Goal: Task Accomplishment & Management: Use online tool/utility

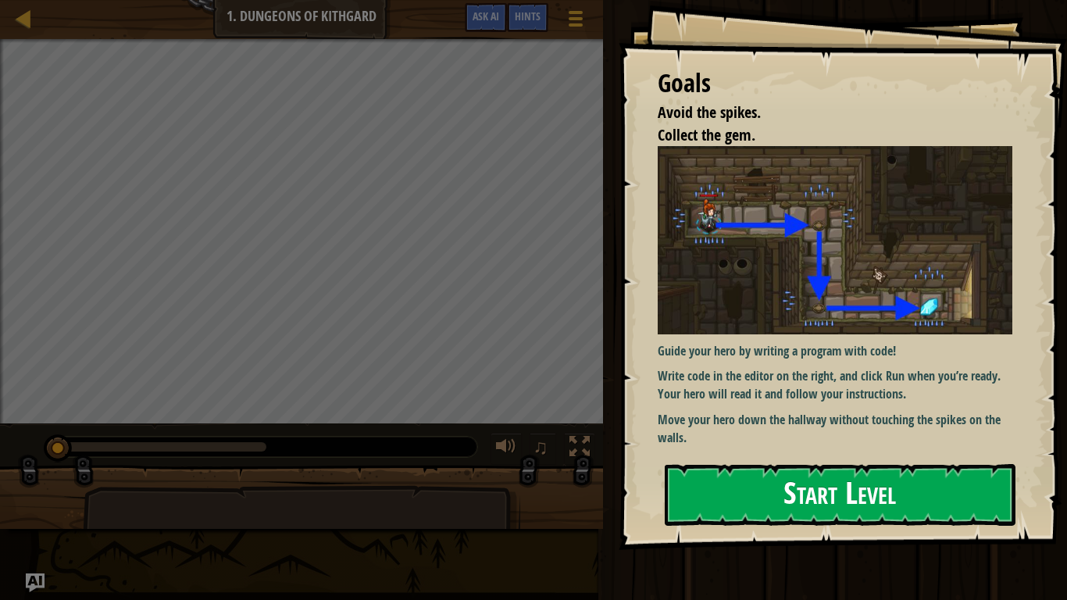
click at [803, 490] on button "Start Level" at bounding box center [840, 495] width 351 height 62
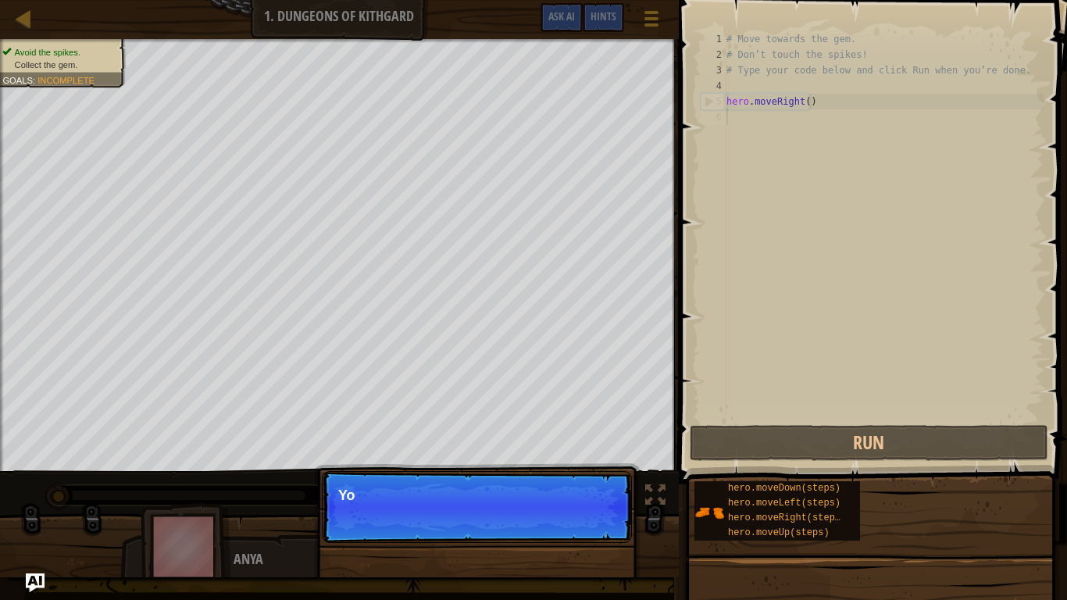
click at [604, 525] on p "Continue Yo" at bounding box center [477, 507] width 310 height 72
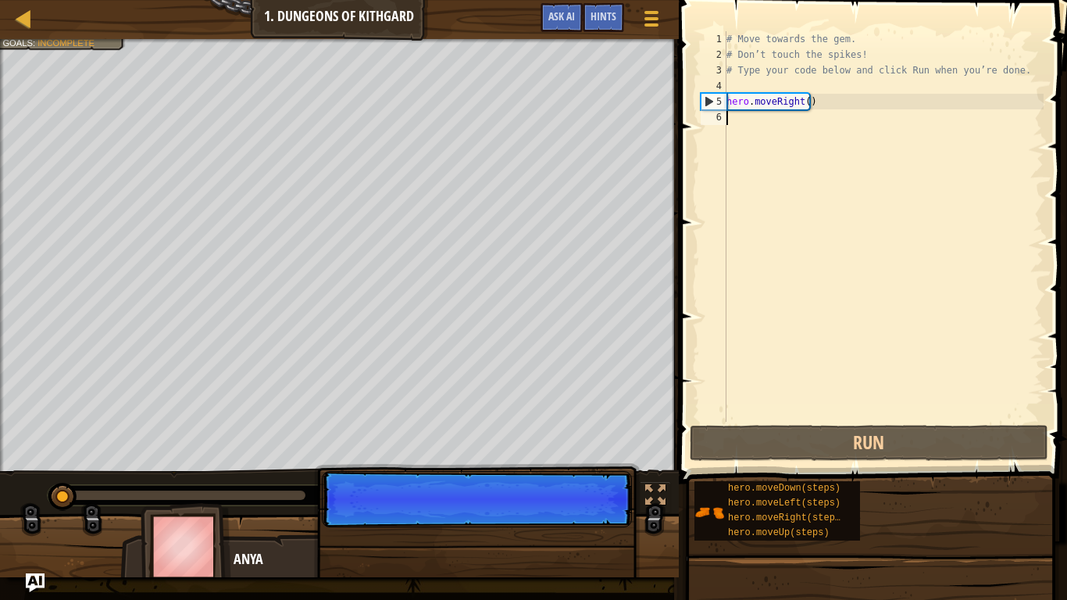
scroll to position [7, 0]
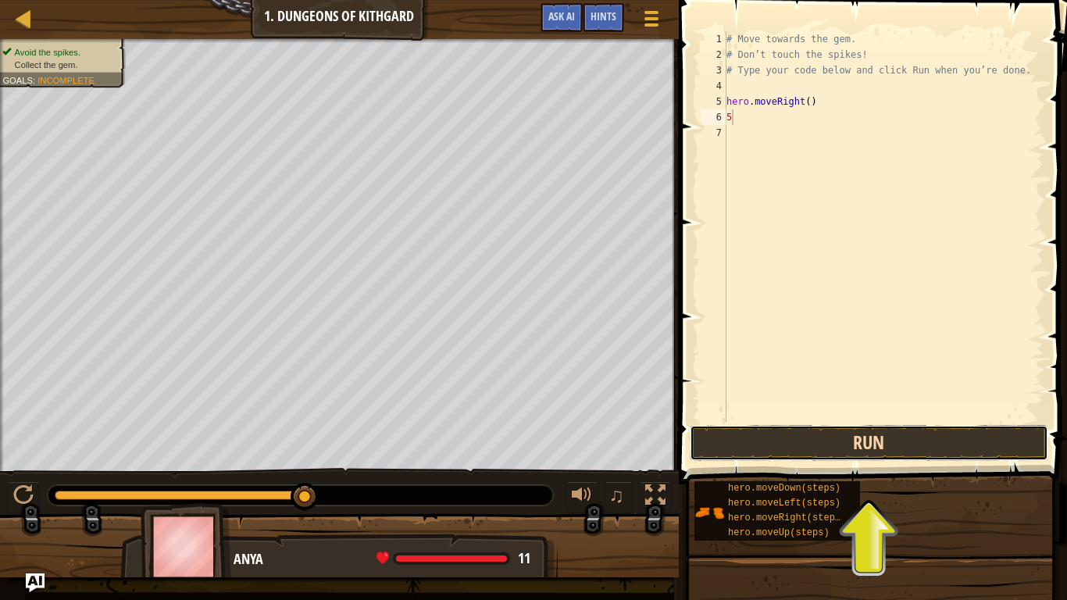
click at [825, 452] on button "Run" at bounding box center [869, 443] width 358 height 36
click at [765, 434] on button "Run" at bounding box center [869, 443] width 358 height 36
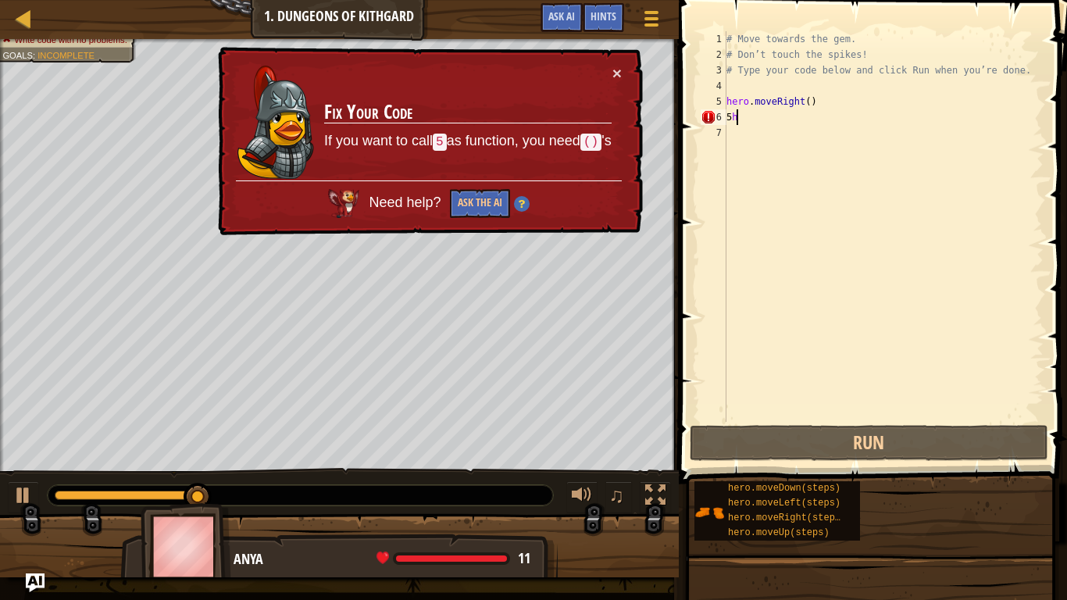
type textarea "5"
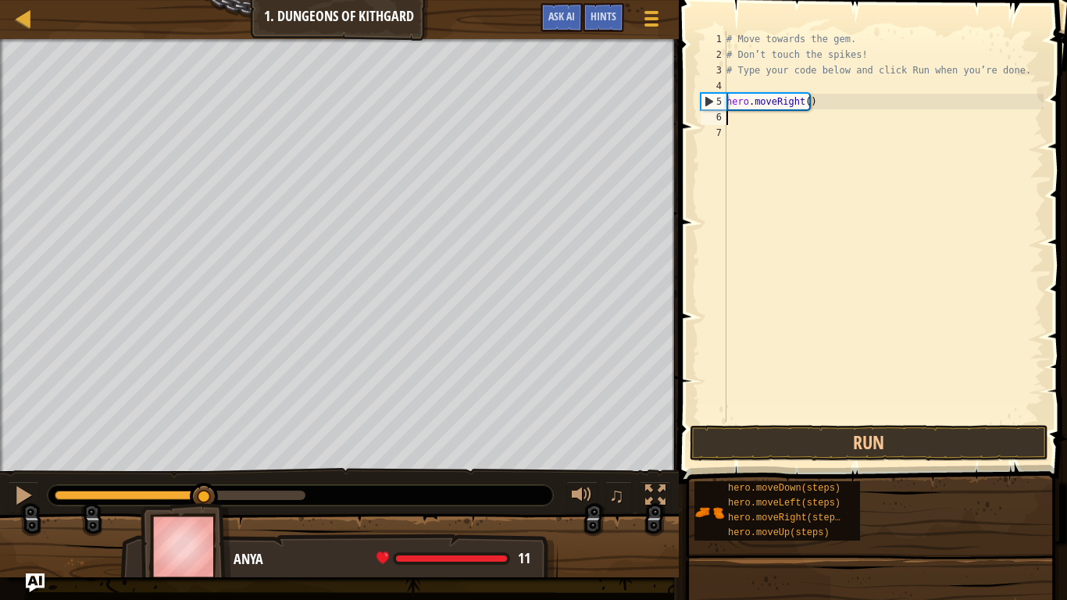
type textarea "h"
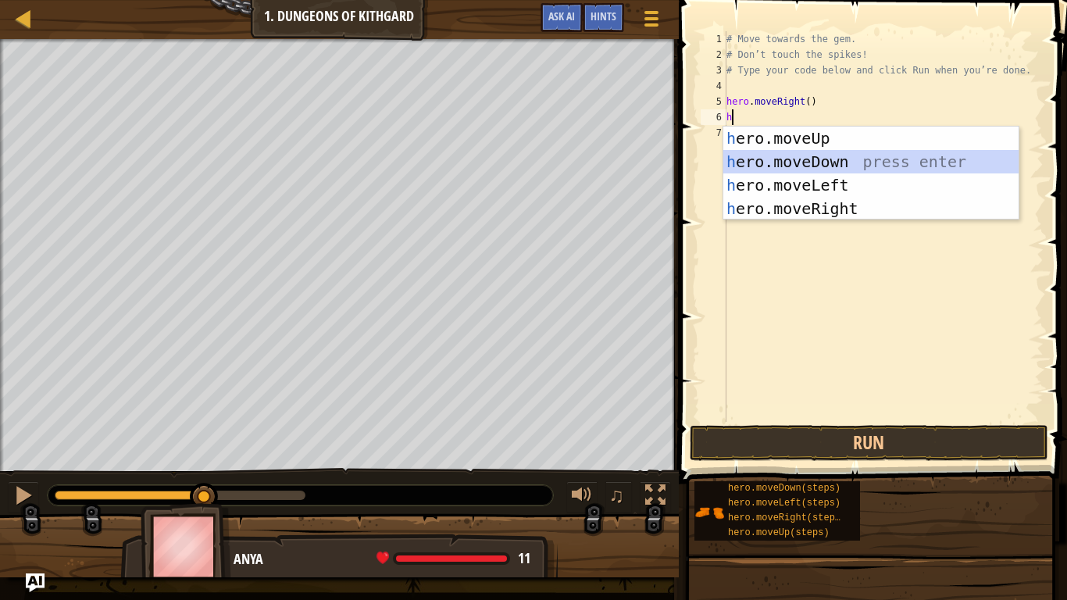
drag, startPoint x: 768, startPoint y: 171, endPoint x: 772, endPoint y: 163, distance: 8.4
click at [768, 169] on div "h ero.moveUp press enter h ero.moveDown press enter h ero.moveLeft press enter …" at bounding box center [870, 197] width 295 height 141
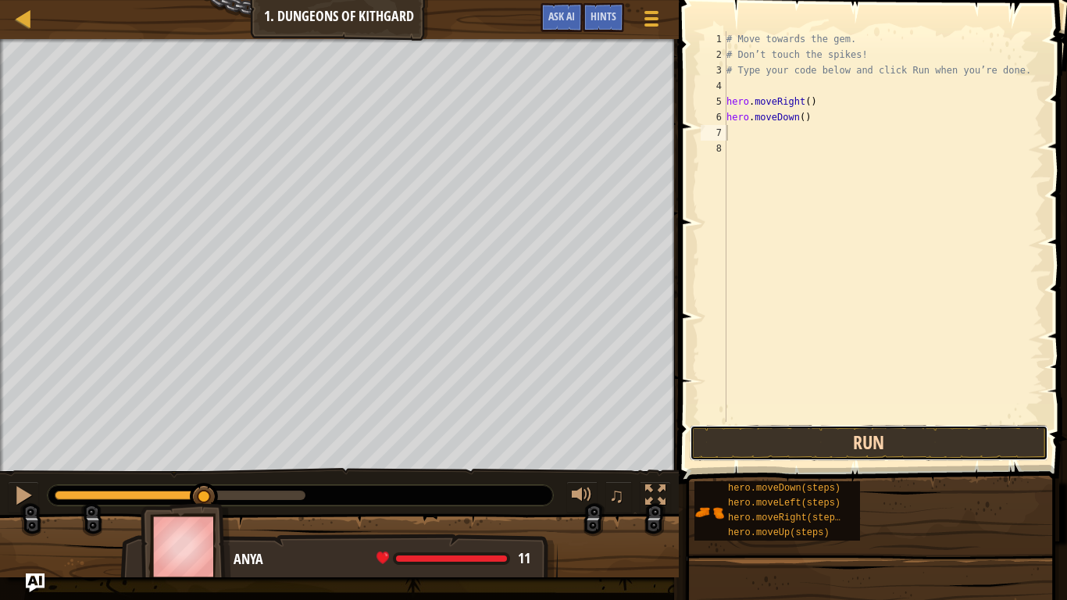
click at [821, 436] on button "Run" at bounding box center [869, 443] width 358 height 36
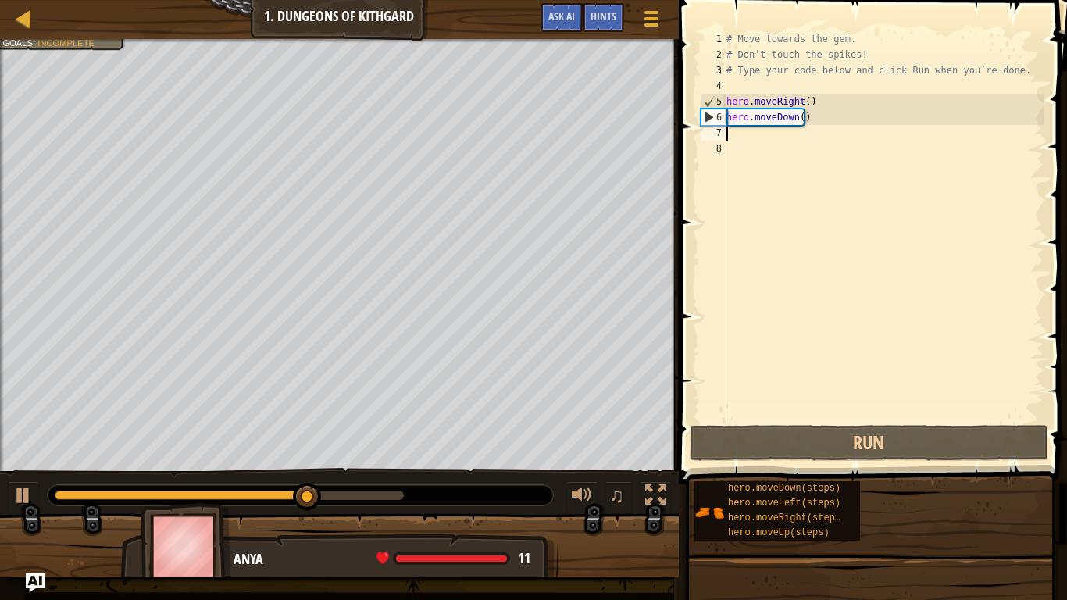
type textarea "h"
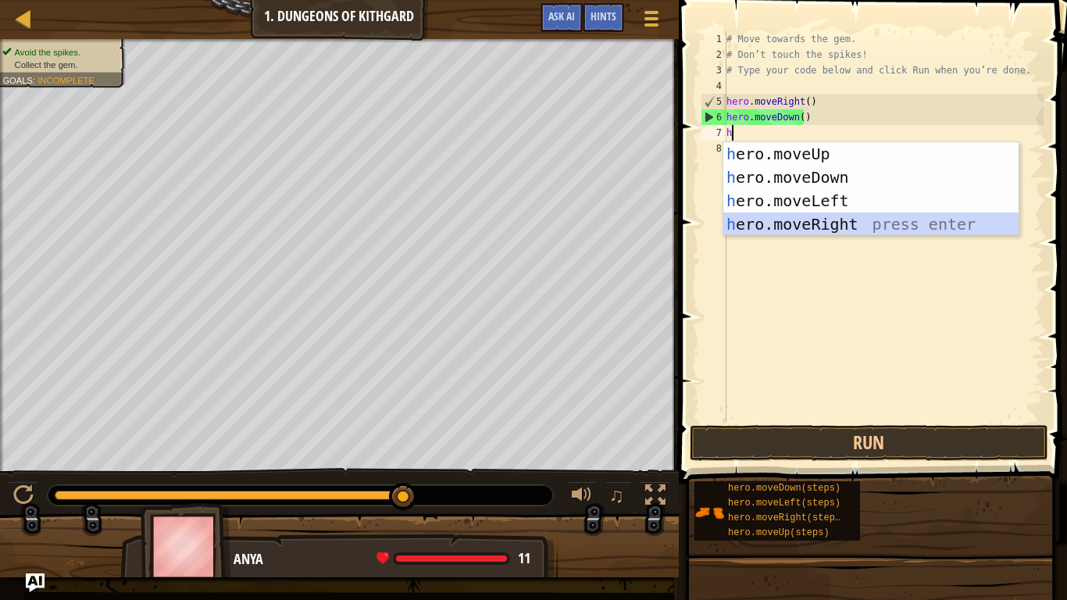
click at [829, 216] on div "h ero.moveUp press enter h ero.moveDown press enter h ero.moveLeft press enter …" at bounding box center [870, 212] width 295 height 141
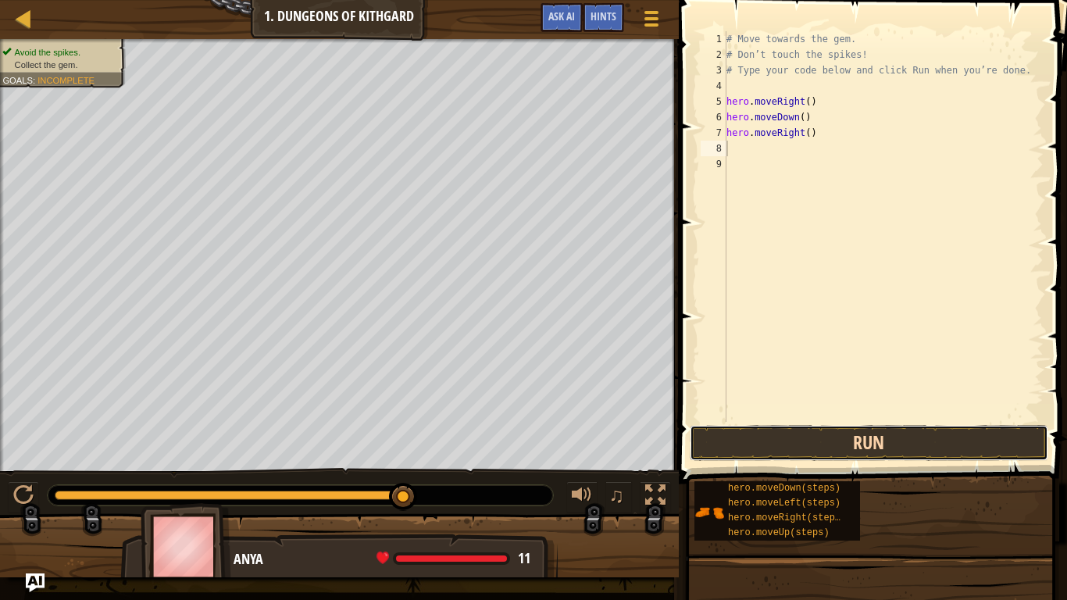
click at [755, 435] on button "Run" at bounding box center [869, 443] width 358 height 36
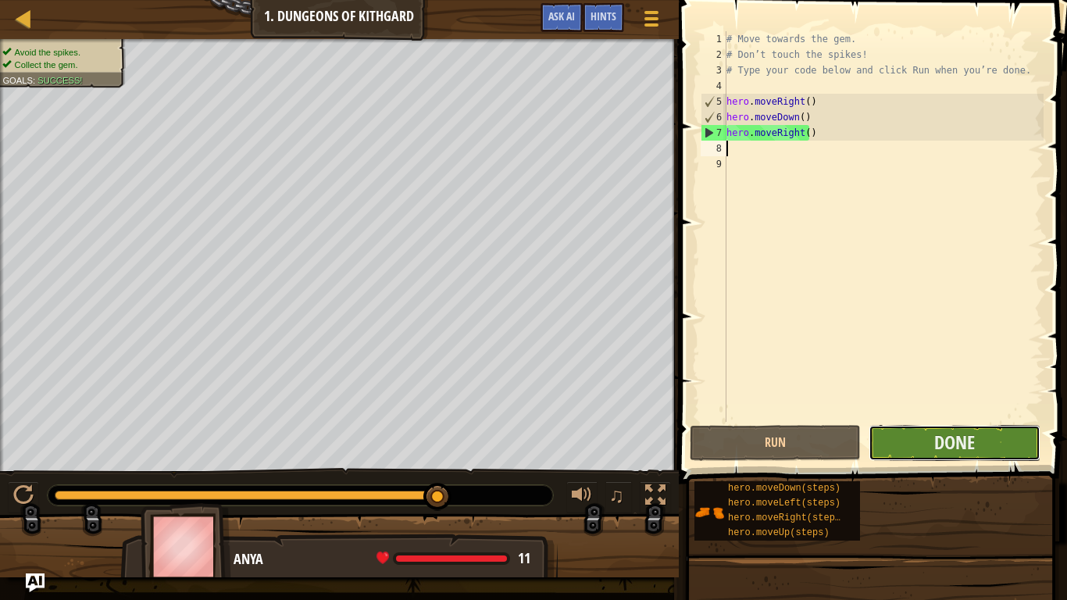
click at [892, 451] on button "Done" at bounding box center [953, 443] width 171 height 36
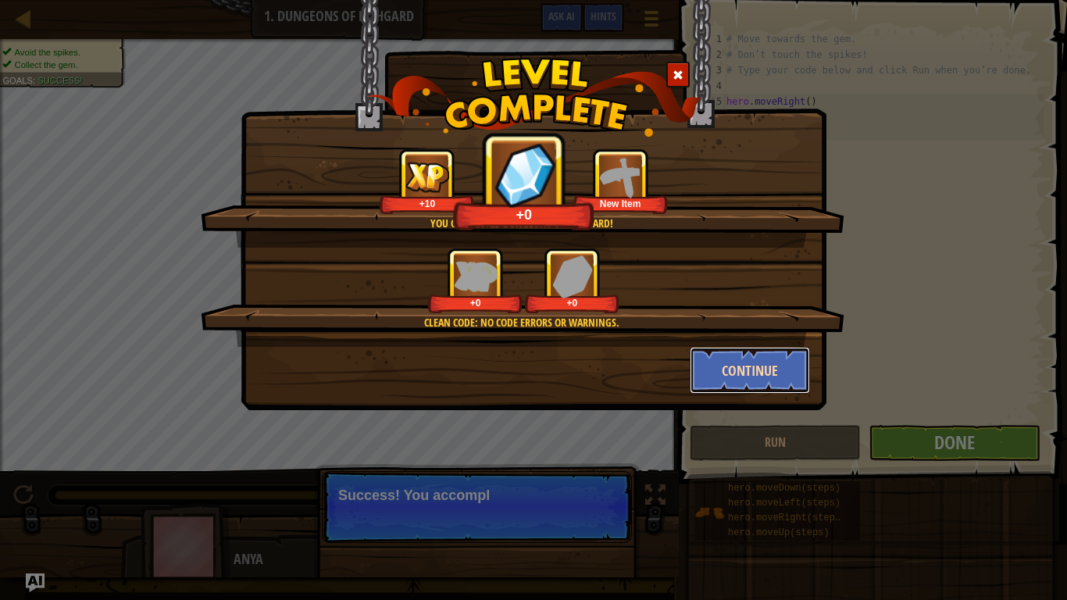
click at [720, 367] on button "Continue" at bounding box center [750, 370] width 121 height 47
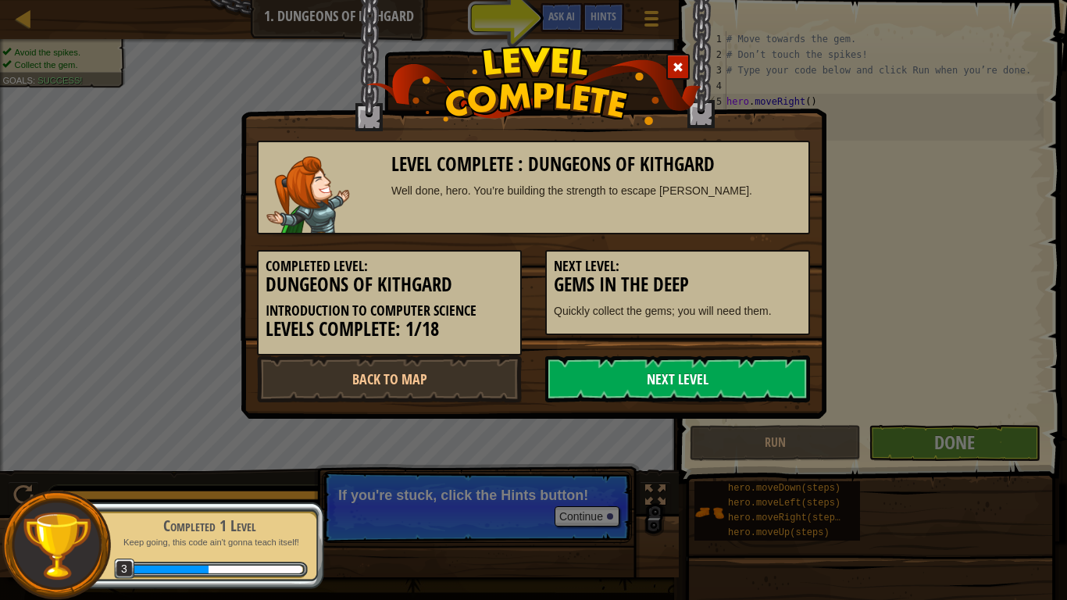
click at [704, 379] on link "Next Level" at bounding box center [677, 378] width 265 height 47
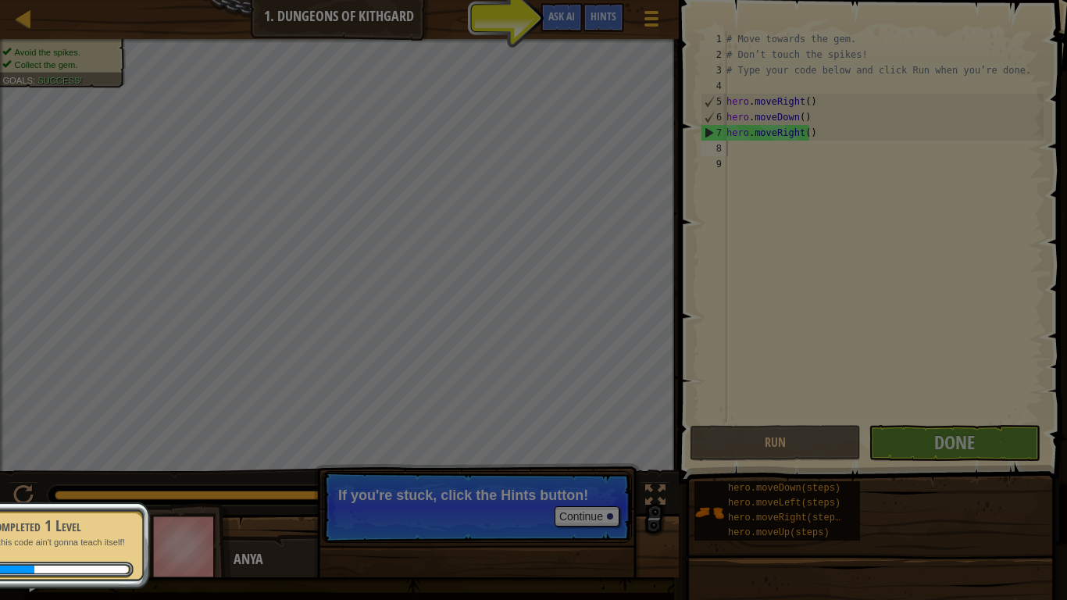
click at [619, 2] on body "Map Introduction to Computer Science 1. Dungeons of Kithgard Game Menu Done Hin…" at bounding box center [533, 1] width 1067 height 2
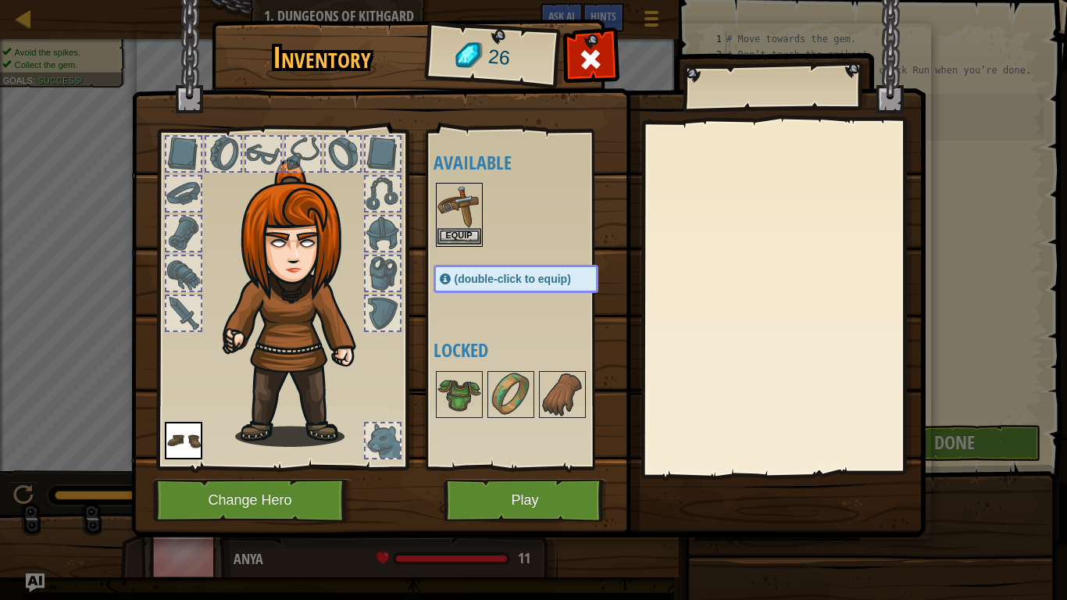
click at [465, 209] on img at bounding box center [459, 206] width 44 height 44
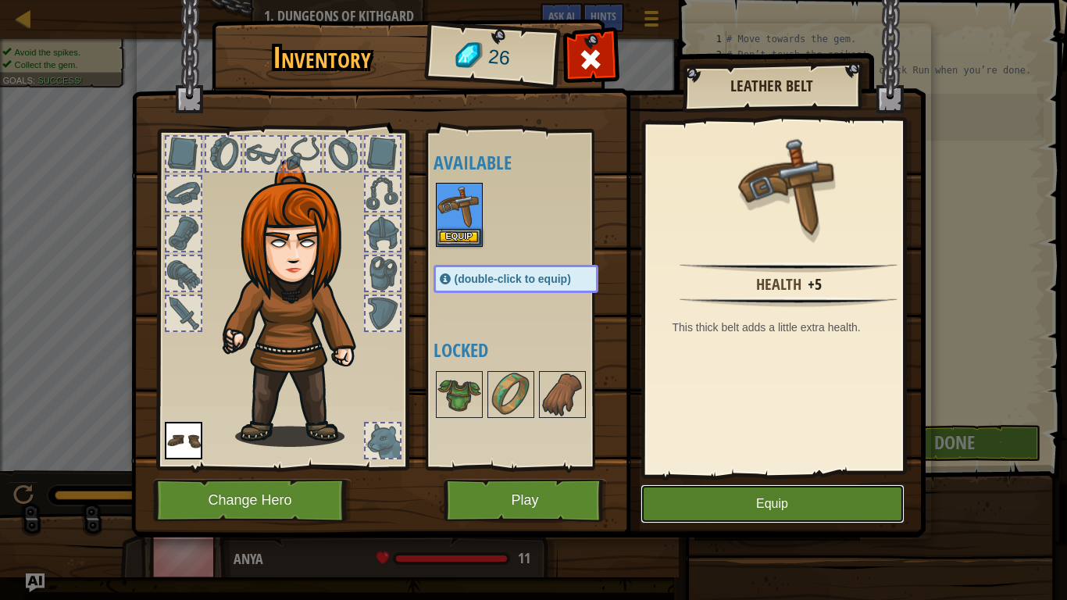
click at [790, 519] on button "Equip" at bounding box center [772, 503] width 264 height 39
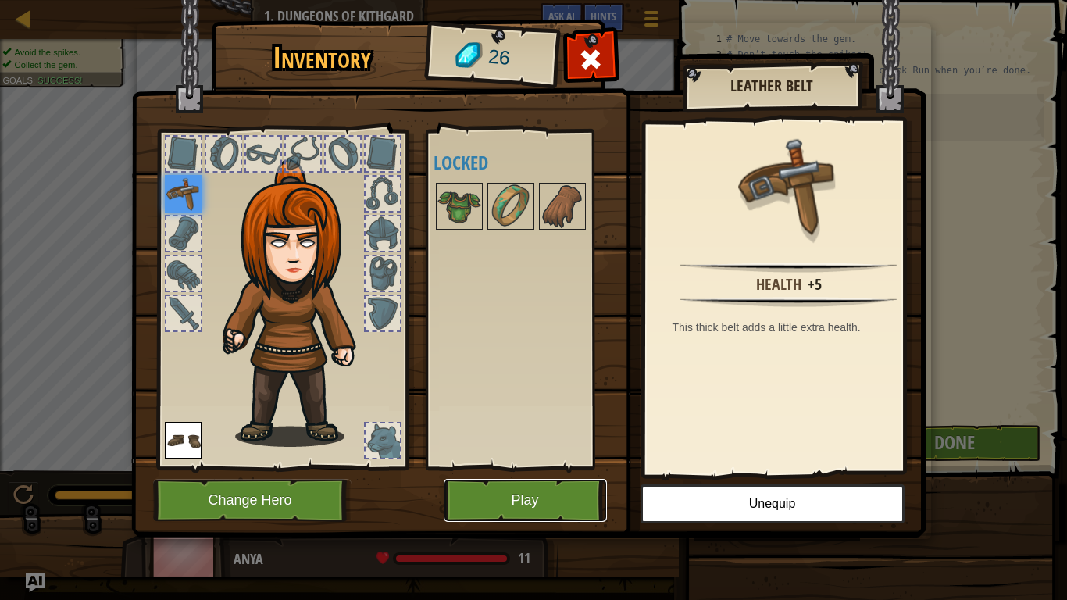
click at [501, 497] on button "Play" at bounding box center [525, 500] width 163 height 43
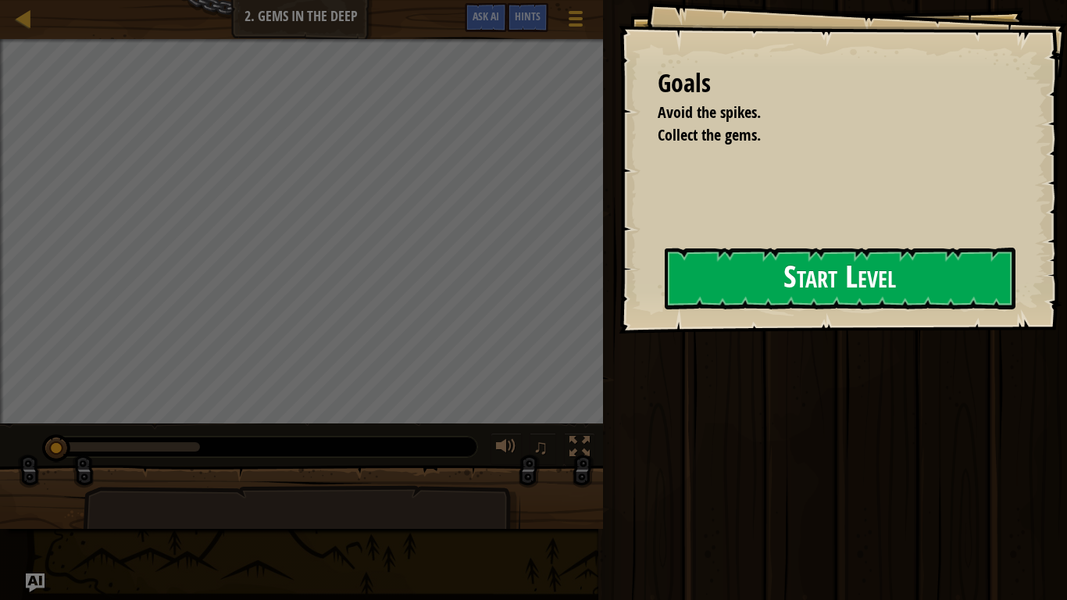
click at [886, 269] on button "Start Level" at bounding box center [840, 279] width 351 height 62
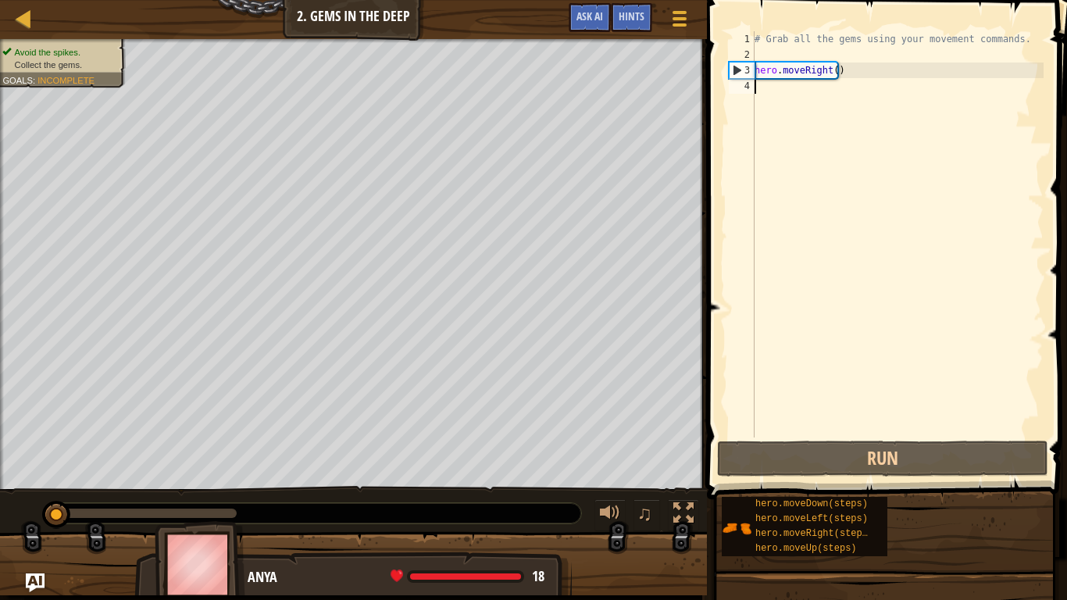
scroll to position [7, 0]
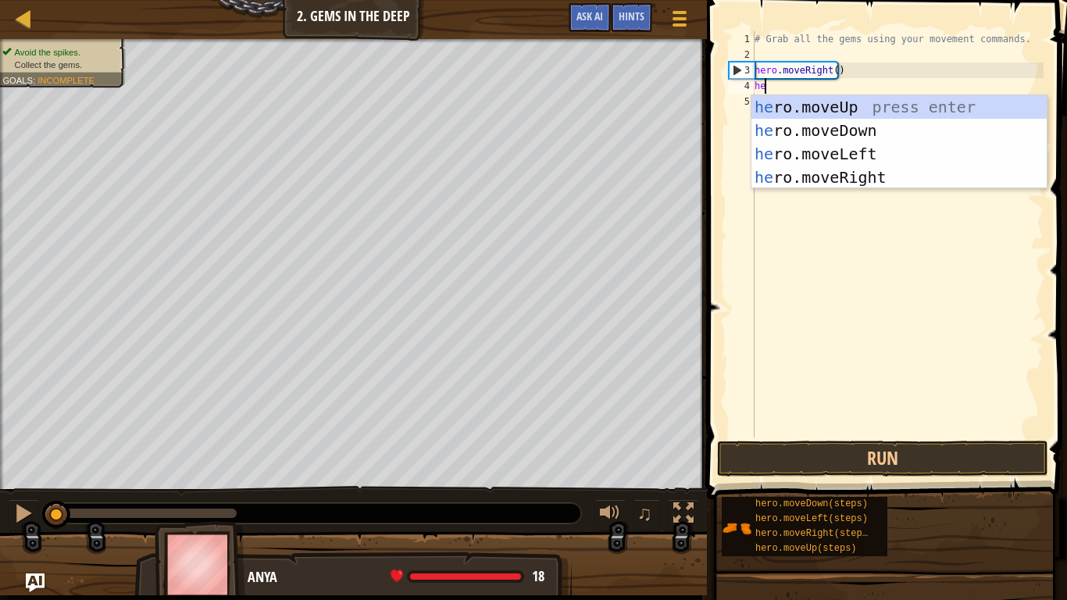
type textarea "her"
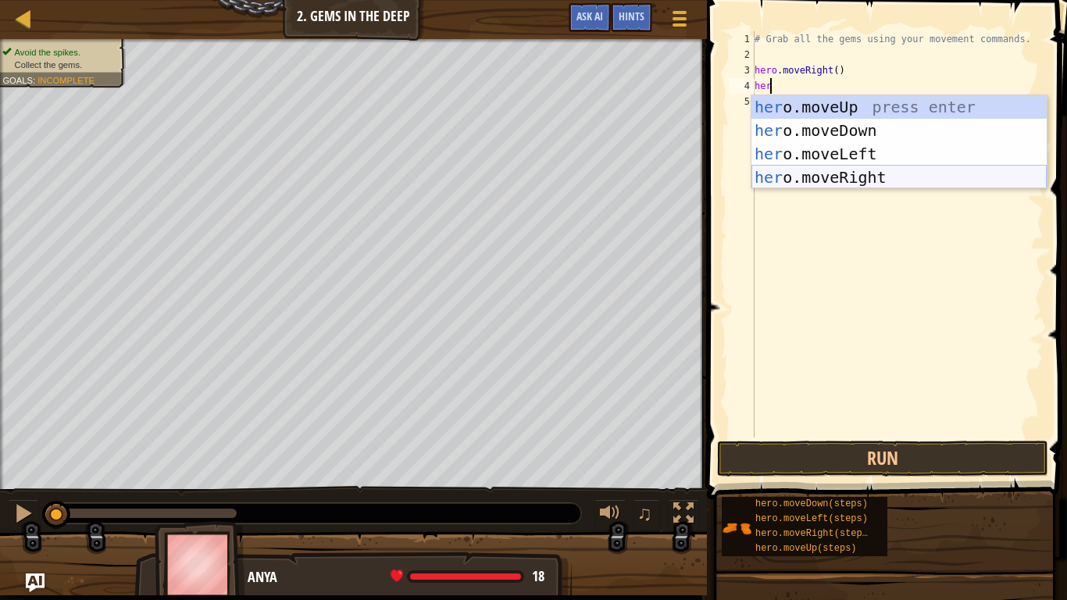
click at [800, 180] on div "her o.moveUp press enter her o.moveDown press enter her o.moveLeft press enter …" at bounding box center [898, 165] width 295 height 141
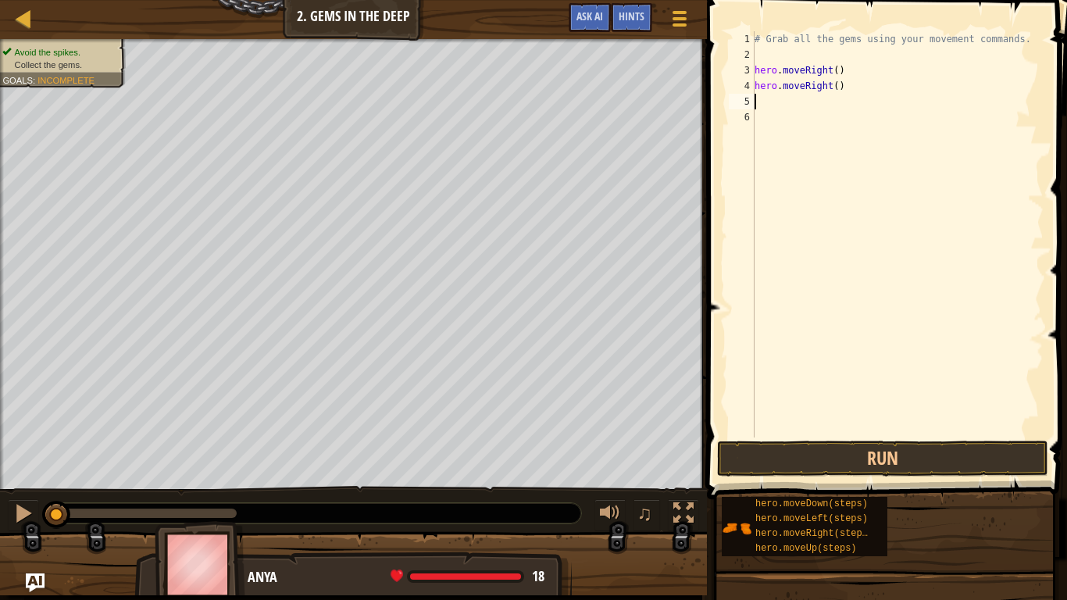
type textarea "h"
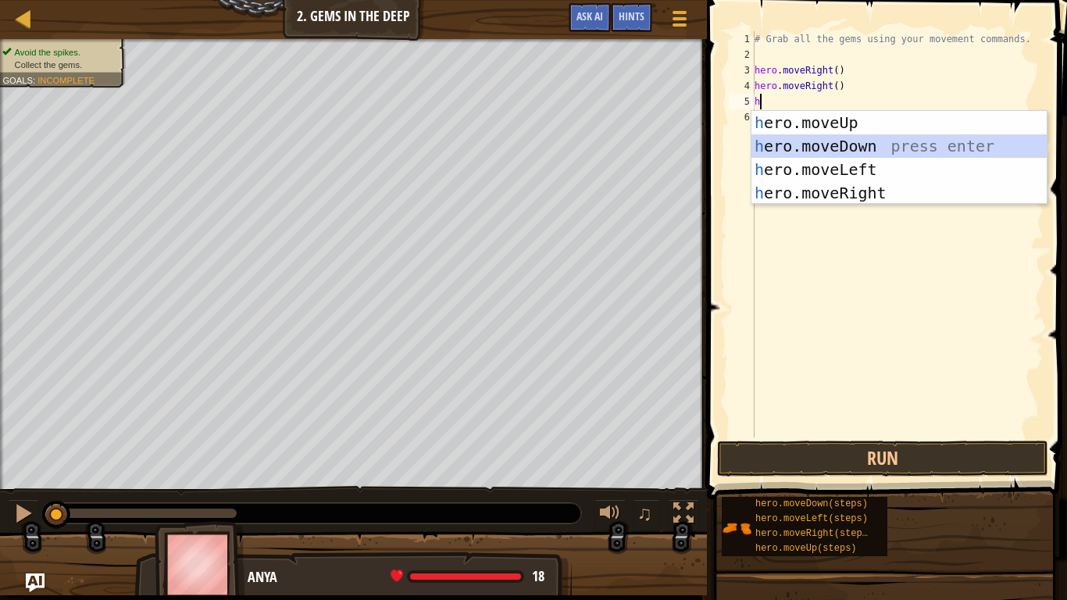
click at [816, 138] on div "h ero.moveUp press enter h ero.moveDown press enter h ero.moveLeft press enter …" at bounding box center [898, 181] width 295 height 141
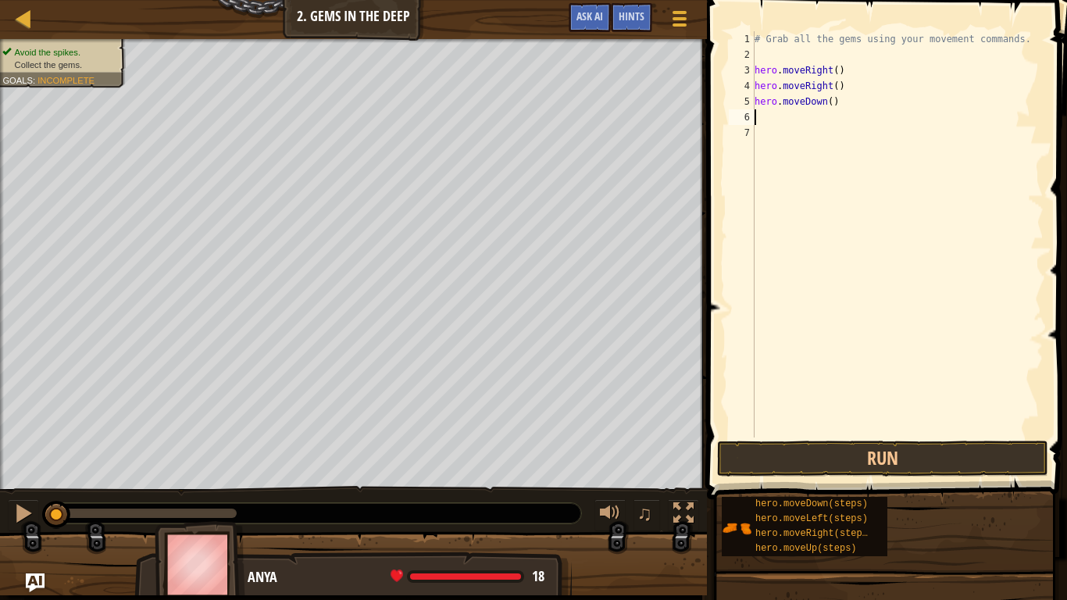
type textarea "h"
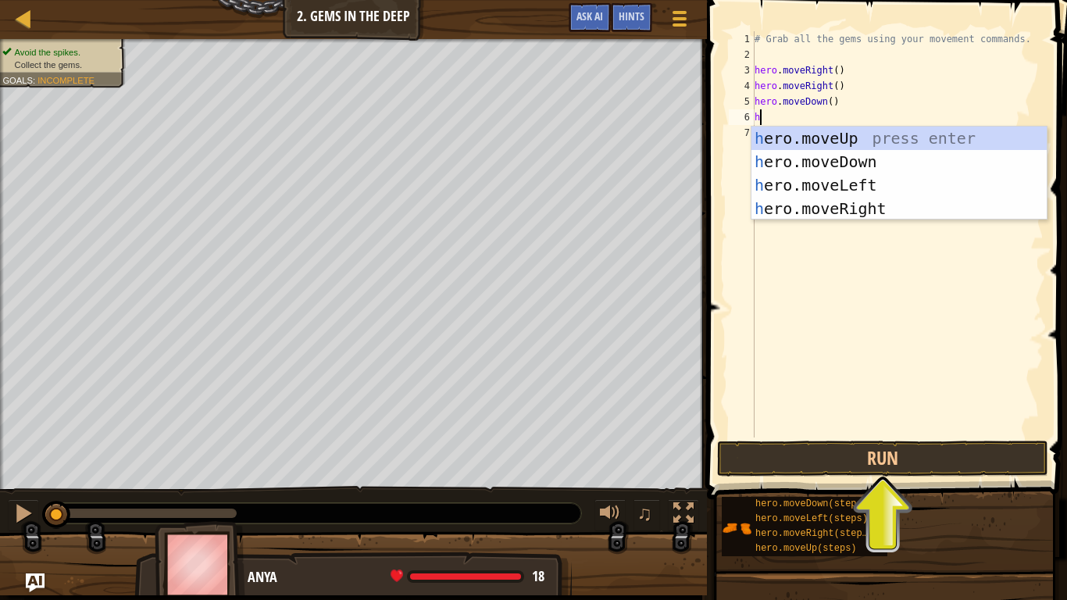
click at [813, 277] on div "# Grab all the gems using your movement commands. hero . moveRight ( ) hero . m…" at bounding box center [897, 249] width 292 height 437
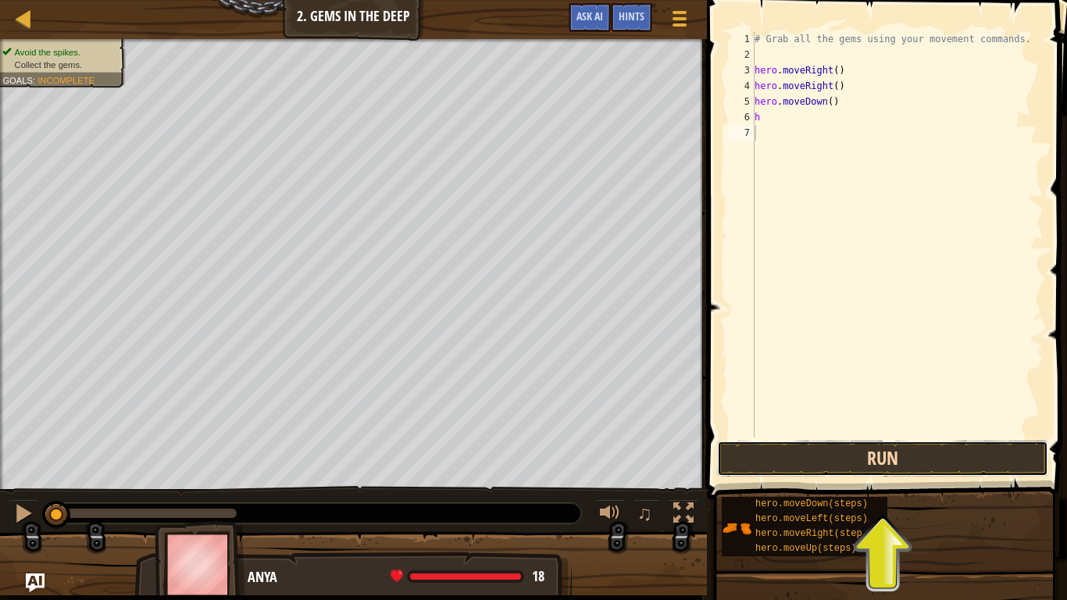
click at [836, 450] on button "Run" at bounding box center [882, 458] width 331 height 36
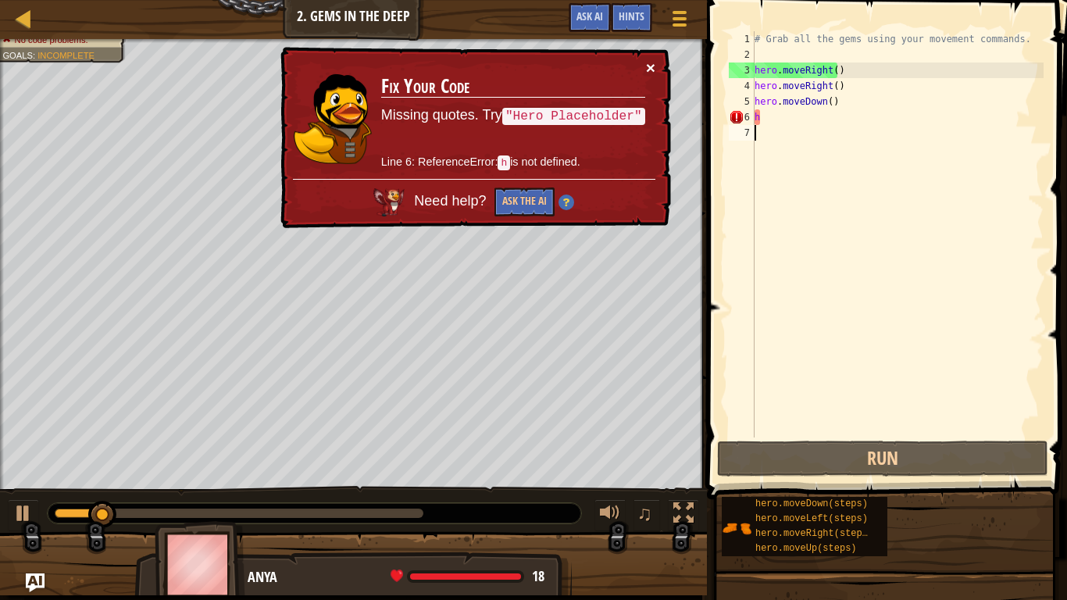
click at [647, 63] on button "×" at bounding box center [650, 67] width 9 height 16
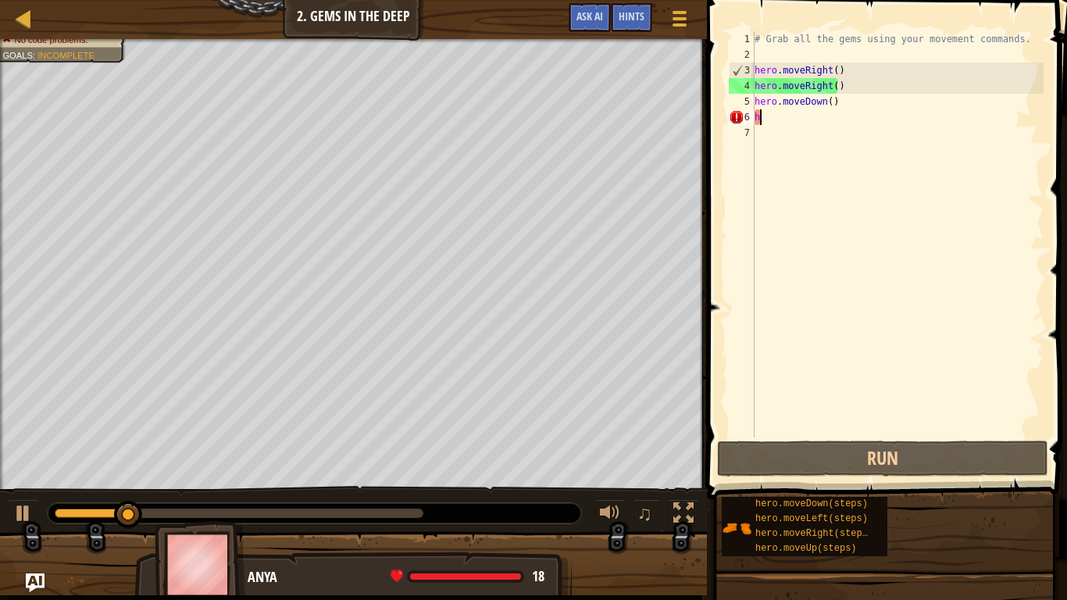
click at [809, 124] on div "# Grab all the gems using your movement commands. hero . moveRight ( ) hero . m…" at bounding box center [897, 249] width 292 height 437
type textarea "h"
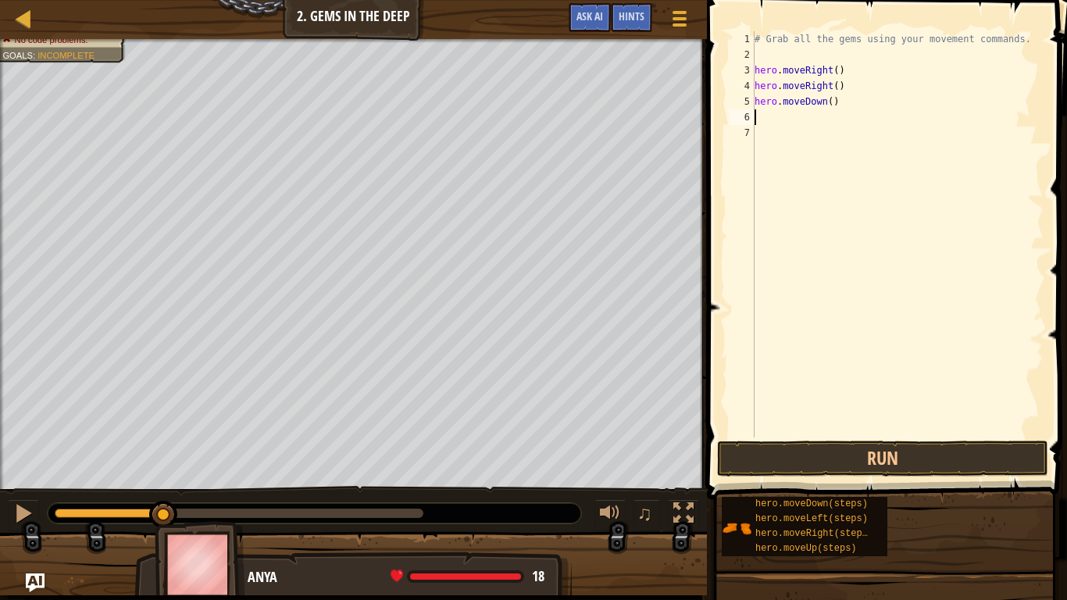
type textarea "g"
type textarea "h"
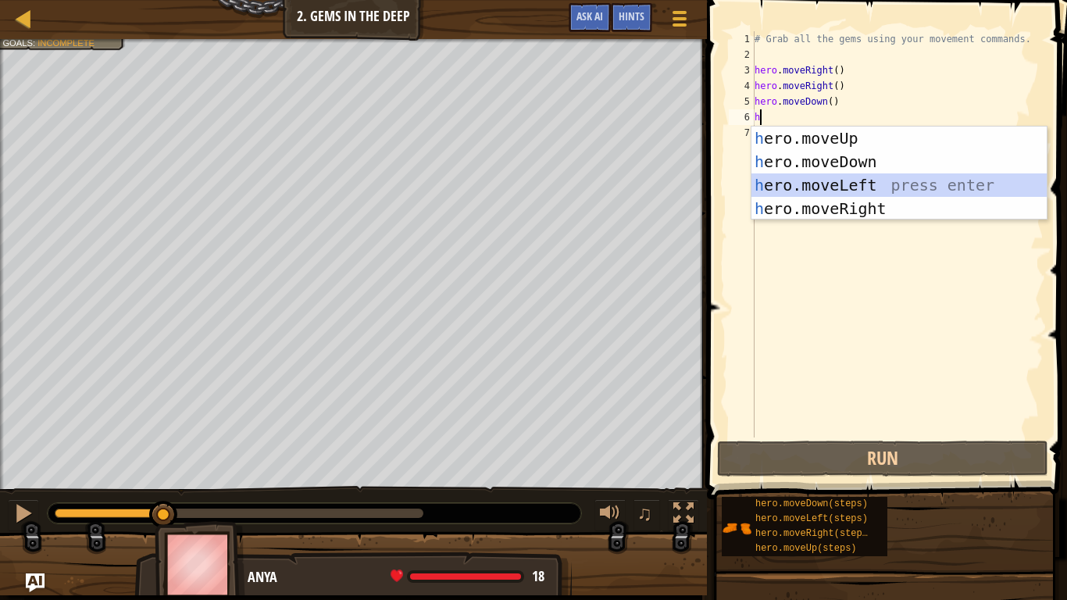
click at [828, 173] on div "h ero.moveUp press enter h ero.moveDown press enter h ero.moveLeft press enter …" at bounding box center [898, 197] width 295 height 141
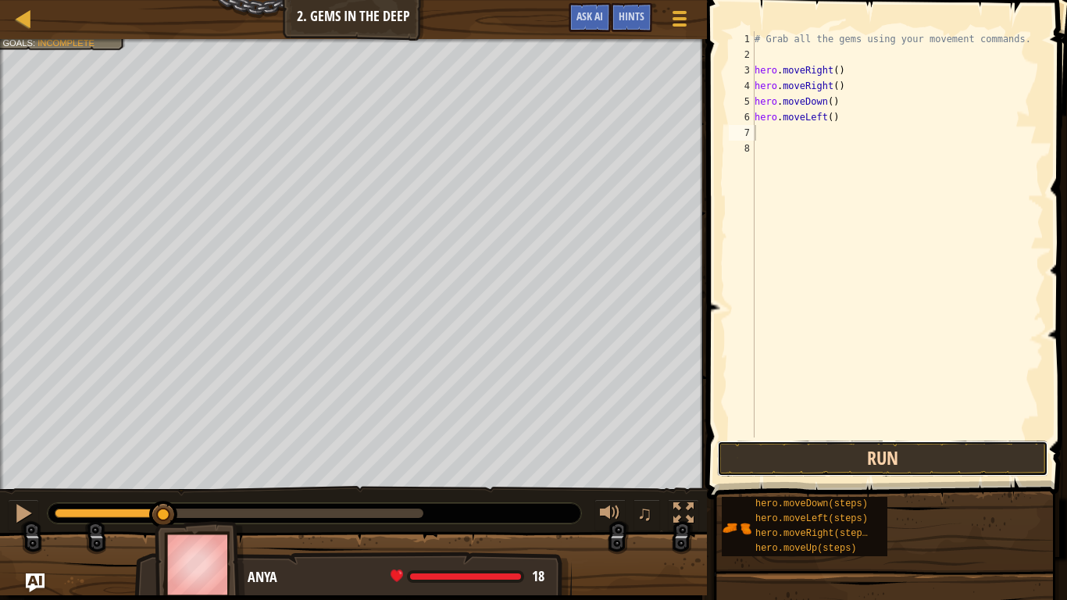
click at [992, 467] on button "Run" at bounding box center [882, 458] width 331 height 36
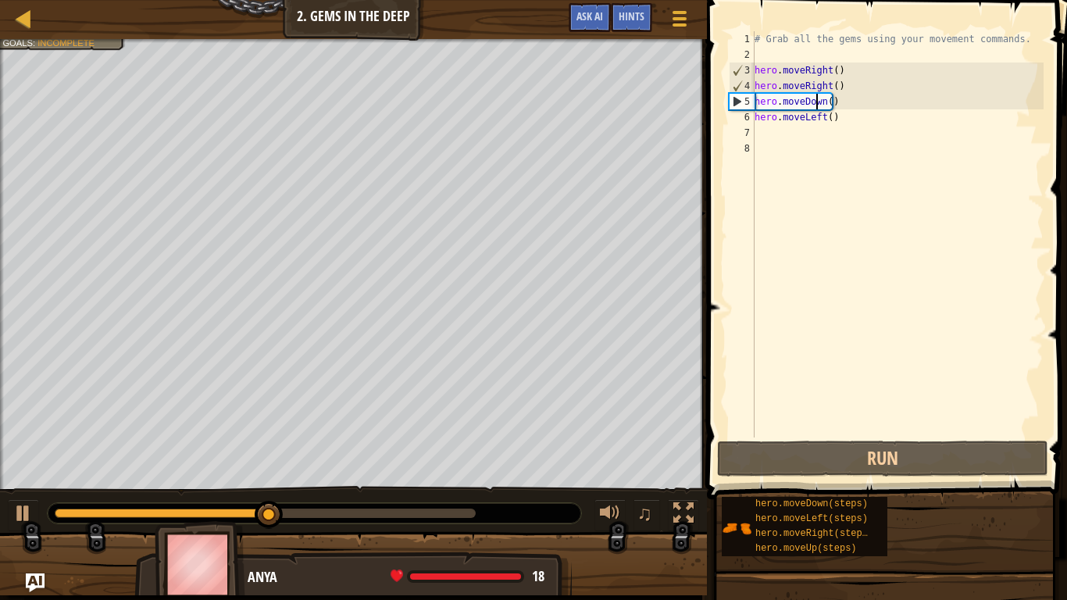
click at [817, 103] on div "# Grab all the gems using your movement commands. hero . moveRight ( ) hero . m…" at bounding box center [897, 249] width 292 height 437
click at [825, 102] on div "# Grab all the gems using your movement commands. hero . moveRight ( ) hero . m…" at bounding box center [897, 249] width 292 height 437
click at [829, 99] on div "# Grab all the gems using your movement commands. hero . moveRight ( ) hero . m…" at bounding box center [897, 249] width 292 height 437
click at [829, 102] on div "# Grab all the gems using your movement commands. hero . moveRight ( ) hero . m…" at bounding box center [897, 249] width 292 height 437
click at [829, 104] on div "# Grab all the gems using your movement commands. hero . moveRight ( ) hero . m…" at bounding box center [897, 249] width 292 height 437
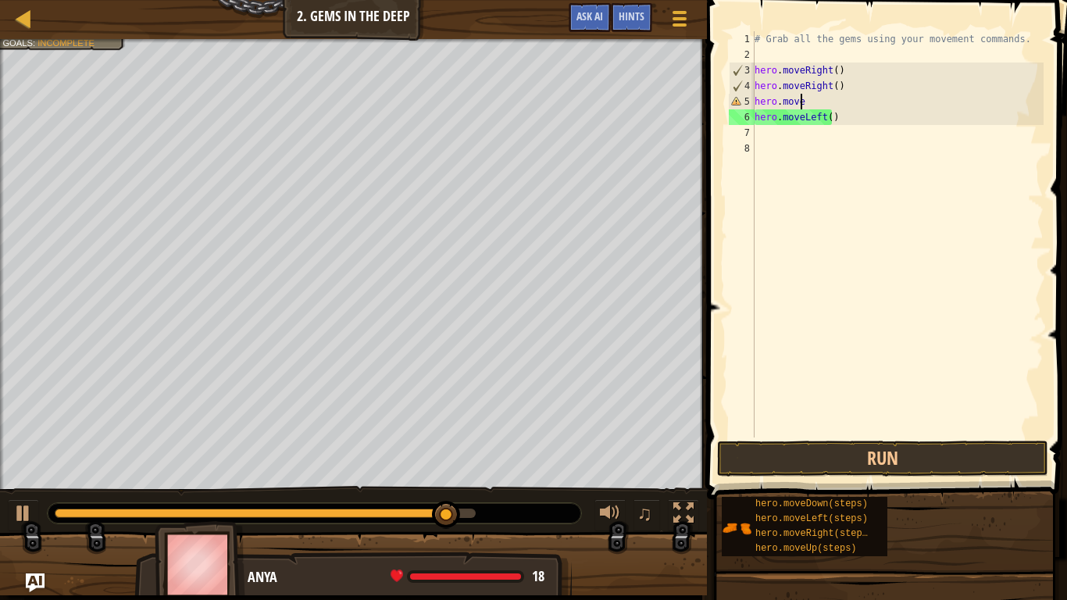
type textarea "hero.moveL"
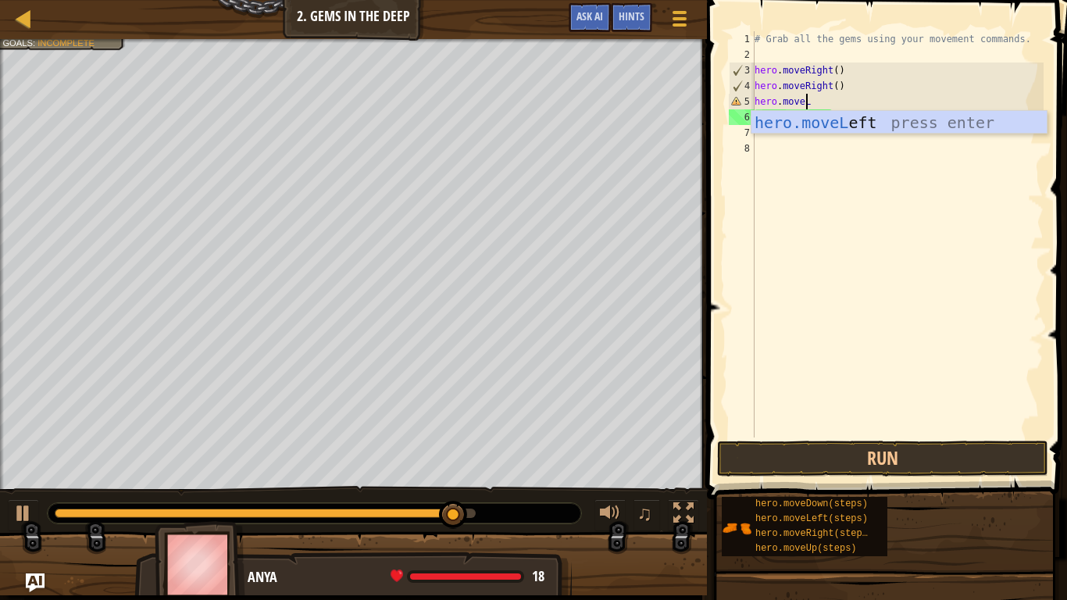
scroll to position [7, 3]
click at [854, 129] on div "hero.moveL eft press enter" at bounding box center [898, 146] width 295 height 70
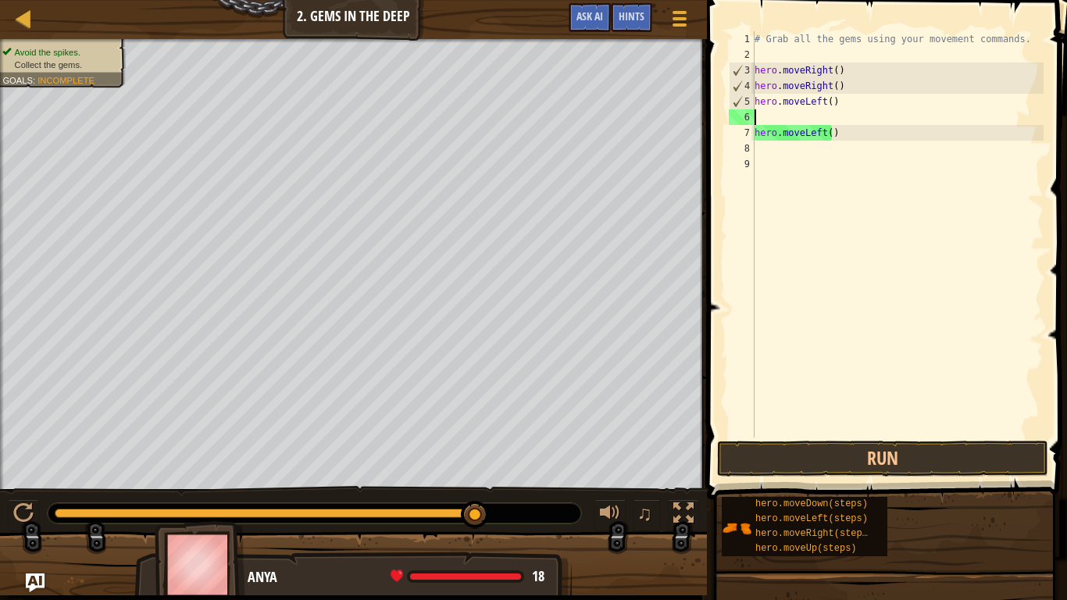
scroll to position [7, 0]
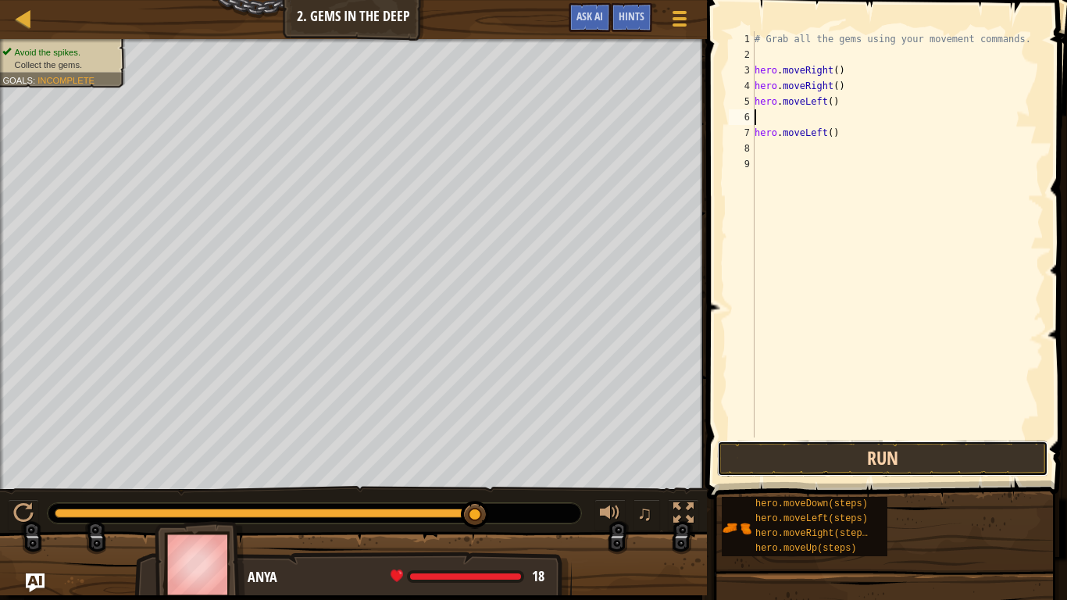
click at [884, 472] on button "Run" at bounding box center [882, 458] width 331 height 36
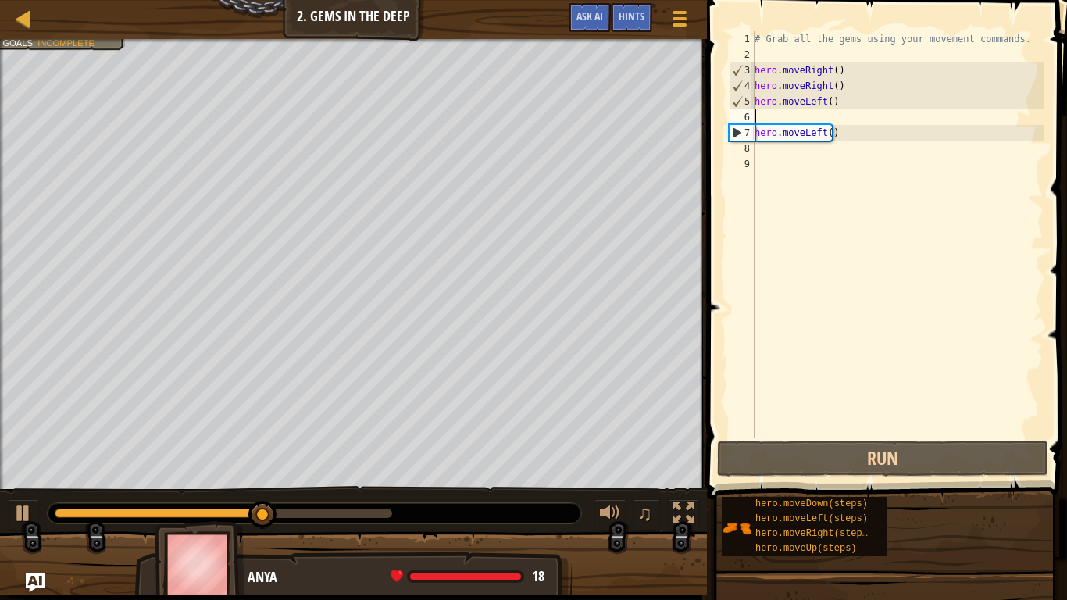
click at [772, 145] on div "# Grab all the gems using your movement commands. hero . moveRight ( ) hero . m…" at bounding box center [897, 249] width 292 height 437
type textarea "H"
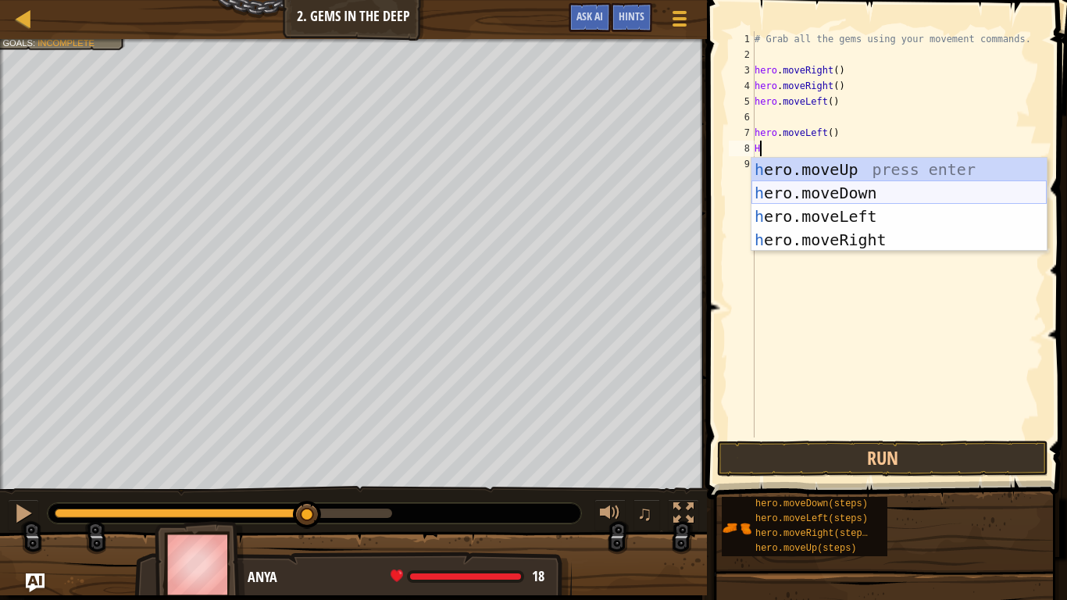
drag, startPoint x: 815, startPoint y: 193, endPoint x: 798, endPoint y: 254, distance: 63.3
click at [815, 194] on div "h ero.moveUp press enter h ero.moveDown press enter h ero.moveLeft press enter …" at bounding box center [898, 228] width 295 height 141
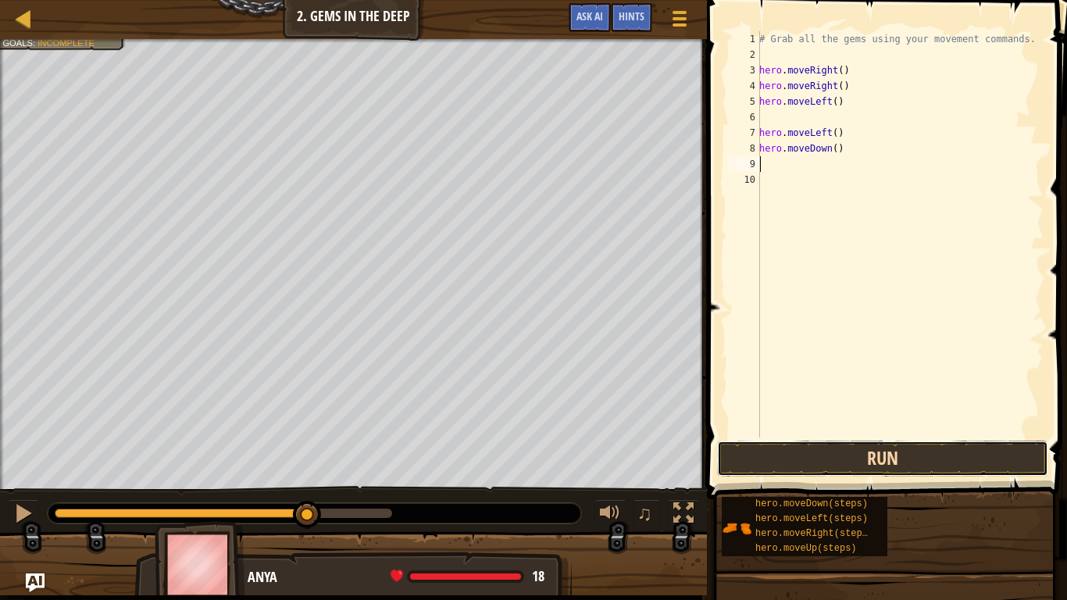
click at [858, 446] on button "Run" at bounding box center [882, 458] width 331 height 36
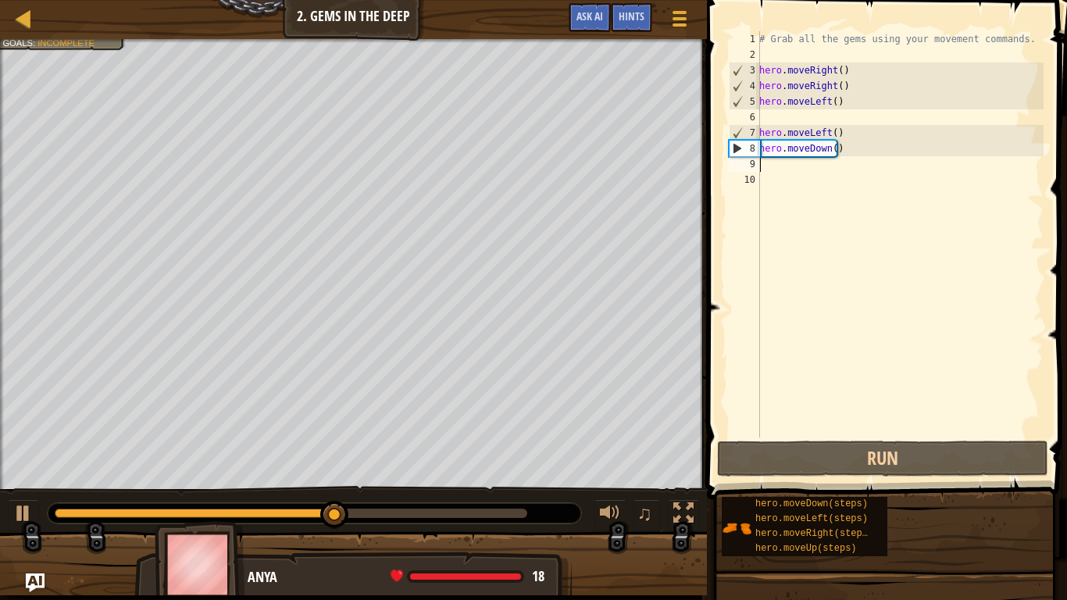
click at [832, 135] on div "# Grab all the gems using your movement commands. hero . moveRight ( ) hero . m…" at bounding box center [899, 249] width 287 height 437
type textarea "hero.moveLeft()"
click at [821, 160] on div "# Grab all the gems using your movement commands. hero . moveRight ( ) hero . m…" at bounding box center [899, 249] width 287 height 437
type textarea "H"
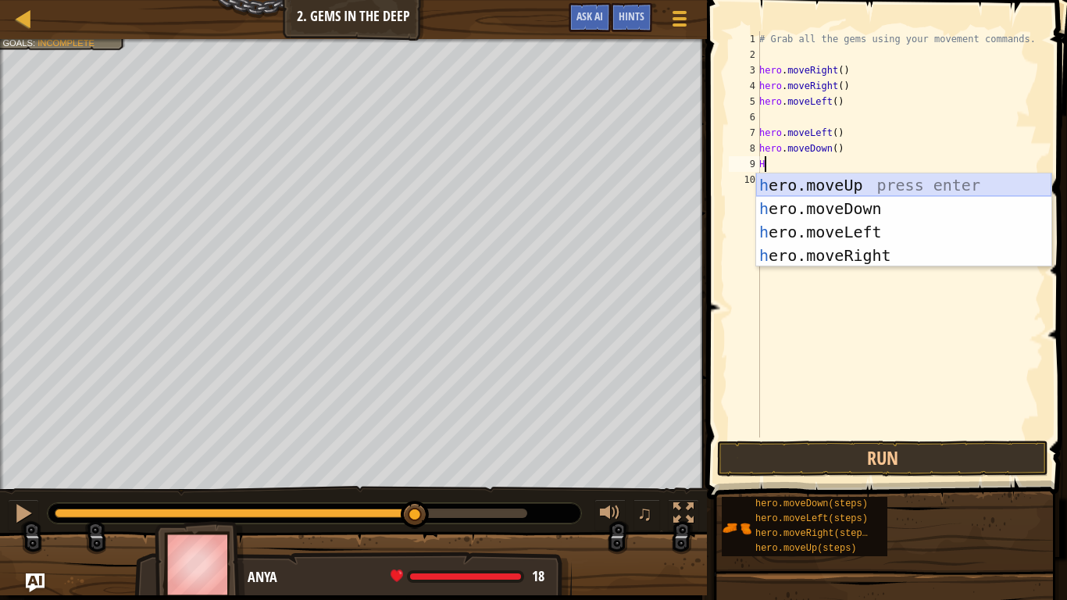
click at [845, 185] on div "h ero.moveUp press enter h ero.moveDown press enter h ero.moveLeft press enter …" at bounding box center [903, 243] width 295 height 141
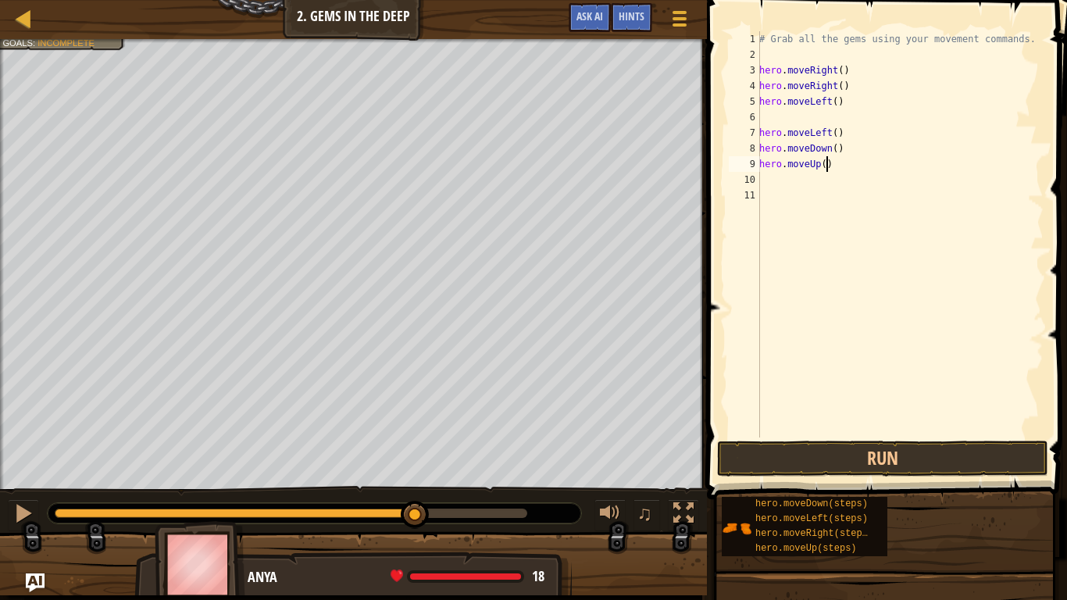
click at [841, 162] on div "# Grab all the gems using your movement commands. hero . moveRight ( ) hero . m…" at bounding box center [899, 249] width 287 height 437
type textarea "h"
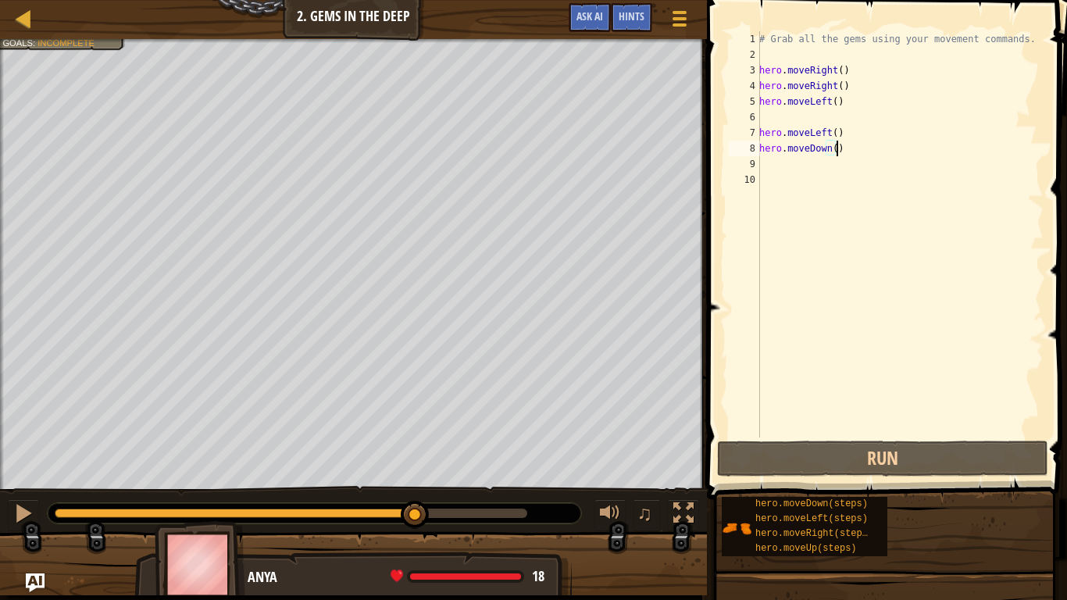
click at [843, 141] on div "# Grab all the gems using your movement commands. hero . moveRight ( ) hero . m…" at bounding box center [899, 249] width 287 height 437
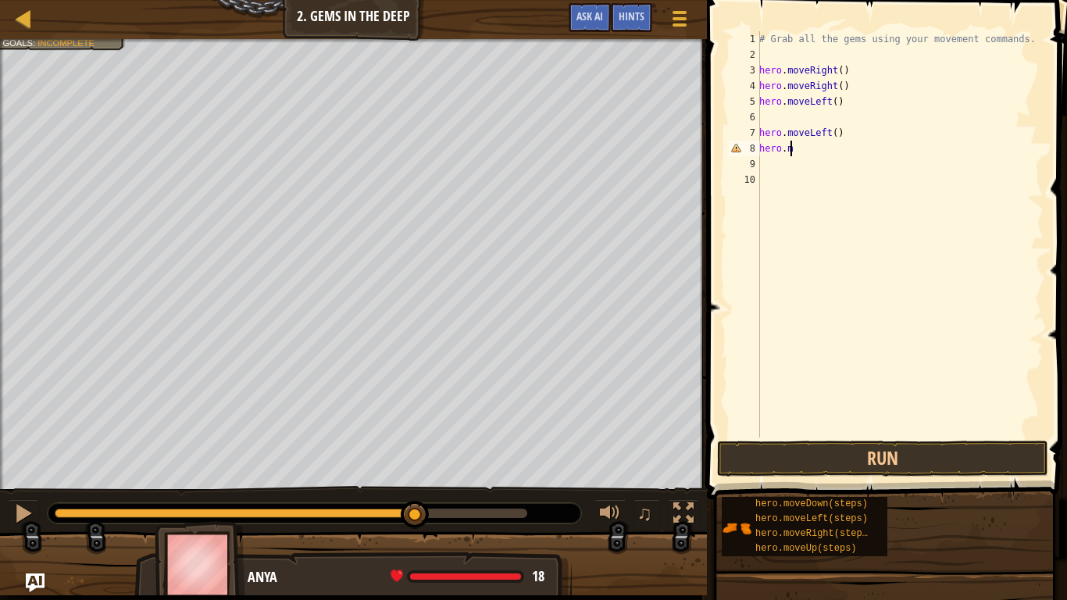
type textarea "h"
click at [844, 131] on div "# Grab all the gems using your movement commands. hero . moveRight ( ) hero . m…" at bounding box center [899, 249] width 287 height 437
type textarea "h"
click at [763, 118] on div "# Grab all the gems using your movement commands. hero . moveRight ( ) hero . m…" at bounding box center [899, 249] width 287 height 437
click at [836, 91] on div "# Grab all the gems using your movement commands. hero . moveRight ( ) hero . m…" at bounding box center [899, 249] width 287 height 437
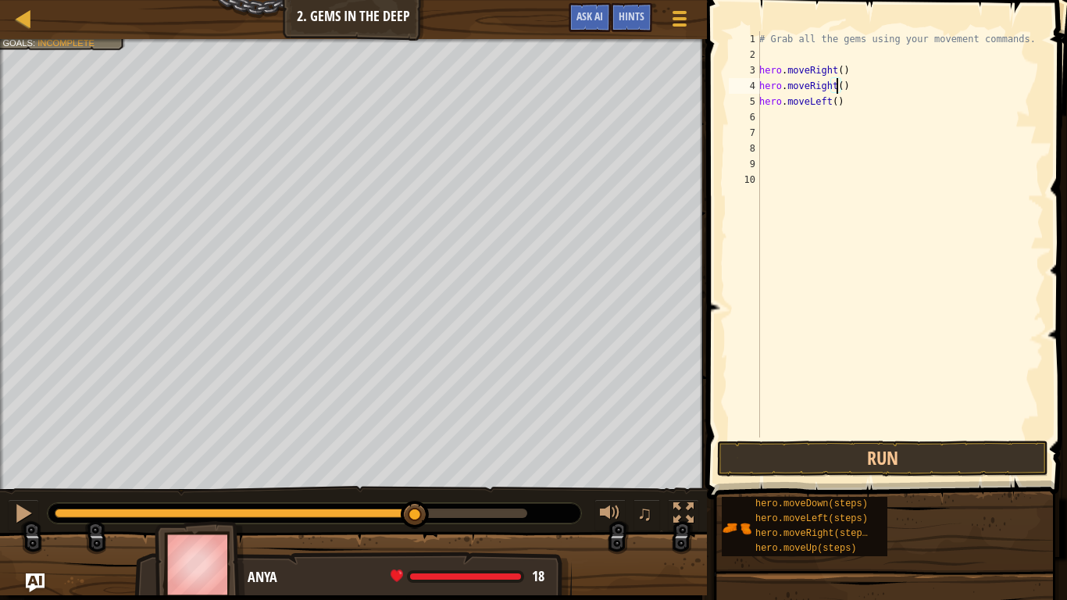
click at [832, 109] on div "# Grab all the gems using your movement commands. hero . moveRight ( ) hero . m…" at bounding box center [899, 249] width 287 height 437
type textarea "hero.moveLeft()"
click at [772, 127] on div "# Grab all the gems using your movement commands. hero . moveRight ( ) hero . m…" at bounding box center [899, 249] width 287 height 437
click at [767, 112] on div "# Grab all the gems using your movement commands. hero . moveRight ( ) hero . m…" at bounding box center [899, 249] width 287 height 437
click at [868, 455] on button "Run" at bounding box center [882, 458] width 331 height 36
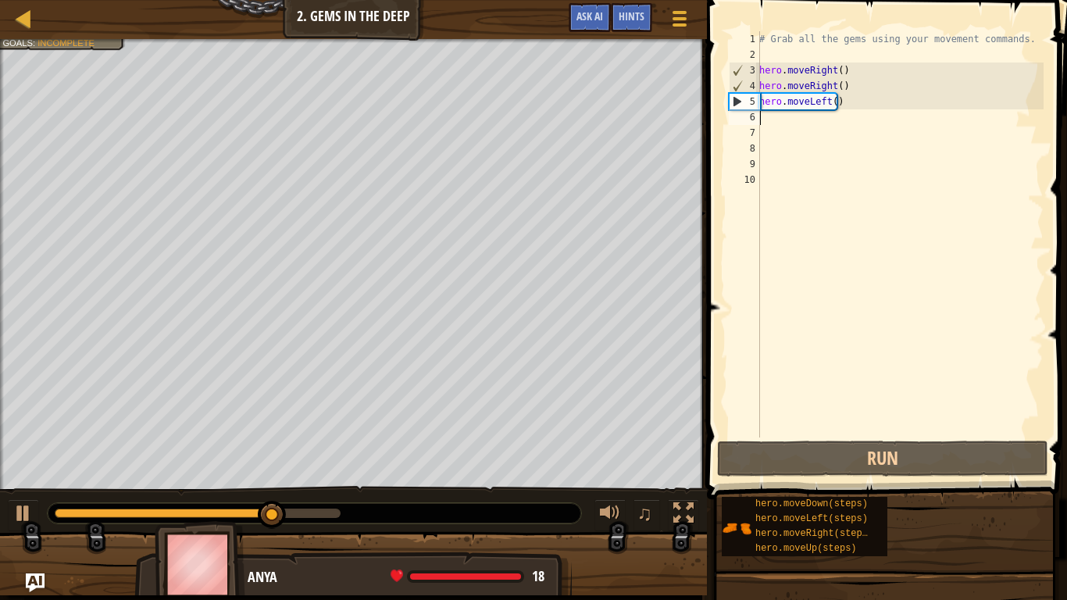
type textarea "H"
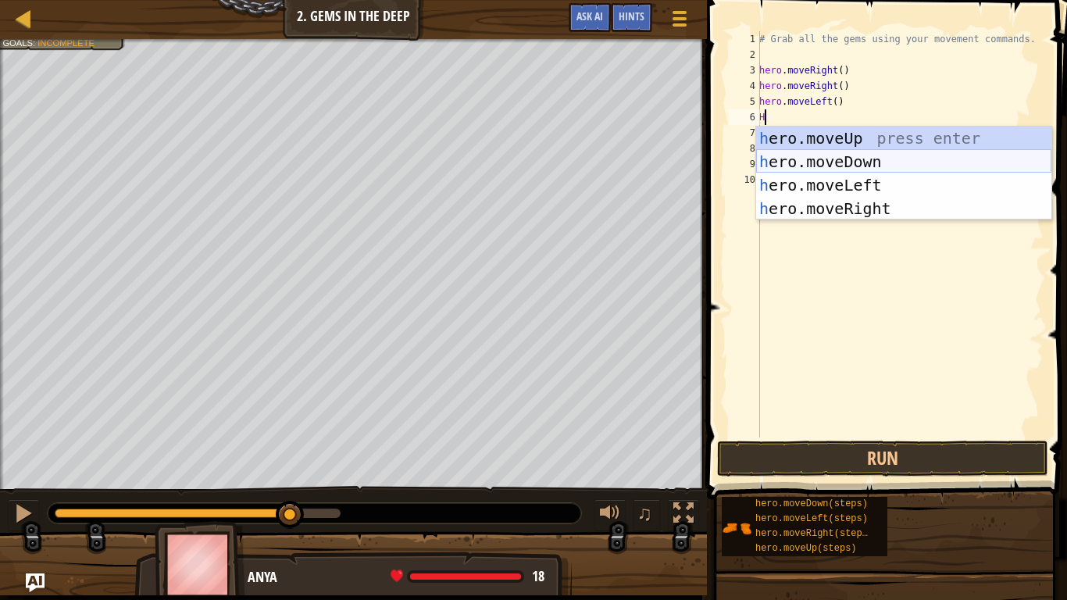
click at [787, 162] on div "h ero.moveUp press enter h ero.moveDown press enter h ero.moveLeft press enter …" at bounding box center [903, 197] width 295 height 141
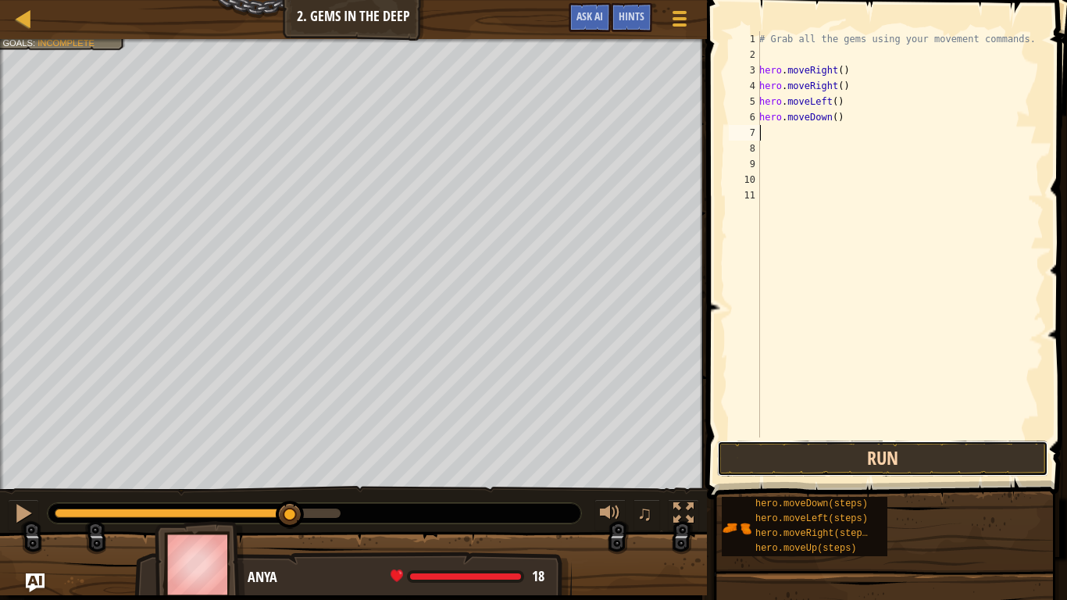
click at [834, 443] on button "Run" at bounding box center [882, 458] width 331 height 36
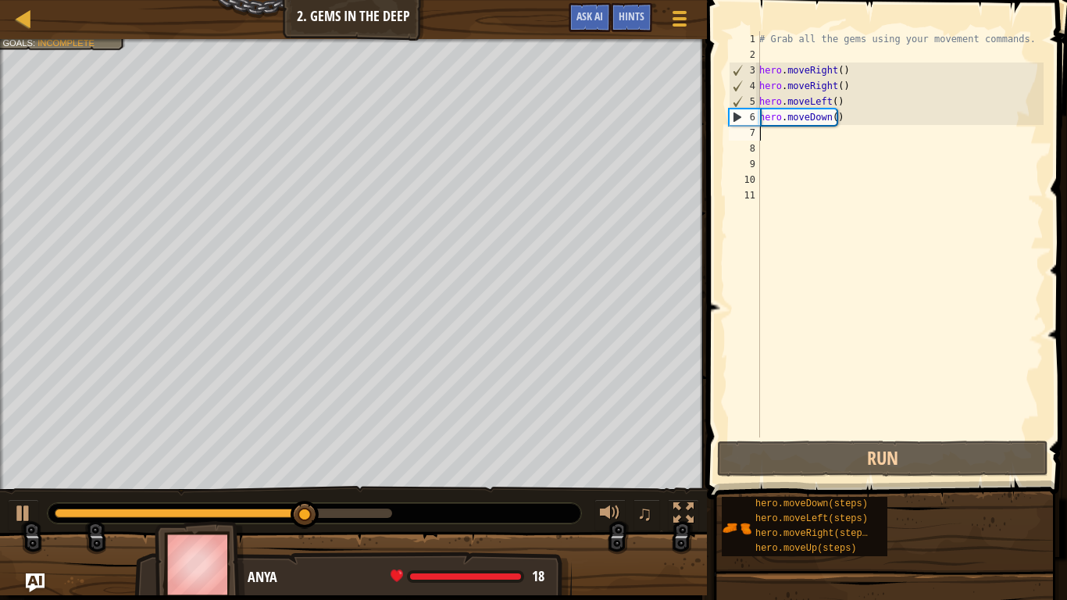
type textarea "H"
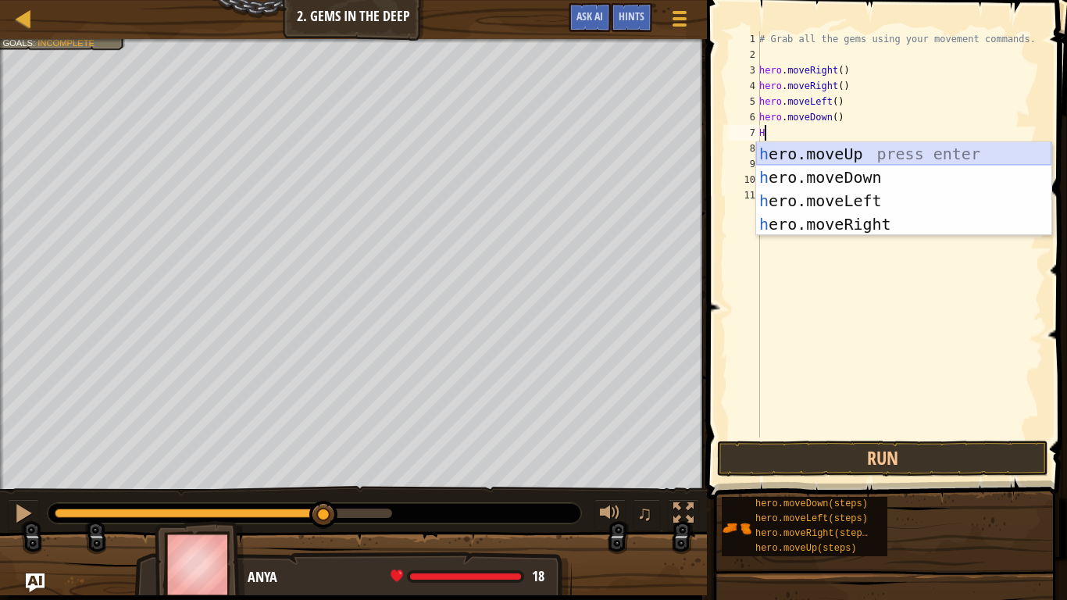
click at [862, 155] on div "h ero.moveUp press enter h ero.moveDown press enter h ero.moveLeft press enter …" at bounding box center [903, 212] width 295 height 141
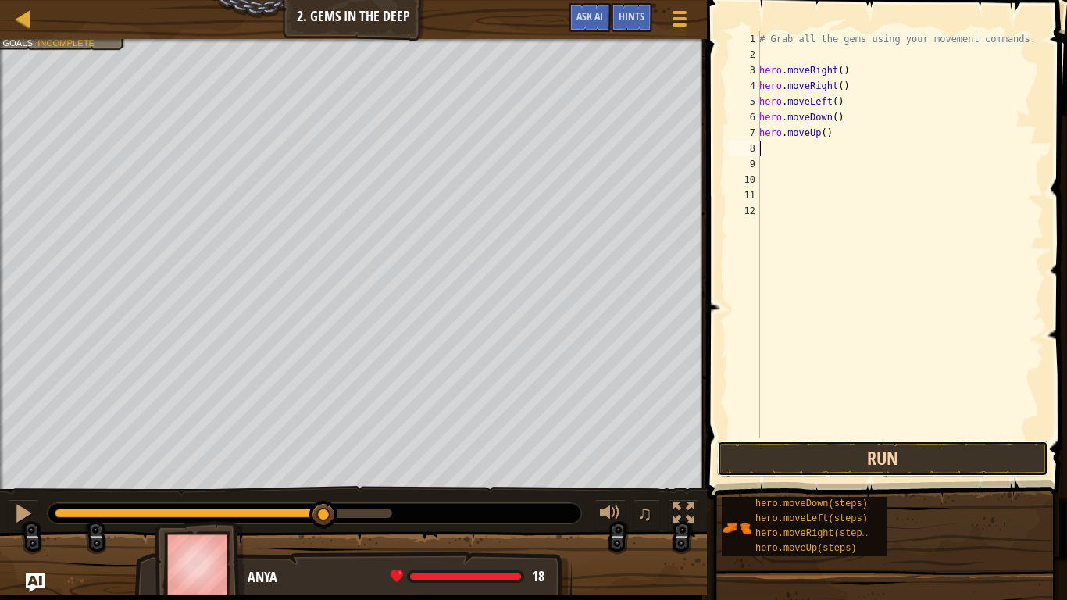
click at [845, 463] on button "Run" at bounding box center [882, 458] width 331 height 36
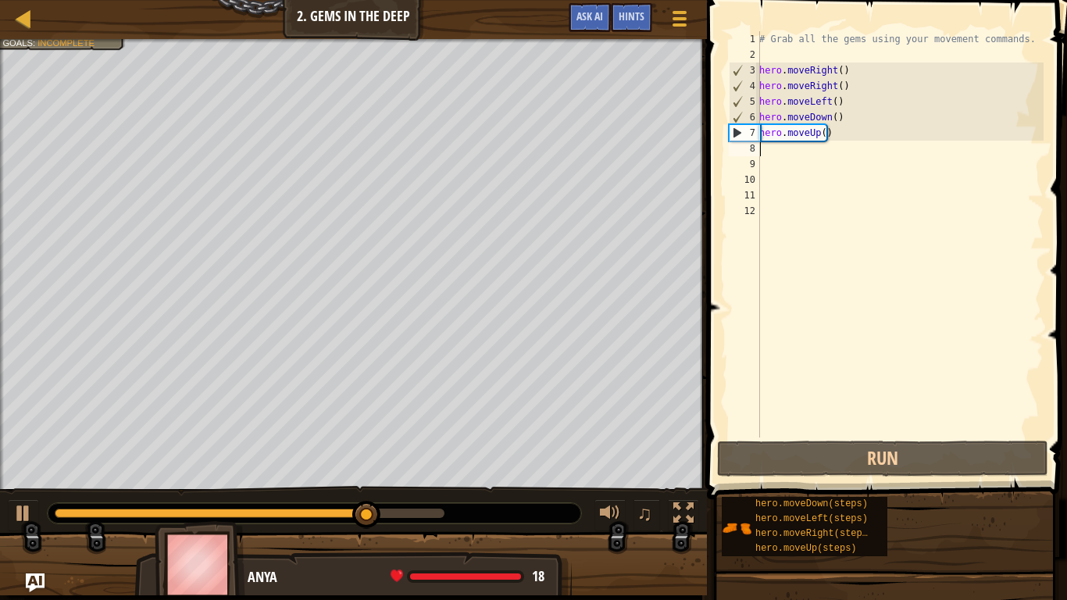
type textarea "H"
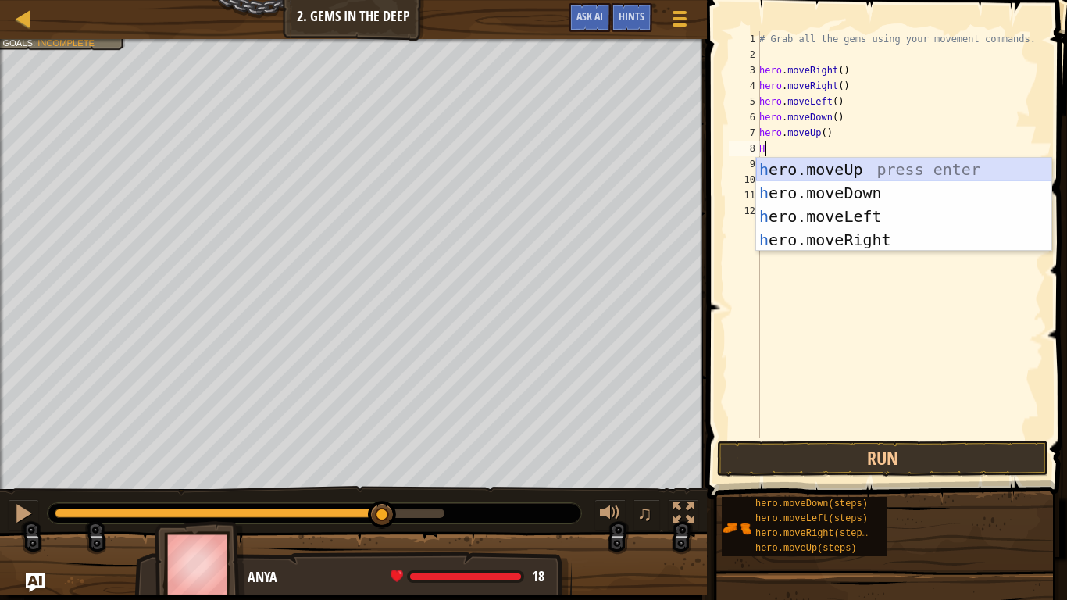
click at [896, 166] on div "h ero.moveUp press enter h ero.moveDown press enter h ero.moveLeft press enter …" at bounding box center [903, 228] width 295 height 141
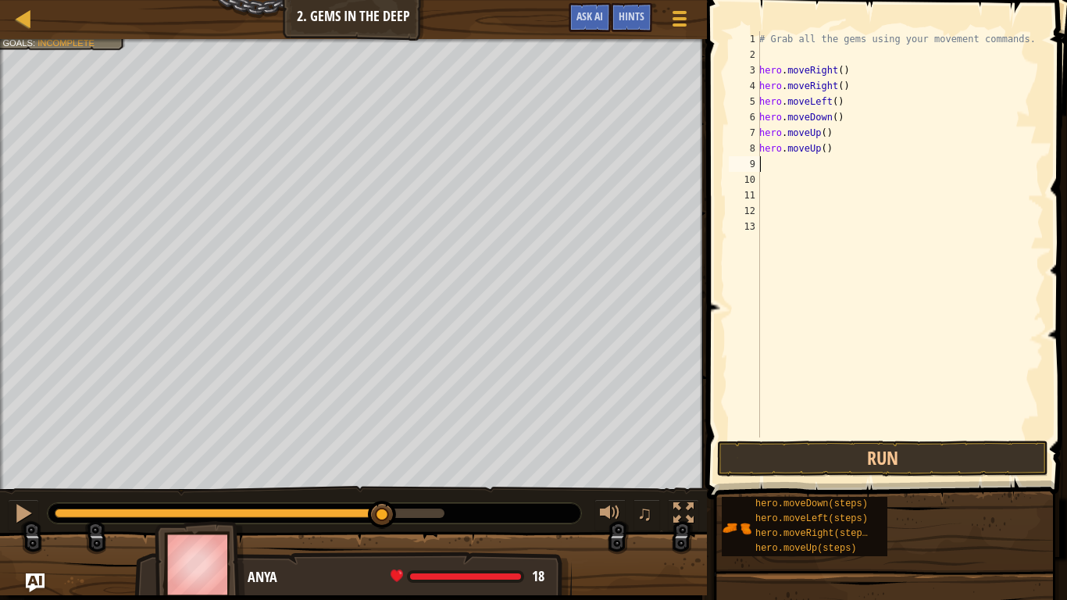
type textarea "H"
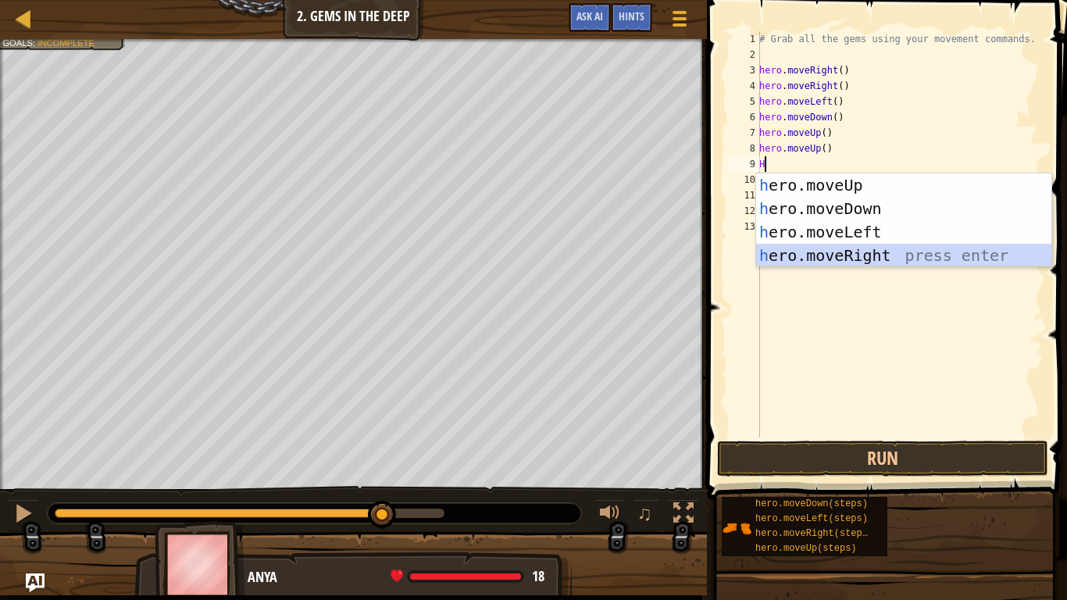
click at [841, 244] on div "h ero.moveUp press enter h ero.moveDown press enter h ero.moveLeft press enter …" at bounding box center [903, 243] width 295 height 141
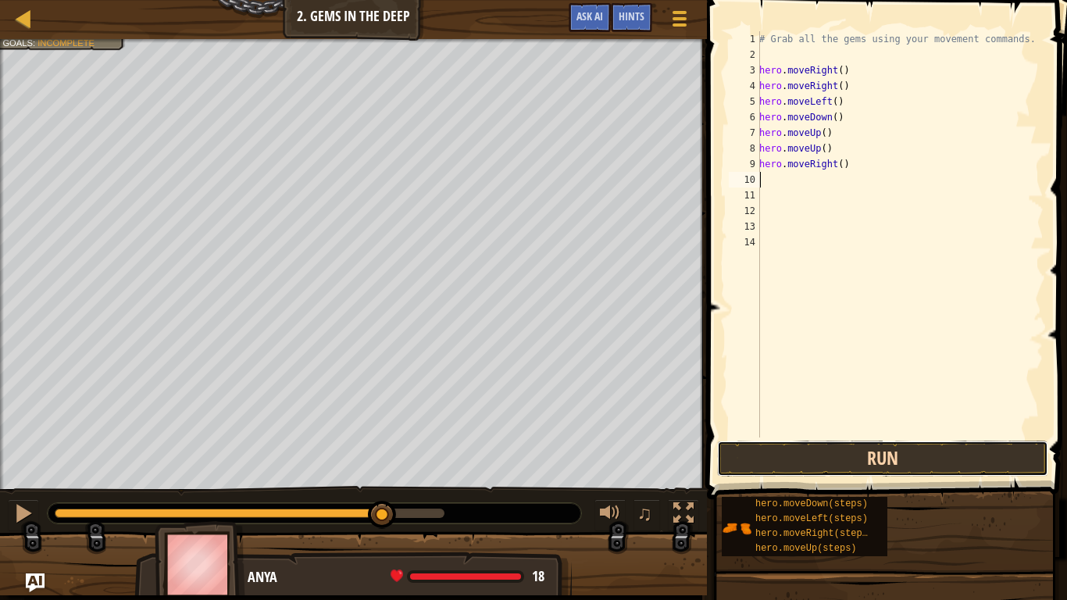
click at [869, 446] on button "Run" at bounding box center [882, 458] width 331 height 36
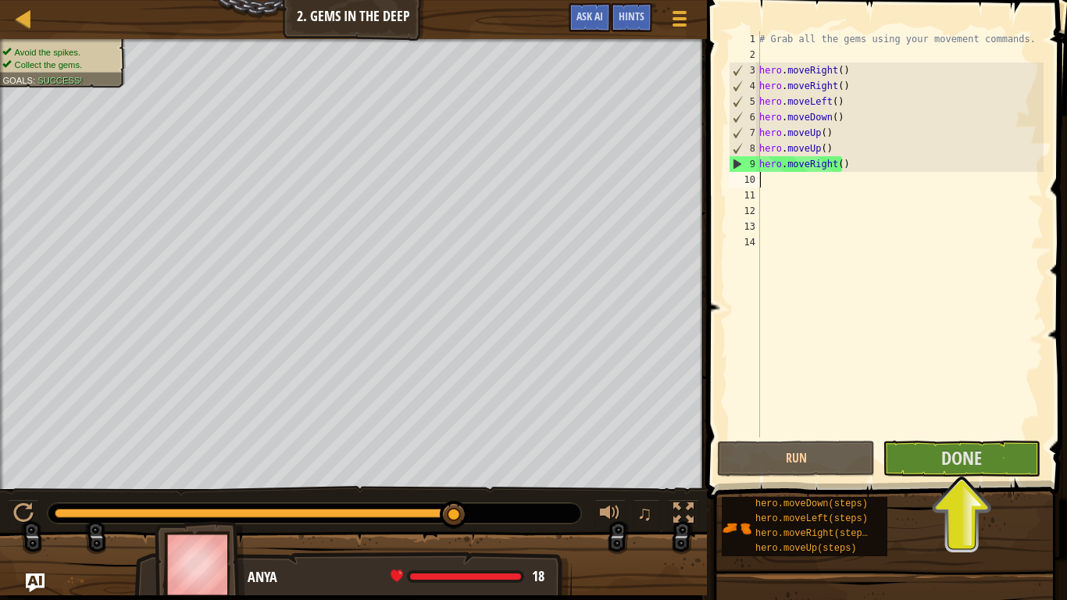
type textarea "H"
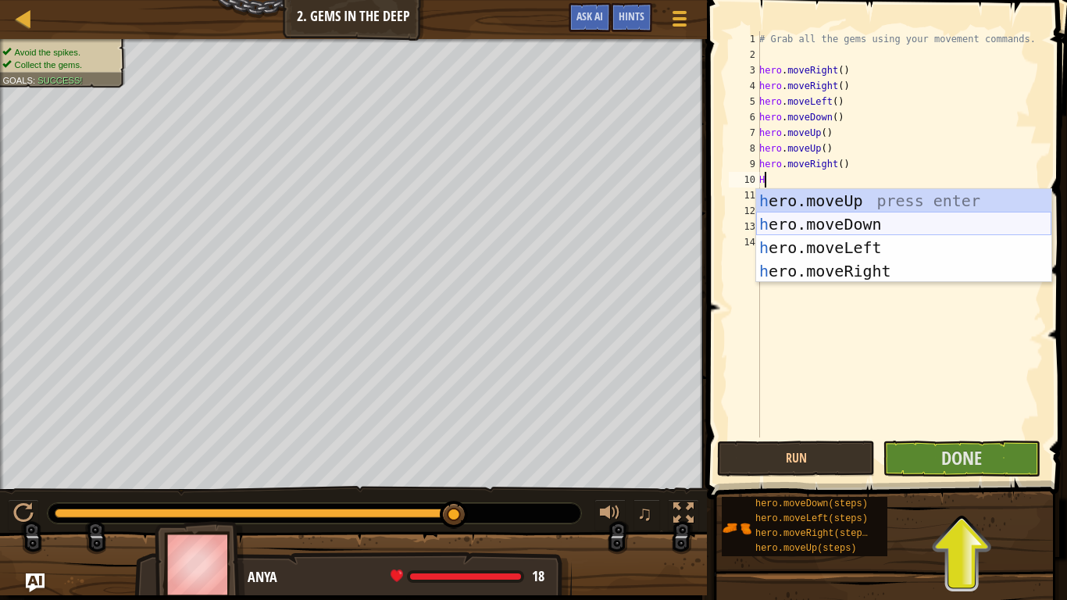
click at [894, 220] on div "h ero.moveUp press enter h ero.moveDown press enter h ero.moveLeft press enter …" at bounding box center [903, 259] width 295 height 141
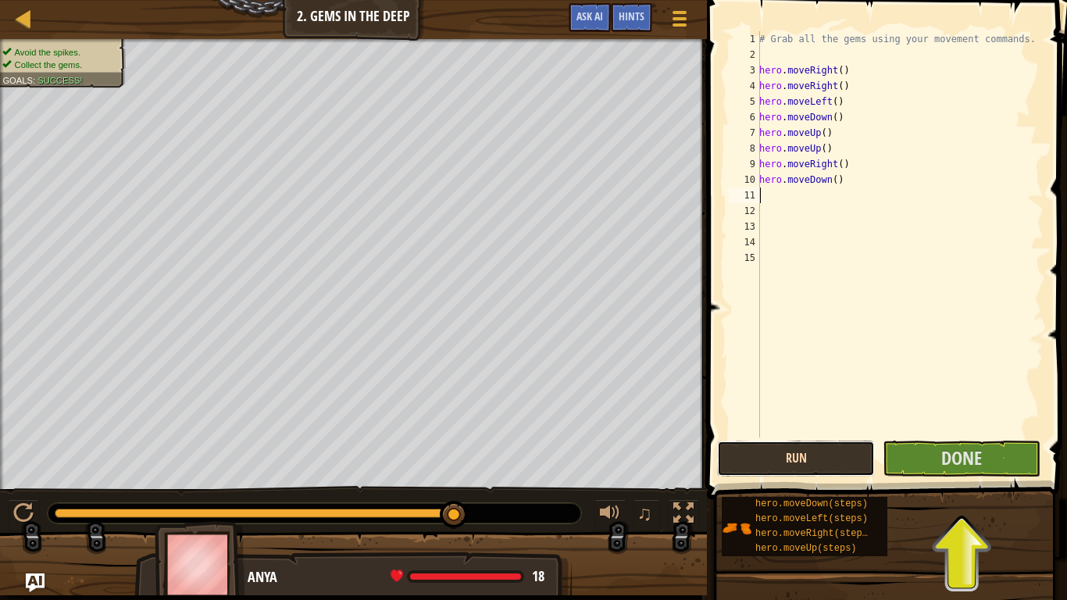
click at [836, 456] on button "Run" at bounding box center [796, 458] width 158 height 36
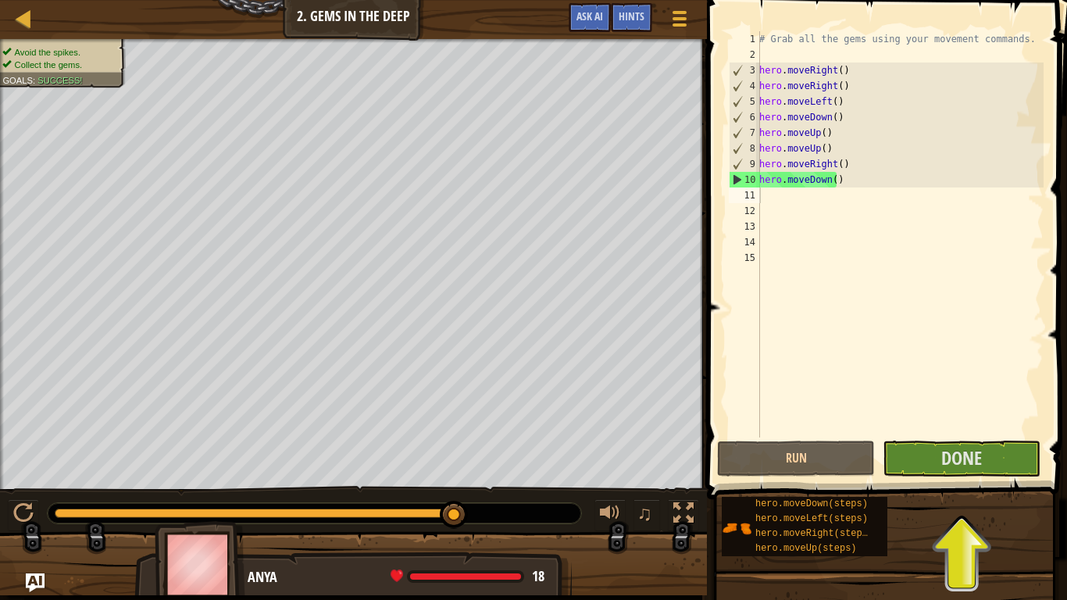
click at [937, 438] on span at bounding box center [888, 227] width 373 height 545
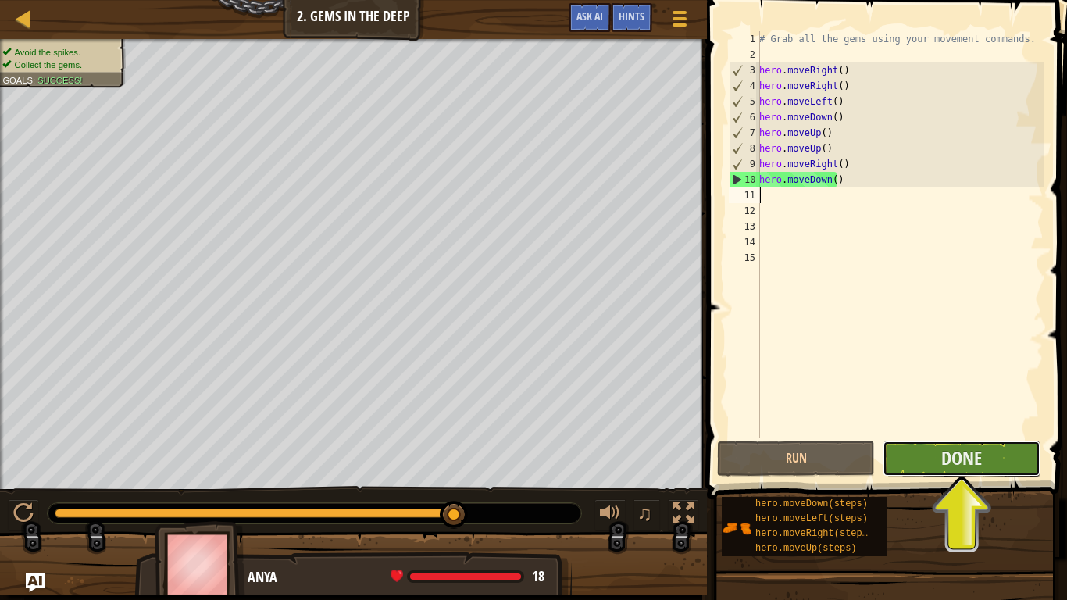
click at [956, 441] on button "Done" at bounding box center [961, 458] width 158 height 36
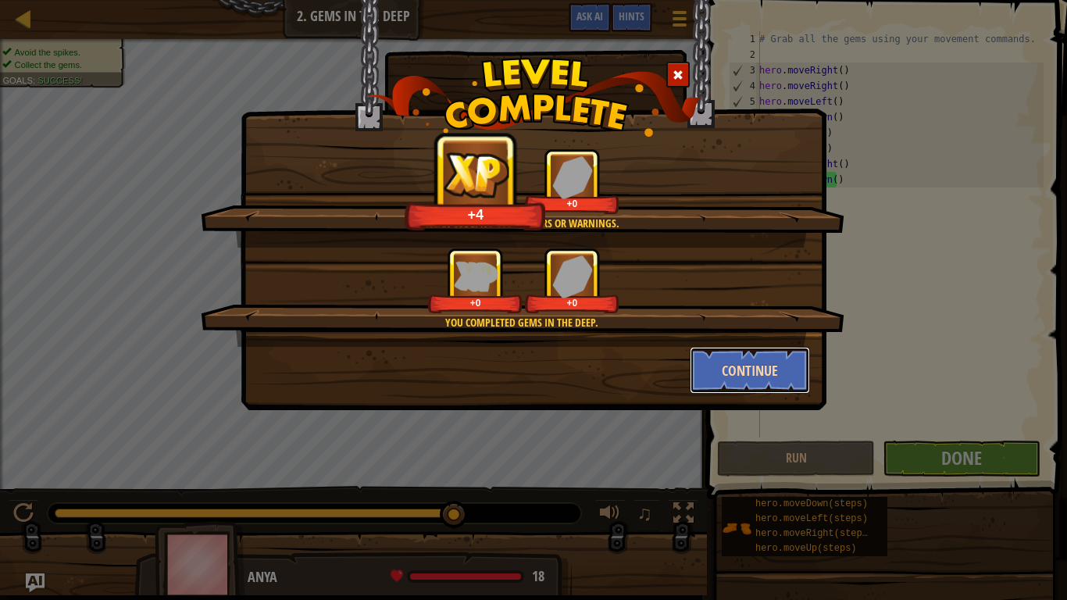
click at [805, 359] on button "Continue" at bounding box center [750, 370] width 121 height 47
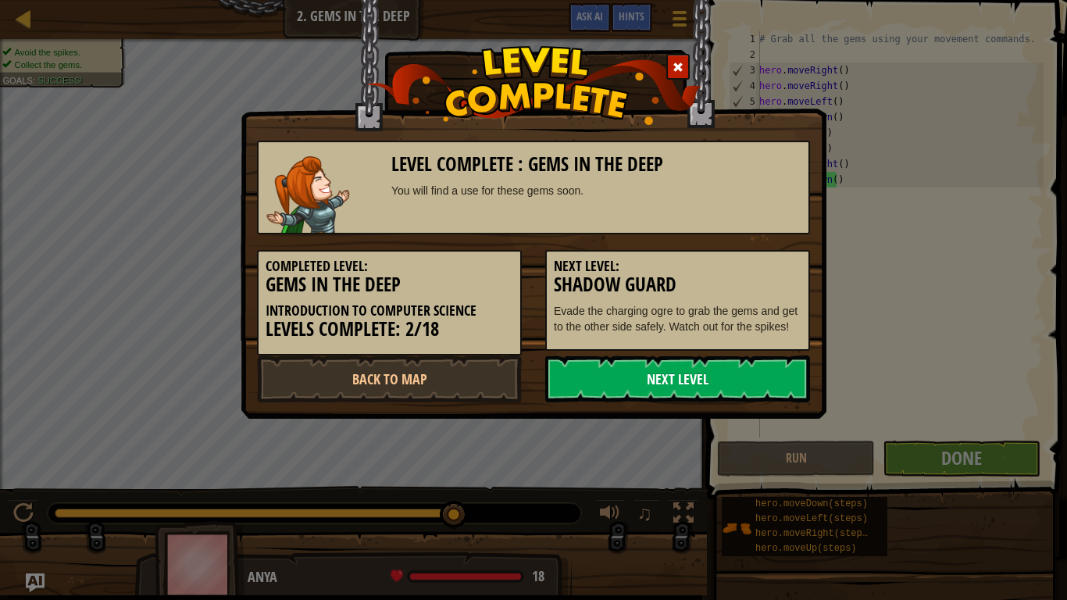
click at [766, 364] on link "Next Level" at bounding box center [677, 378] width 265 height 47
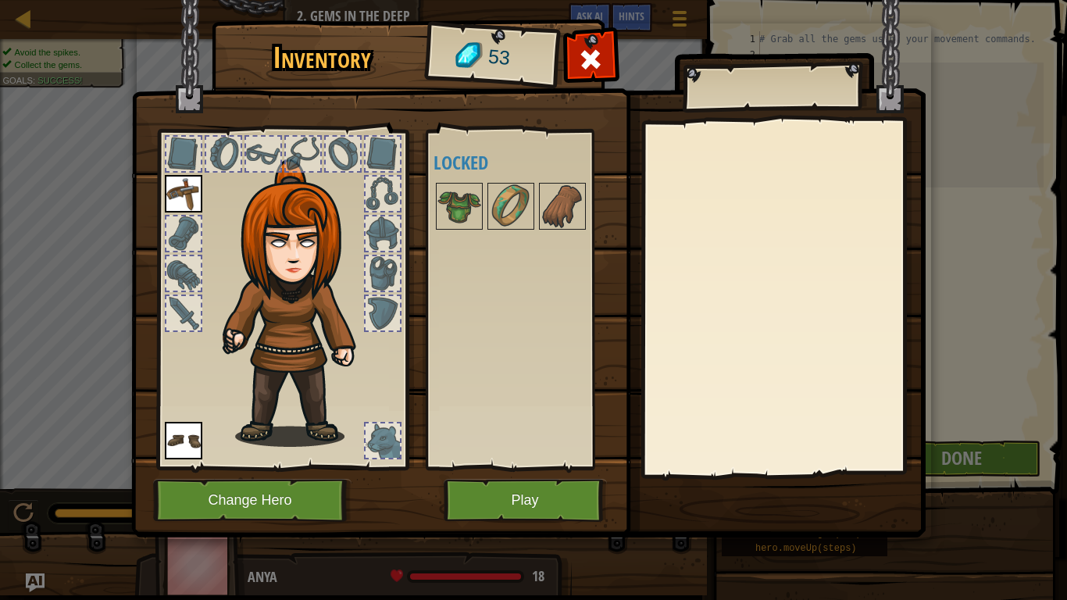
click at [465, 182] on div at bounding box center [531, 206] width 196 height 52
click at [469, 203] on img at bounding box center [459, 206] width 44 height 44
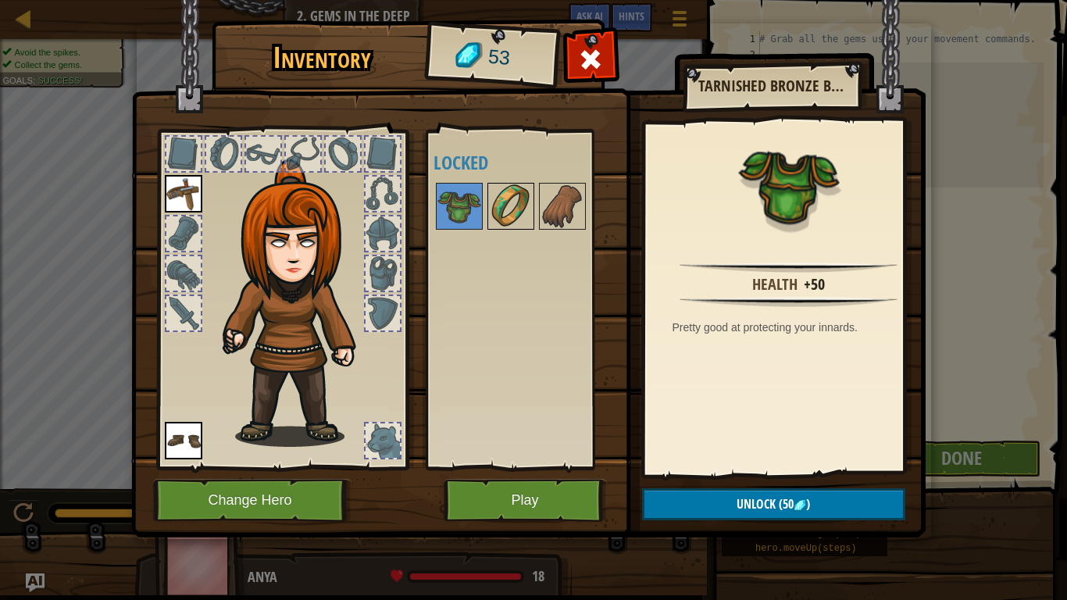
click at [501, 207] on img at bounding box center [511, 206] width 44 height 44
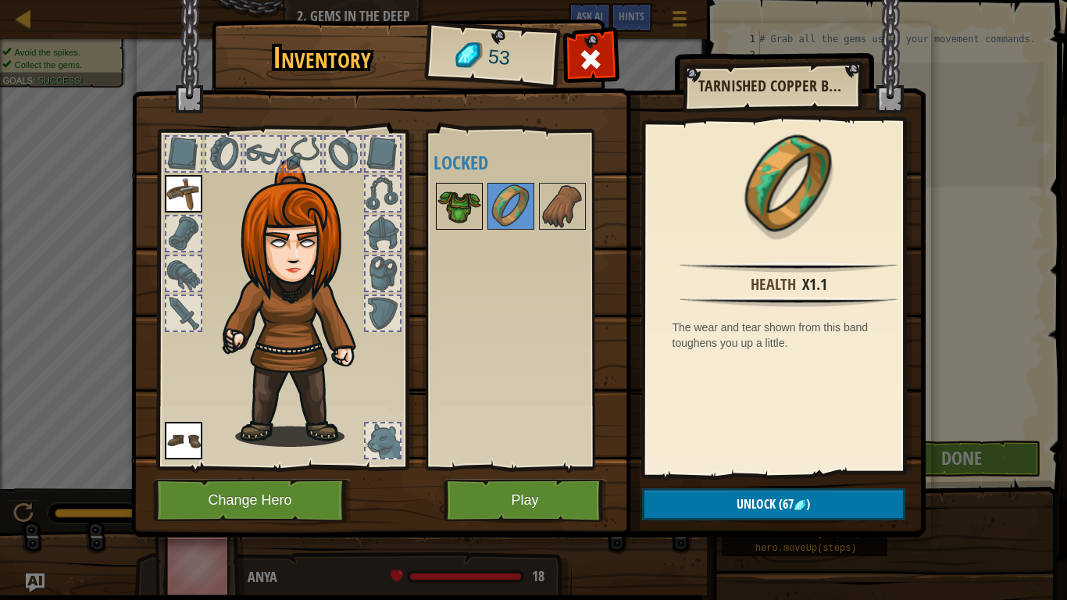
click at [463, 200] on img at bounding box center [459, 206] width 44 height 44
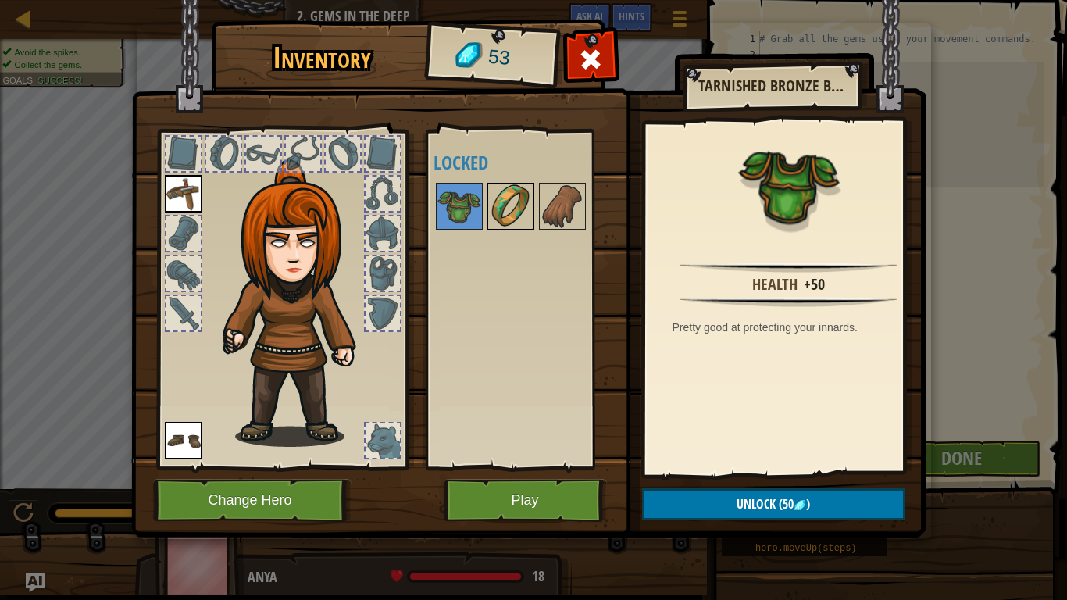
click at [533, 215] on div at bounding box center [510, 206] width 47 height 47
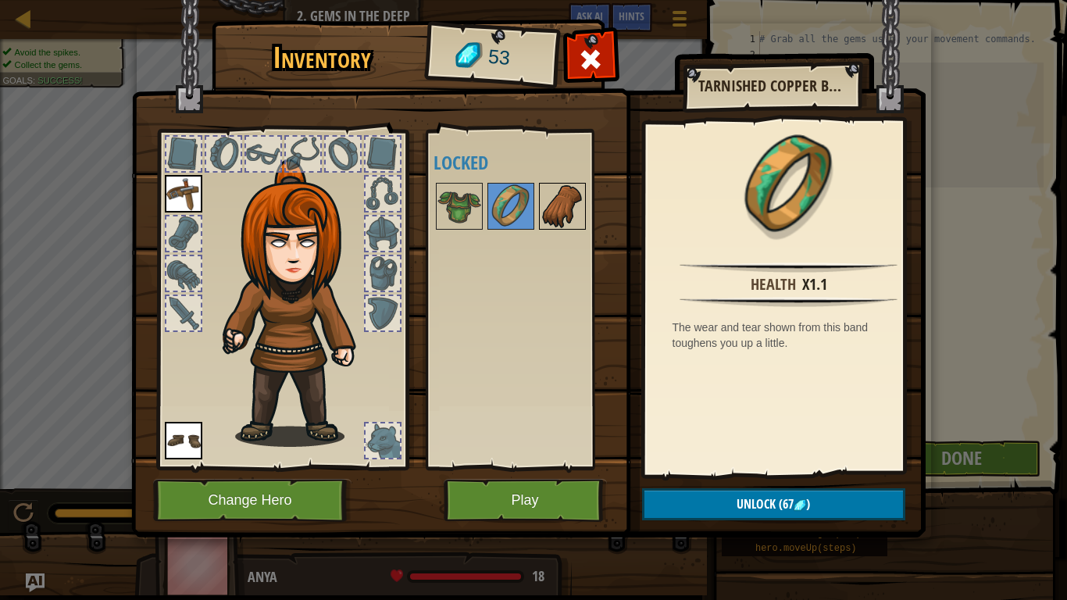
click at [542, 214] on img at bounding box center [562, 206] width 44 height 44
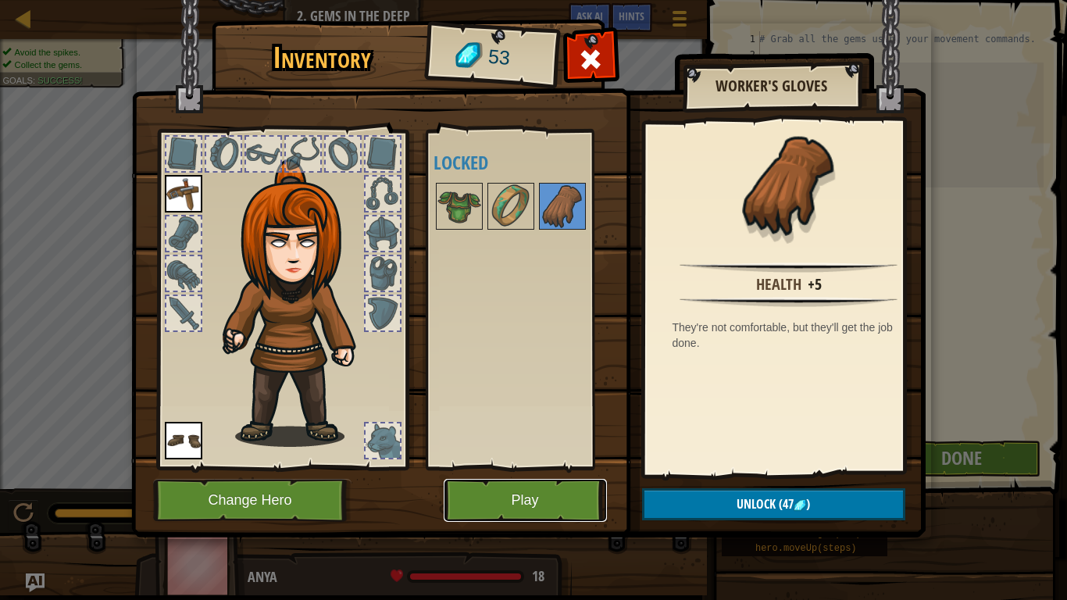
click at [464, 497] on button "Play" at bounding box center [525, 500] width 163 height 43
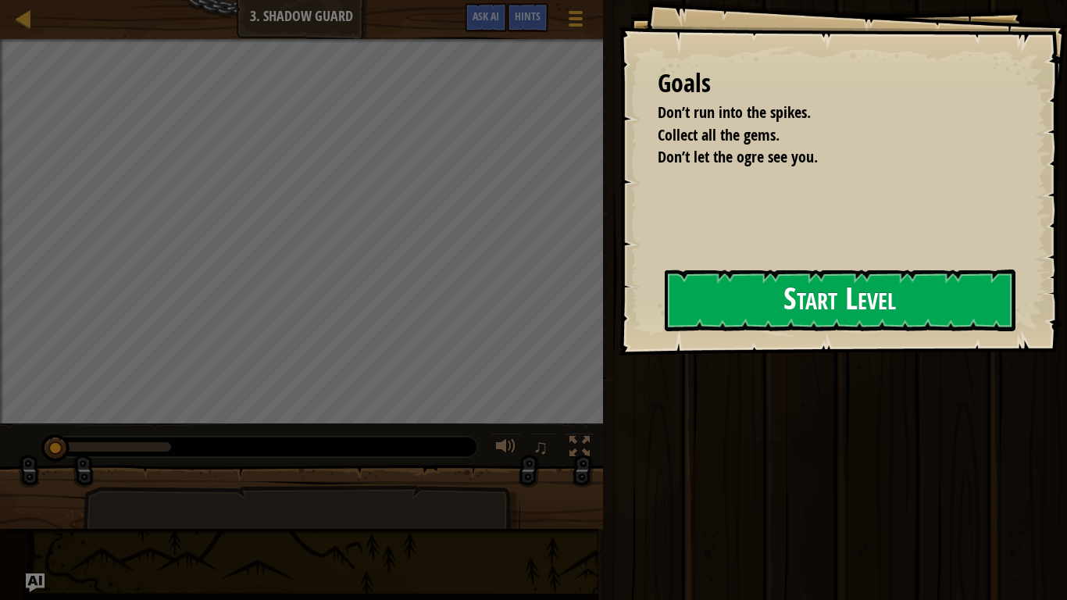
click at [747, 312] on button "Start Level" at bounding box center [840, 300] width 351 height 62
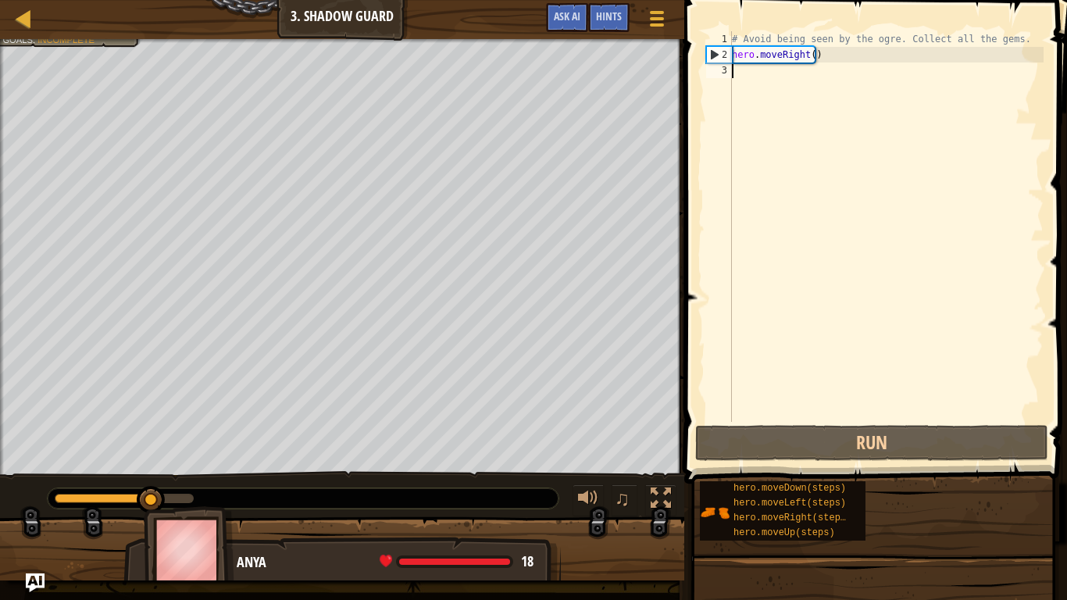
type textarea "H"
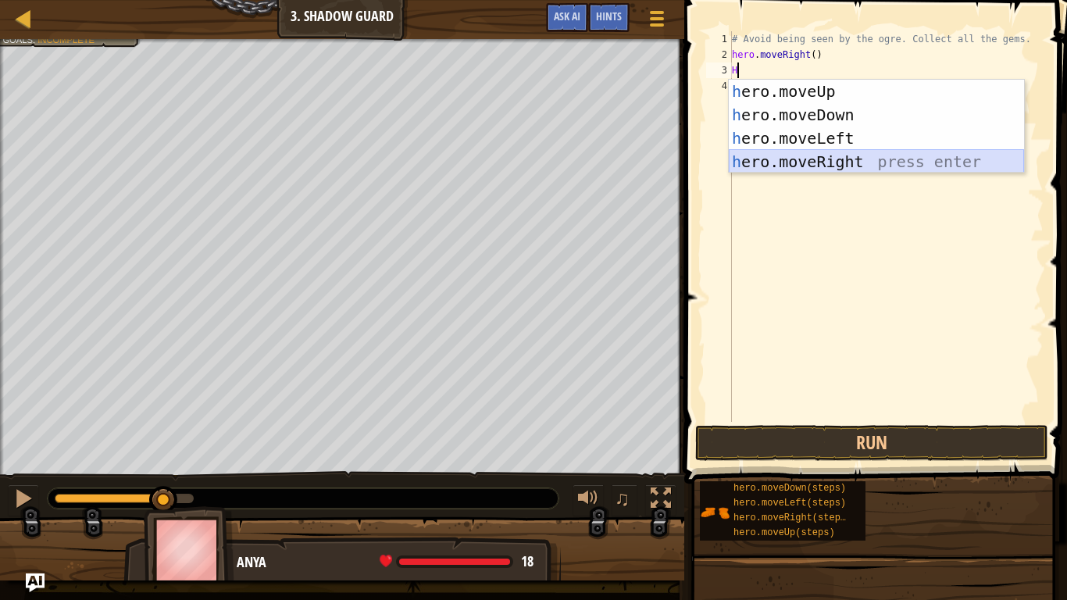
click at [849, 158] on div "h ero.moveUp press enter h ero.moveDown press enter h ero.moveLeft press enter …" at bounding box center [876, 150] width 295 height 141
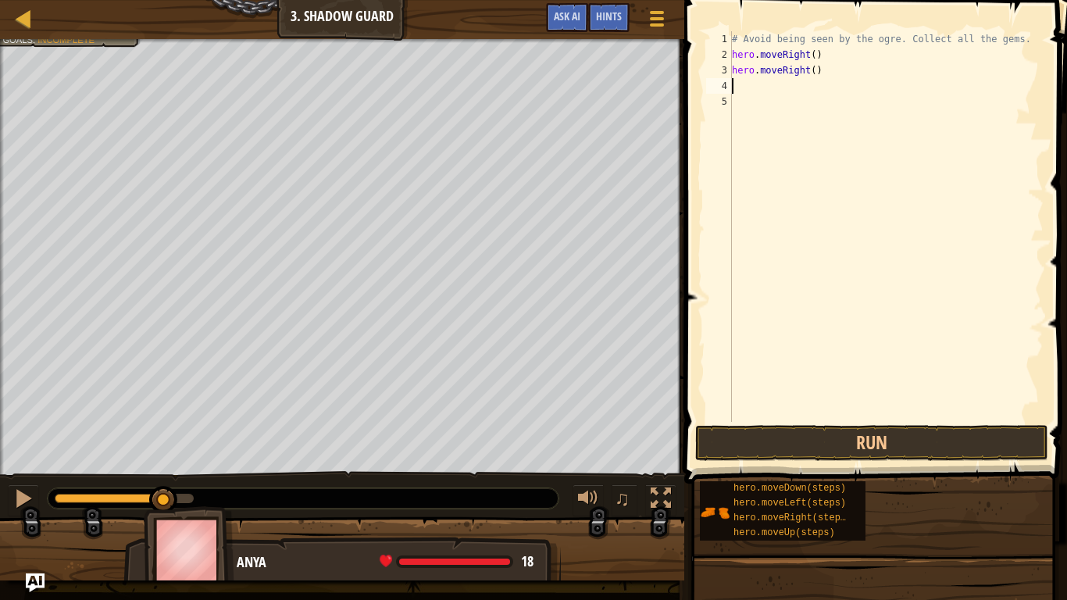
type textarea "H"
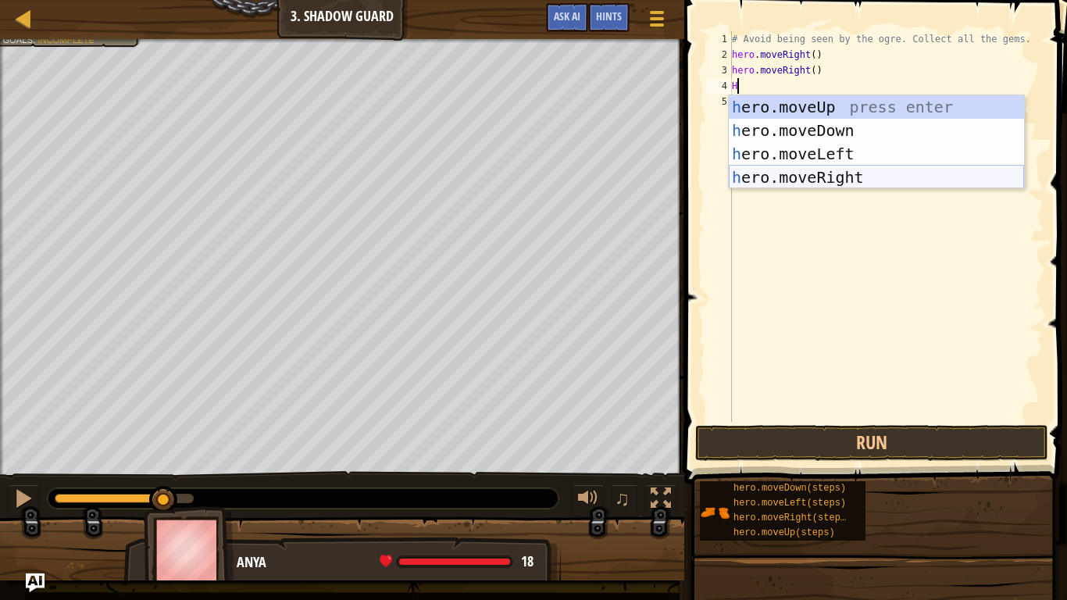
click at [850, 176] on div "h ero.moveUp press enter h ero.moveDown press enter h ero.moveLeft press enter …" at bounding box center [876, 165] width 295 height 141
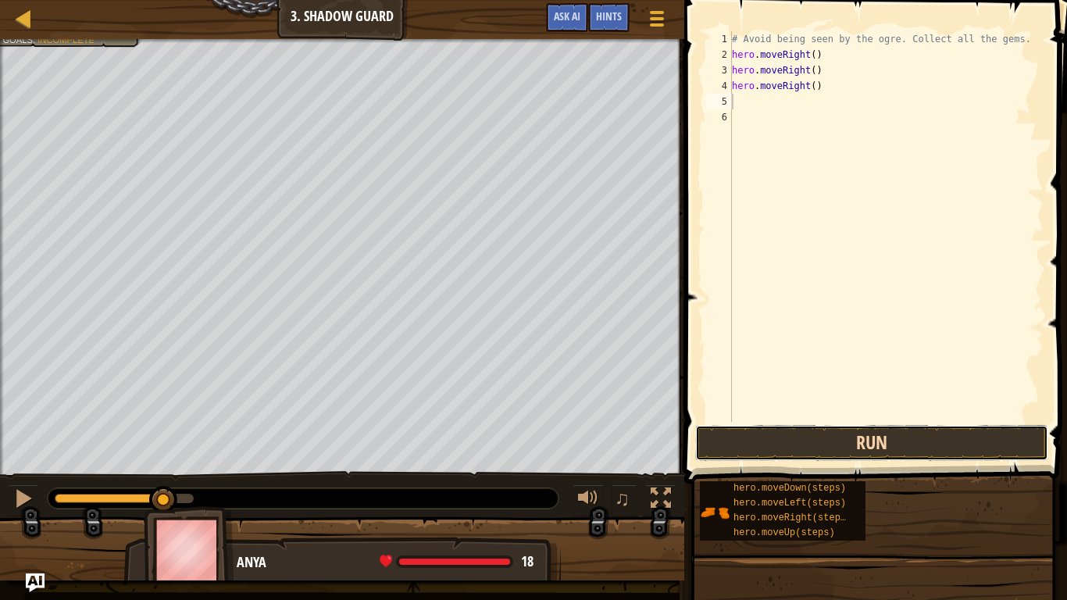
click at [875, 441] on button "Run" at bounding box center [871, 443] width 353 height 36
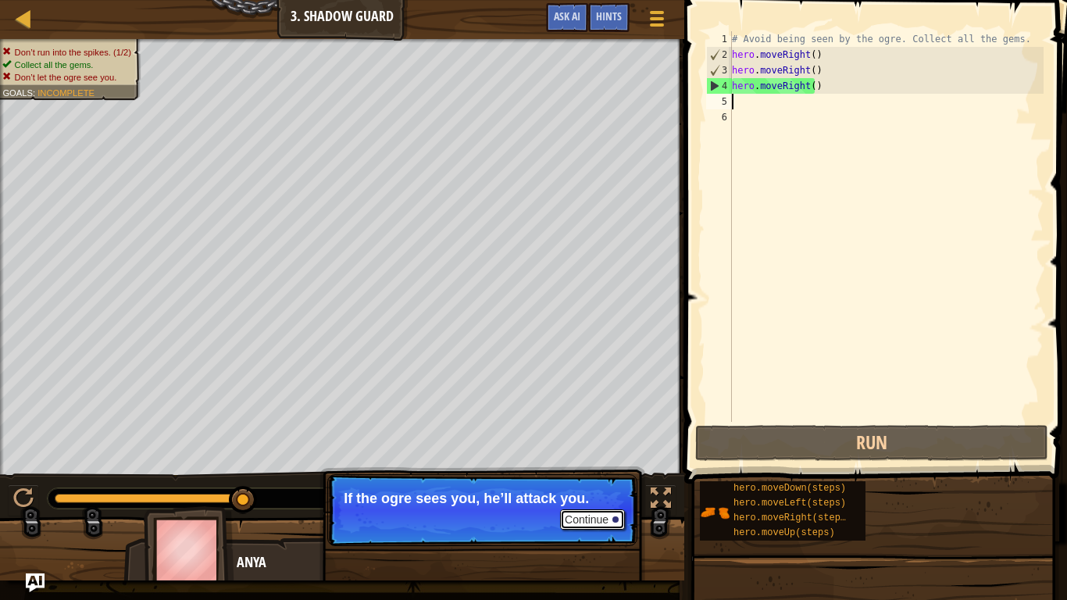
click at [594, 515] on button "Continue" at bounding box center [592, 519] width 65 height 20
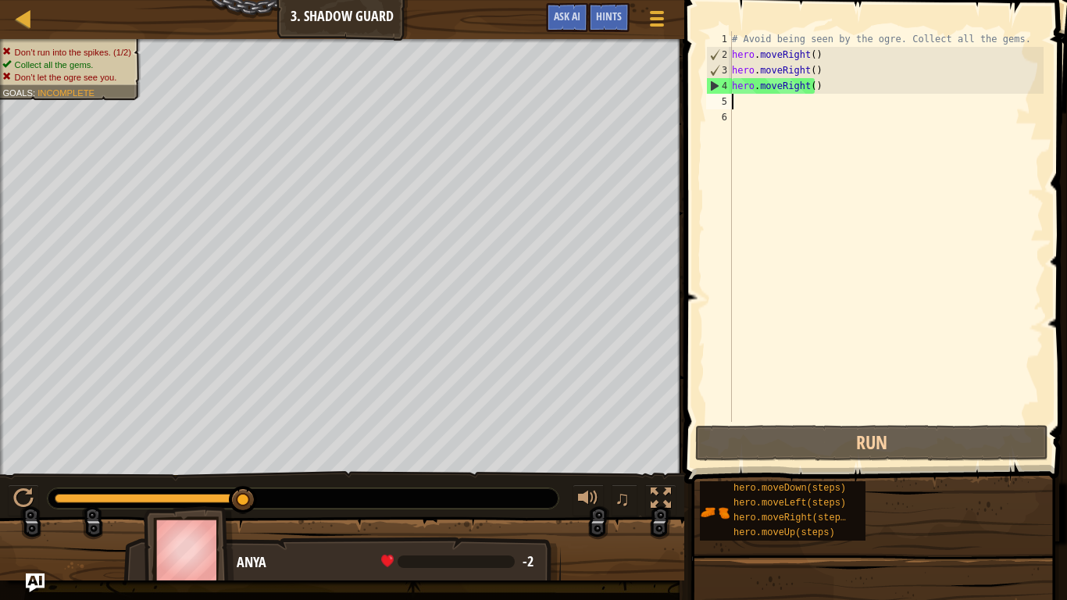
type textarea "H"
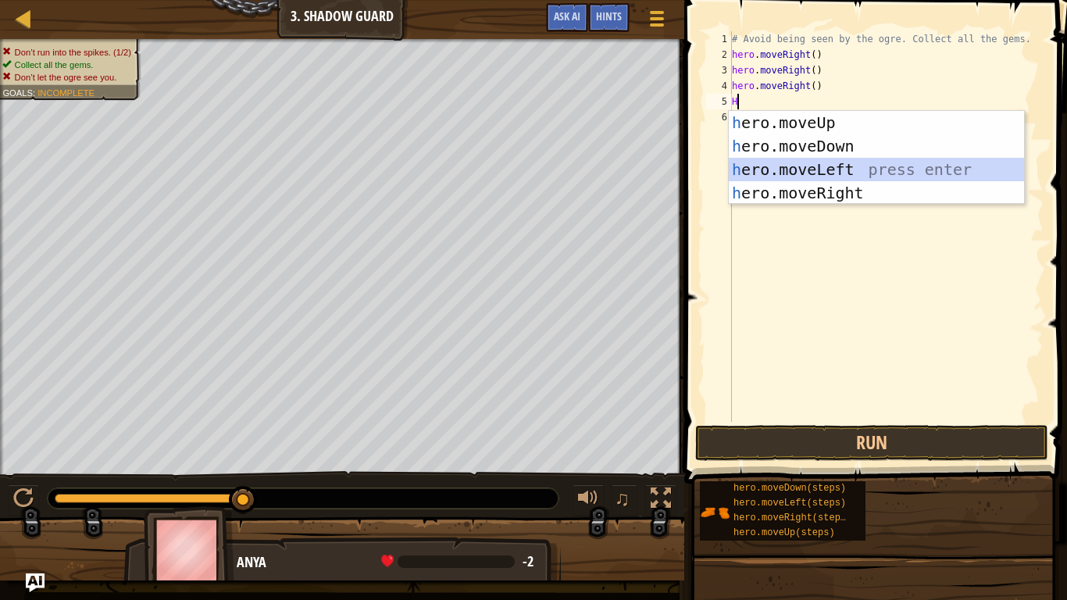
click at [813, 169] on div "h ero.moveUp press enter h ero.moveDown press enter h ero.moveLeft press enter …" at bounding box center [876, 181] width 295 height 141
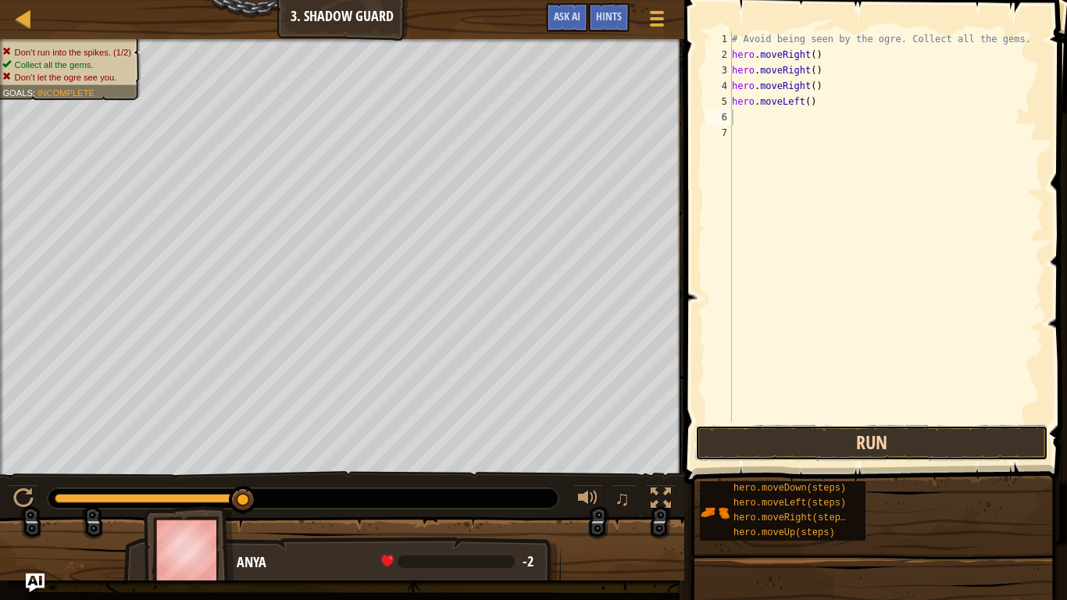
click at [800, 444] on button "Run" at bounding box center [871, 443] width 353 height 36
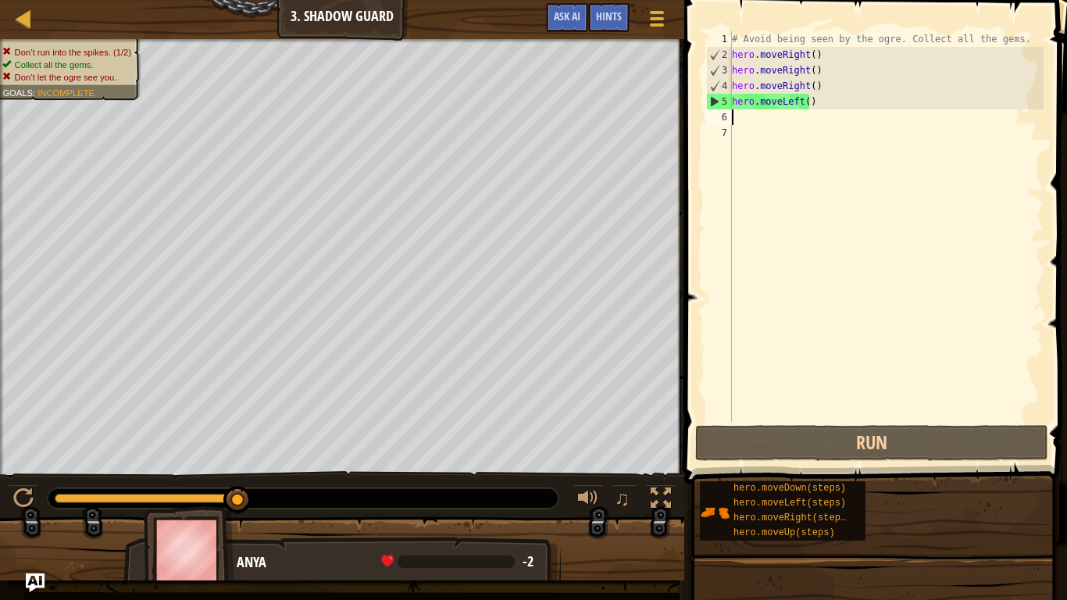
click at [164, 545] on img at bounding box center [189, 549] width 91 height 87
click at [550, 492] on div at bounding box center [303, 498] width 511 height 20
drag, startPoint x: 636, startPoint y: 4, endPoint x: 656, endPoint y: 4, distance: 19.5
click at [637, 4] on div "Game Menu Done Hints Ask AI" at bounding box center [607, 21] width 138 height 37
click at [659, 4] on button "Game Menu" at bounding box center [656, 21] width 41 height 38
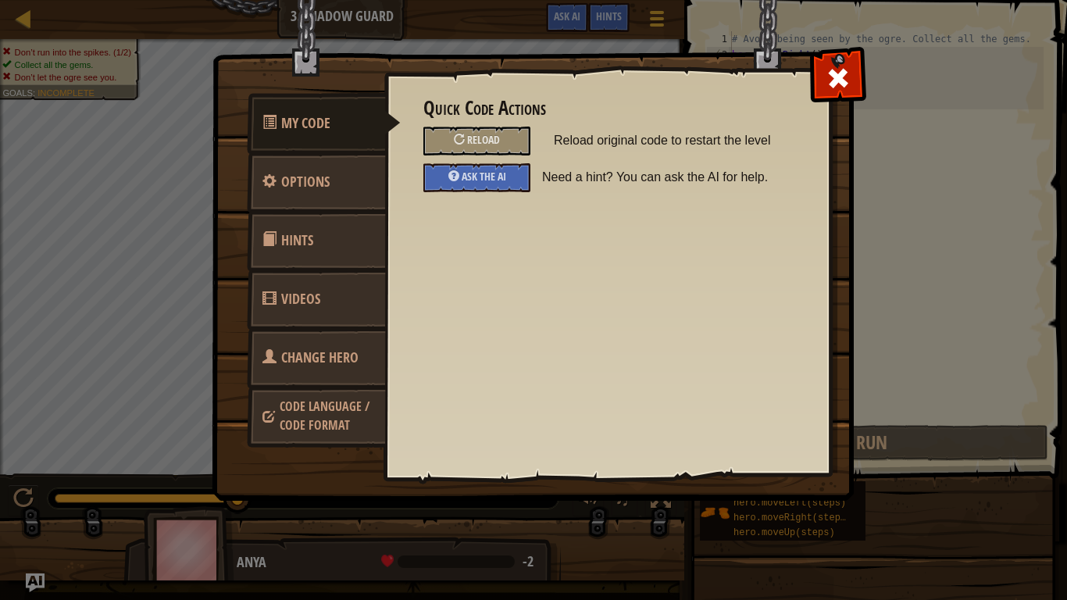
click at [352, 351] on span "Change Hero" at bounding box center [319, 358] width 77 height 20
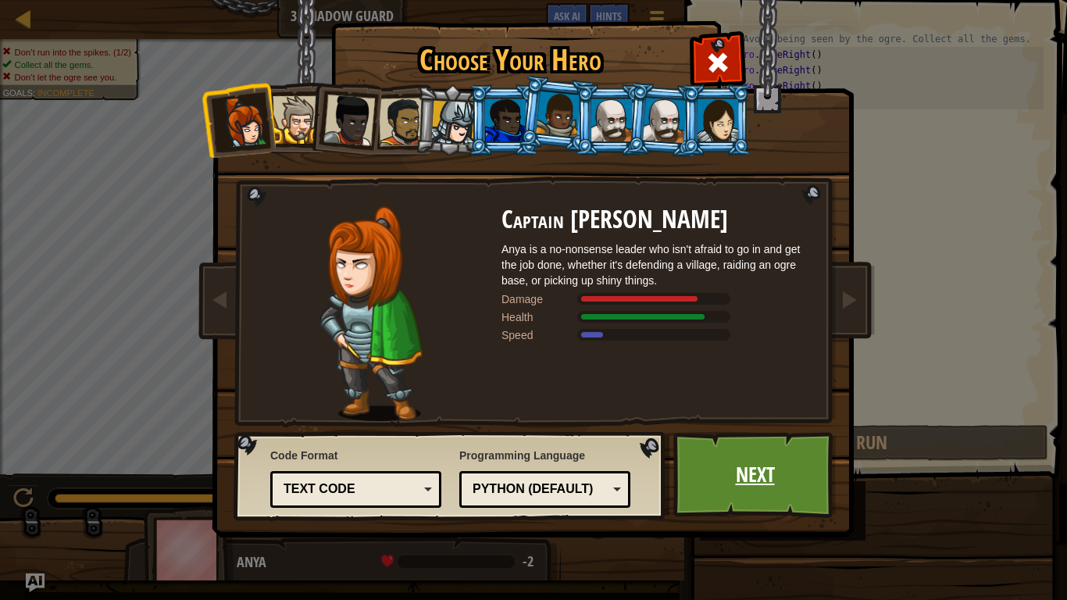
click at [701, 453] on link "Next" at bounding box center [754, 475] width 163 height 86
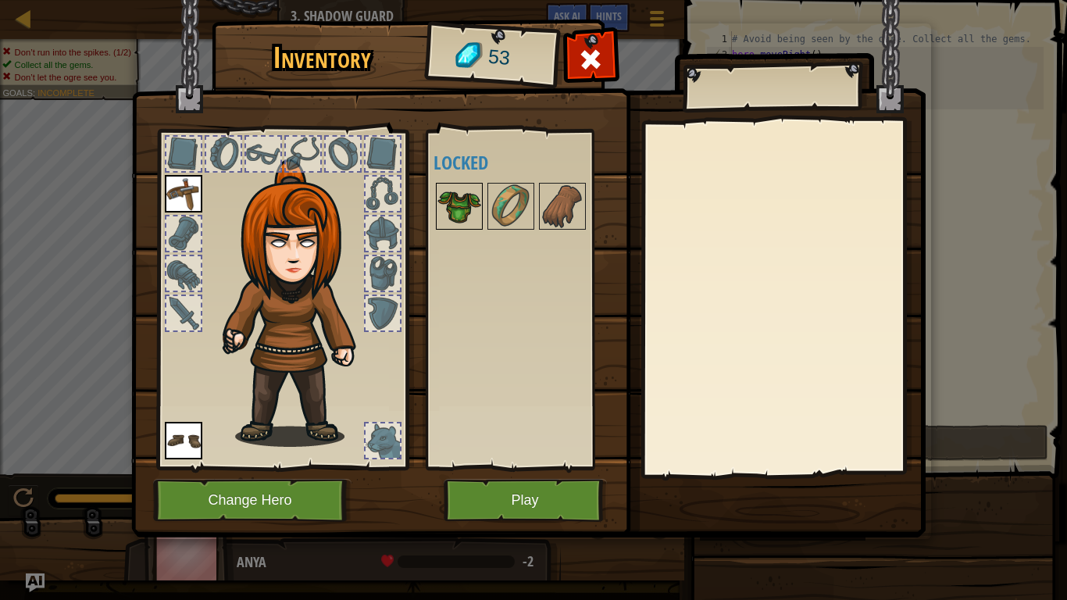
click at [458, 187] on img at bounding box center [459, 206] width 44 height 44
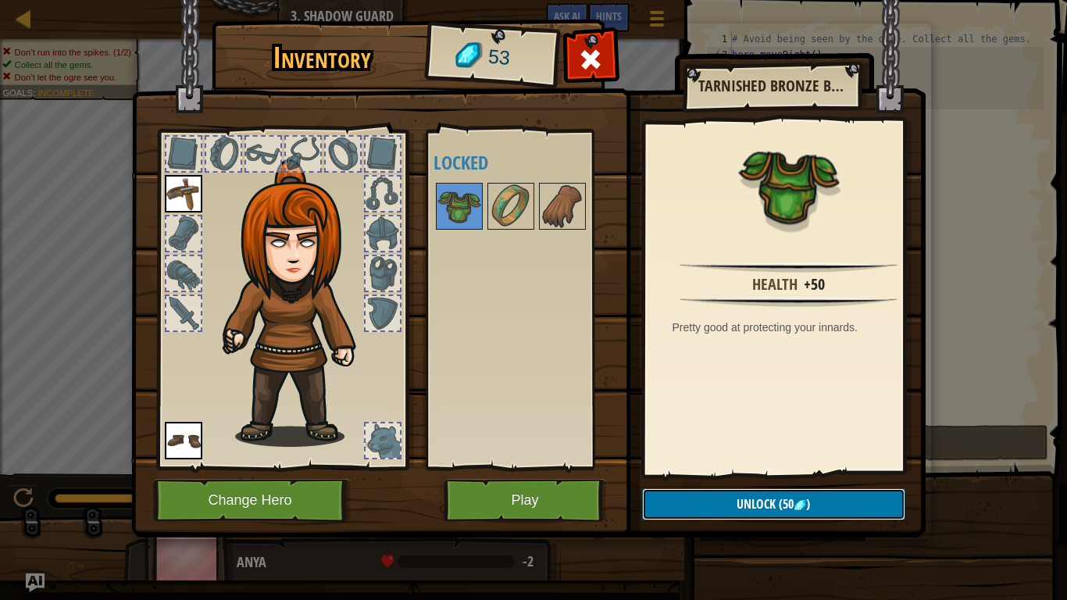
click at [757, 504] on span "Unlock" at bounding box center [755, 503] width 39 height 17
click at [757, 502] on button "Confirm" at bounding box center [773, 504] width 263 height 32
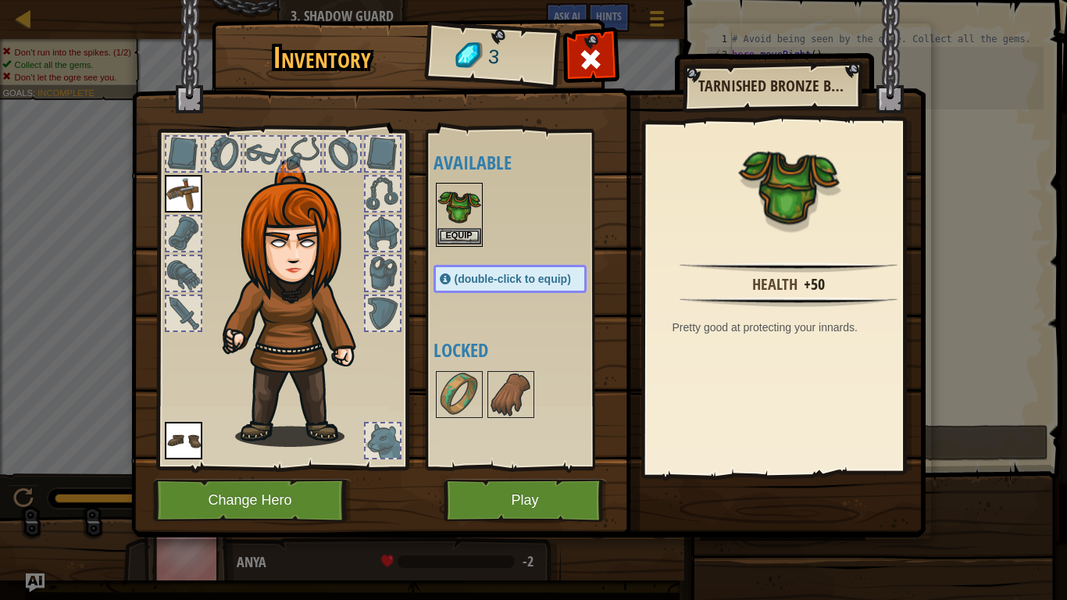
click at [449, 201] on img at bounding box center [459, 206] width 44 height 44
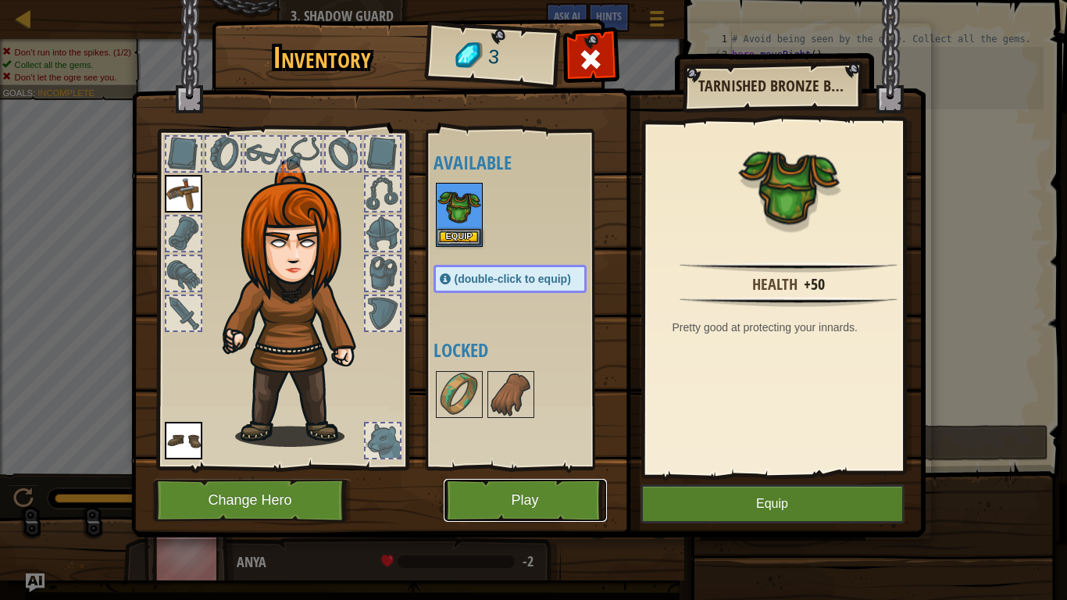
click at [561, 509] on button "Play" at bounding box center [525, 500] width 163 height 43
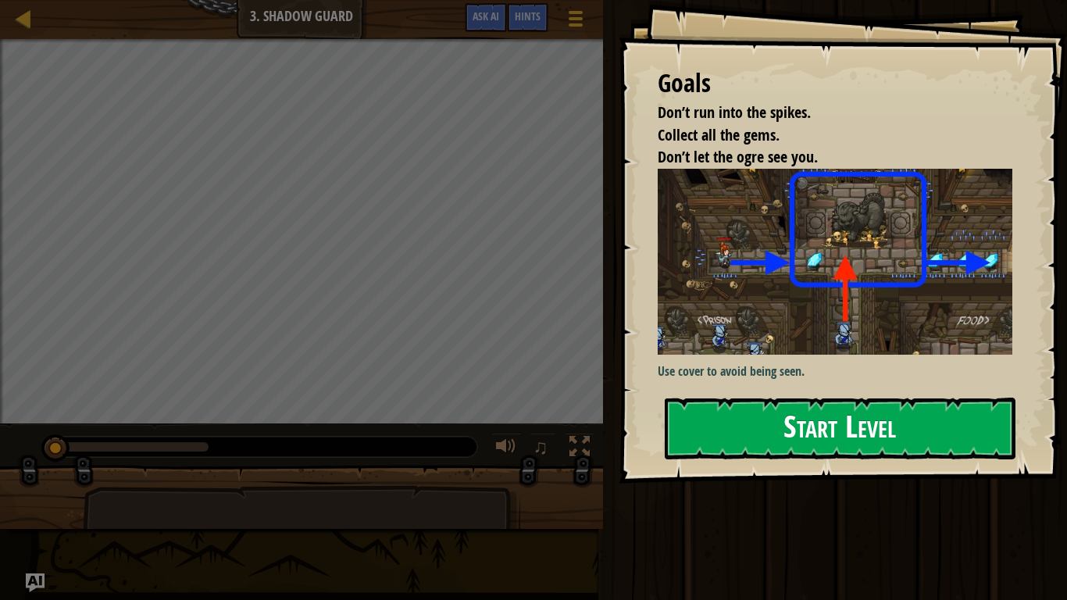
click at [861, 348] on div "Goals Don’t run into the spikes. Collect all the gems. Don’t let the ogre see y…" at bounding box center [843, 241] width 448 height 483
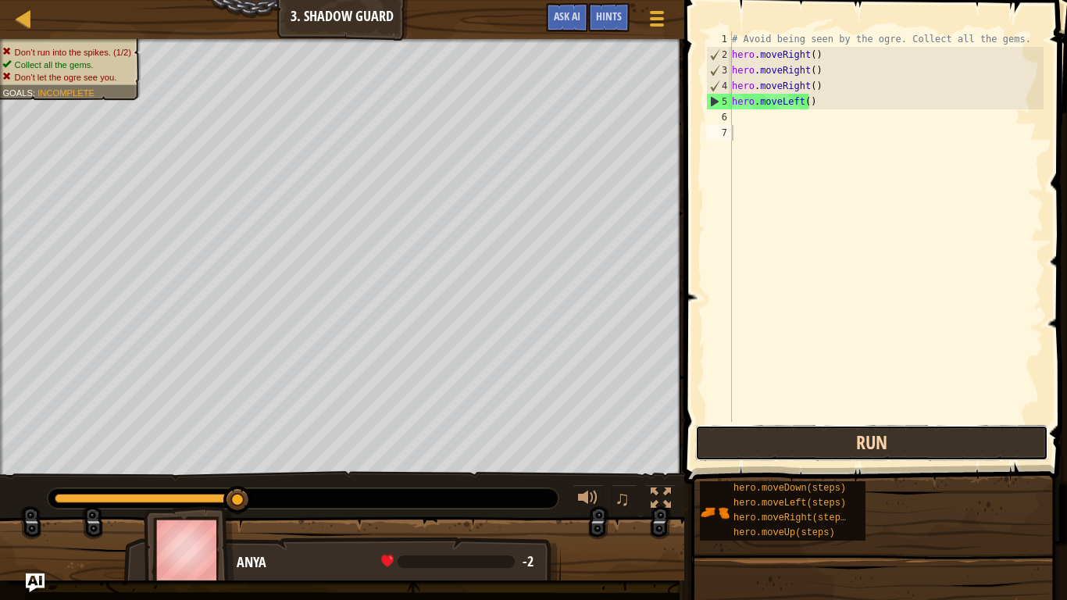
click at [806, 451] on button "Run" at bounding box center [871, 443] width 353 height 36
click at [804, 450] on button "Run" at bounding box center [871, 443] width 353 height 36
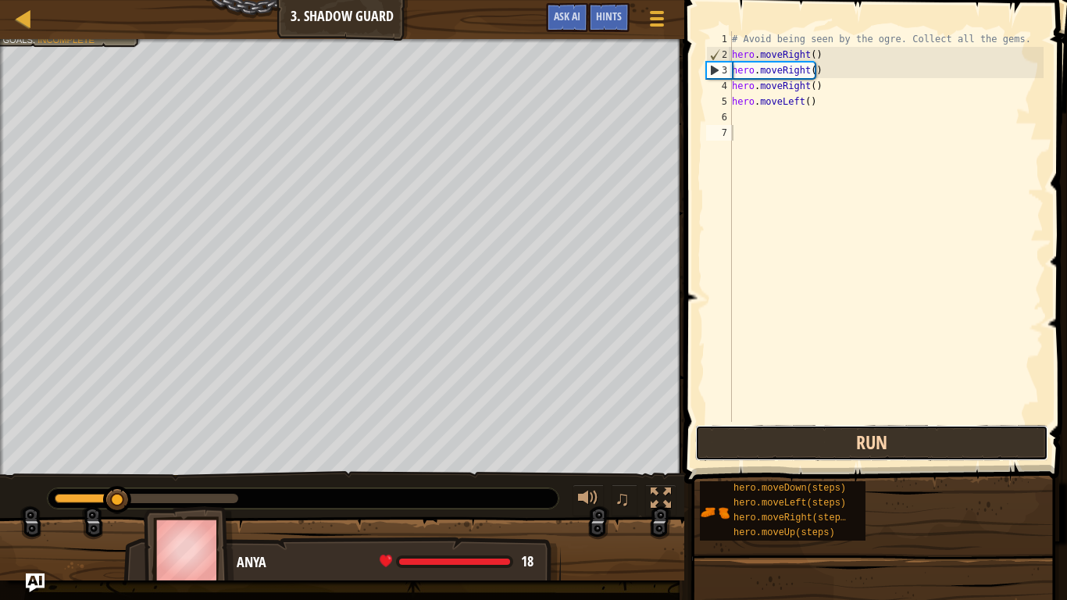
click at [804, 450] on button "Run" at bounding box center [871, 443] width 353 height 36
click at [803, 450] on button "Run" at bounding box center [871, 443] width 353 height 36
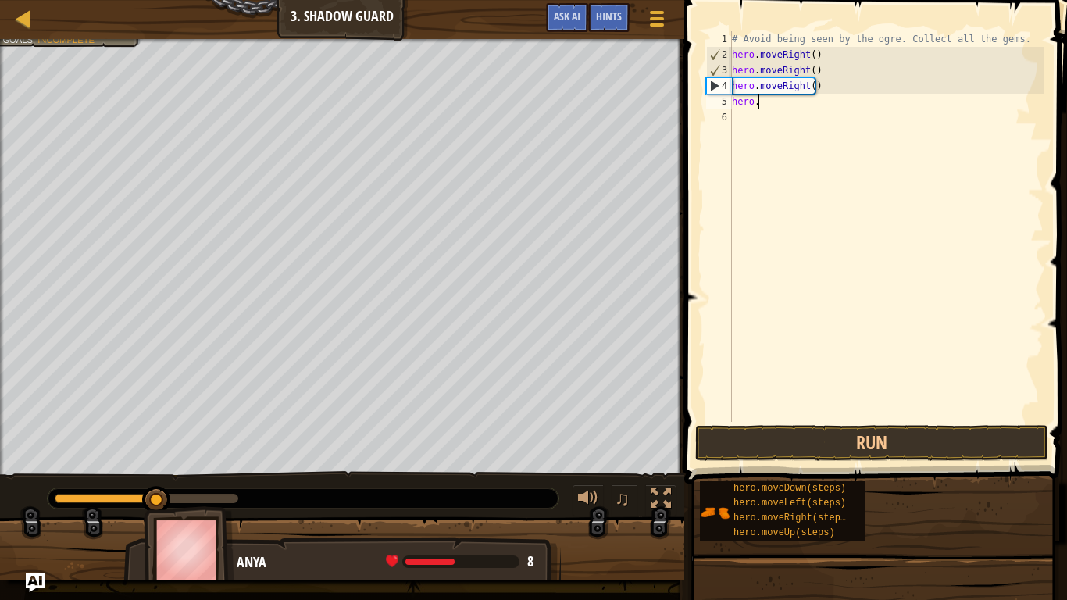
type textarea "h"
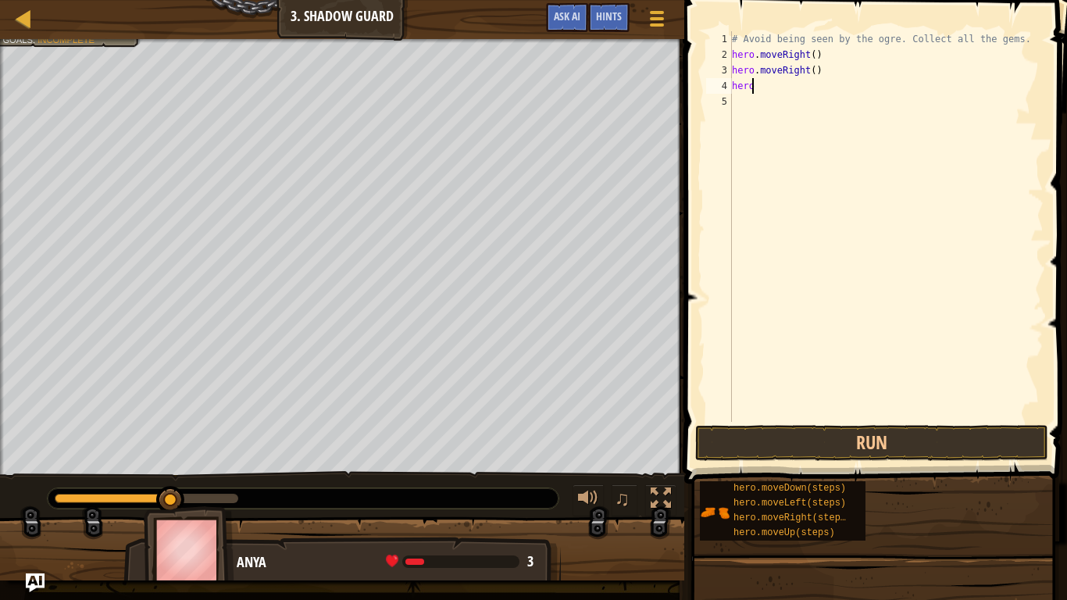
type textarea "hero."
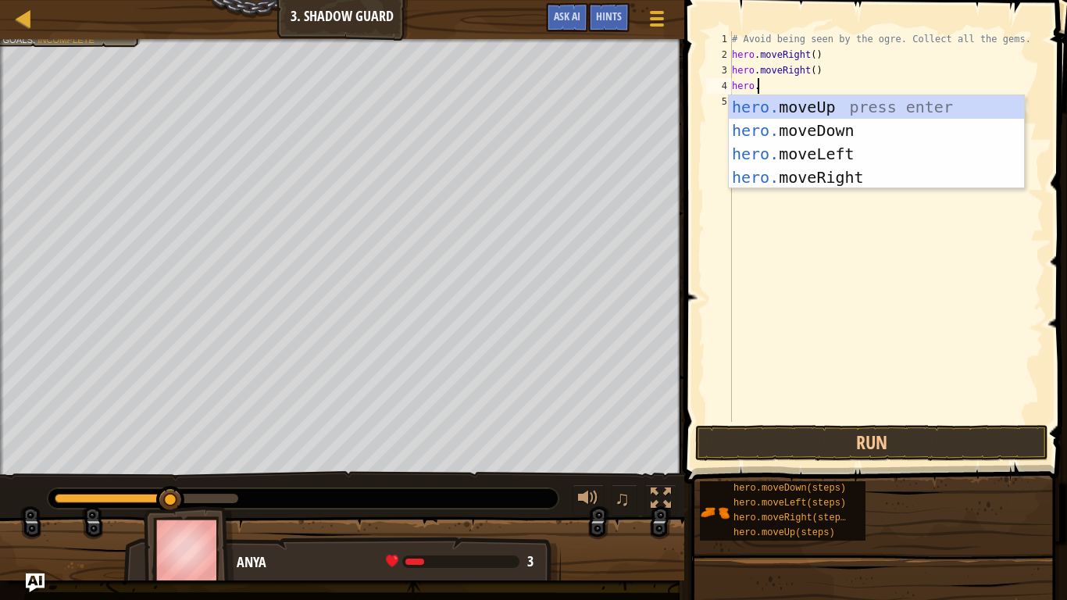
scroll to position [7, 2]
click at [847, 95] on div "hero. moveUp press enter hero. moveDown press enter hero. moveLeft press enter …" at bounding box center [876, 165] width 295 height 141
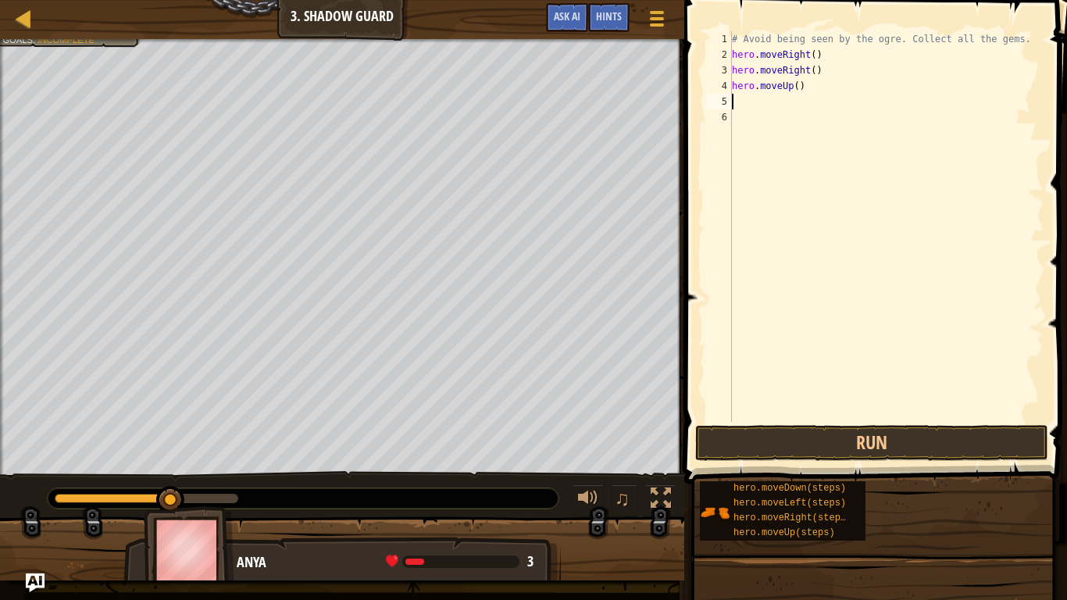
type textarea "H"
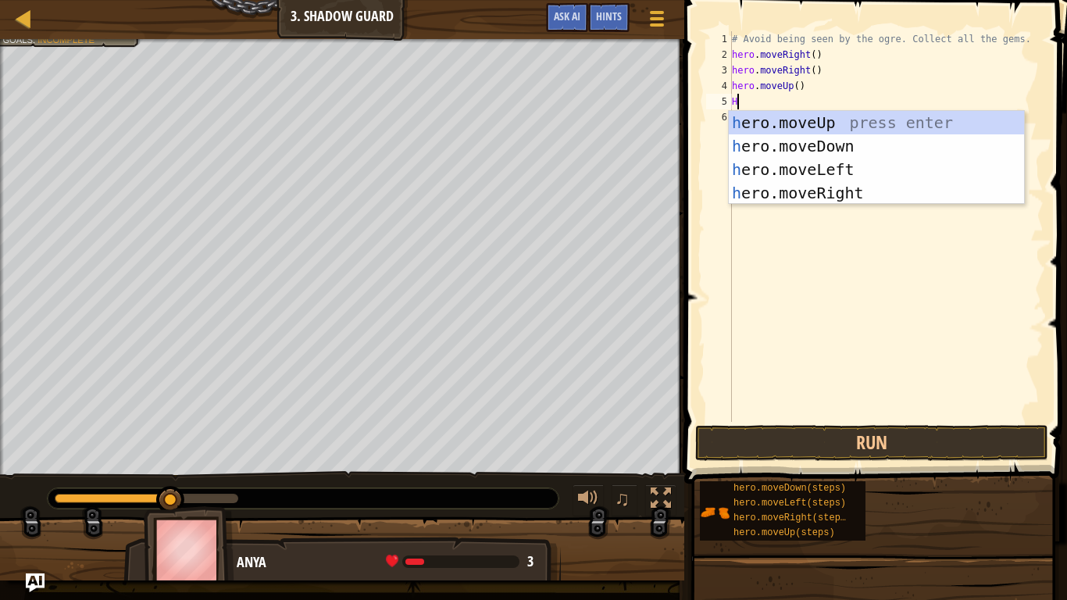
click at [849, 205] on div "# Avoid being seen by the ogre. Collect all the gems. hero . moveRight ( ) hero…" at bounding box center [886, 242] width 315 height 422
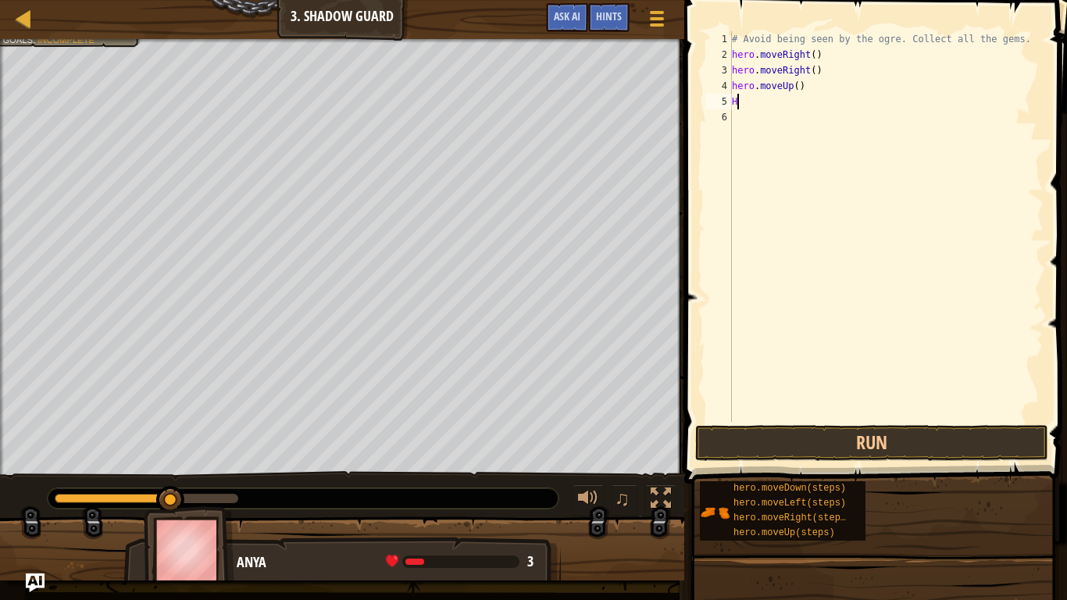
click at [744, 103] on div "# Avoid being seen by the ogre. Collect all the gems. hero . moveRight ( ) hero…" at bounding box center [886, 242] width 315 height 422
type textarea "HE"
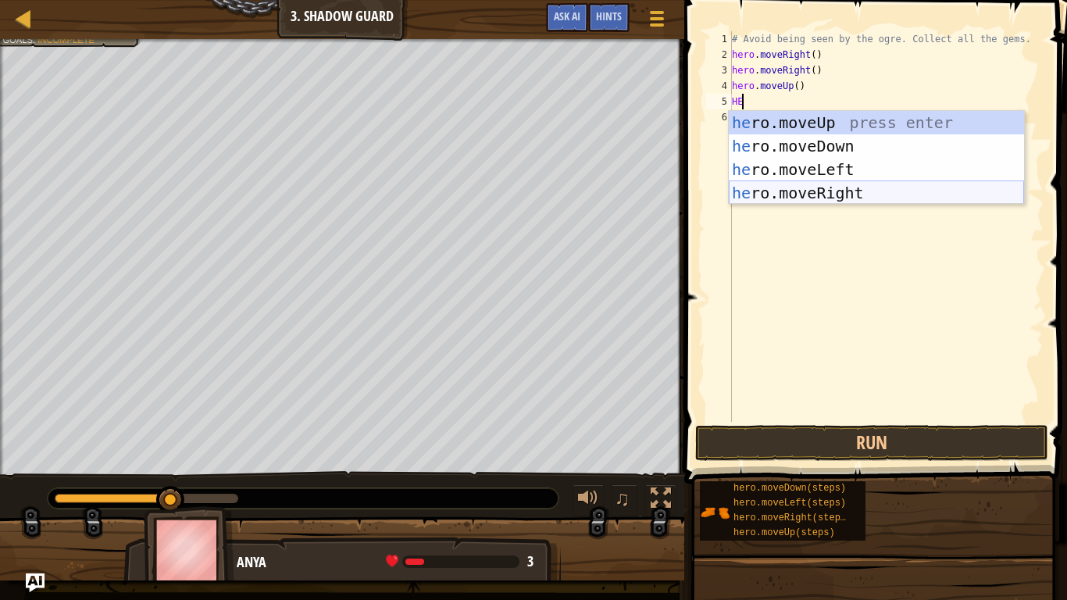
click at [822, 188] on div "he ro.moveUp press enter he ro.moveDown press enter he ro.moveLeft press enter …" at bounding box center [876, 181] width 295 height 141
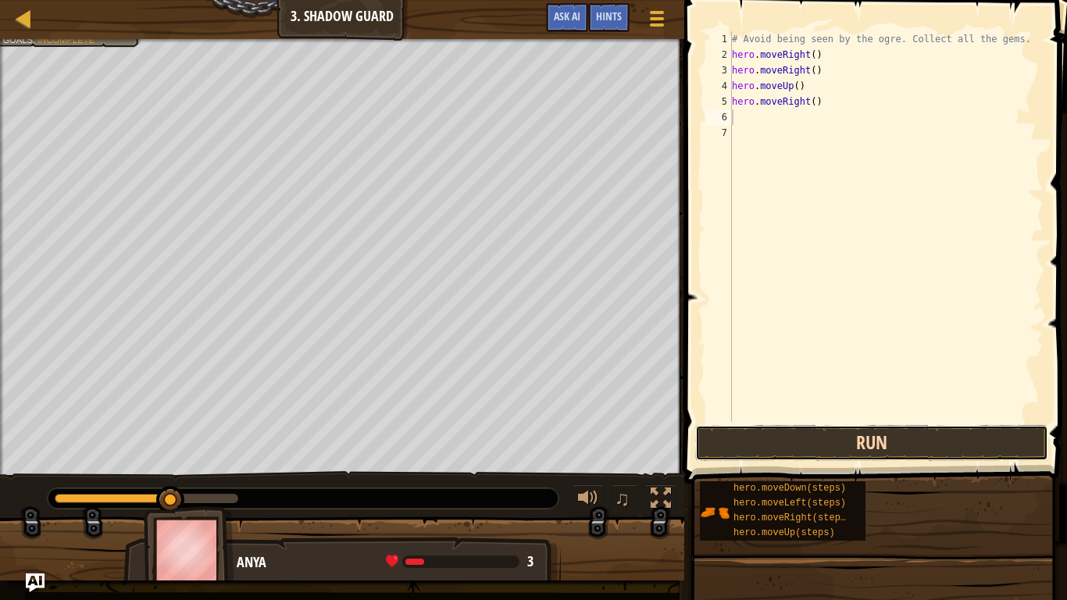
click at [857, 432] on button "Run" at bounding box center [871, 443] width 353 height 36
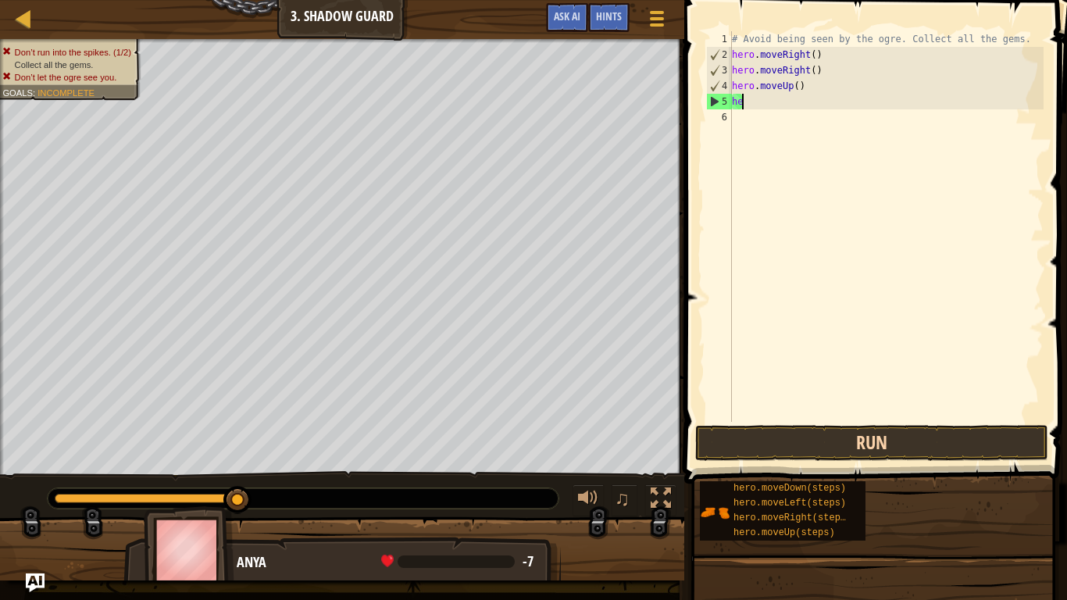
type textarea "h"
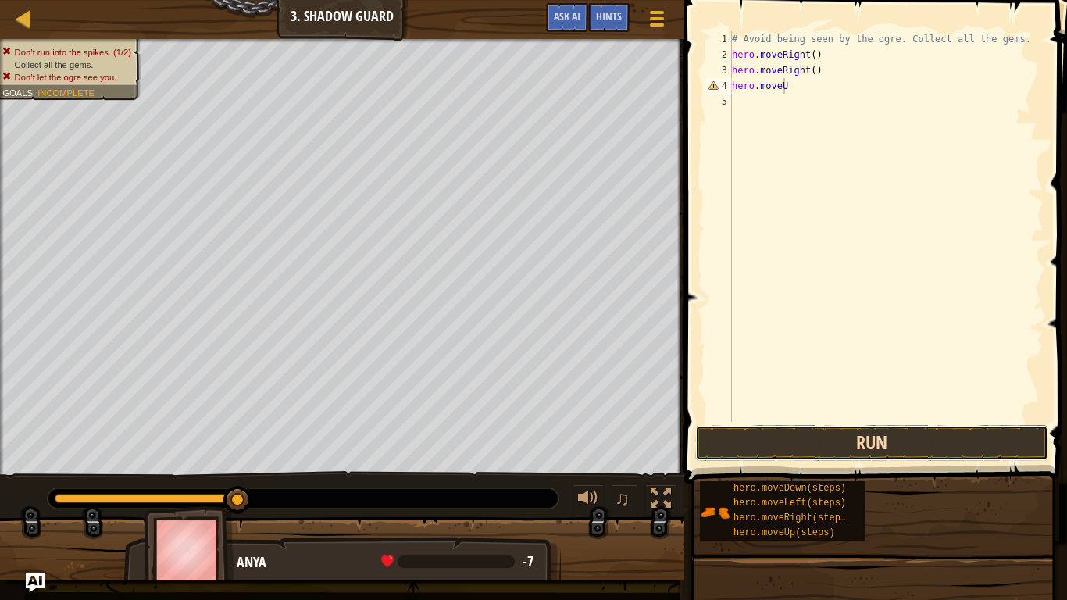
click at [900, 458] on button "Run" at bounding box center [871, 443] width 353 height 36
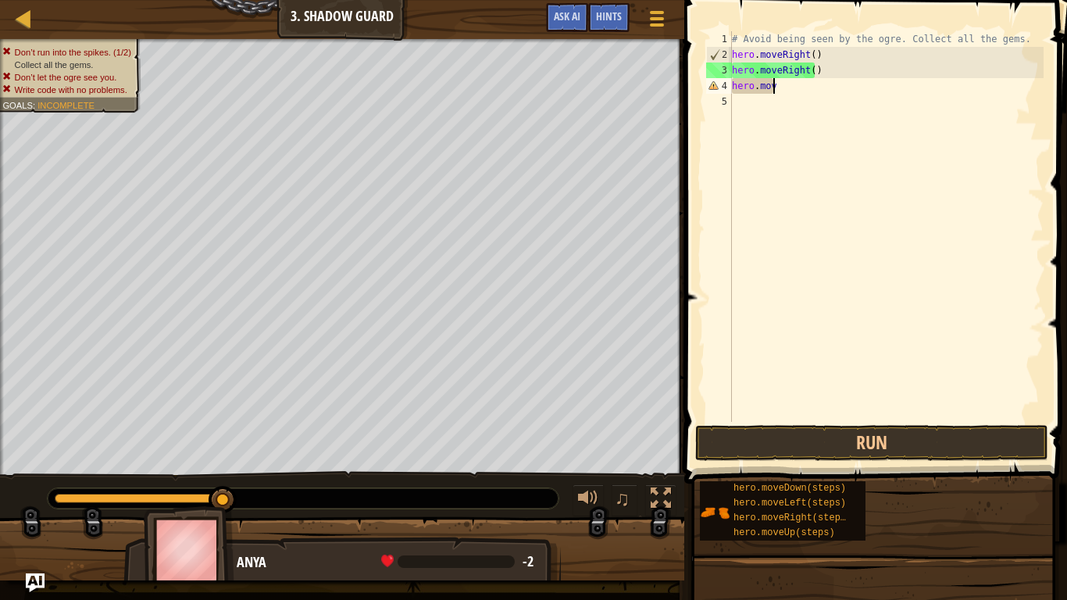
type textarea "h"
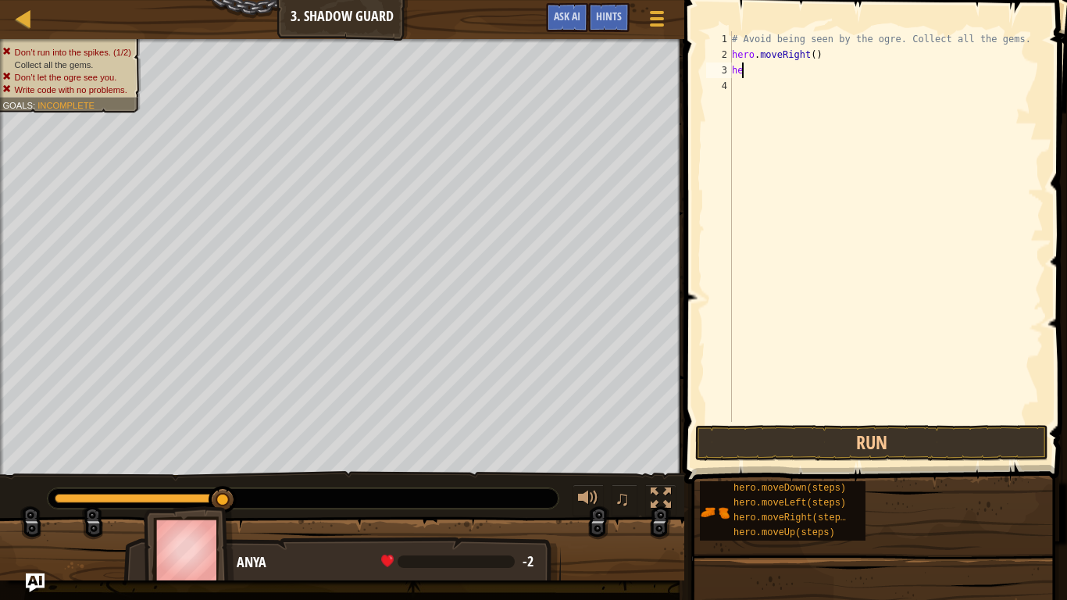
type textarea "h"
click at [895, 425] on button "Run" at bounding box center [871, 443] width 353 height 36
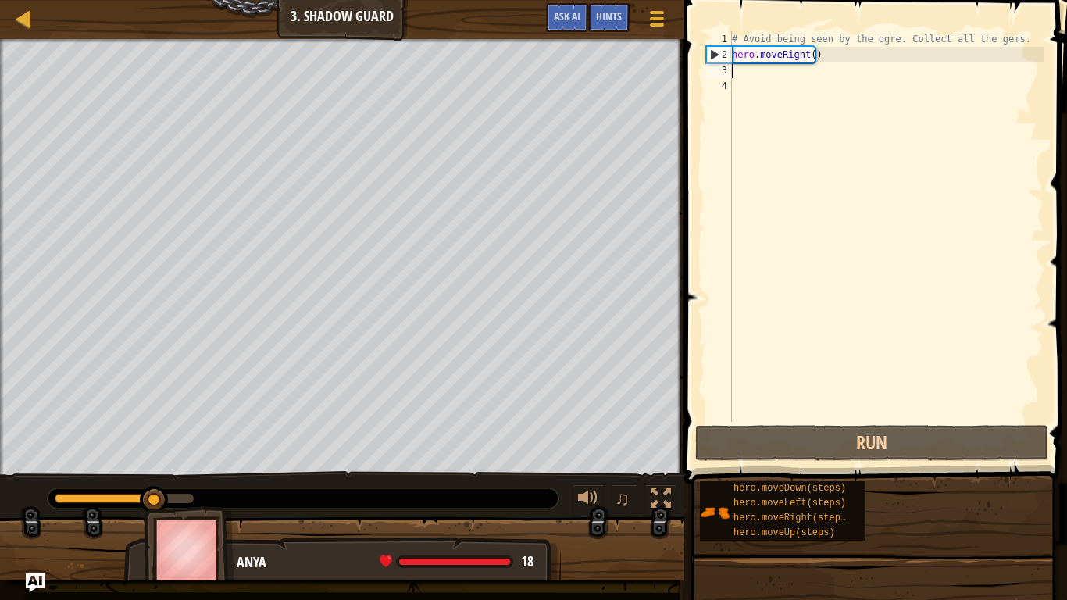
type textarea "H"
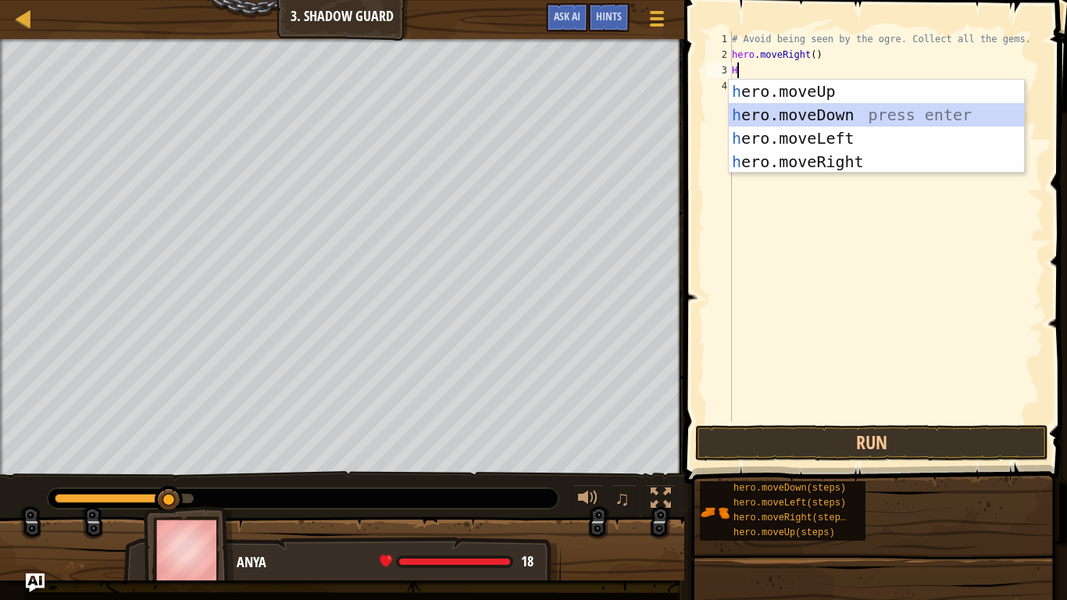
drag, startPoint x: 857, startPoint y: 104, endPoint x: 870, endPoint y: 80, distance: 26.6
click at [871, 80] on div "h ero.moveUp press enter h ero.moveDown press enter h ero.moveLeft press enter …" at bounding box center [876, 150] width 295 height 141
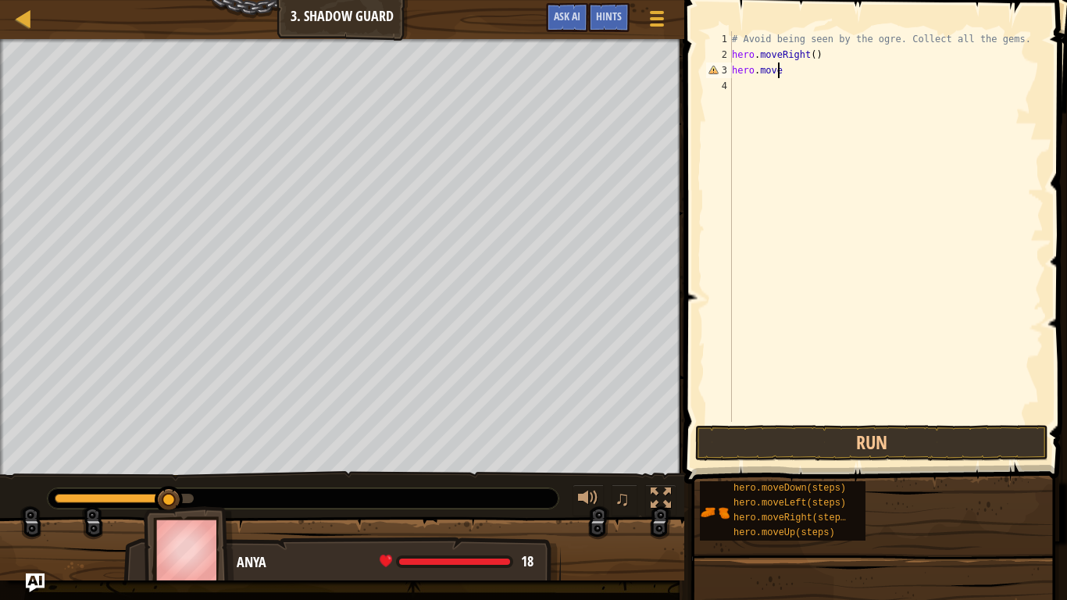
type textarea "hero.moveU"
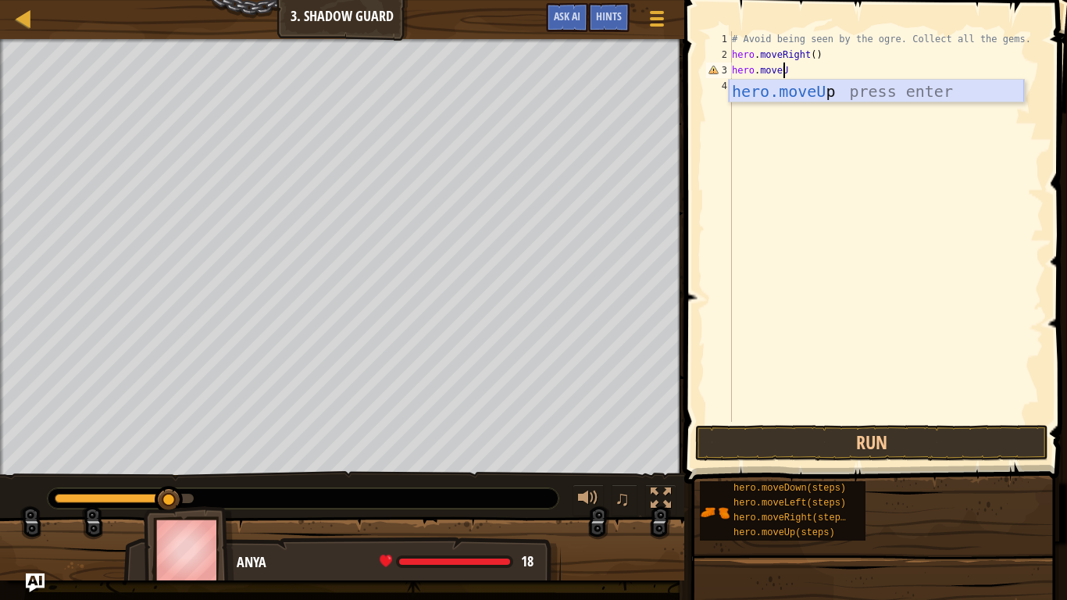
click at [896, 94] on div "hero.moveU p press enter" at bounding box center [876, 115] width 295 height 70
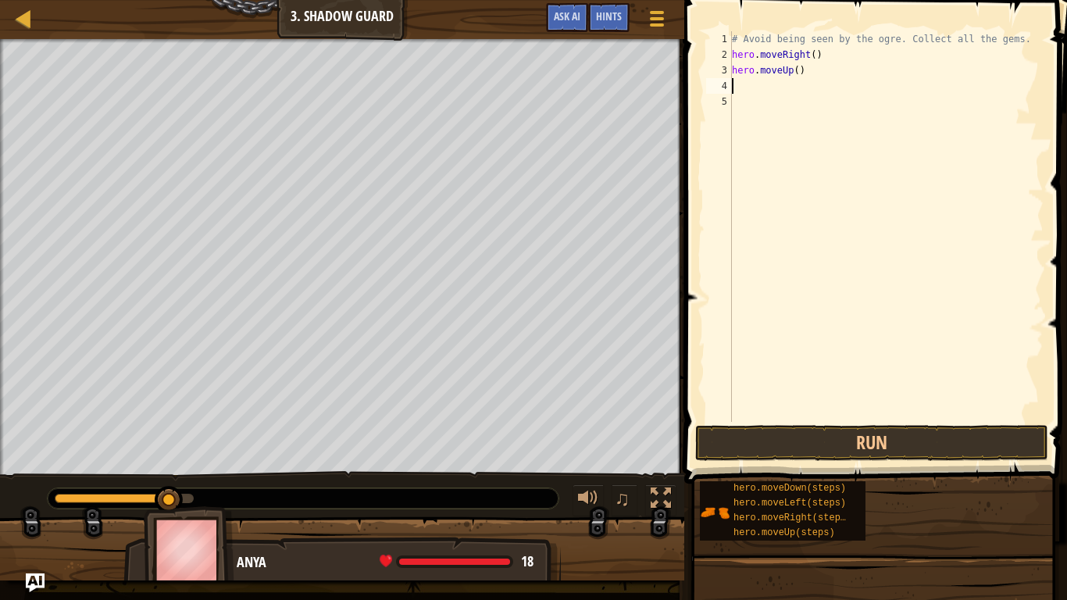
type textarea "H"
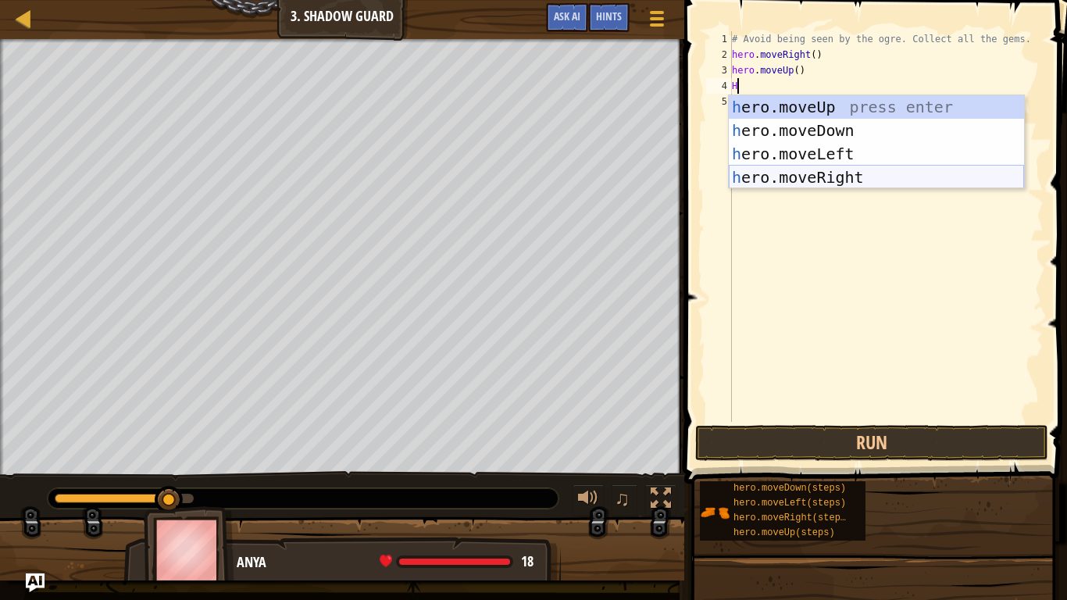
click at [811, 178] on div "h ero.moveUp press enter h ero.moveDown press enter h ero.moveLeft press enter …" at bounding box center [876, 165] width 295 height 141
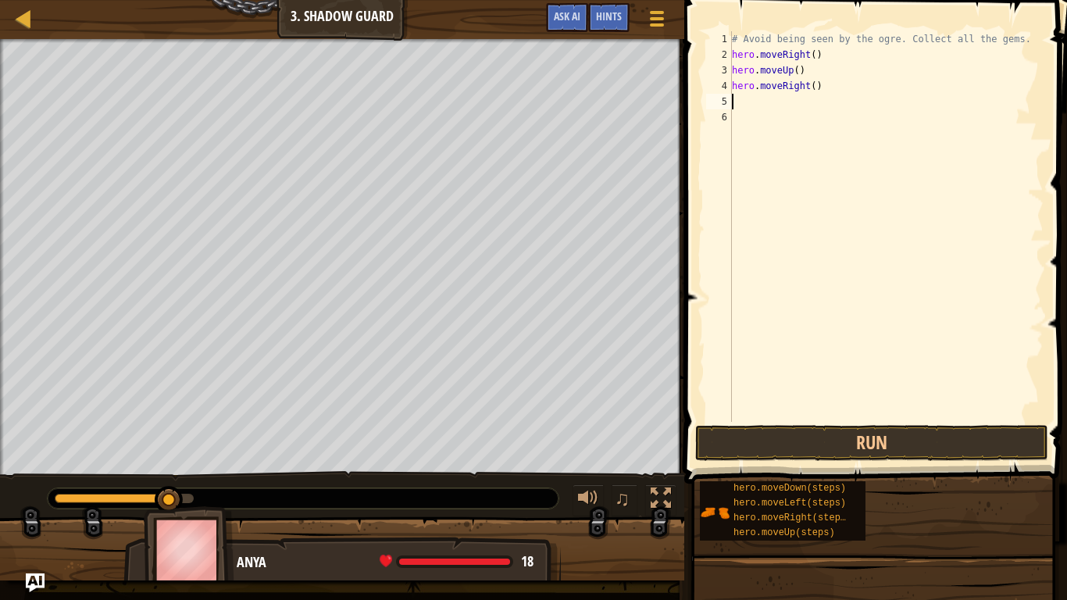
type textarea "H"
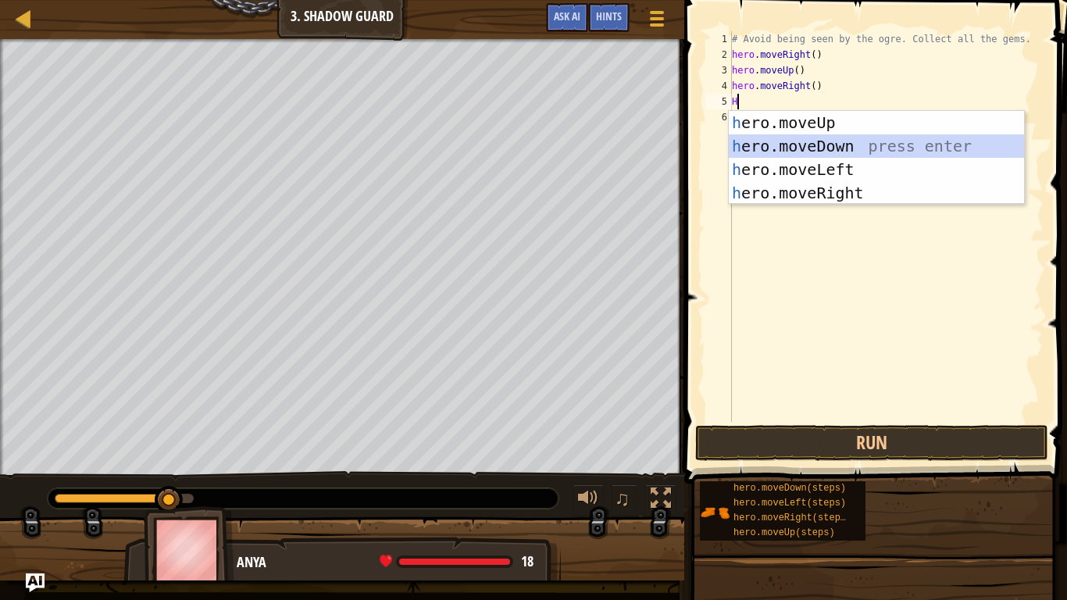
click at [840, 140] on div "h ero.moveUp press enter h ero.moveDown press enter h ero.moveLeft press enter …" at bounding box center [876, 181] width 295 height 141
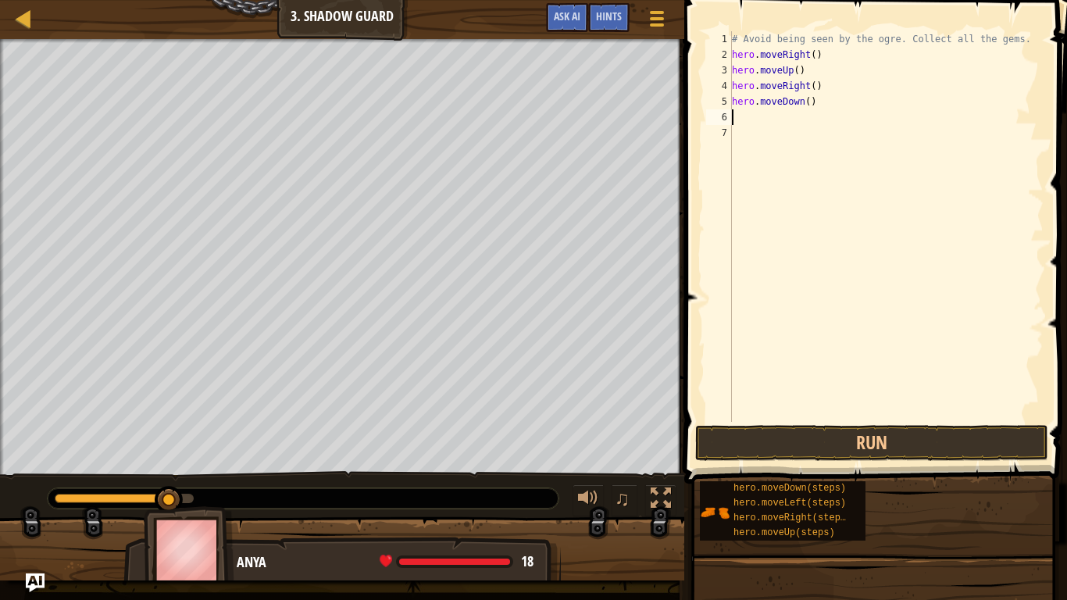
type textarea "H"
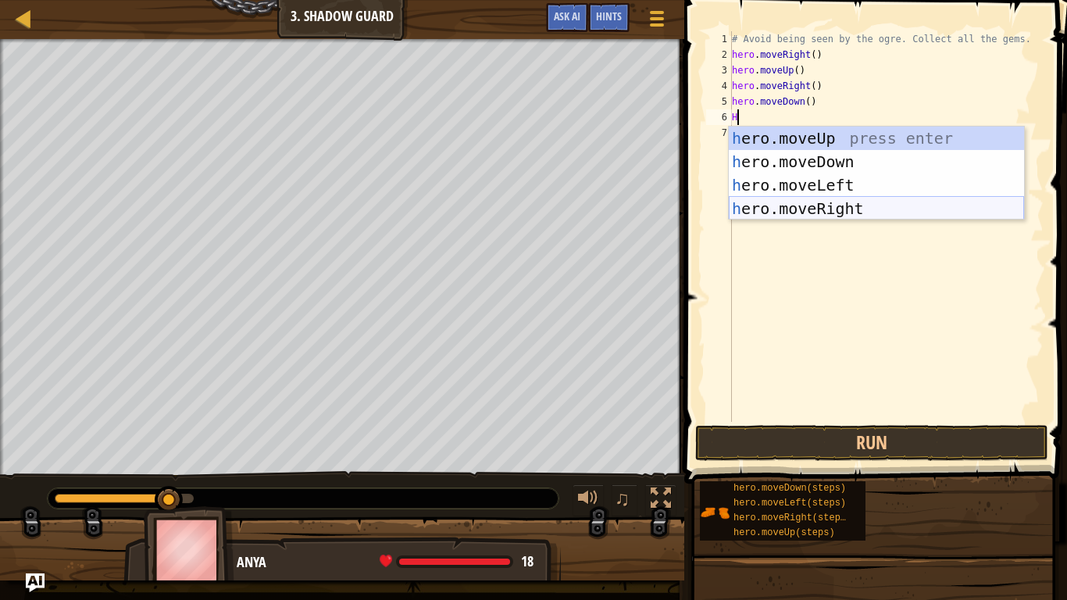
click at [784, 202] on div "h ero.moveUp press enter h ero.moveDown press enter h ero.moveLeft press enter …" at bounding box center [876, 197] width 295 height 141
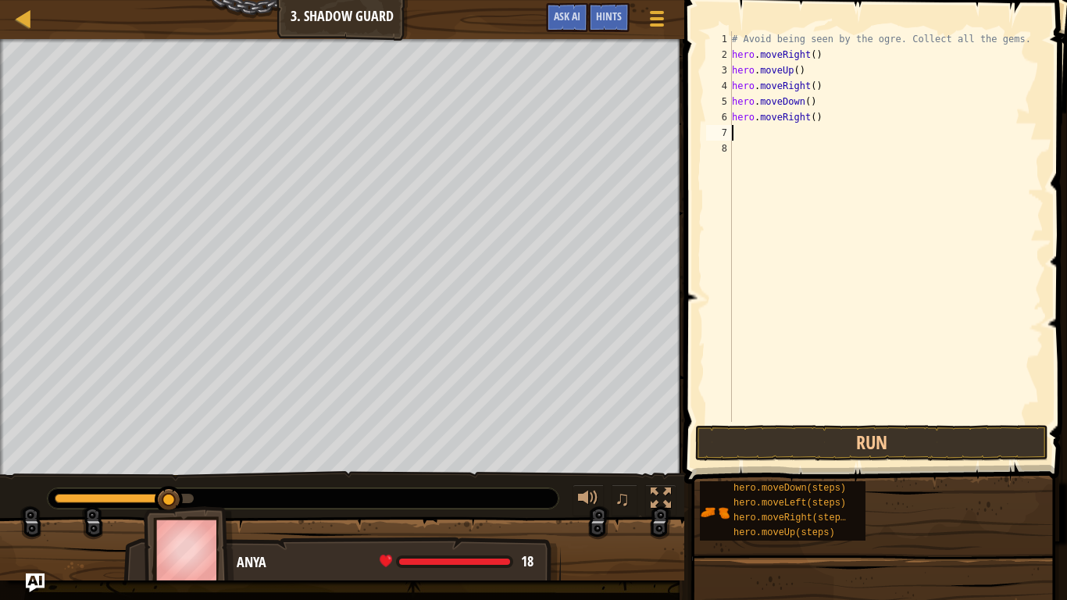
type textarea "H"
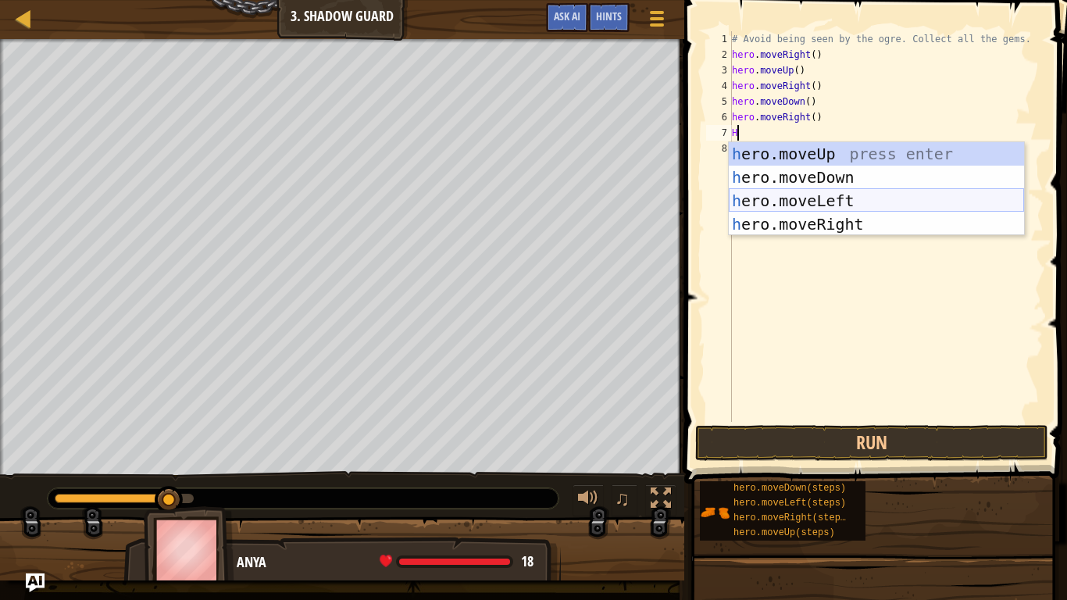
click at [786, 191] on div "h ero.moveUp press enter h ero.moveDown press enter h ero.moveLeft press enter …" at bounding box center [876, 212] width 295 height 141
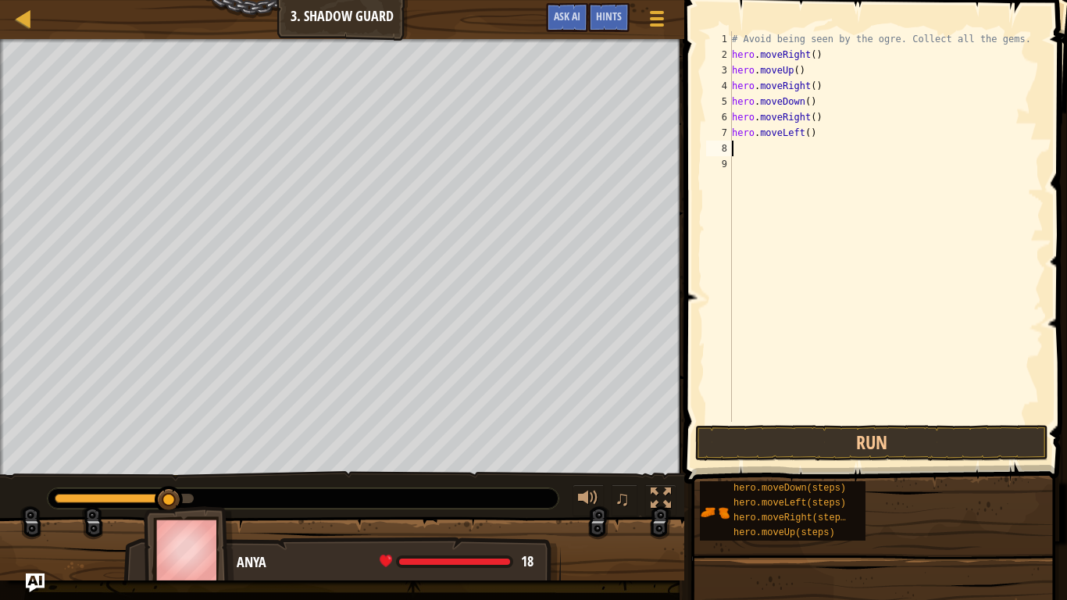
type textarea "H"
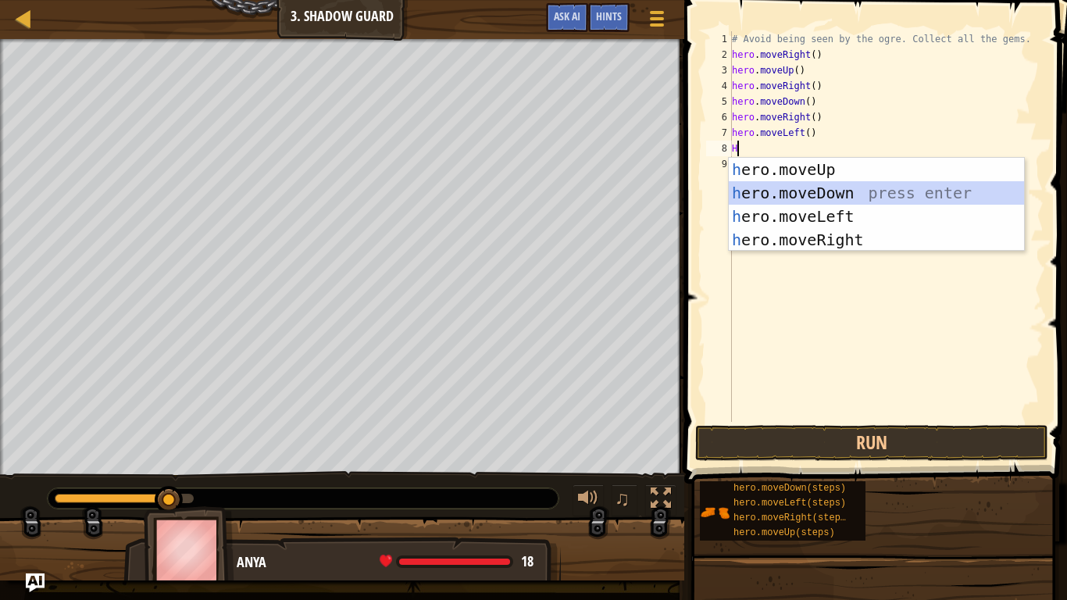
click at [771, 185] on div "h ero.moveUp press enter h ero.moveDown press enter h ero.moveLeft press enter …" at bounding box center [876, 228] width 295 height 141
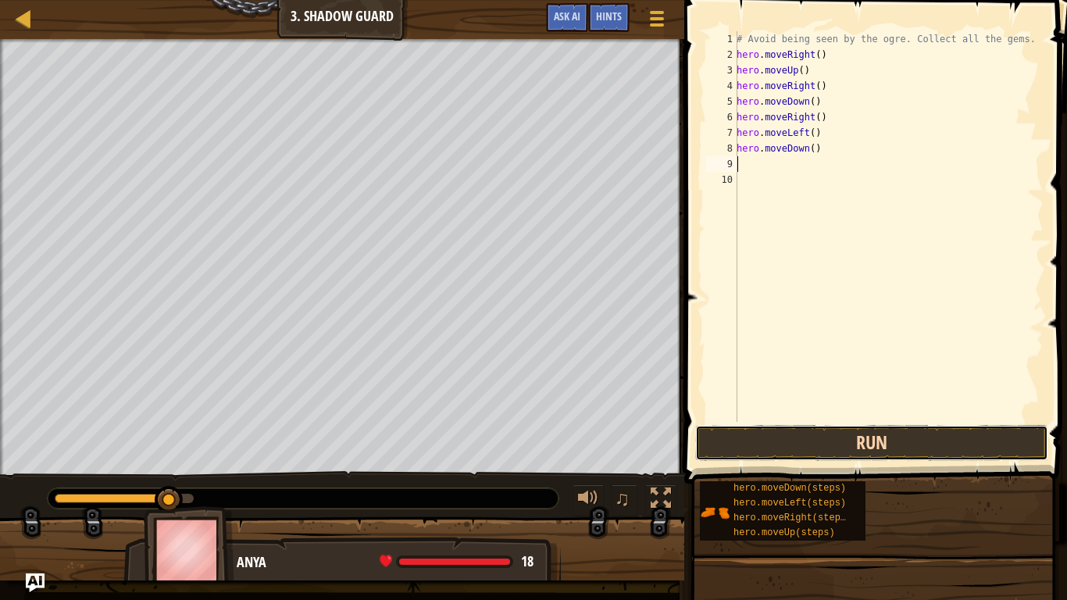
click at [841, 447] on button "Run" at bounding box center [871, 443] width 353 height 36
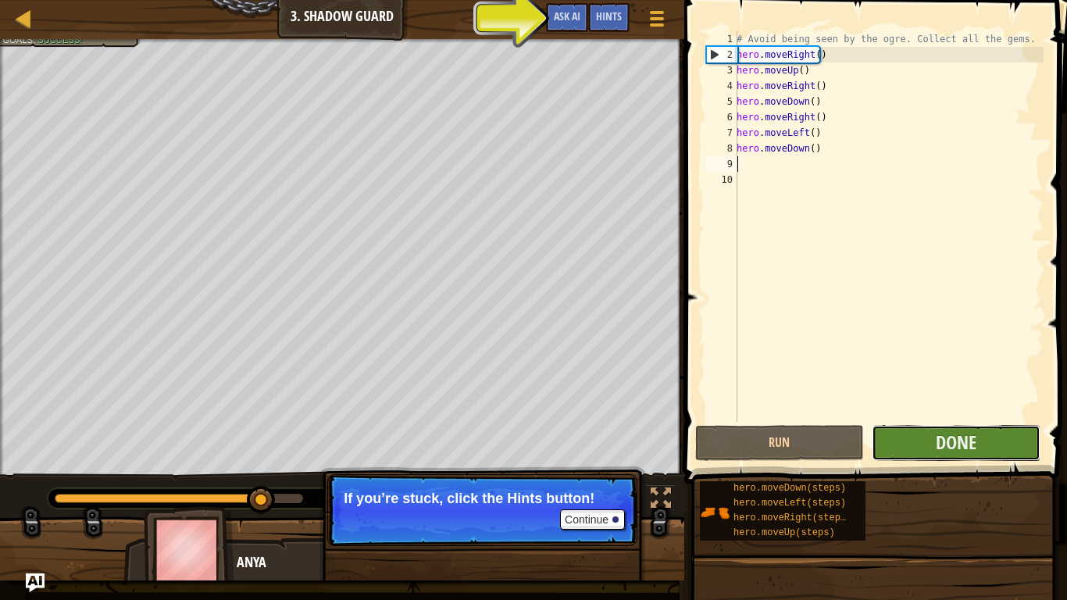
click at [980, 447] on button "Done" at bounding box center [956, 443] width 169 height 36
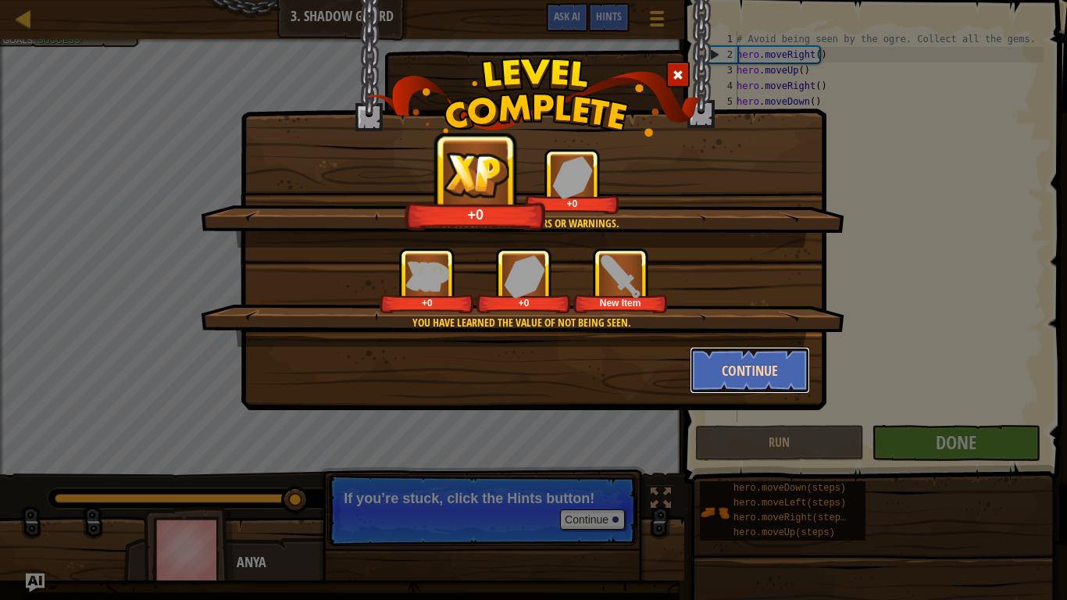
click at [759, 364] on button "Continue" at bounding box center [750, 370] width 121 height 47
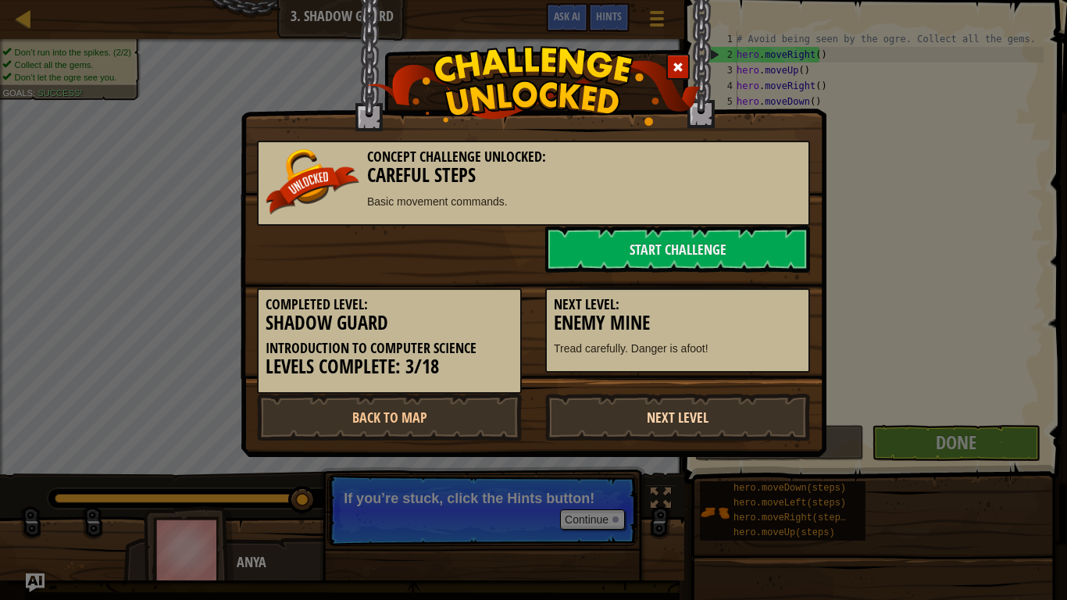
click at [631, 401] on link "Next Level" at bounding box center [677, 417] width 265 height 47
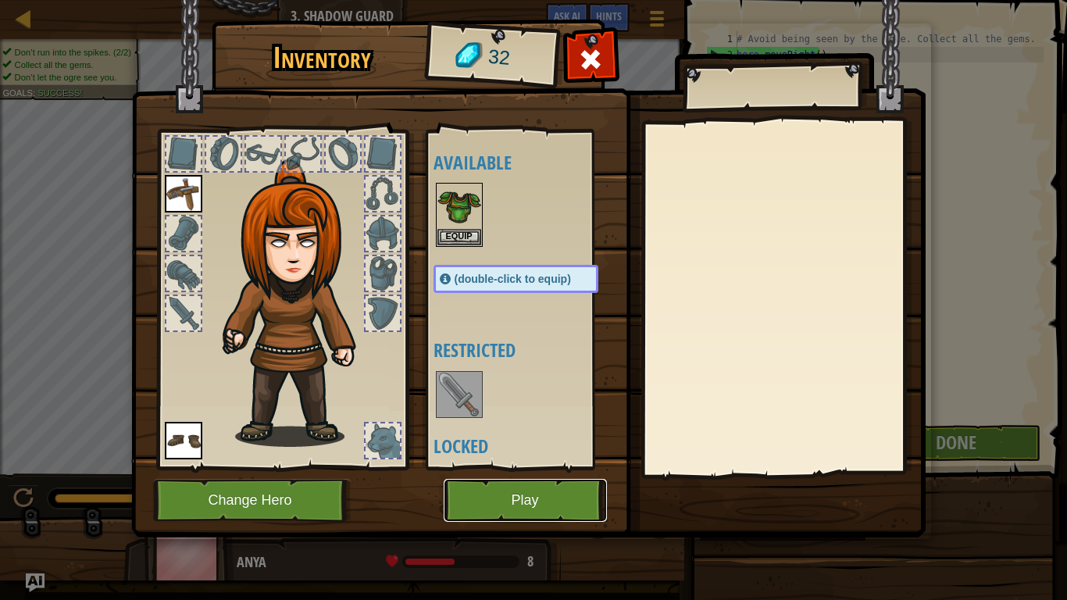
click at [495, 484] on button "Play" at bounding box center [525, 500] width 163 height 43
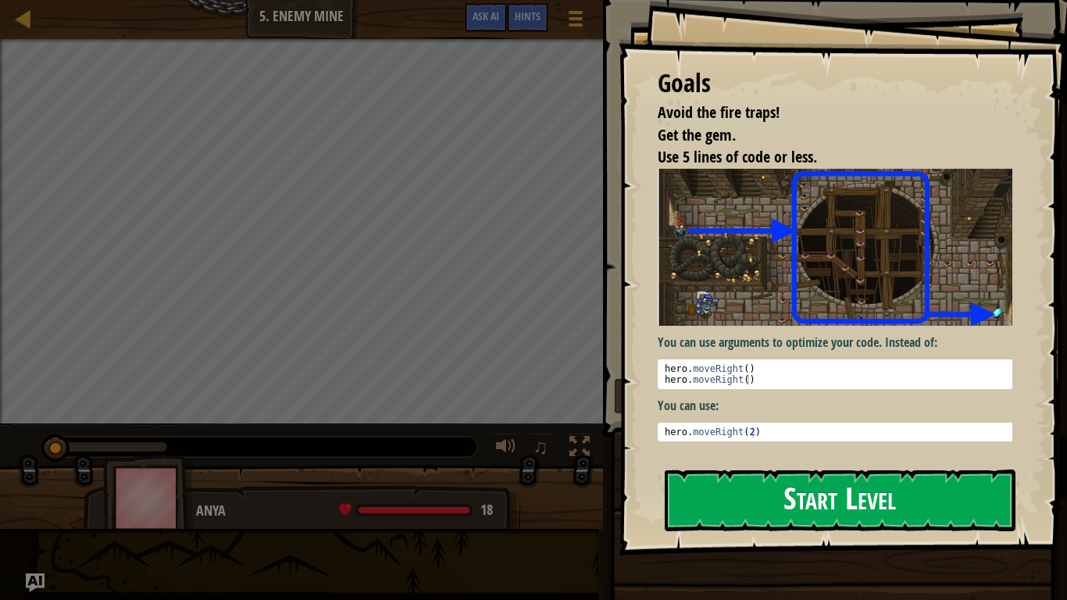
click at [861, 302] on div "Goals Avoid the fire traps! Get the gem. Use 5 lines of code or less. You can u…" at bounding box center [843, 277] width 448 height 555
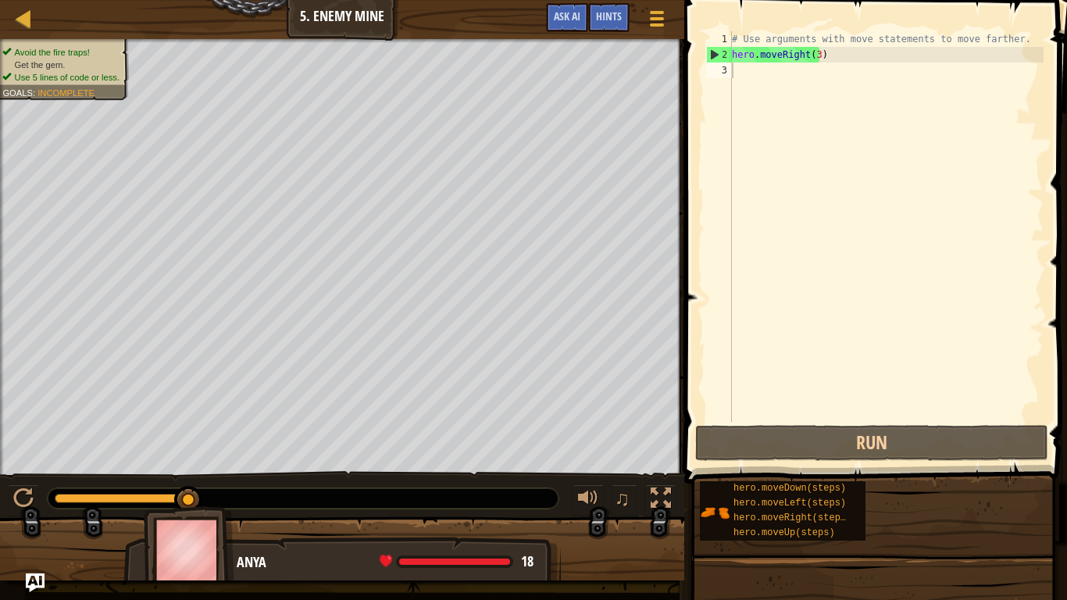
drag, startPoint x: 734, startPoint y: 2, endPoint x: 745, endPoint y: 41, distance: 39.8
click at [734, 8] on span at bounding box center [876, 219] width 395 height 529
type textarea "H"
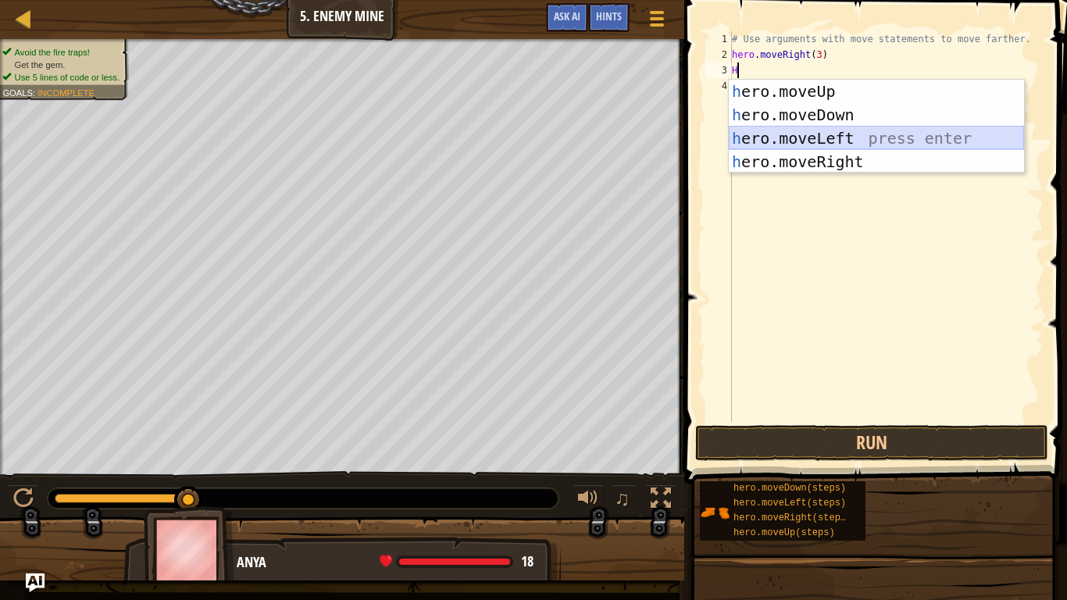
drag, startPoint x: 811, startPoint y: 148, endPoint x: 807, endPoint y: 187, distance: 40.1
click at [811, 150] on div "h ero.moveUp press enter h ero.moveDown press enter h ero.moveLeft press enter …" at bounding box center [876, 150] width 295 height 141
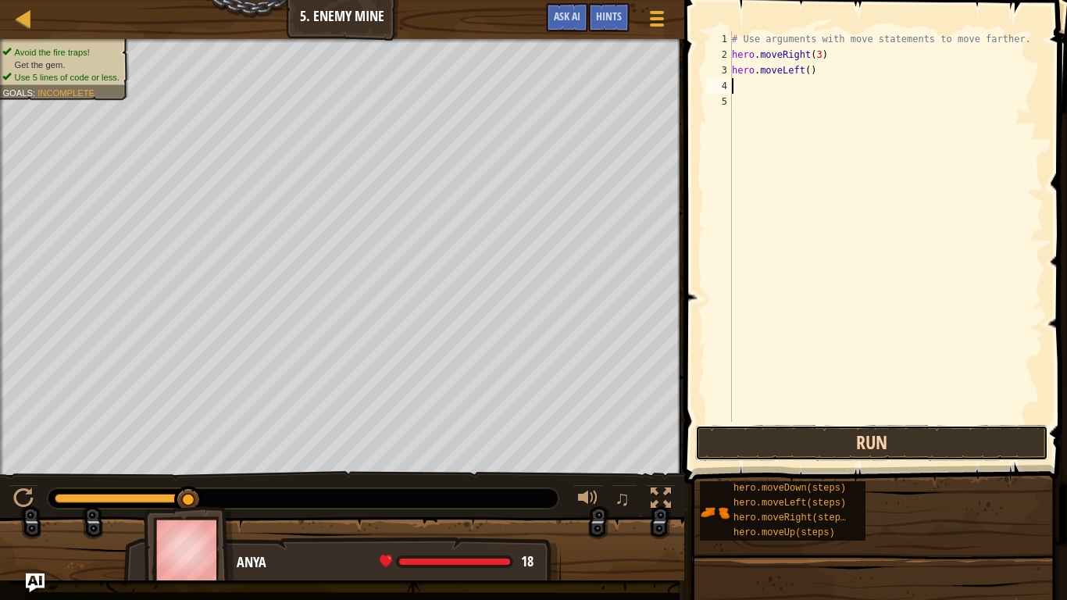
click at [765, 437] on button "Run" at bounding box center [871, 443] width 353 height 36
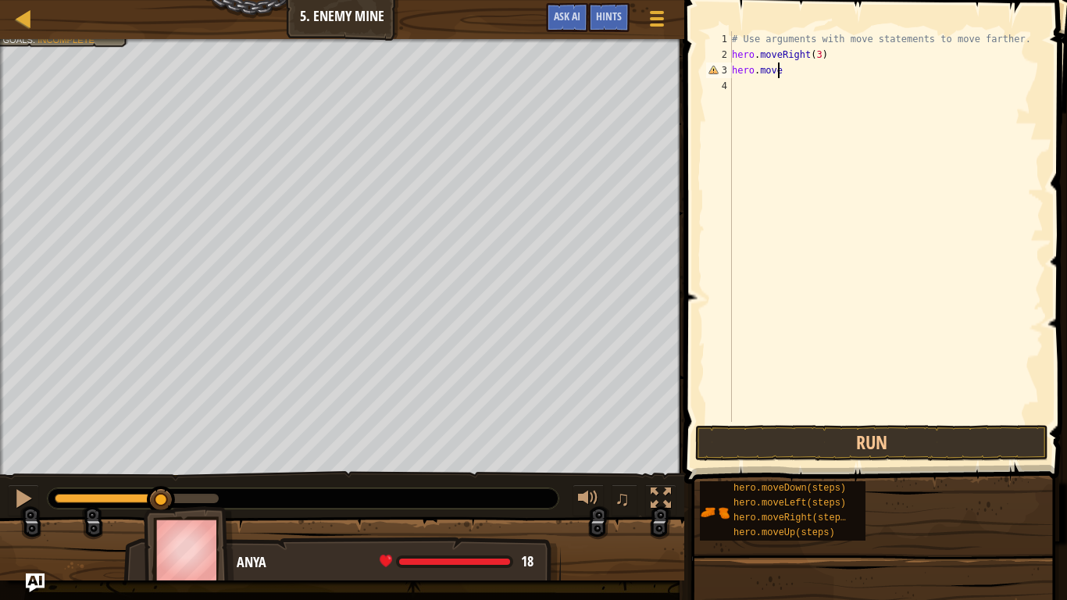
type textarea "hero.moveR"
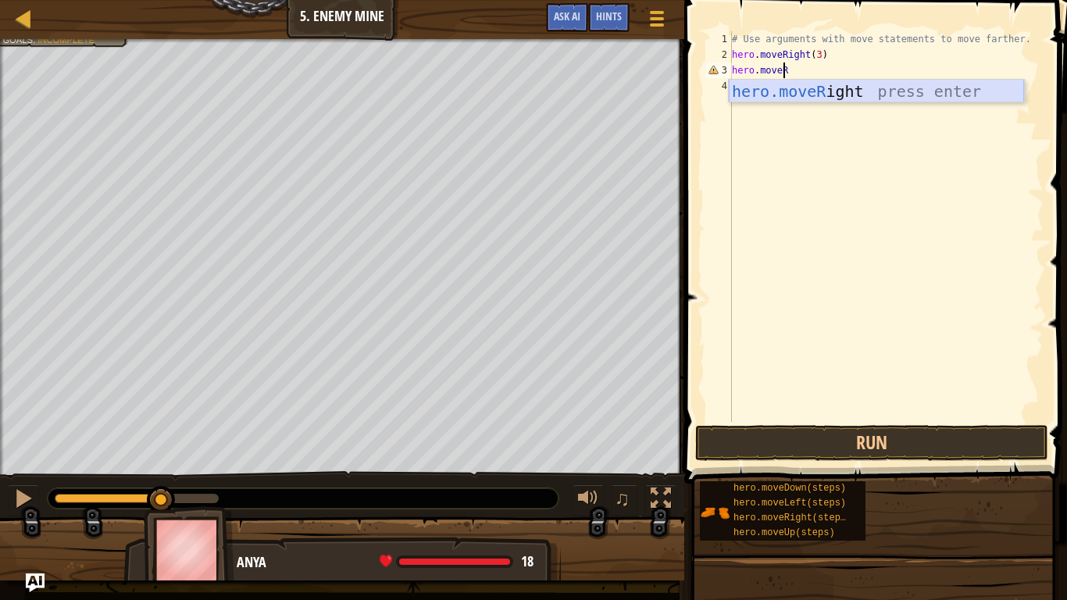
click at [806, 87] on div "hero.moveR ight press enter" at bounding box center [876, 115] width 295 height 70
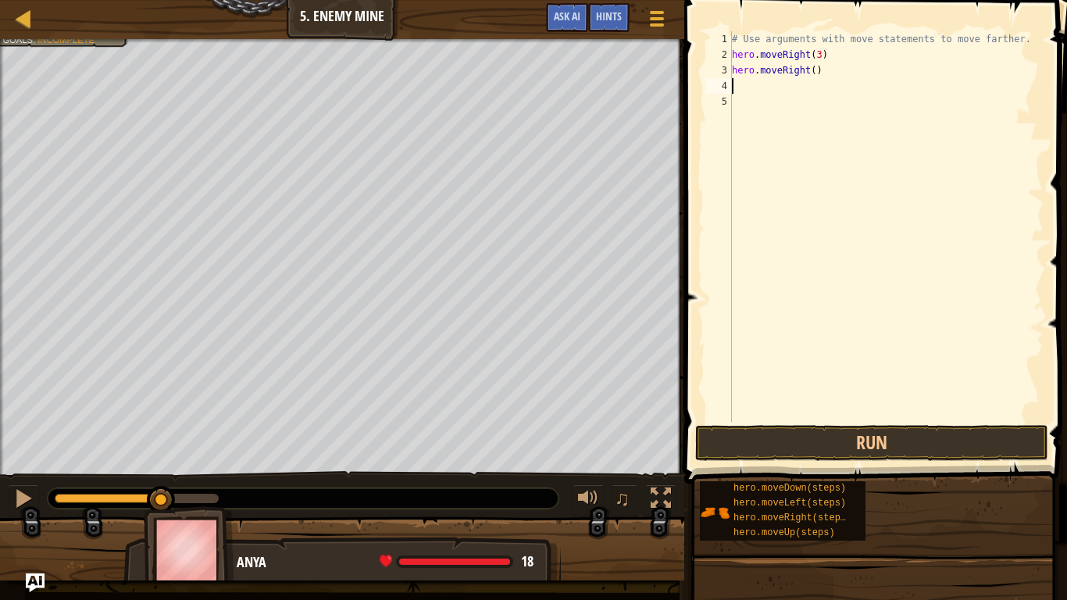
scroll to position [7, 0]
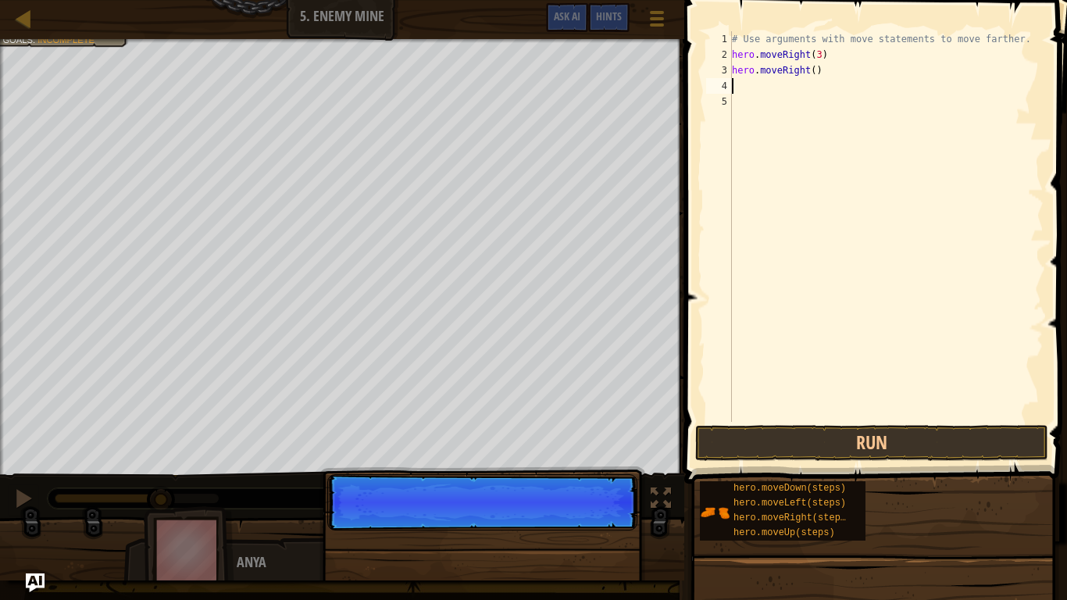
click at [907, 409] on div "# Use arguments with move statements to move farther. hero . moveRight ( 3 ) he…" at bounding box center [886, 242] width 315 height 422
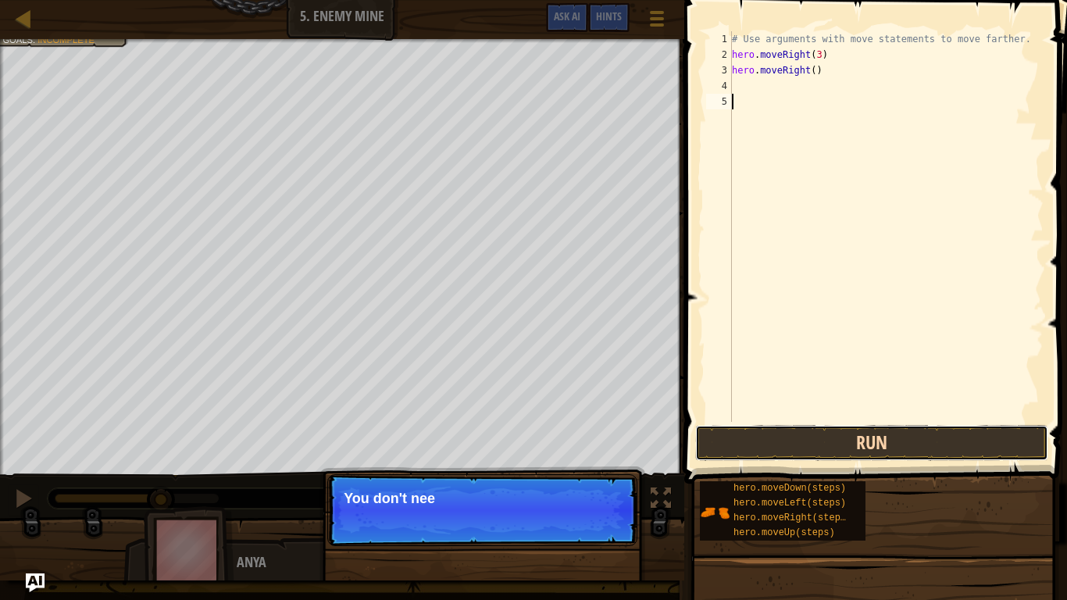
click at [918, 439] on button "Run" at bounding box center [871, 443] width 353 height 36
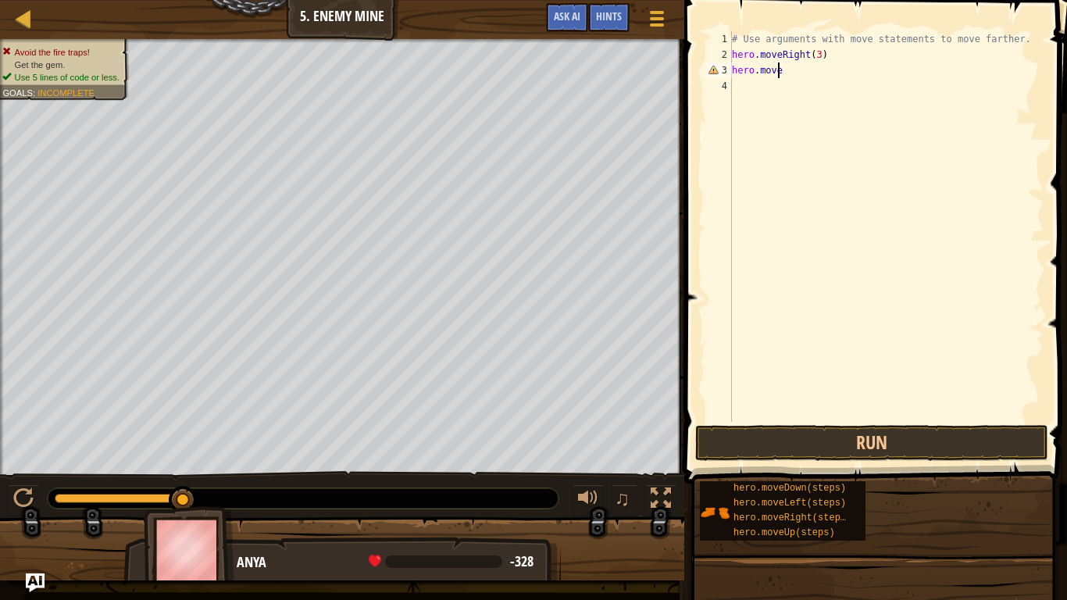
type textarea "hero.moveU"
click at [831, 109] on div "# Use arguments with move statements to move farther. hero . moveRight ( 3 ) he…" at bounding box center [886, 242] width 315 height 422
click at [855, 440] on button "Run" at bounding box center [871, 443] width 353 height 36
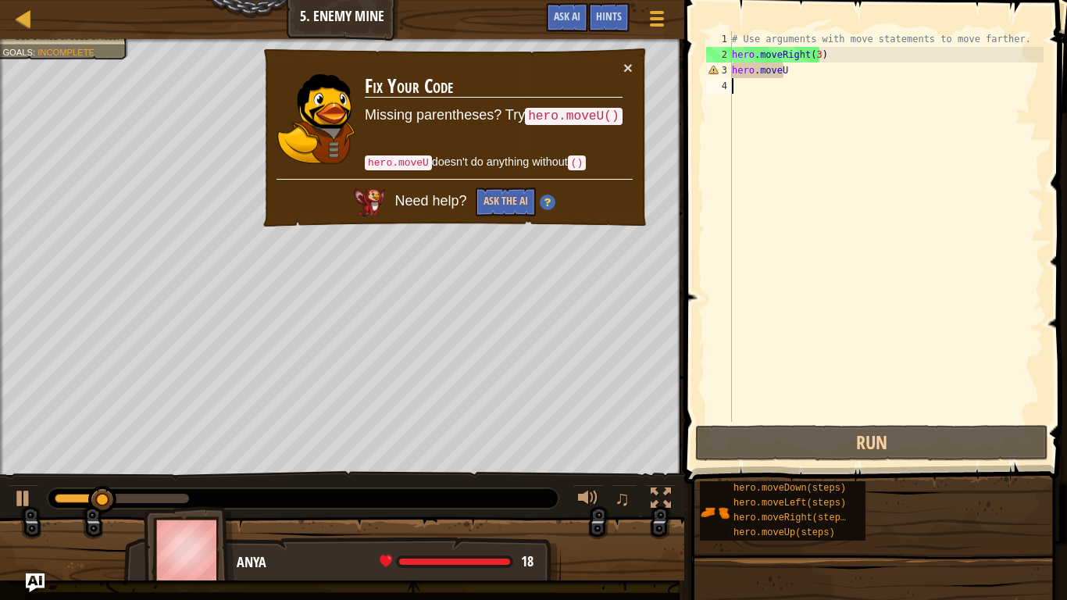
drag, startPoint x: 822, startPoint y: 80, endPoint x: 821, endPoint y: 68, distance: 12.5
click at [821, 80] on div "# Use arguments with move statements to move farther. hero . moveRight ( 3 ) he…" at bounding box center [886, 242] width 315 height 422
click at [821, 68] on div "# Use arguments with move statements to move farther. hero . moveRight ( 3 ) he…" at bounding box center [886, 242] width 315 height 422
type textarea "hero.moveUP"
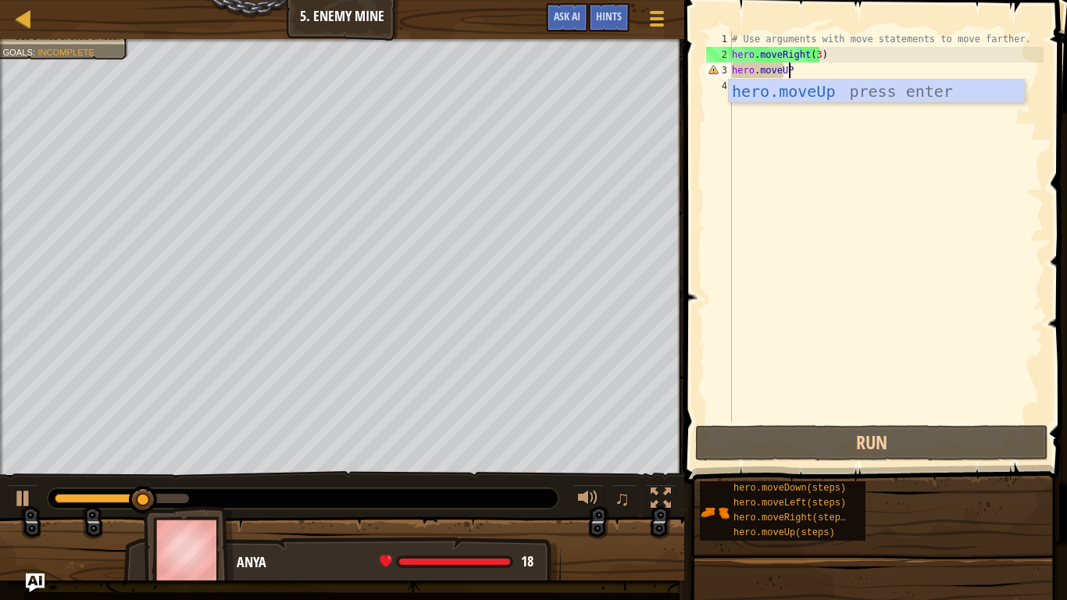
scroll to position [7, 4]
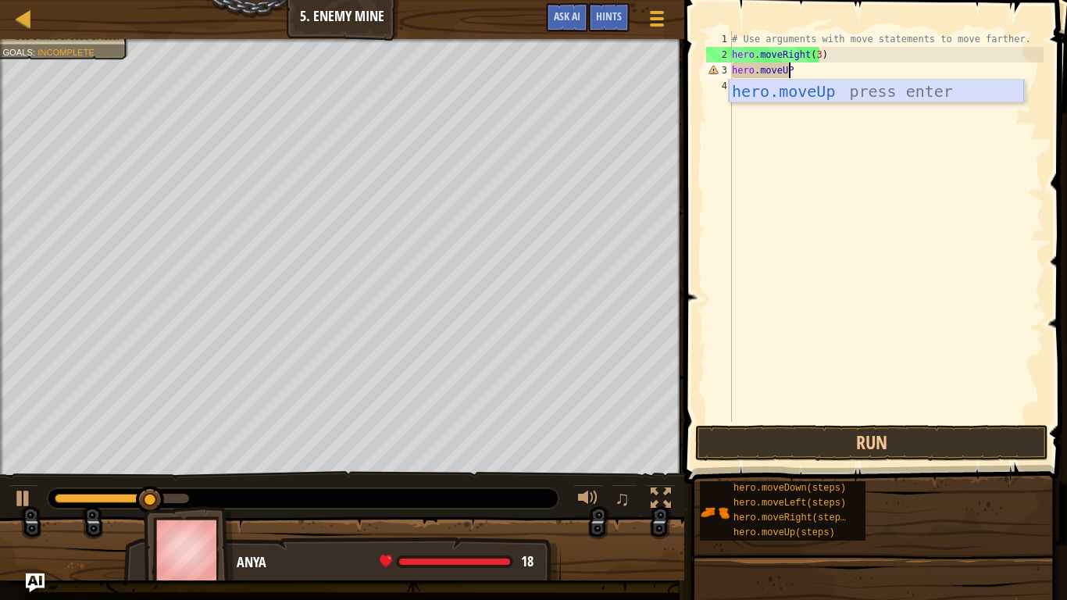
click at [809, 91] on div "hero.moveUp press enter" at bounding box center [876, 115] width 295 height 70
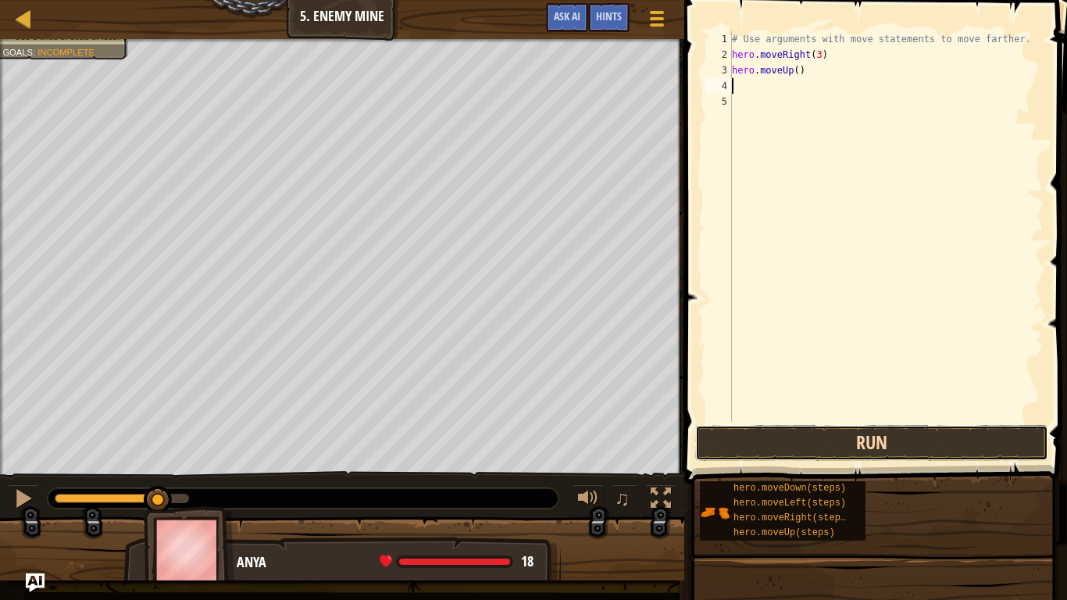
click at [815, 440] on button "Run" at bounding box center [871, 443] width 353 height 36
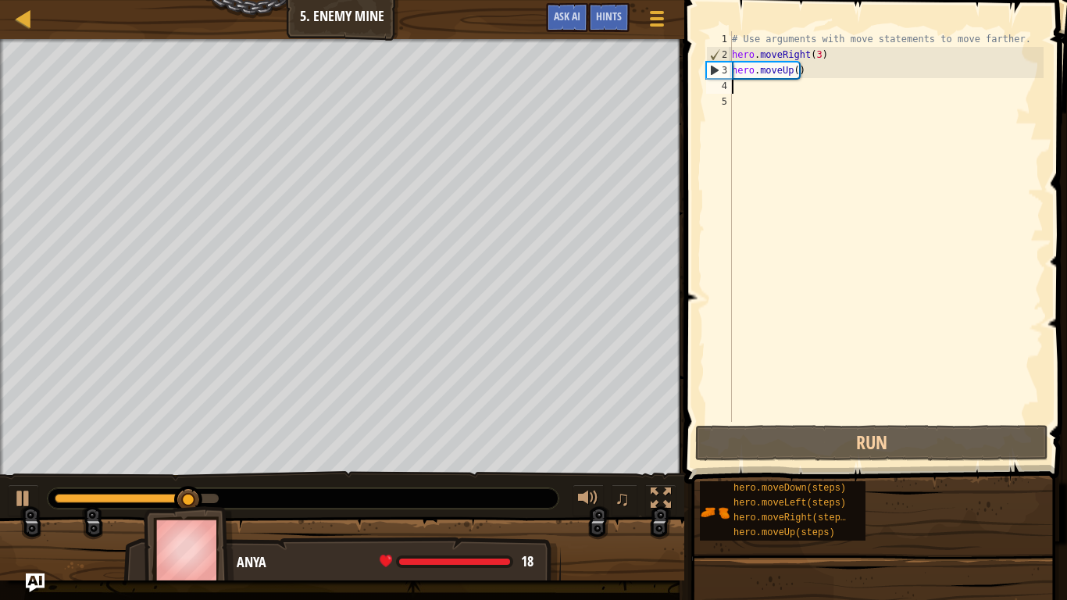
type textarea "H"
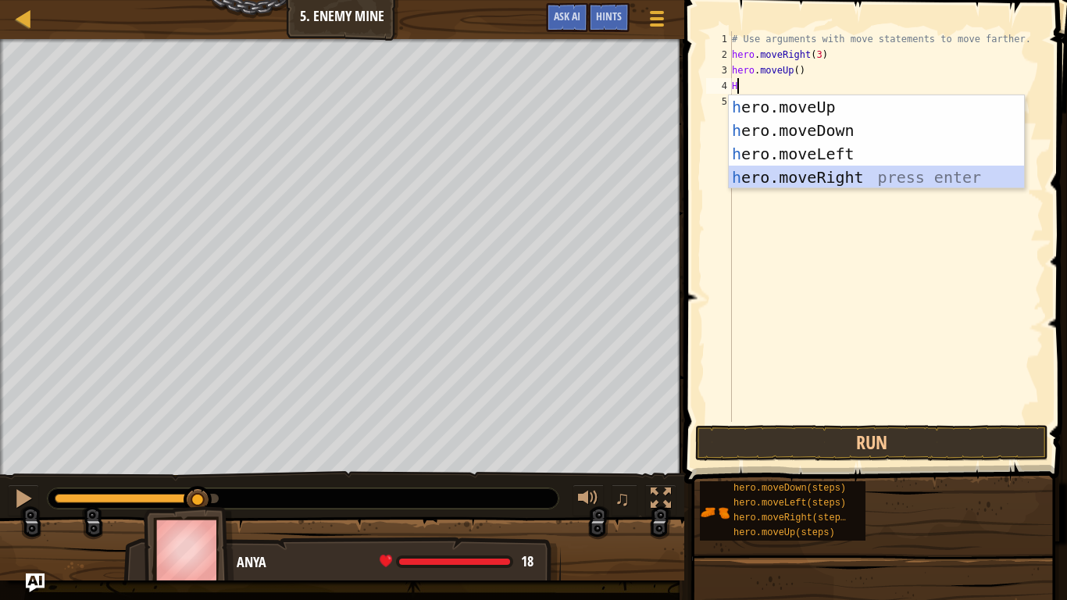
click at [843, 177] on div "h ero.moveUp press enter h ero.moveDown press enter h ero.moveLeft press enter …" at bounding box center [876, 165] width 295 height 141
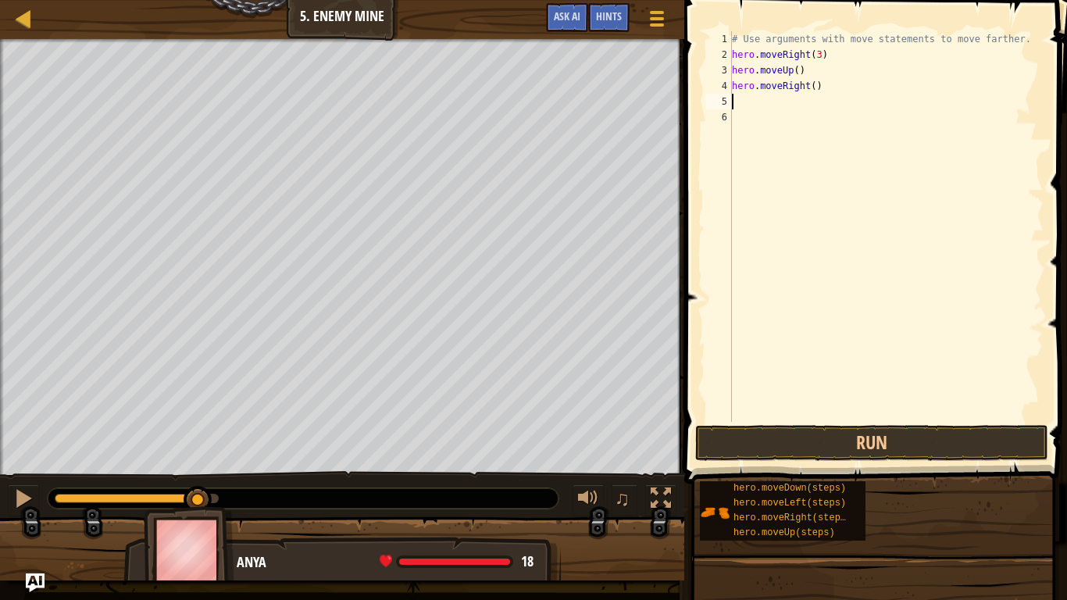
type textarea "H"
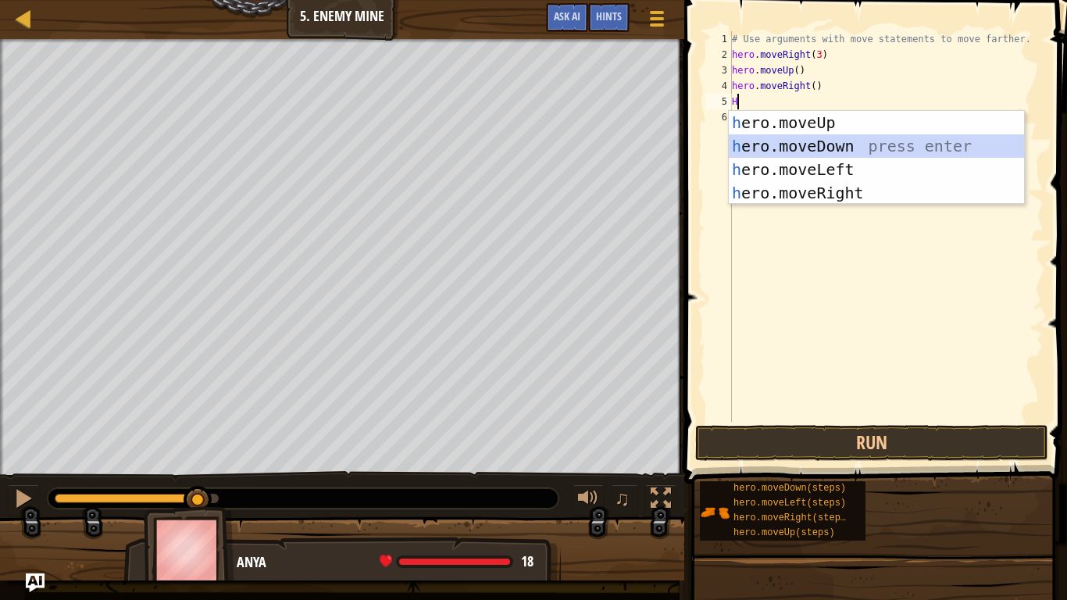
click at [837, 139] on div "h ero.moveUp press enter h ero.moveDown press enter h ero.moveLeft press enter …" at bounding box center [876, 181] width 295 height 141
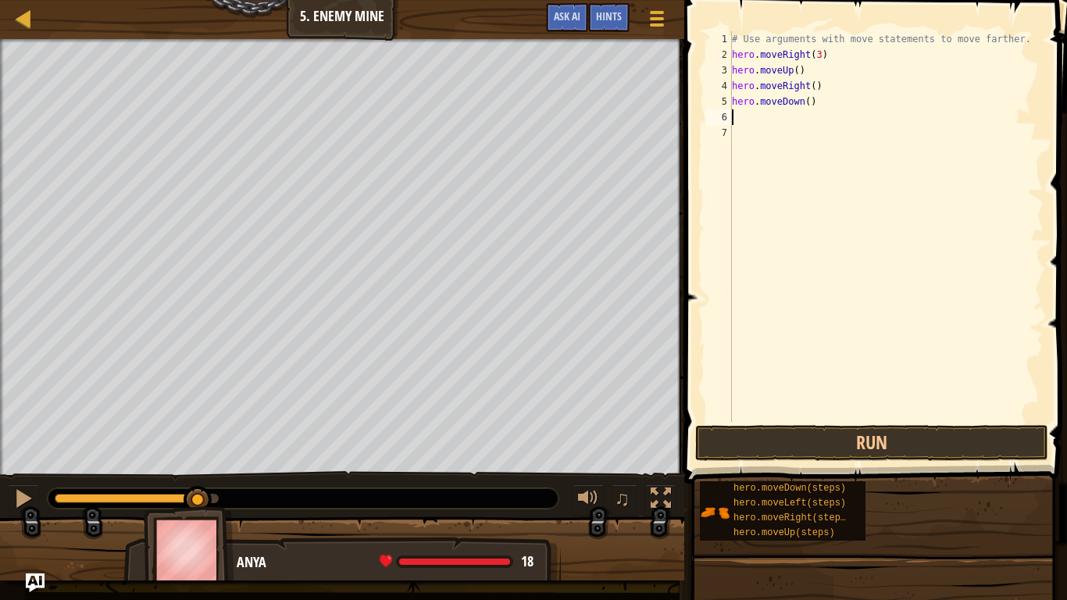
type textarea "H"
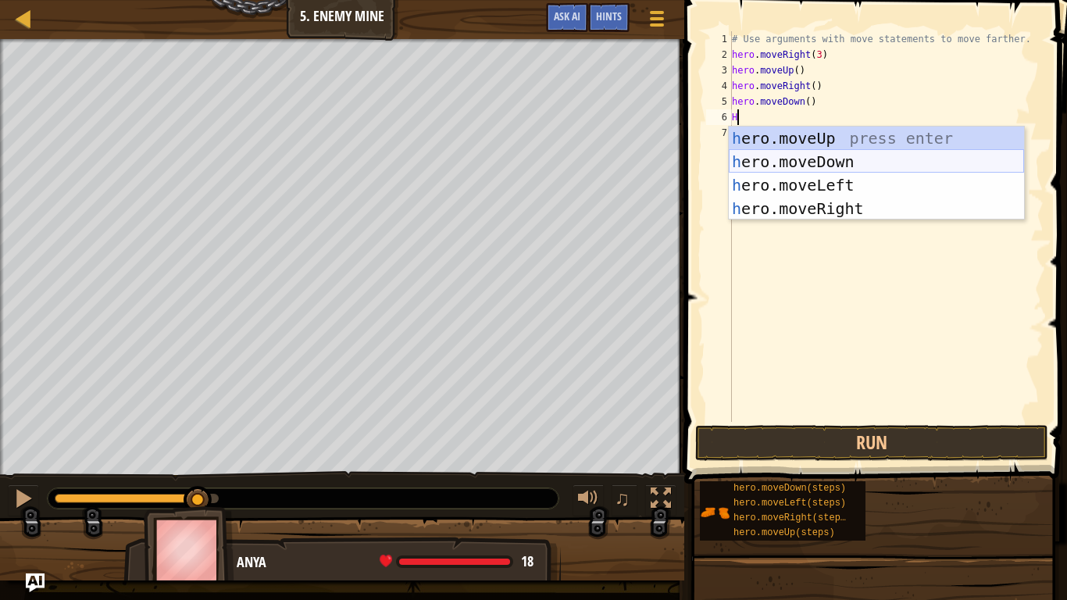
click at [803, 165] on div "h ero.moveUp press enter h ero.moveDown press enter h ero.moveLeft press enter …" at bounding box center [876, 197] width 295 height 141
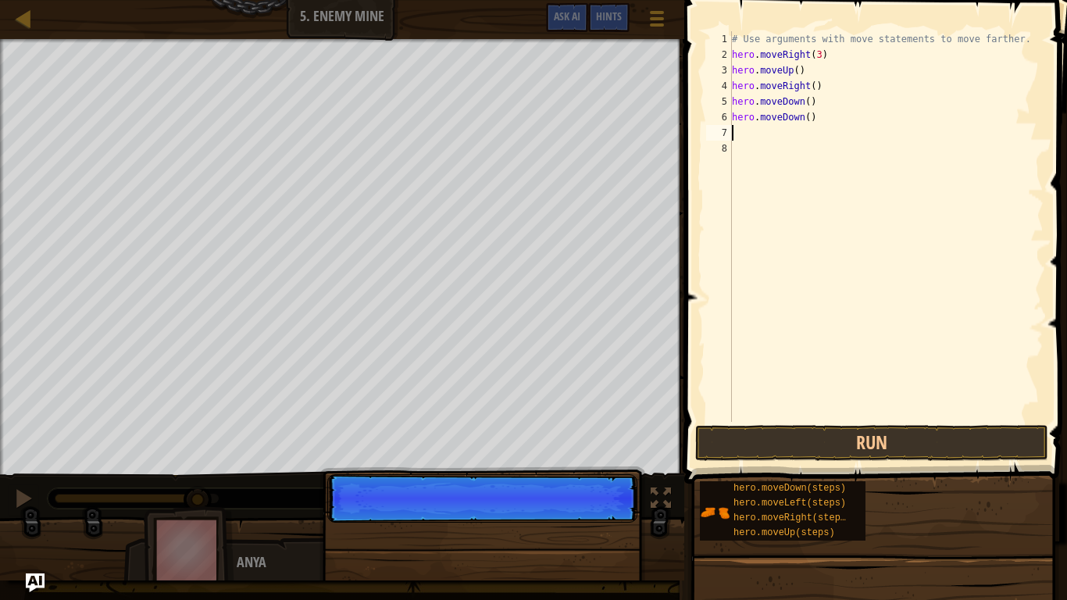
type textarea "H"
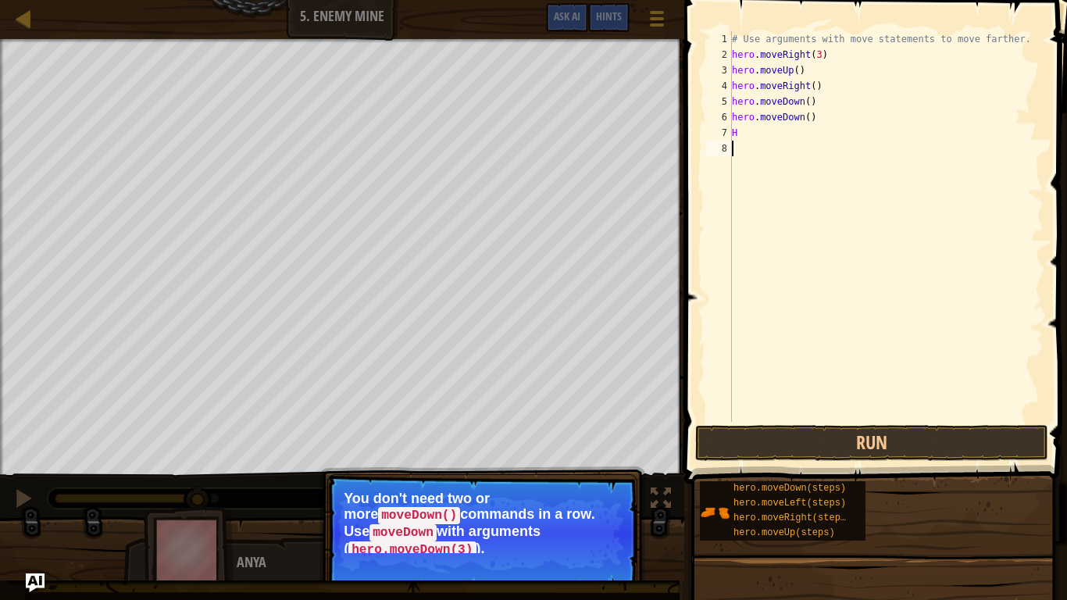
click at [805, 330] on div "# Use arguments with move statements to move farther. hero . moveRight ( 3 ) he…" at bounding box center [886, 242] width 315 height 422
type textarea "H"
click at [572, 556] on button "Continue" at bounding box center [592, 566] width 65 height 20
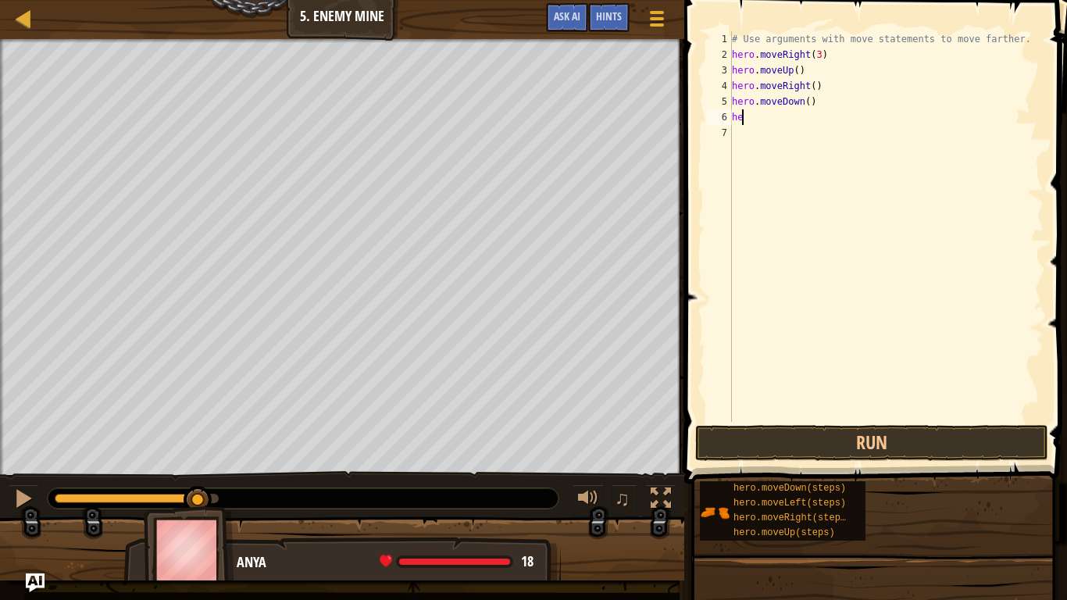
type textarea "h"
click at [830, 451] on button "Run" at bounding box center [871, 443] width 353 height 36
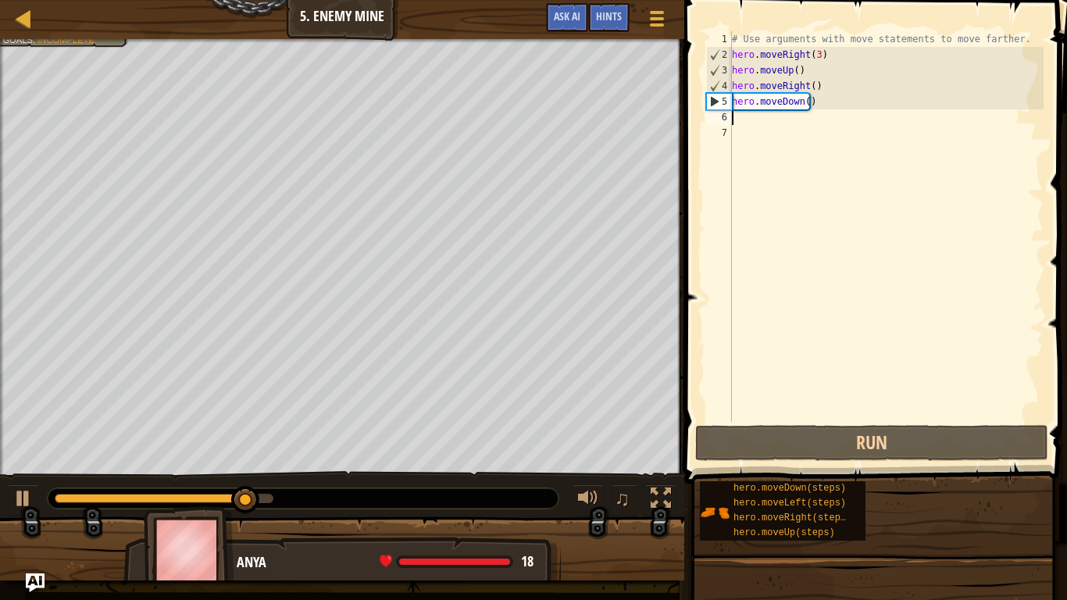
type textarea "J"
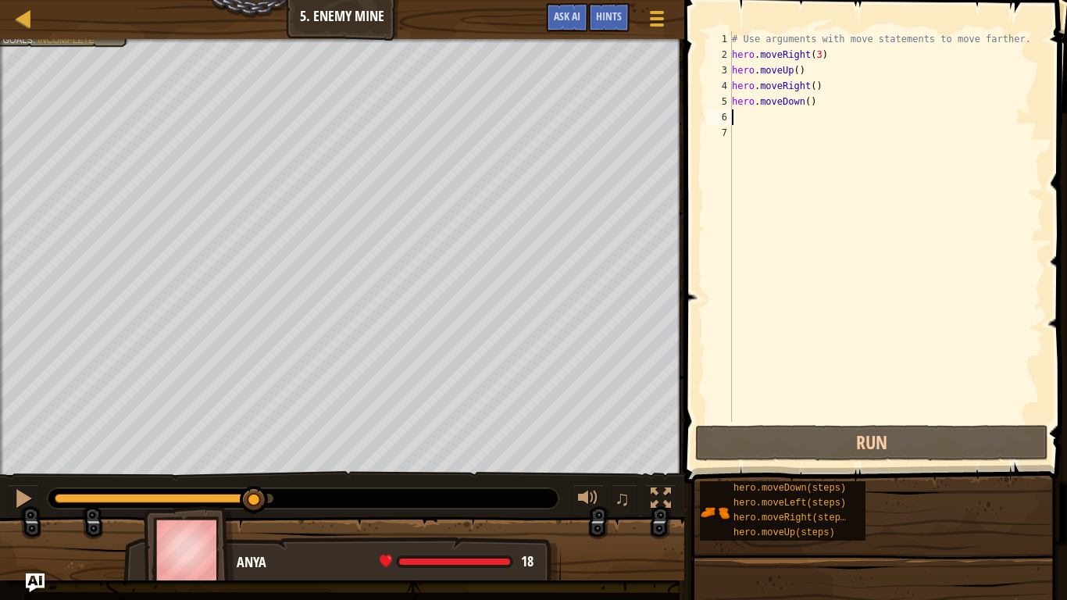
type textarea "H"
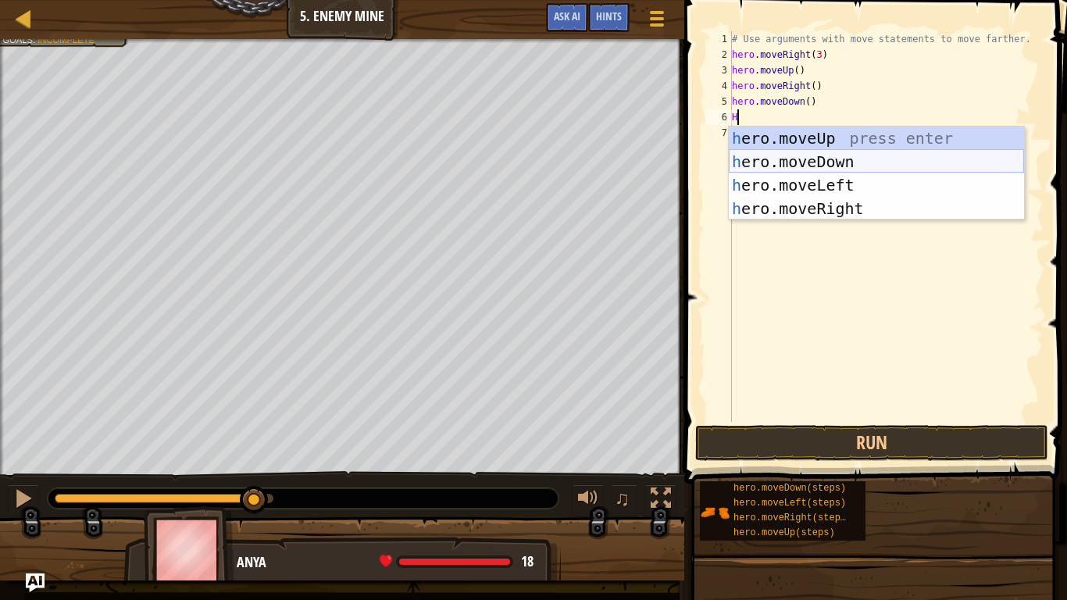
click at [832, 156] on div "h ero.moveUp press enter h ero.moveDown press enter h ero.moveLeft press enter …" at bounding box center [876, 197] width 295 height 141
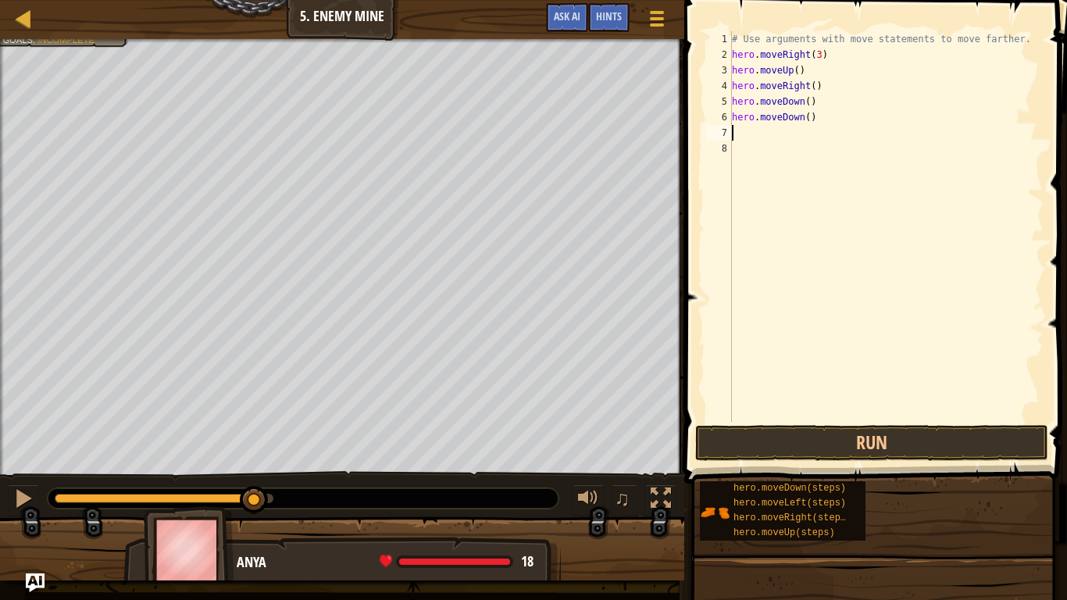
type textarea "H"
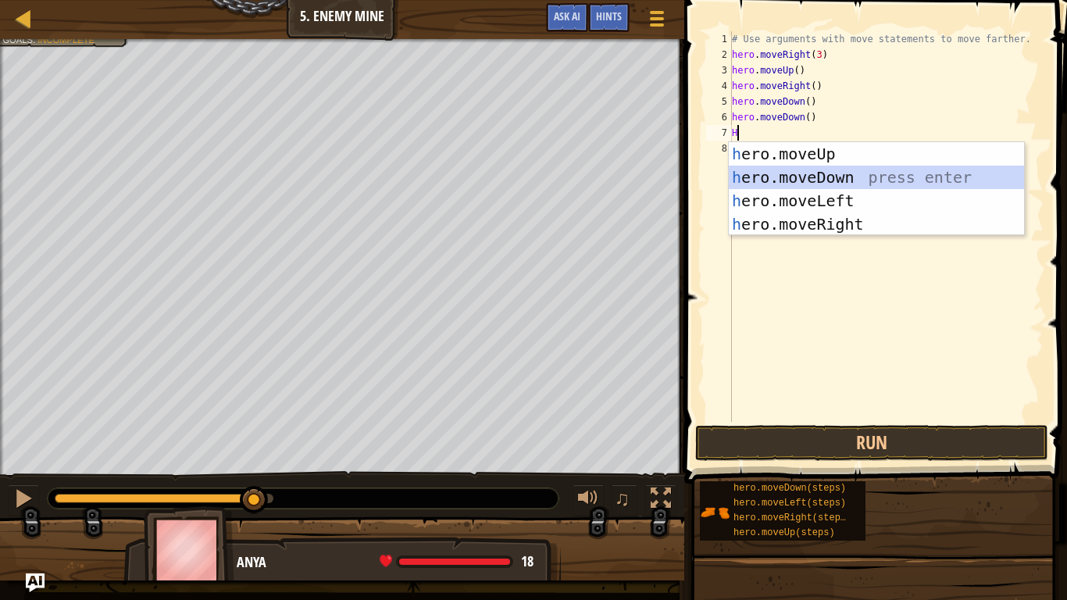
click at [786, 181] on div "h ero.moveUp press enter h ero.moveDown press enter h ero.moveLeft press enter …" at bounding box center [876, 212] width 295 height 141
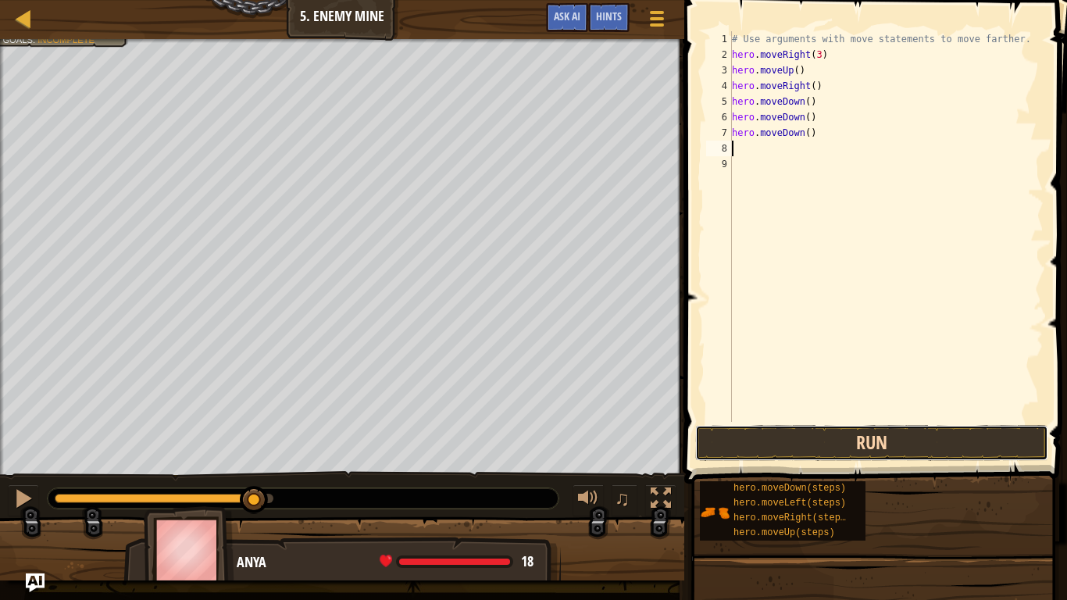
click at [828, 447] on button "Run" at bounding box center [871, 443] width 353 height 36
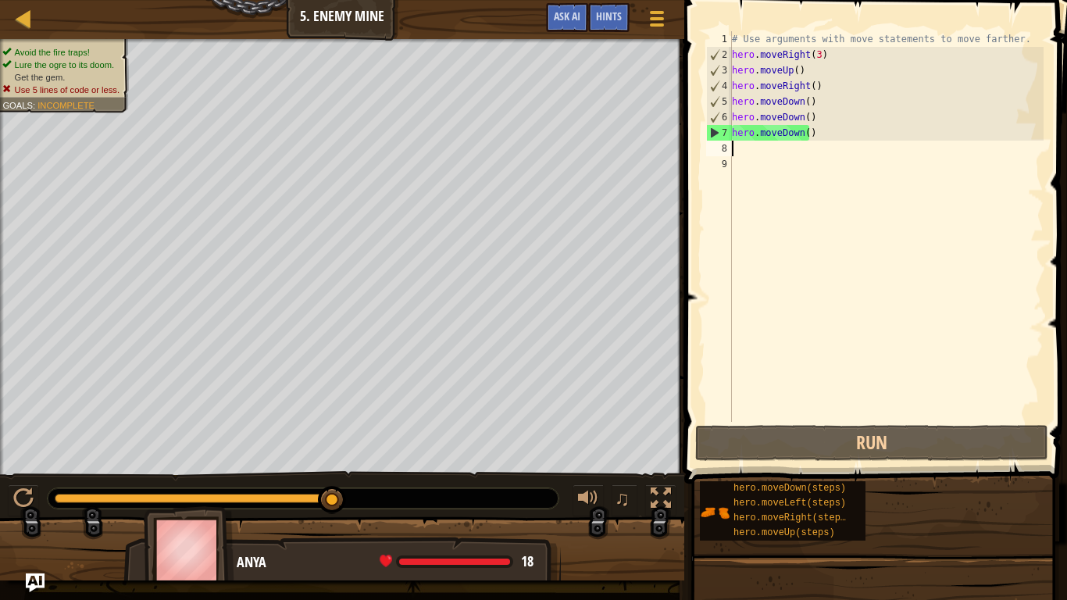
type textarea "J"
type textarea "H"
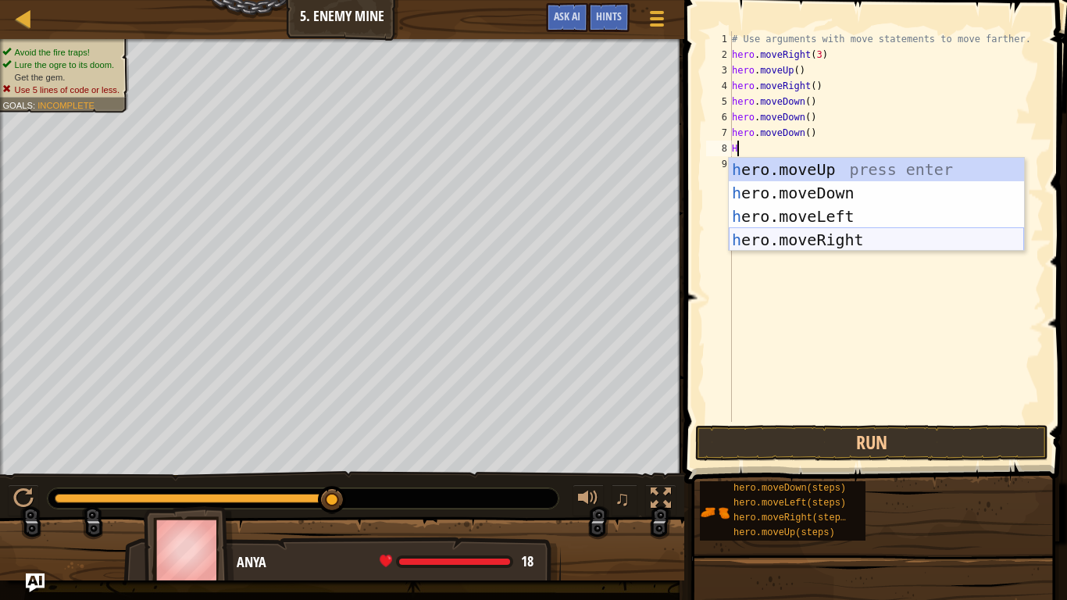
click at [784, 234] on div "h ero.moveUp press enter h ero.moveDown press enter h ero.moveLeft press enter …" at bounding box center [876, 228] width 295 height 141
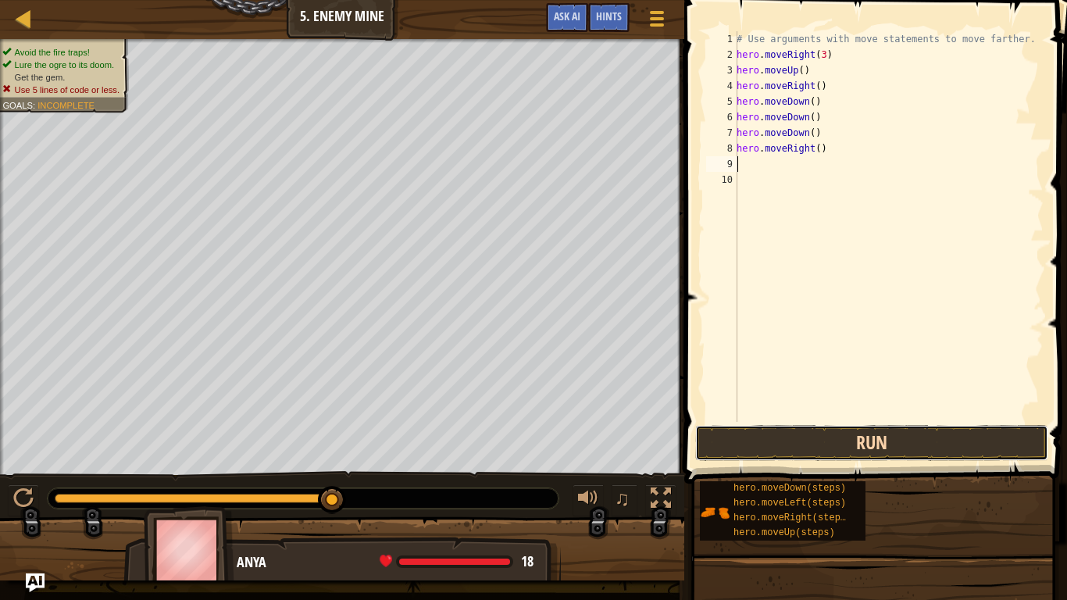
click at [807, 447] on button "Run" at bounding box center [871, 443] width 353 height 36
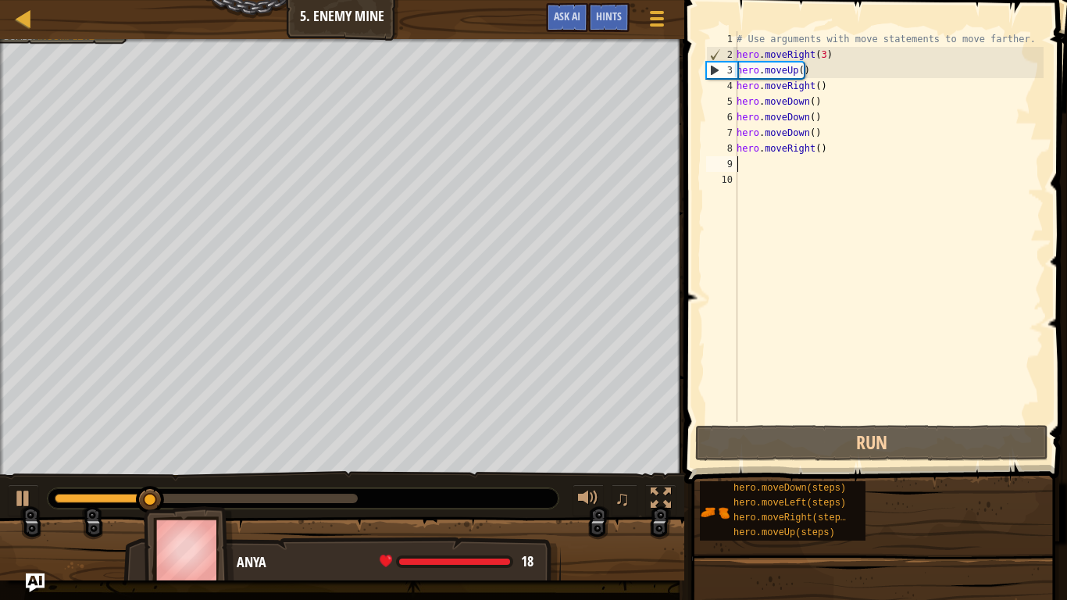
type textarea "J"
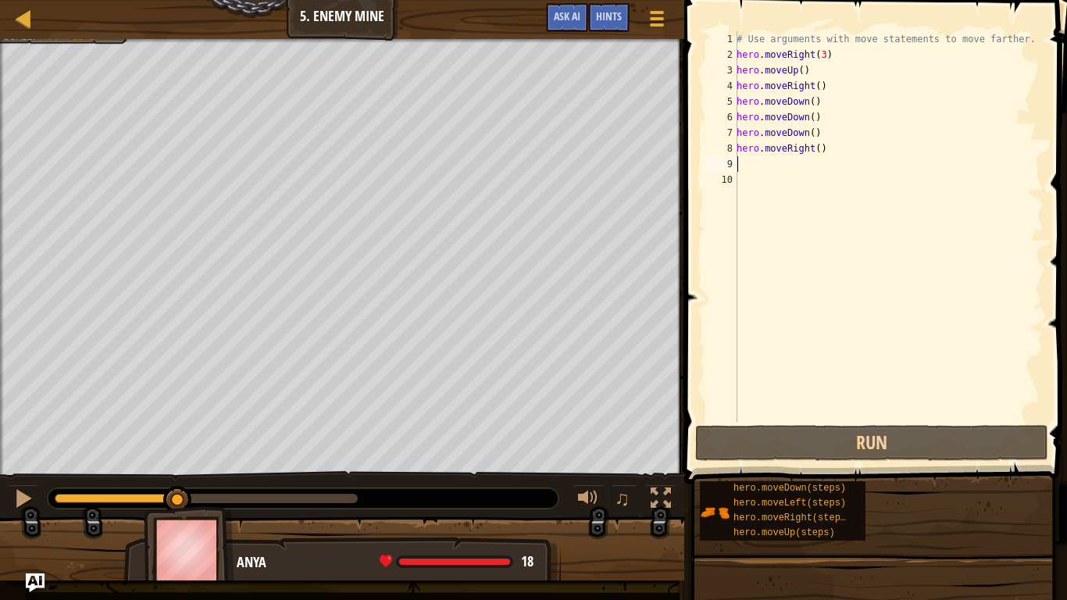
type textarea "H"
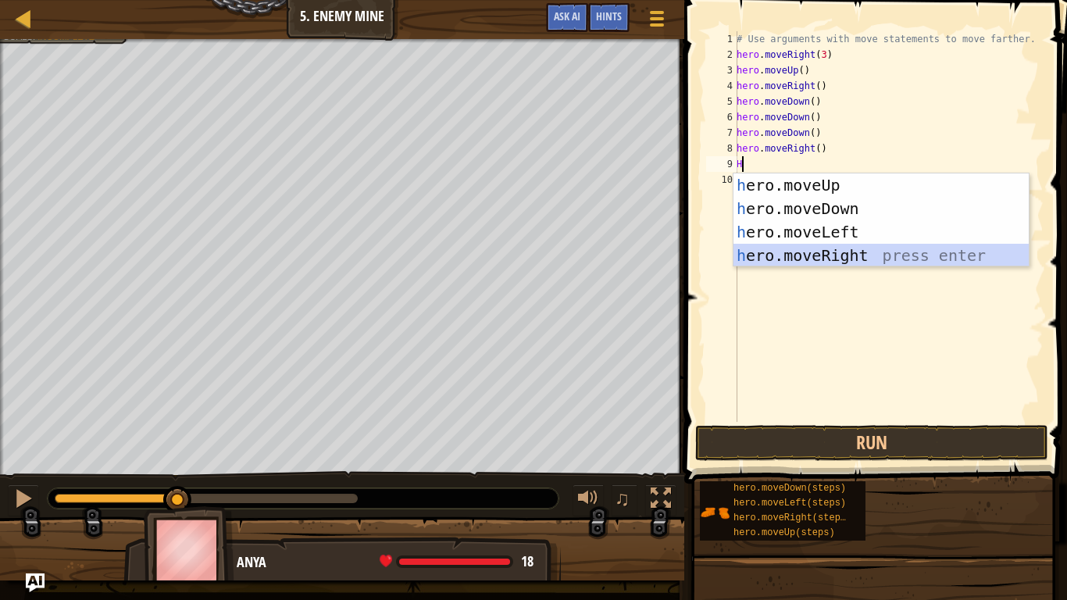
click at [803, 250] on div "h ero.moveUp press enter h ero.moveDown press enter h ero.moveLeft press enter …" at bounding box center [880, 243] width 295 height 141
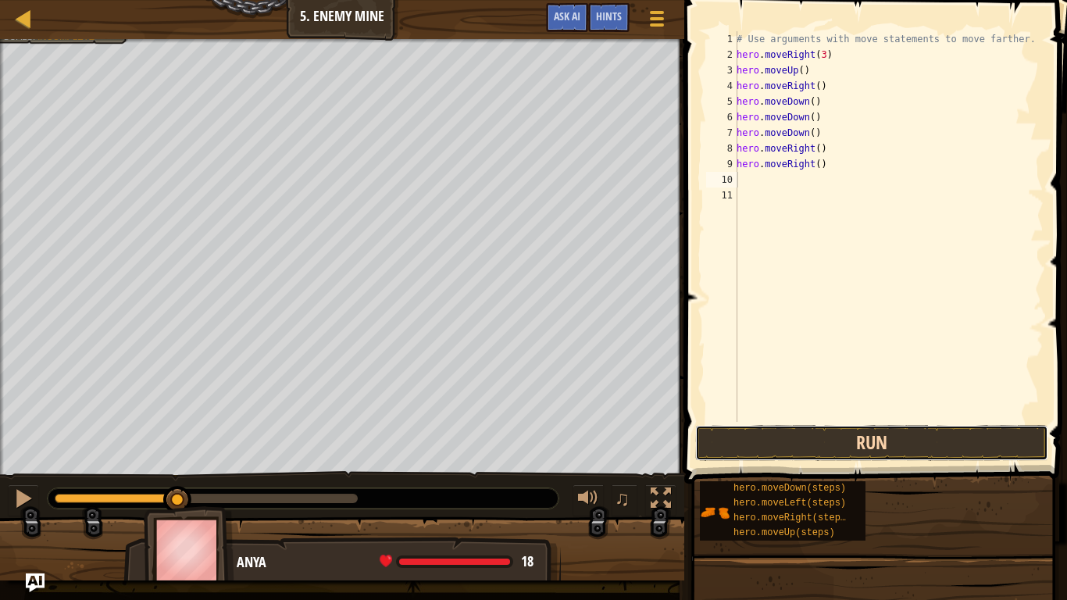
click at [861, 442] on button "Run" at bounding box center [871, 443] width 353 height 36
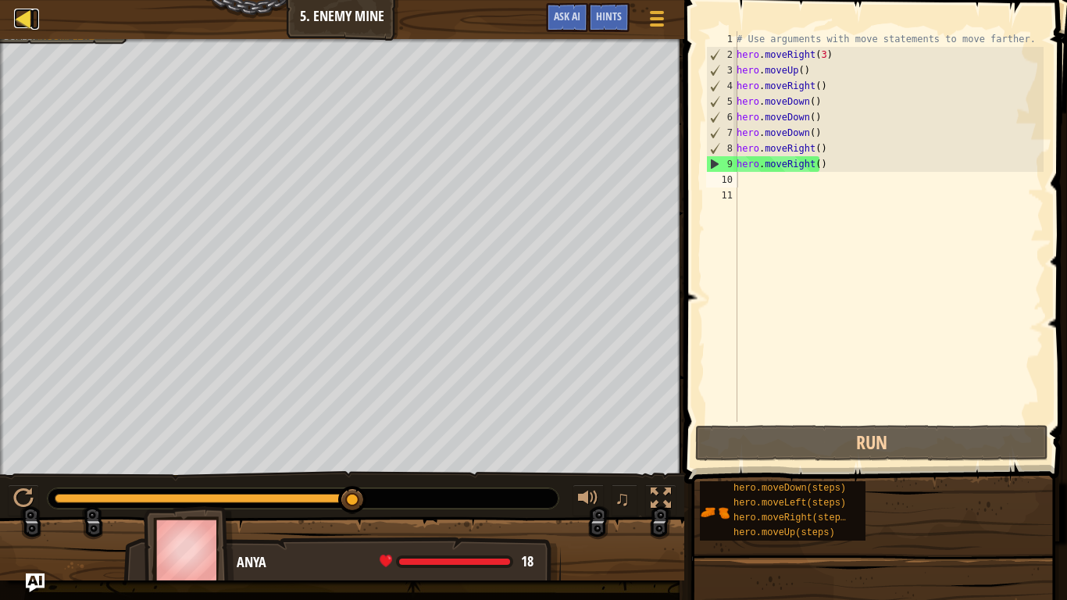
click at [27, 15] on div at bounding box center [24, 19] width 20 height 20
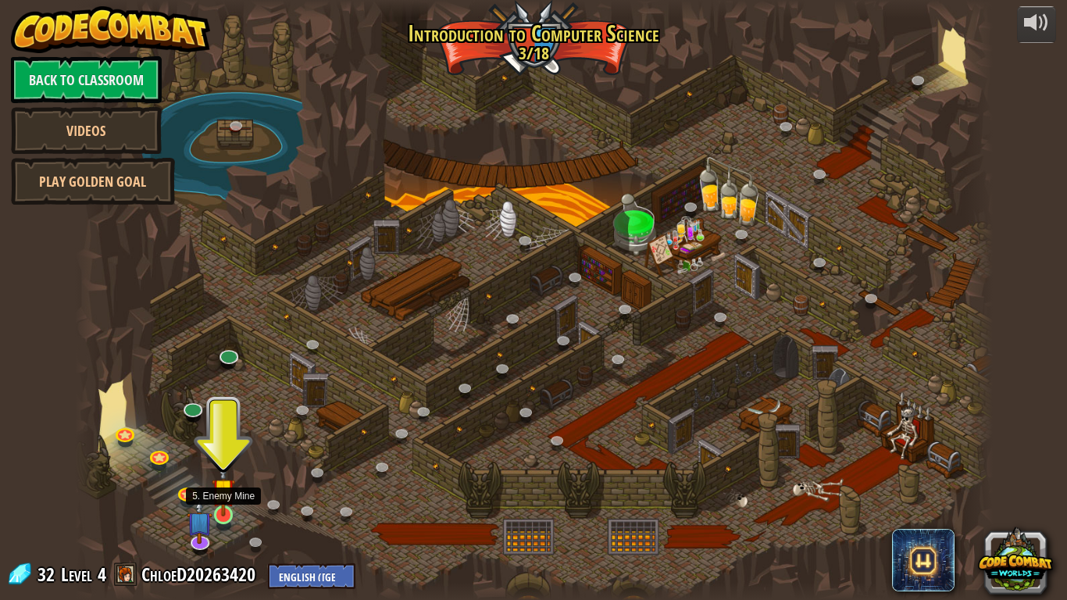
click at [216, 512] on img at bounding box center [223, 489] width 23 height 53
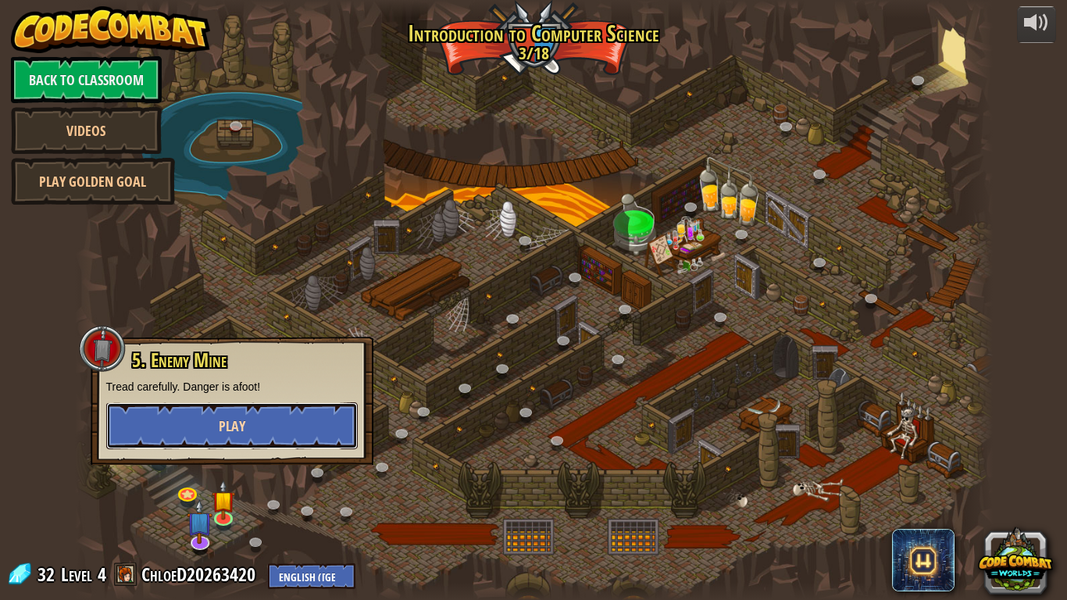
click at [256, 422] on button "Play" at bounding box center [231, 425] width 251 height 47
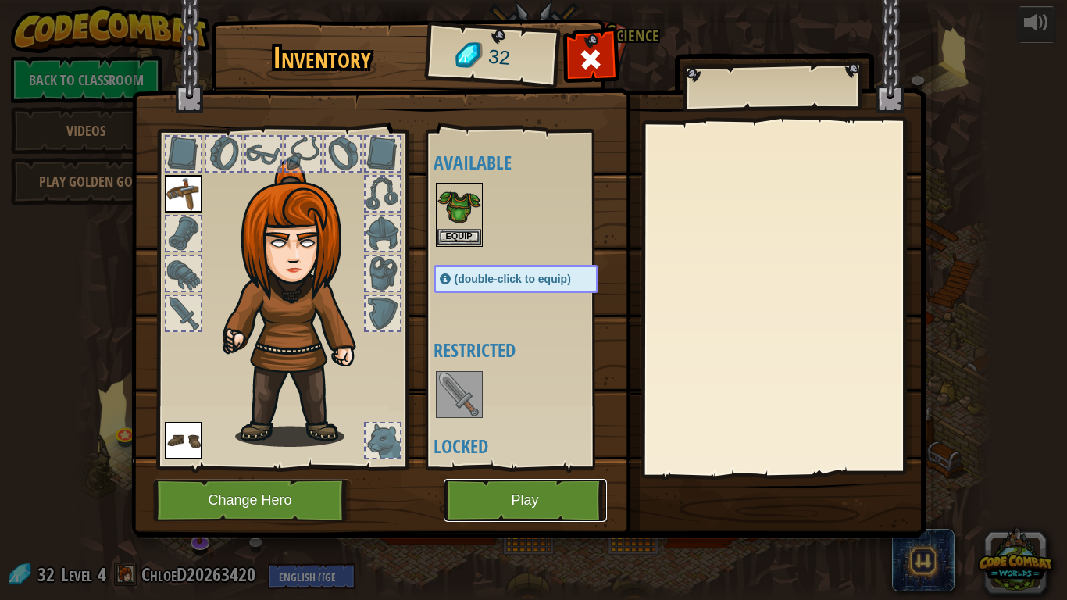
click at [457, 488] on button "Play" at bounding box center [525, 500] width 163 height 43
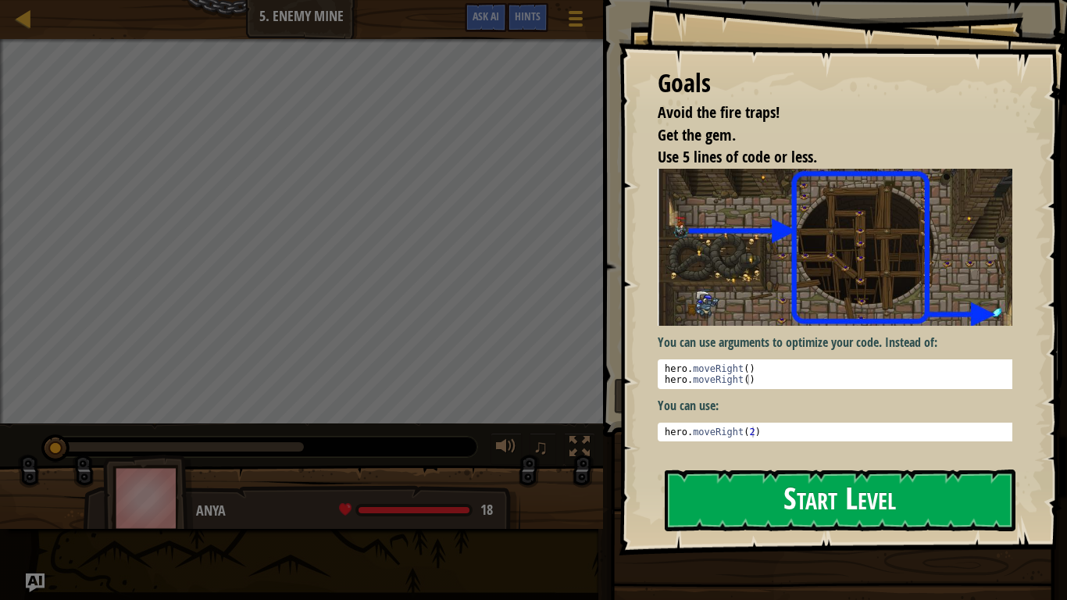
click at [734, 488] on button "Start Level" at bounding box center [840, 500] width 351 height 62
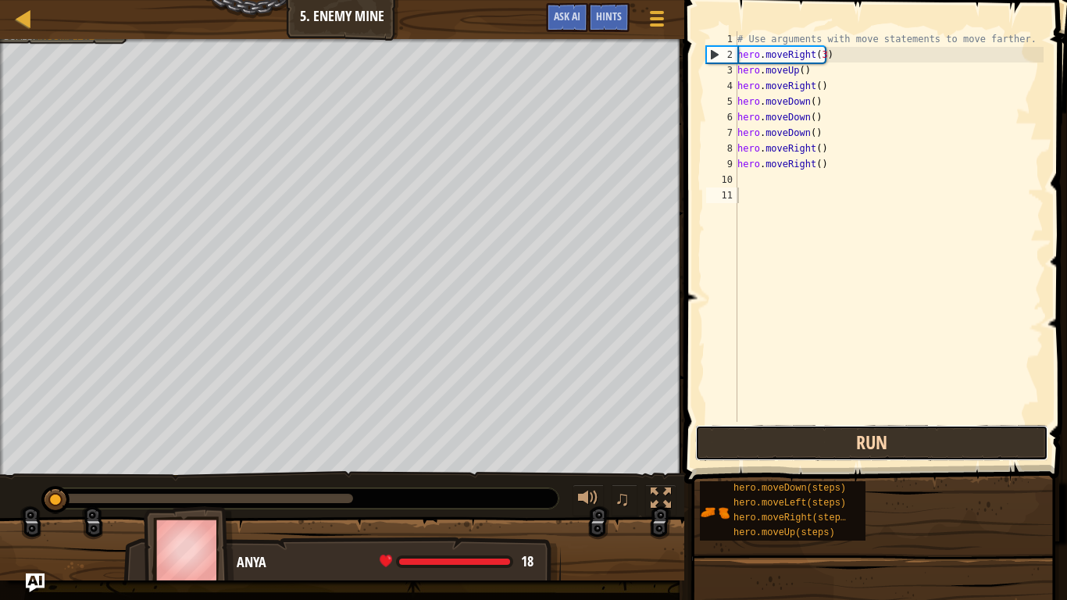
click at [954, 447] on button "Run" at bounding box center [871, 443] width 353 height 36
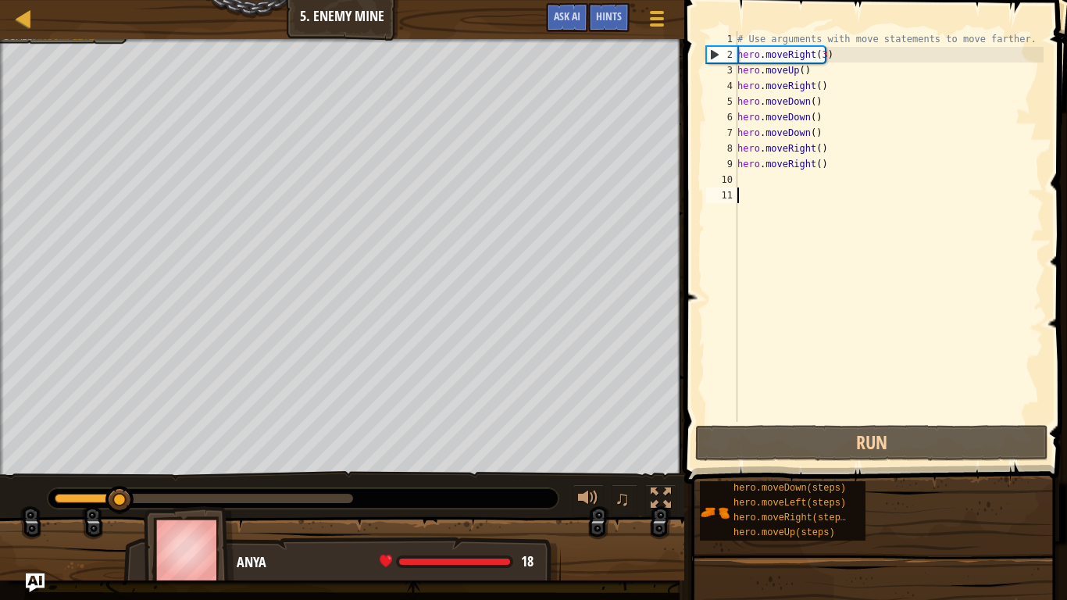
click at [123, 495] on div at bounding box center [119, 500] width 28 height 28
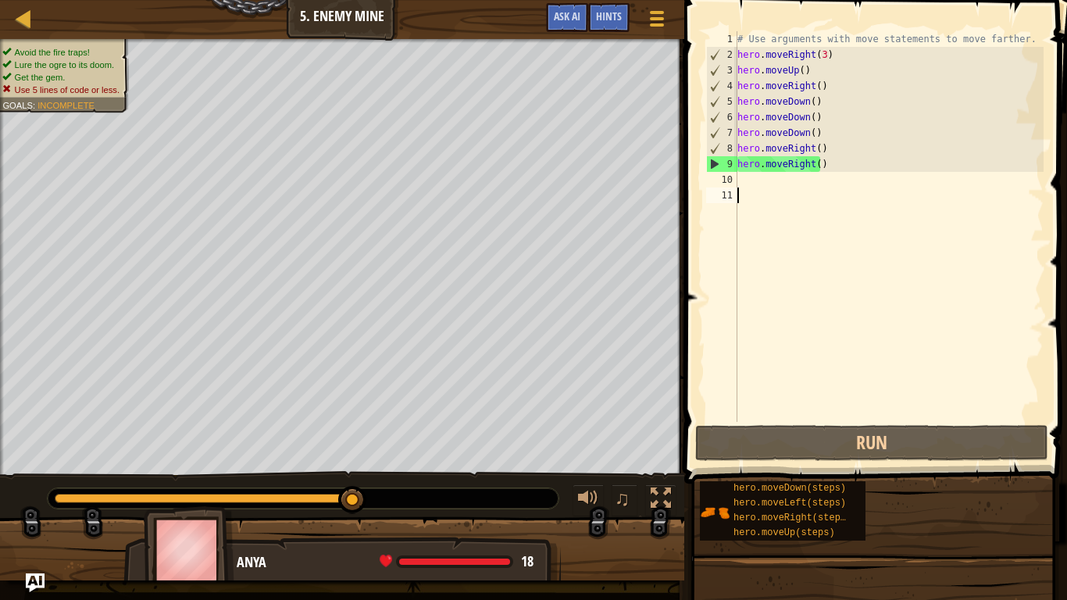
drag, startPoint x: 120, startPoint y: 494, endPoint x: 362, endPoint y: 515, distance: 242.9
click at [362, 515] on div "♫" at bounding box center [342, 494] width 684 height 47
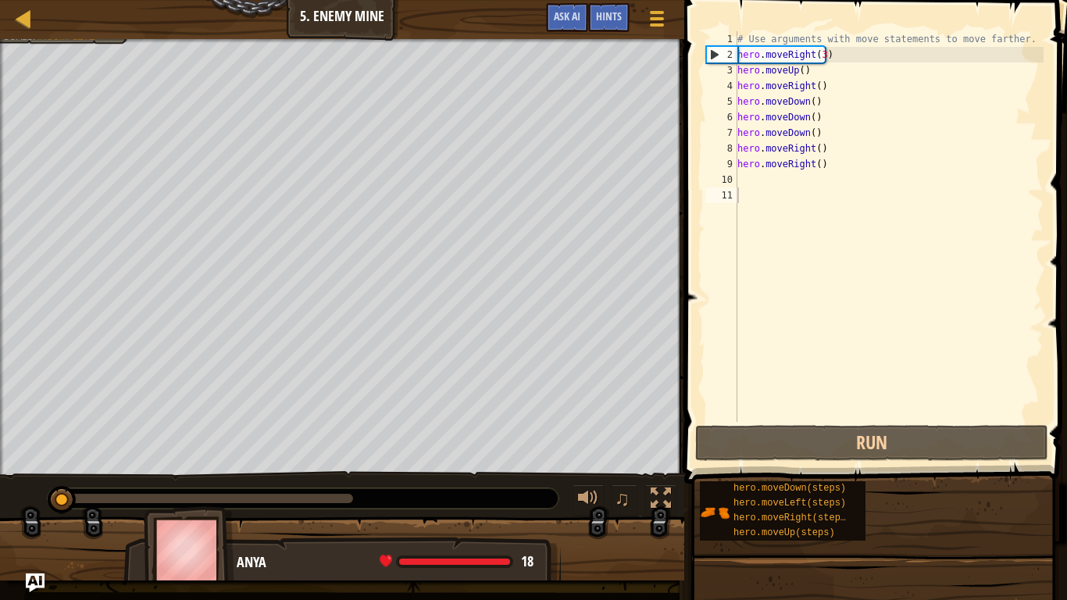
drag, startPoint x: 362, startPoint y: 515, endPoint x: 351, endPoint y: 515, distance: 11.7
click at [351, 515] on div "♫" at bounding box center [342, 494] width 684 height 47
drag, startPoint x: 346, startPoint y: 504, endPoint x: 326, endPoint y: 487, distance: 27.1
click at [340, 499] on div at bounding box center [303, 498] width 511 height 20
click at [324, 487] on div "♫" at bounding box center [342, 494] width 684 height 47
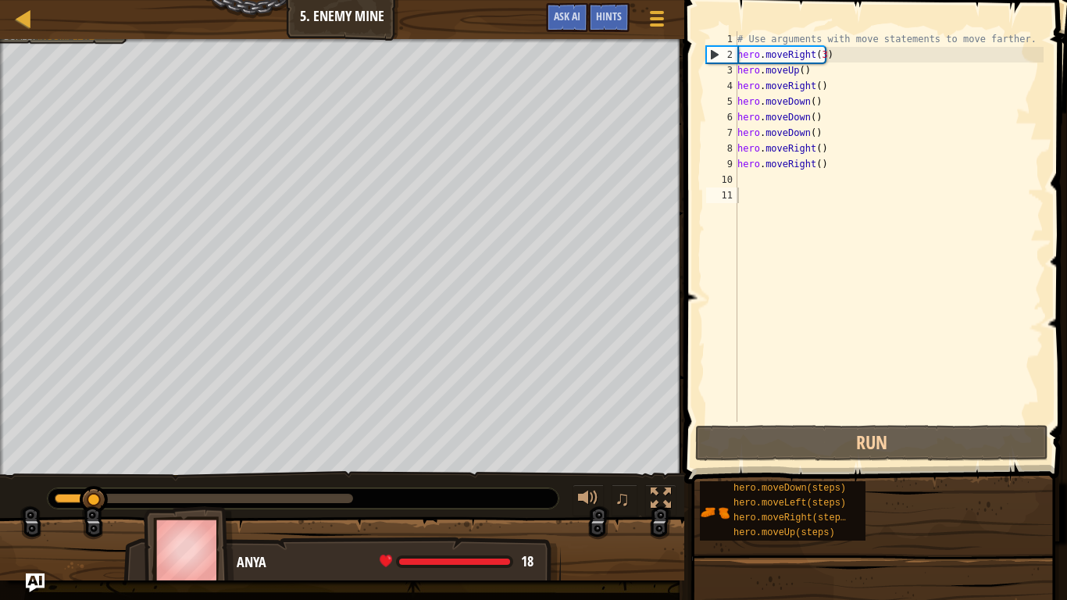
drag, startPoint x: 334, startPoint y: 490, endPoint x: 380, endPoint y: 499, distance: 47.0
click at [380, 499] on div at bounding box center [303, 498] width 511 height 20
drag, startPoint x: 331, startPoint y: 500, endPoint x: 208, endPoint y: 472, distance: 126.6
click at [55, 529] on div "Avoid the fire traps! Lure the ogre to its doom. Get the gem. Use 5 lines of co…" at bounding box center [533, 309] width 1067 height 541
click at [879, 122] on div "# Use arguments with move statements to move farther. hero . moveRight ( 3 ) he…" at bounding box center [888, 242] width 309 height 422
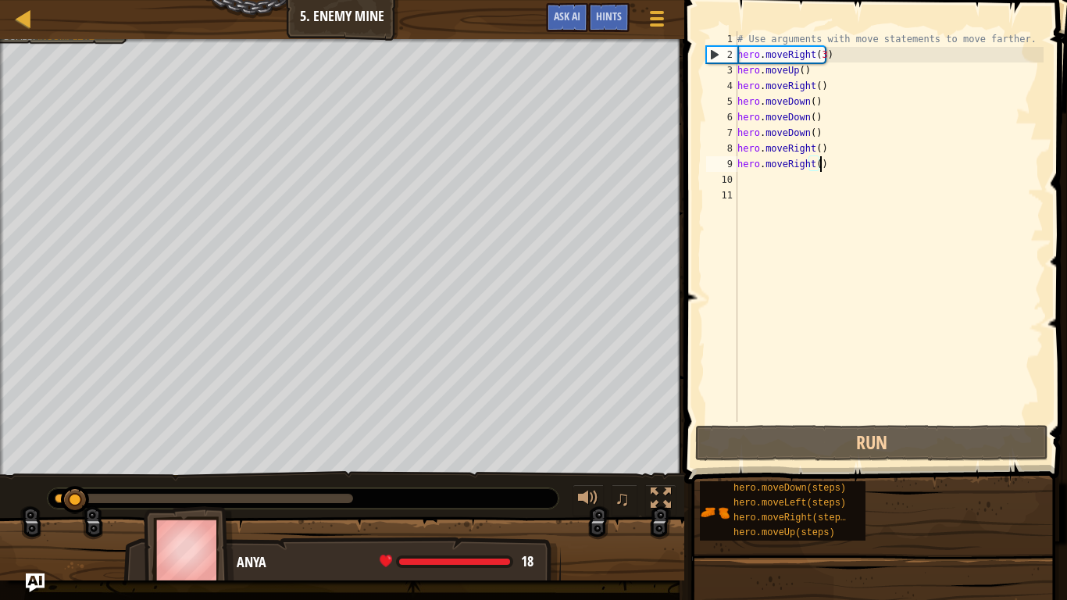
click at [872, 164] on div "# Use arguments with move statements to move farther. hero . moveRight ( 3 ) he…" at bounding box center [888, 242] width 309 height 422
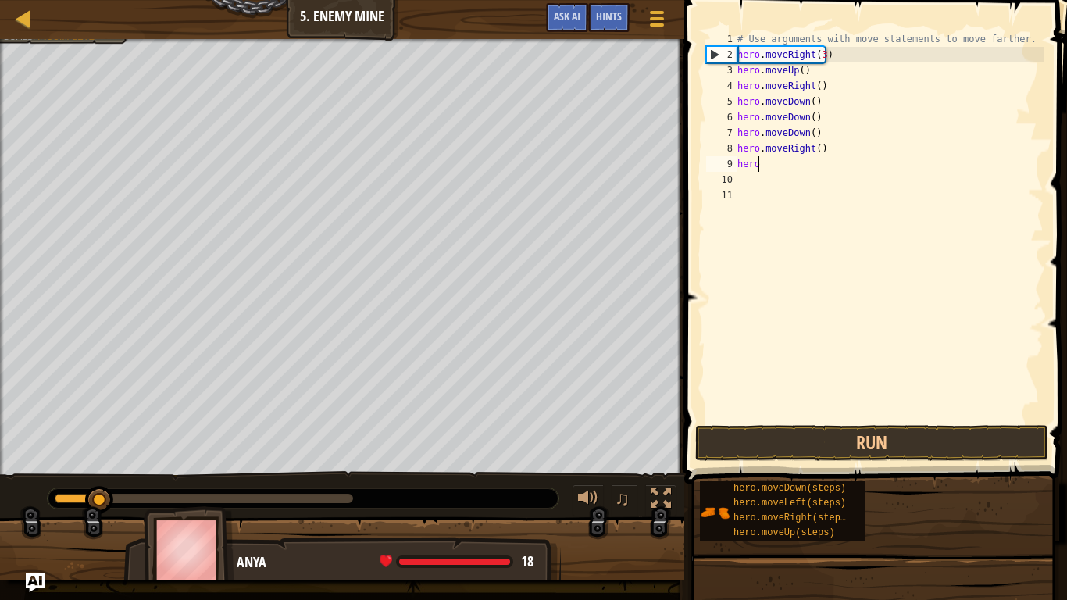
type textarea "h"
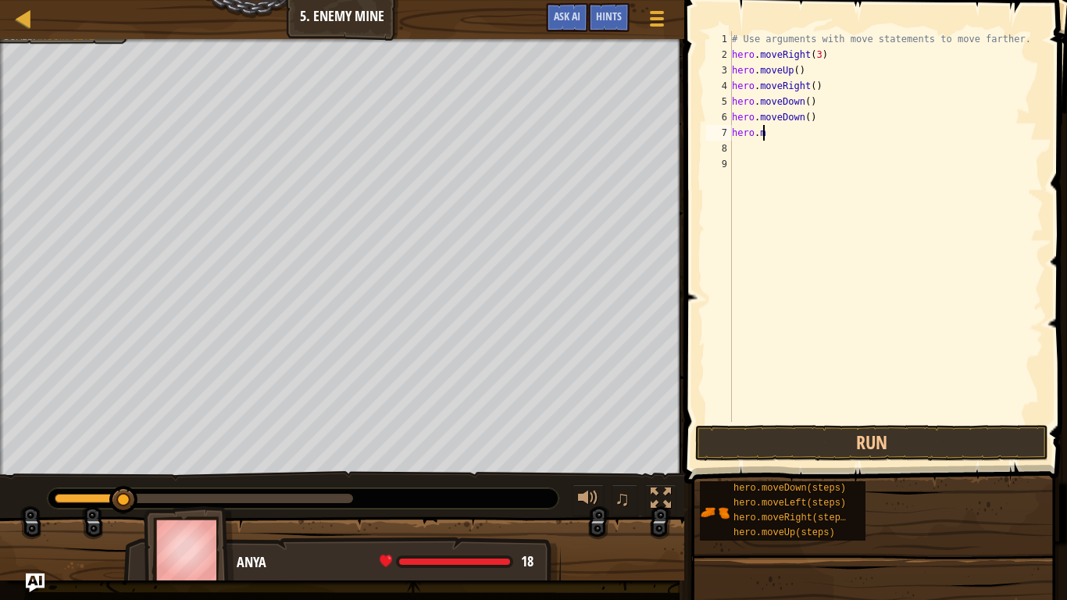
type textarea "h"
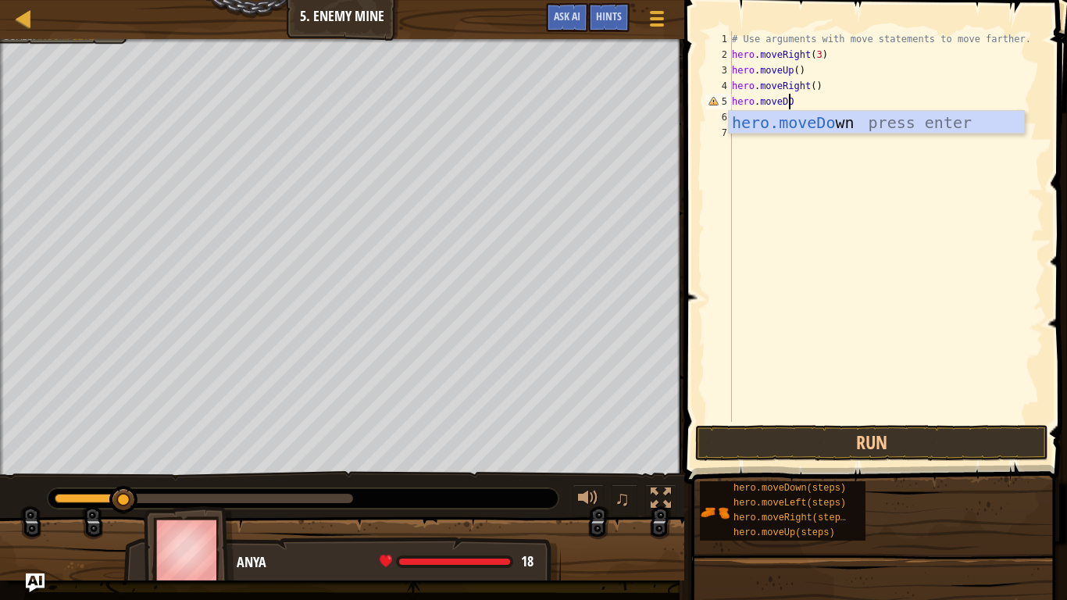
type textarea "hero.moveDO"
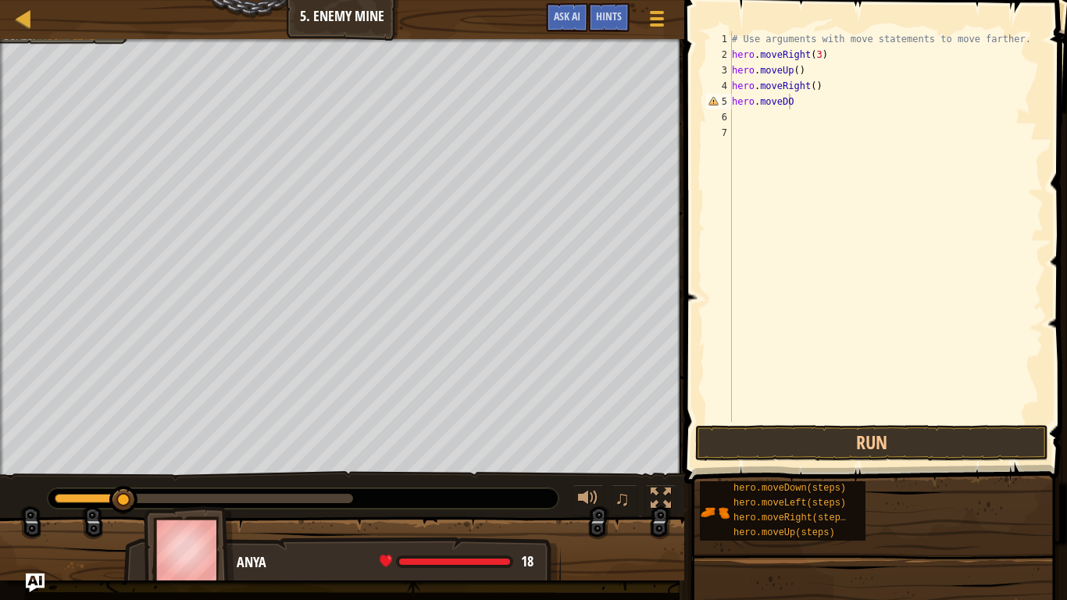
click at [869, 0] on body "Map Introduction to Computer Science 5. Enemy Mine Game Menu Done Hints Ask AI …" at bounding box center [533, 0] width 1067 height 0
click at [797, 113] on div "# Use arguments with move statements to move farther. hero . moveRight ( 3 ) he…" at bounding box center [886, 242] width 315 height 422
click at [812, 91] on div "# Use arguments with move statements to move farther. hero . moveRight ( 3 ) he…" at bounding box center [886, 242] width 315 height 422
click at [801, 106] on div "# Use arguments with move statements to move farther. hero . moveRight ( 3 ) he…" at bounding box center [886, 242] width 315 height 422
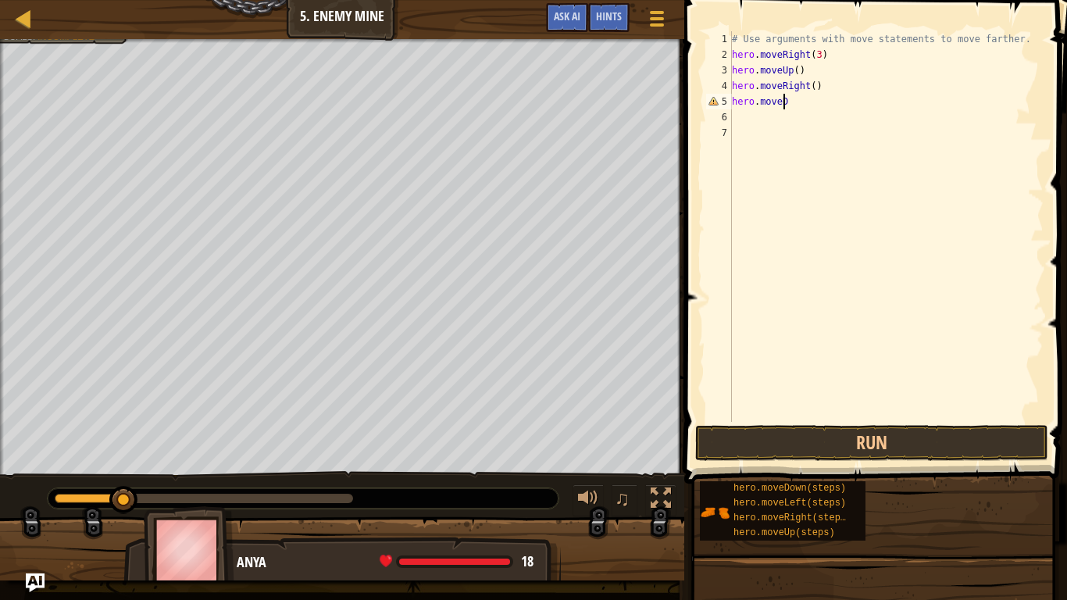
type textarea "hero.moveDO"
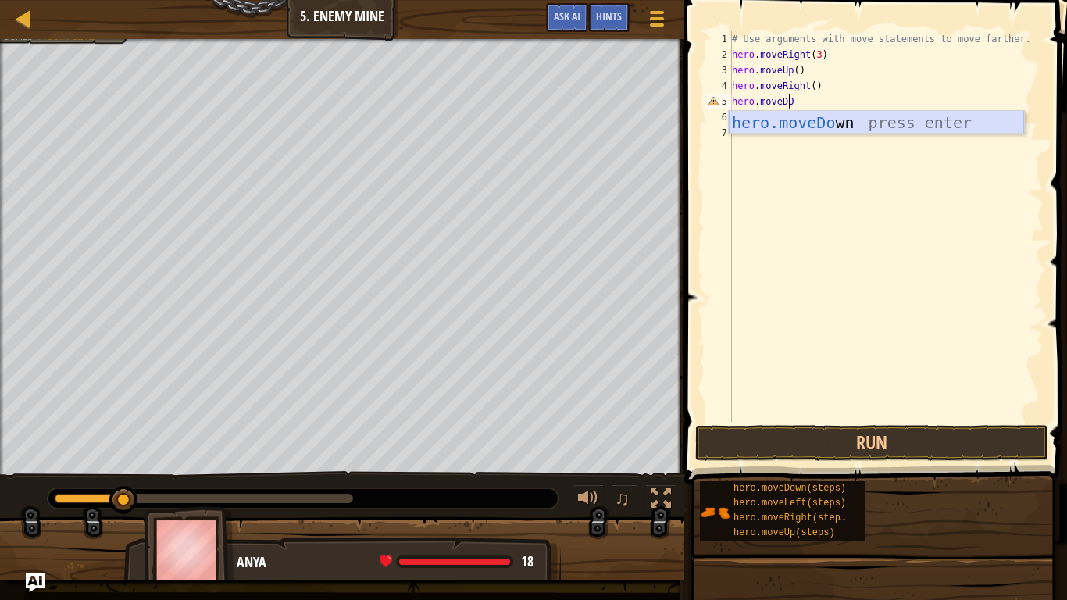
click at [931, 120] on div "hero.moveDo wn press enter" at bounding box center [876, 146] width 295 height 70
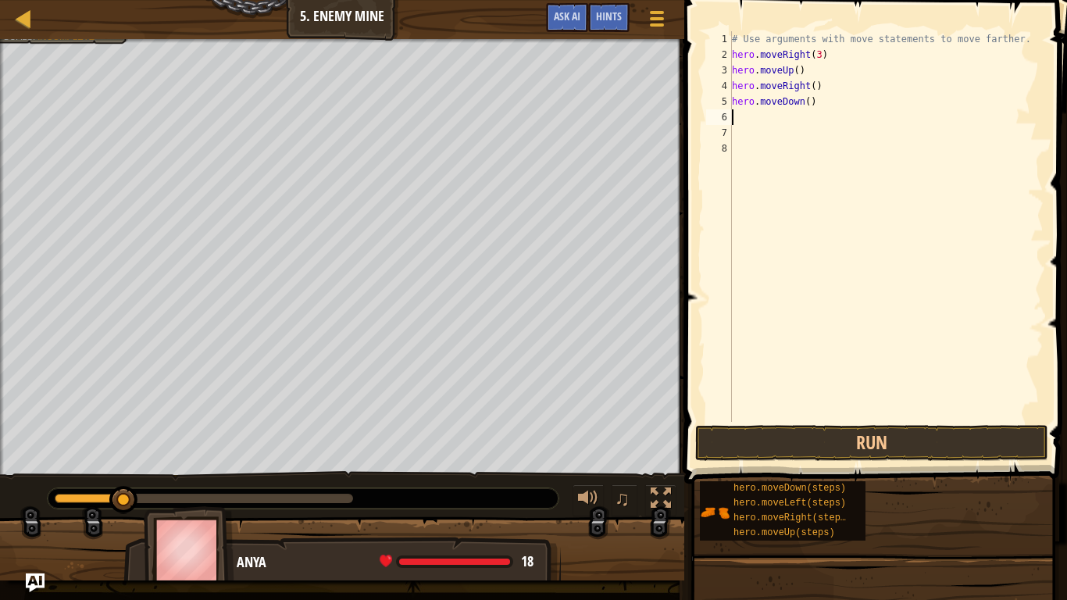
scroll to position [7, 0]
click at [885, 442] on button "Run" at bounding box center [871, 443] width 353 height 36
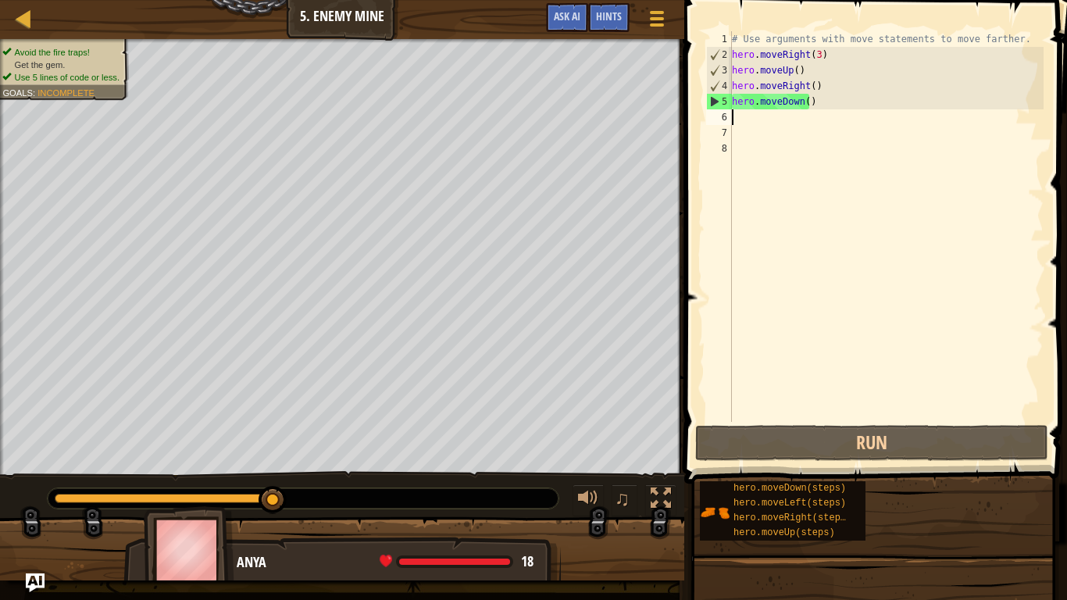
type textarea "H"
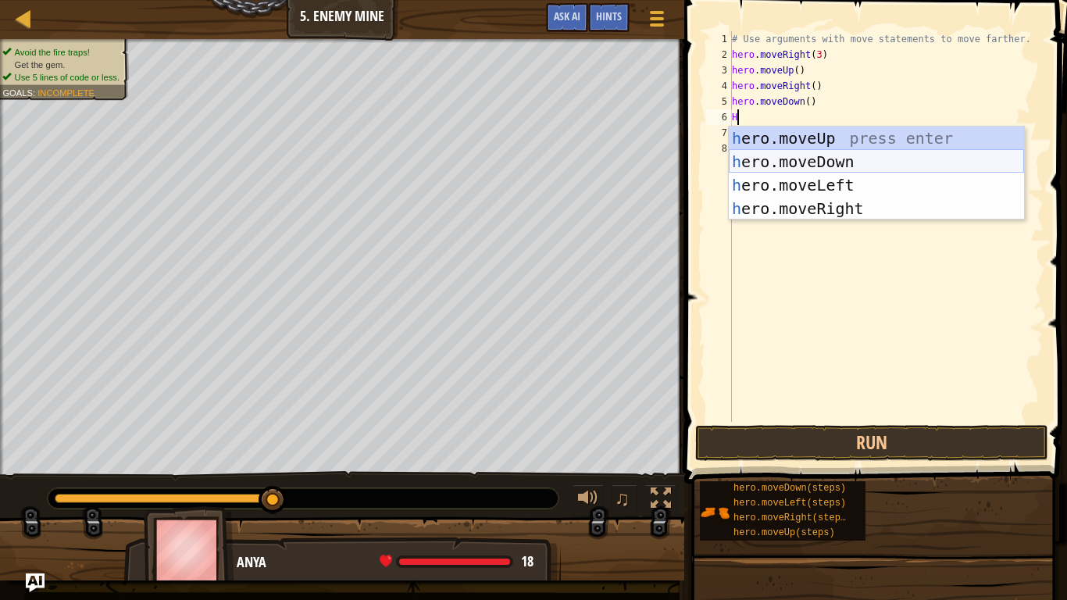
click at [798, 154] on div "h ero.moveUp press enter h ero.moveDown press enter h ero.moveLeft press enter …" at bounding box center [876, 197] width 295 height 141
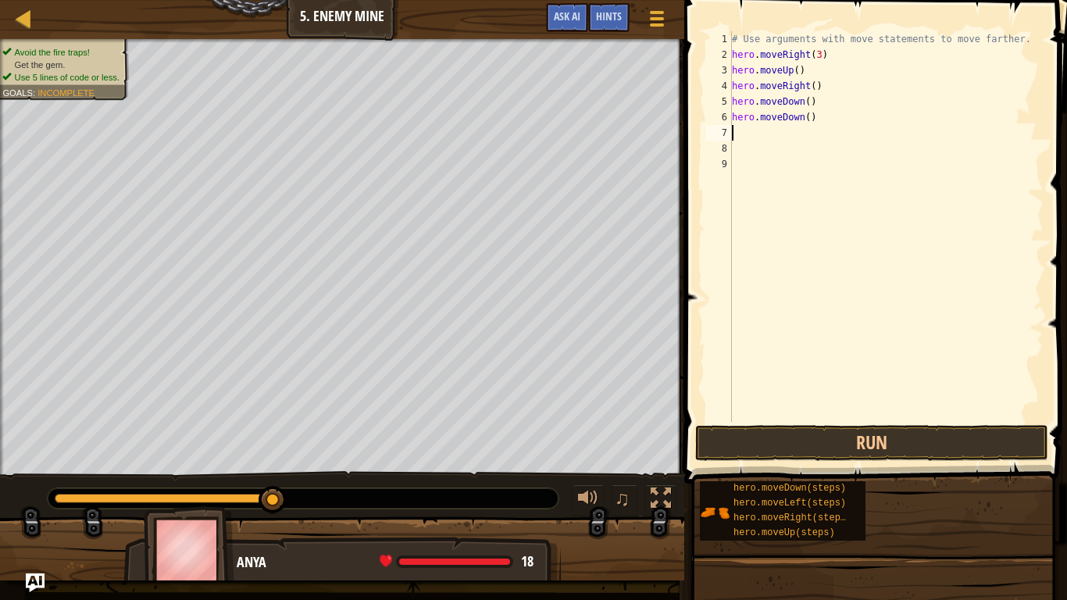
type textarea "H"
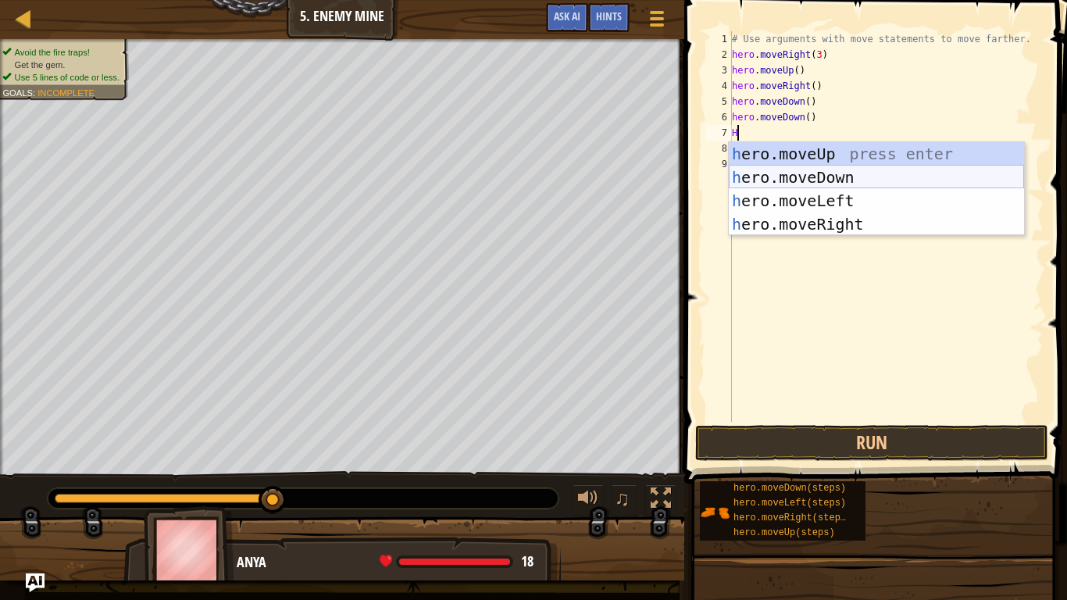
click at [798, 180] on div "h ero.moveUp press enter h ero.moveDown press enter h ero.moveLeft press enter …" at bounding box center [876, 212] width 295 height 141
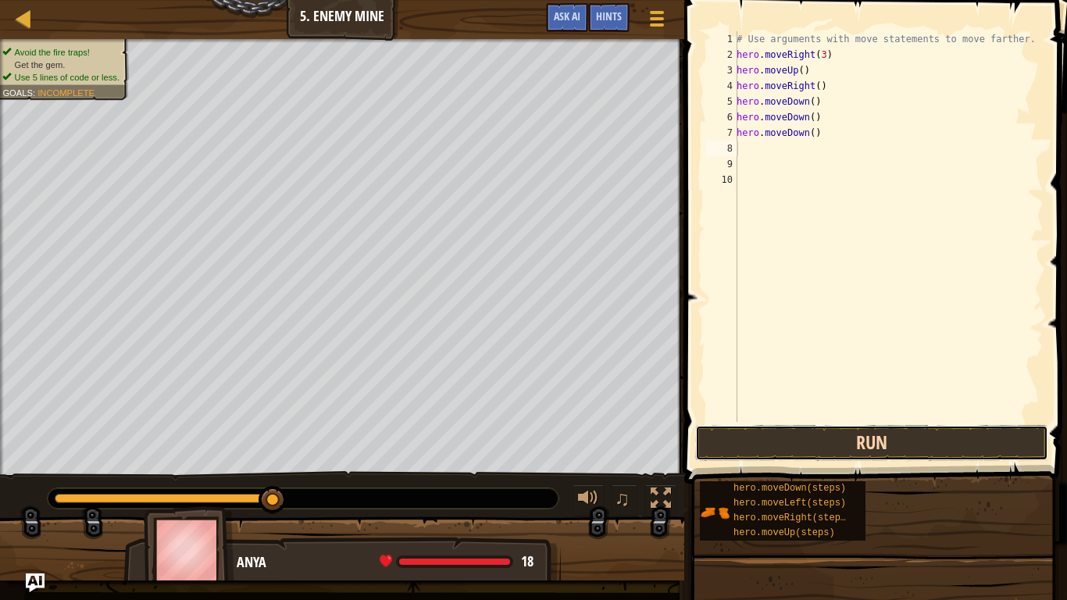
click at [818, 437] on button "Run" at bounding box center [871, 443] width 353 height 36
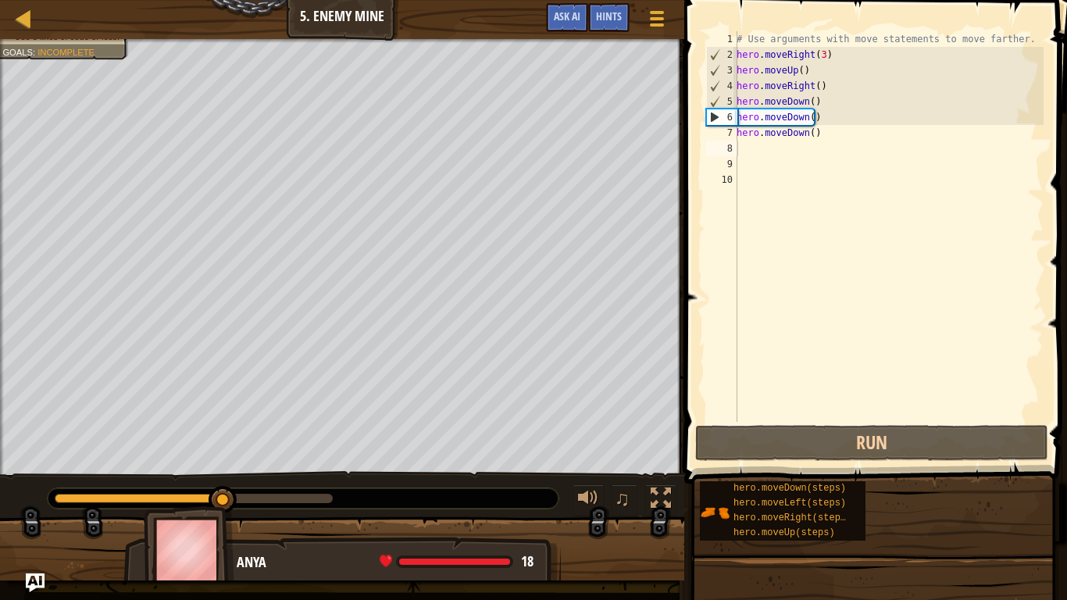
click at [281, 504] on div at bounding box center [303, 498] width 511 height 20
click at [283, 504] on div at bounding box center [303, 498] width 511 height 20
drag, startPoint x: 294, startPoint y: 488, endPoint x: 280, endPoint y: 513, distance: 28.7
click at [294, 489] on div at bounding box center [303, 498] width 511 height 20
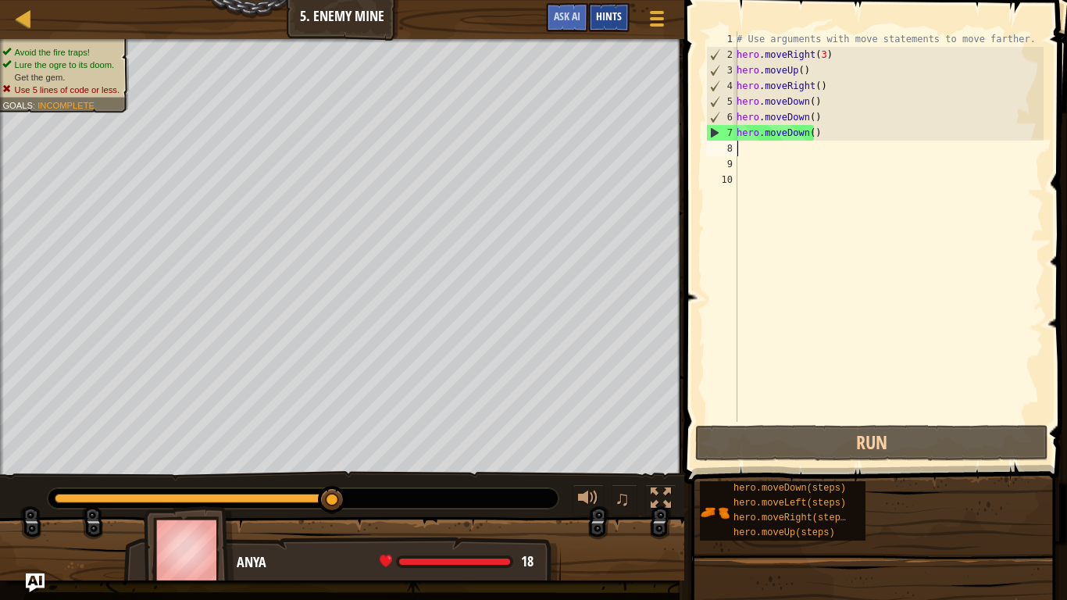
click at [597, 15] on span "Hints" at bounding box center [609, 16] width 26 height 15
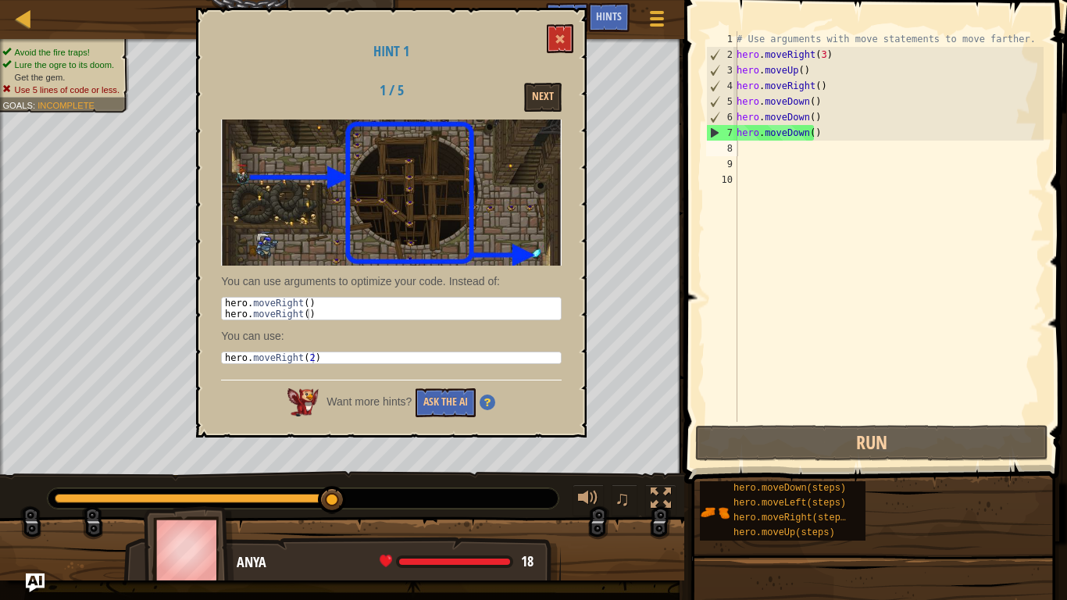
click at [575, 26] on div "Hint 1 1 / 5 Next You can use arguments to optimize your code. Instead of: 1 2 …" at bounding box center [391, 223] width 390 height 430
click at [562, 32] on button at bounding box center [560, 38] width 27 height 29
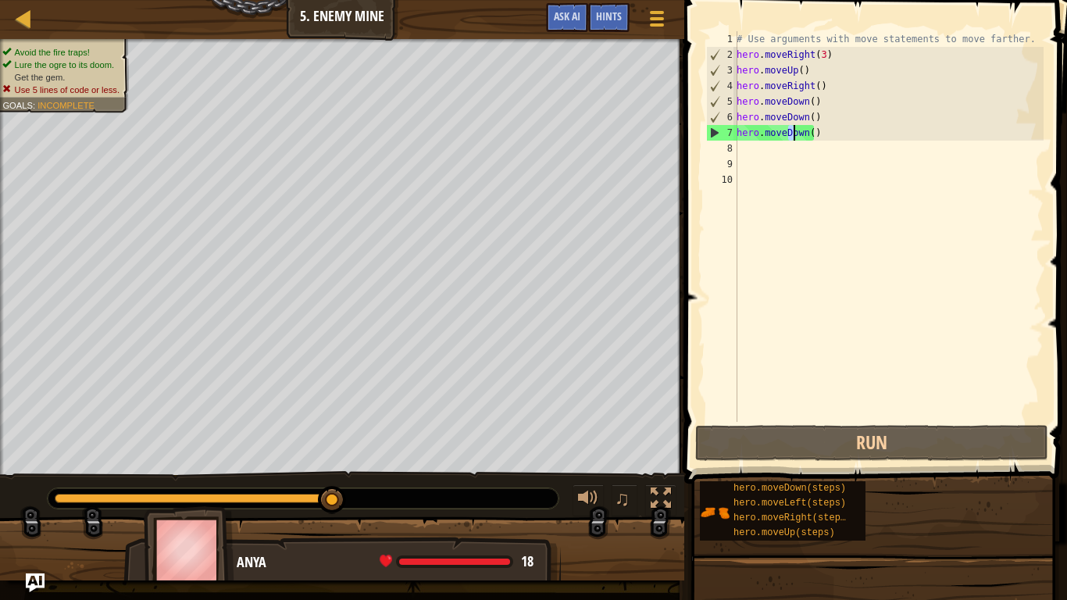
click at [794, 134] on div "# Use arguments with move statements to move farther. hero . moveRight ( 3 ) he…" at bounding box center [888, 242] width 310 height 422
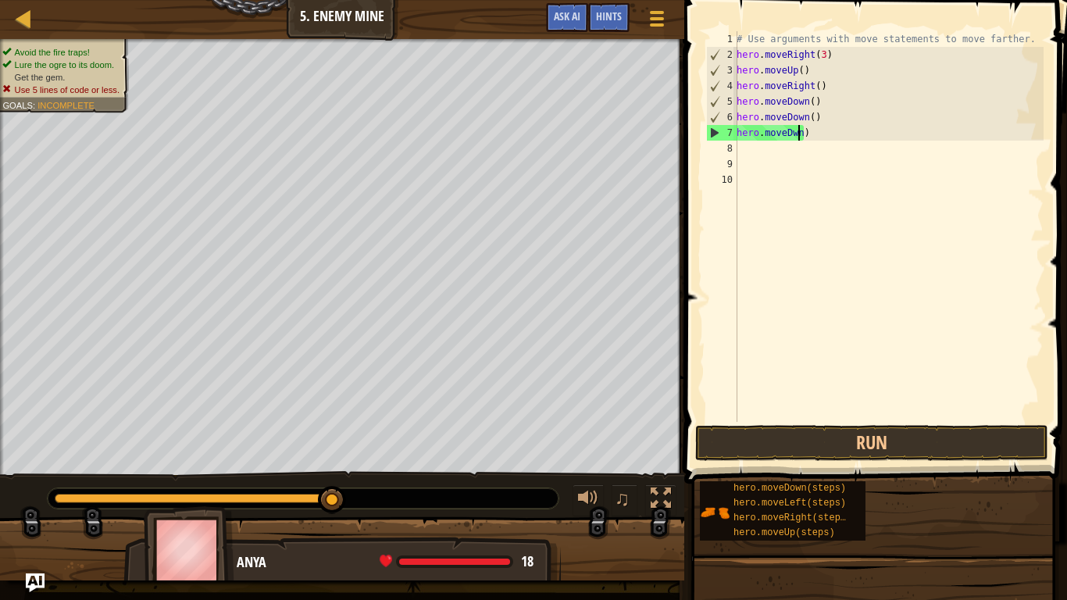
click at [806, 134] on div "# Use arguments with move statements to move farther. hero . moveRight ( 3 ) he…" at bounding box center [888, 242] width 310 height 422
type textarea "h"
click at [806, 134] on div "# Use arguments with move statements to move farther. hero . moveRight ( 3 ) he…" at bounding box center [888, 242] width 310 height 422
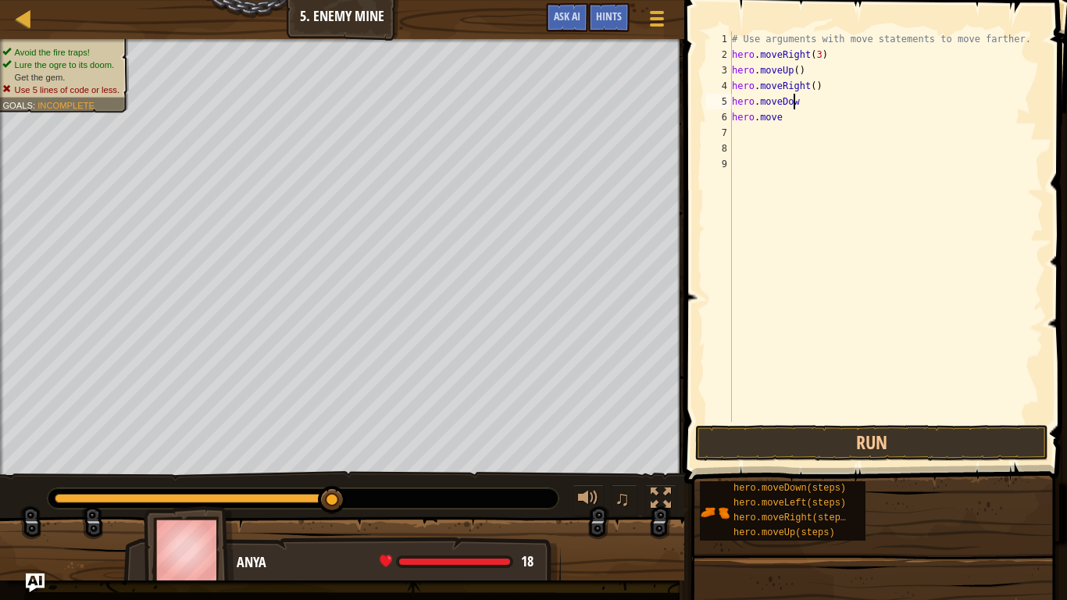
click at [809, 105] on div "# Use arguments with move statements to move farther. hero . moveRight ( 3 ) he…" at bounding box center [886, 242] width 315 height 422
type textarea "h"
type textarea "hero.moveRight()"
click at [782, 123] on div "# Use arguments with move statements to move farther. hero . moveRight ( 3 ) he…" at bounding box center [886, 242] width 315 height 422
click at [789, 103] on div "# Use arguments with move statements to move farther. hero . moveRight ( 3 ) he…" at bounding box center [886, 242] width 315 height 422
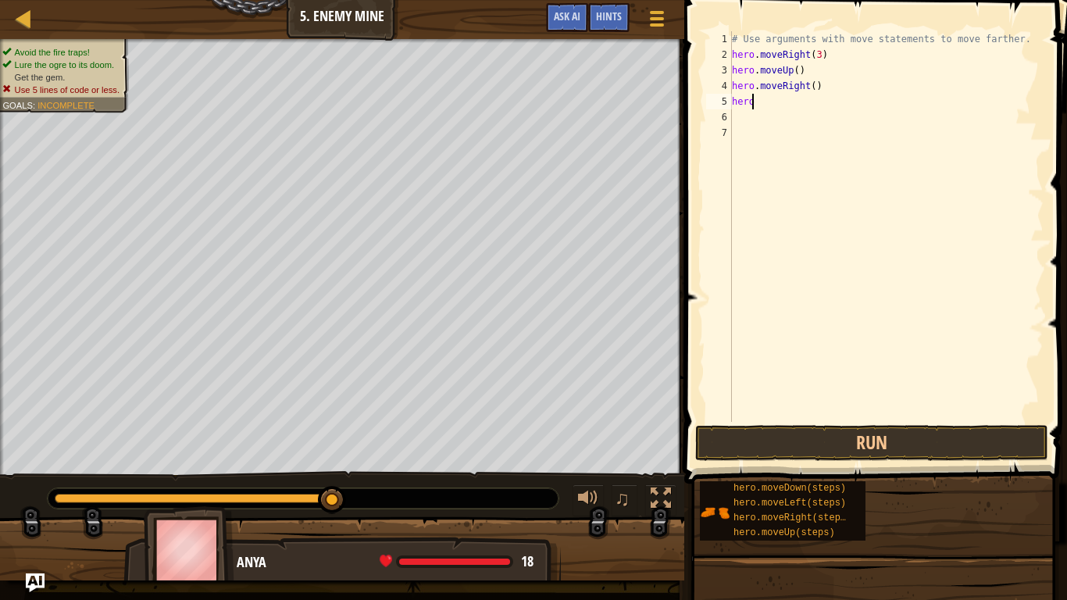
type textarea "h"
click at [824, 90] on div "# Use arguments with move statements to move farther. hero . moveRight ( 3 ) he…" at bounding box center [886, 242] width 315 height 422
type textarea "h"
click at [798, 66] on div "# Use arguments with move statements to move farther. hero . moveRight ( 3 ) he…" at bounding box center [886, 242] width 315 height 422
type textarea "h"
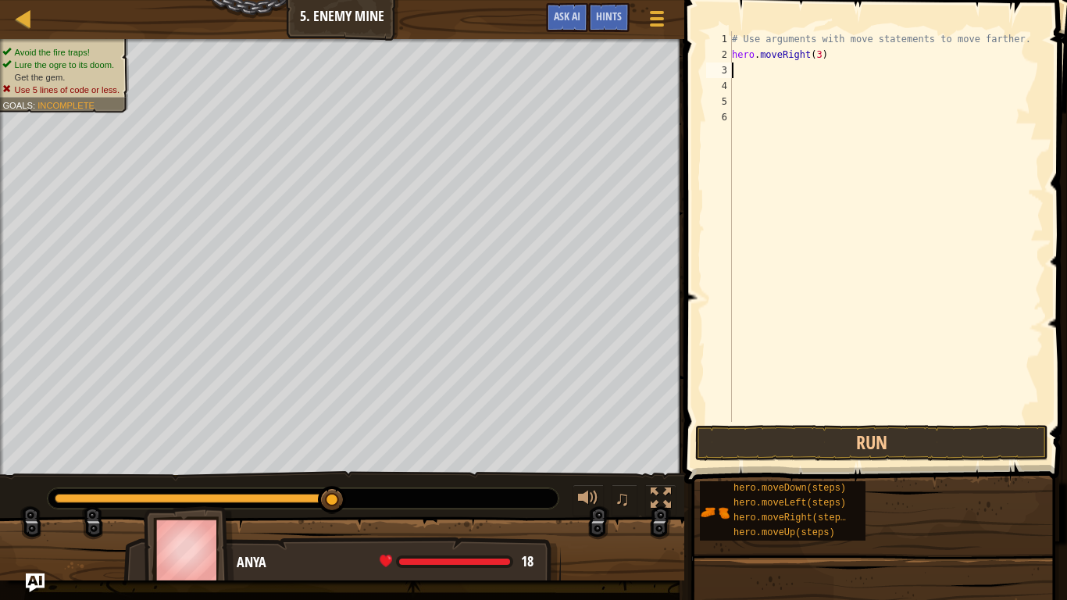
type textarea "H"
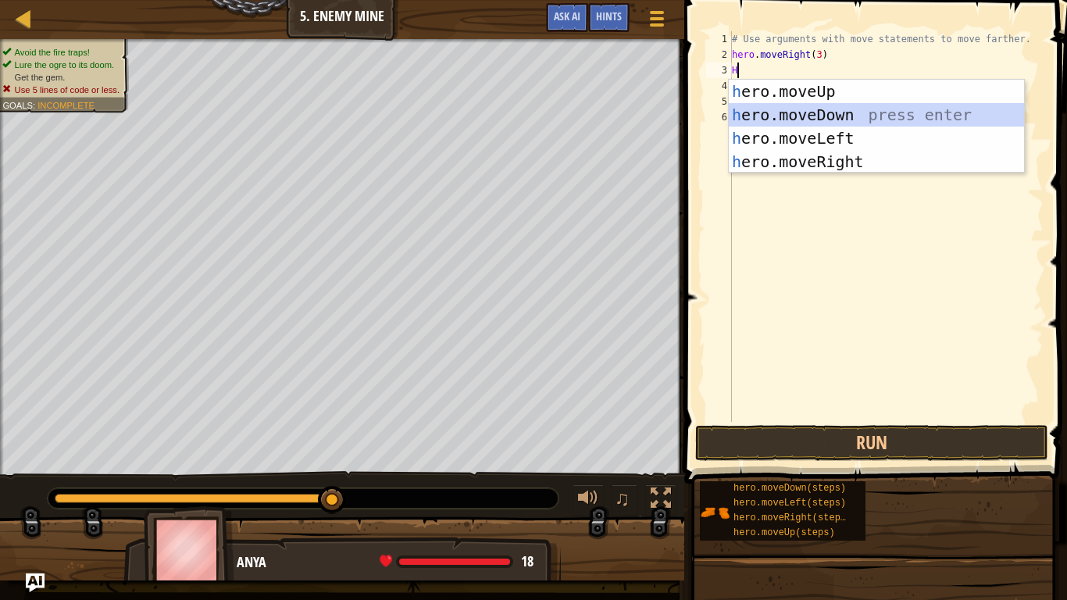
click at [821, 118] on div "h ero.moveUp press enter h ero.moveDown press enter h ero.moveLeft press enter …" at bounding box center [876, 150] width 295 height 141
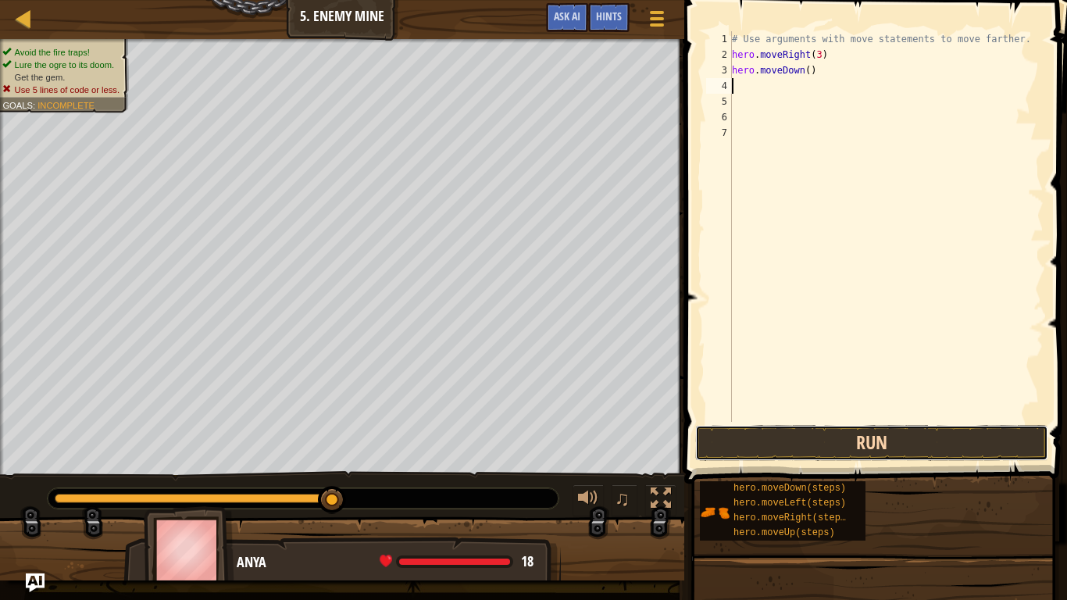
click at [804, 434] on button "Run" at bounding box center [871, 443] width 353 height 36
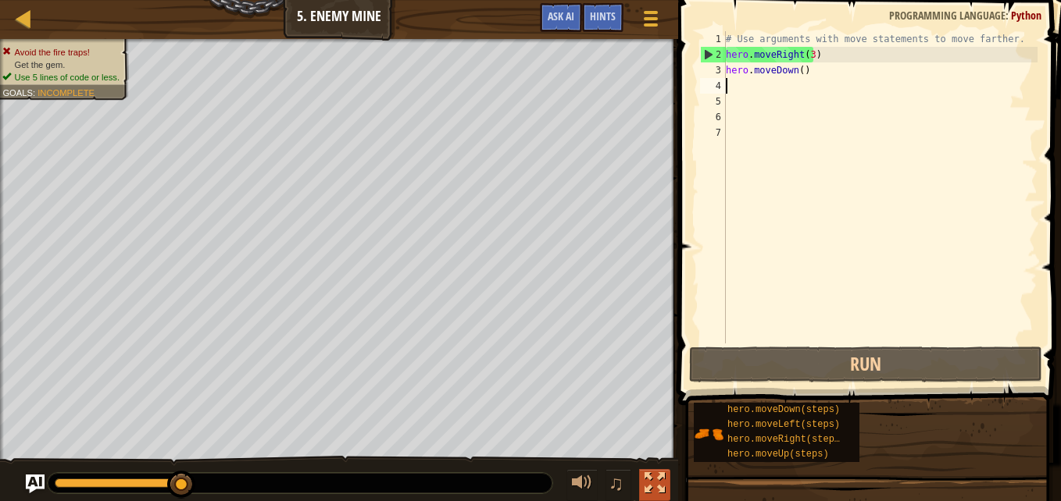
click at [654, 480] on div at bounding box center [654, 483] width 20 height 20
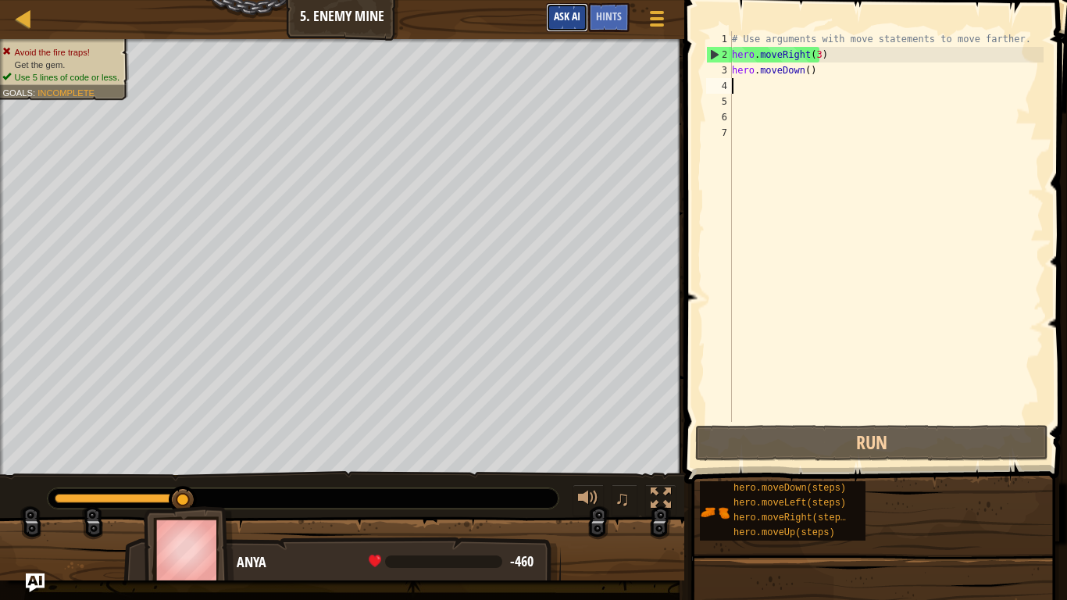
click at [557, 27] on button "Ask AI" at bounding box center [567, 17] width 42 height 29
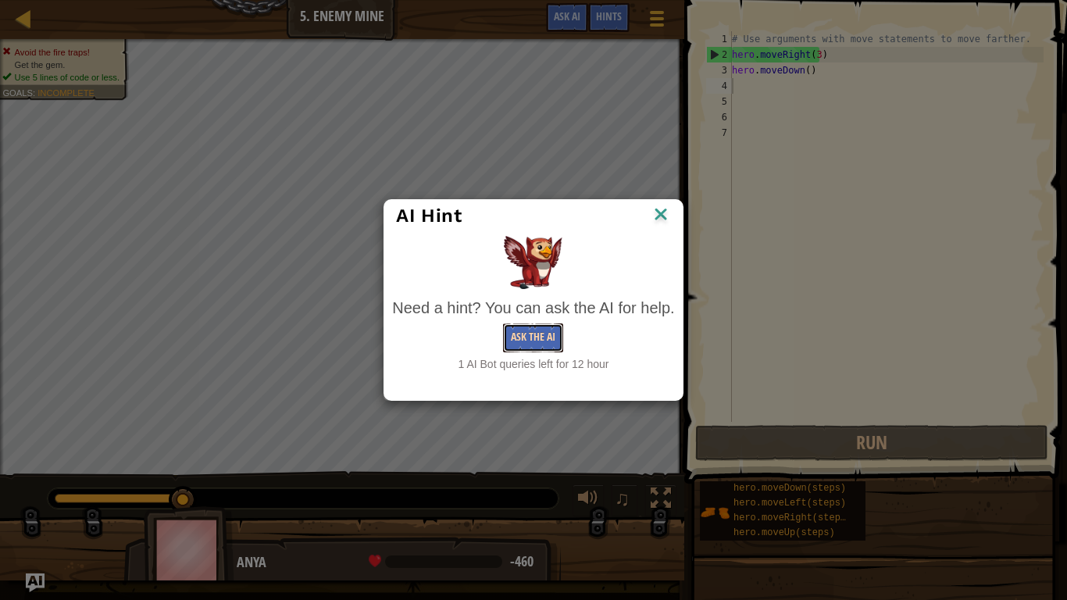
drag, startPoint x: 998, startPoint y: 599, endPoint x: 528, endPoint y: 348, distance: 532.8
click at [528, 348] on button "Ask the AI" at bounding box center [533, 337] width 60 height 29
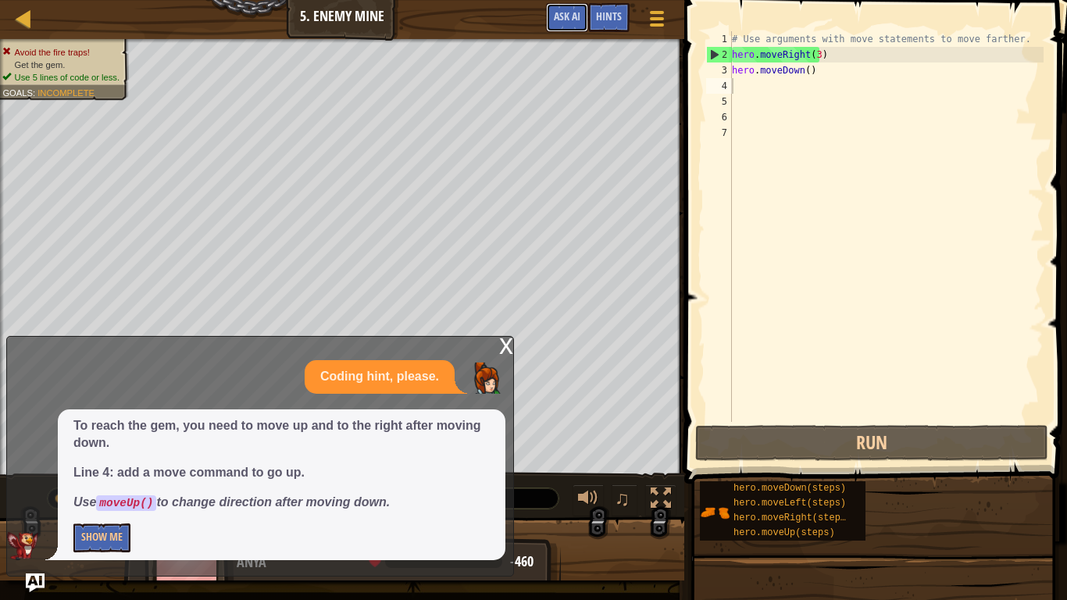
click at [560, 34] on div "Game Menu Done Hints Ask AI" at bounding box center [607, 21] width 138 height 37
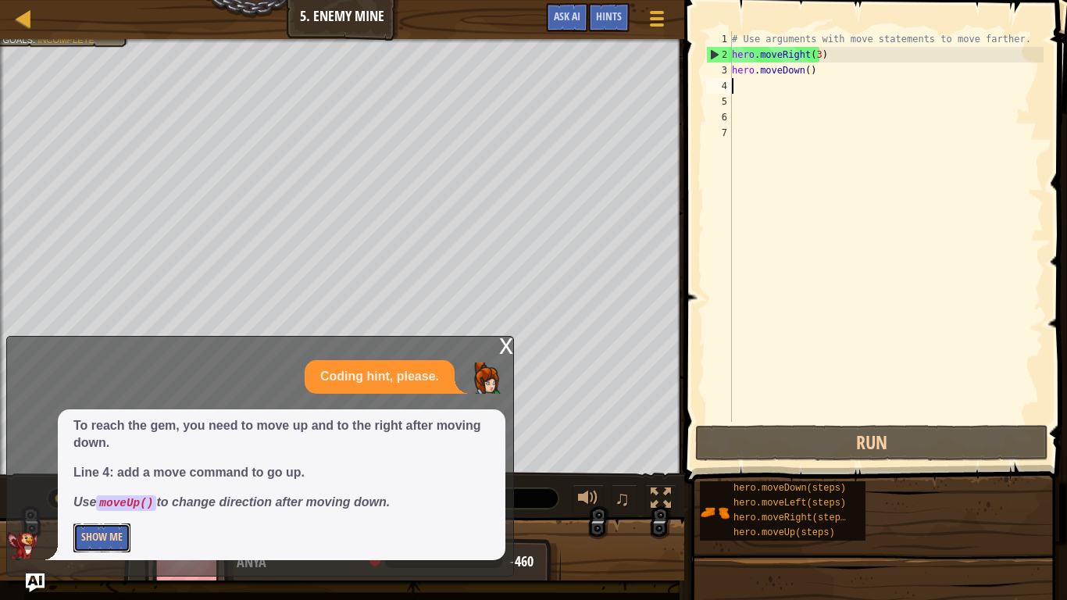
click at [91, 546] on button "Show Me" at bounding box center [101, 537] width 57 height 29
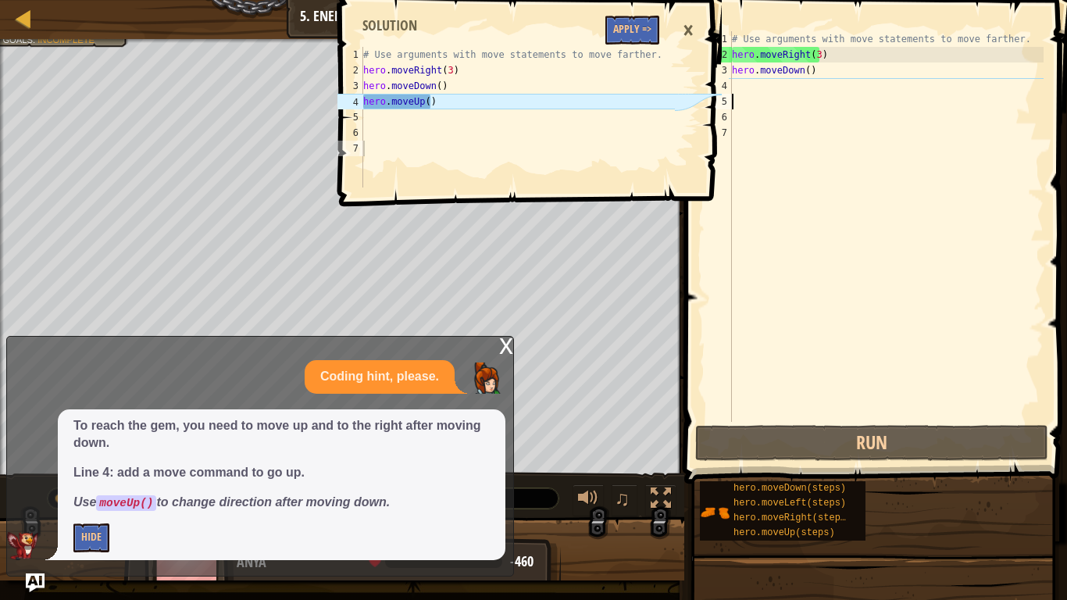
click at [740, 97] on div "# Use arguments with move statements to move farther. hero . moveRight ( 3 ) he…" at bounding box center [886, 242] width 315 height 422
click at [739, 91] on div "# Use arguments with move statements to move farther. hero . moveRight ( 3 ) he…" at bounding box center [886, 242] width 315 height 422
type textarea "H"
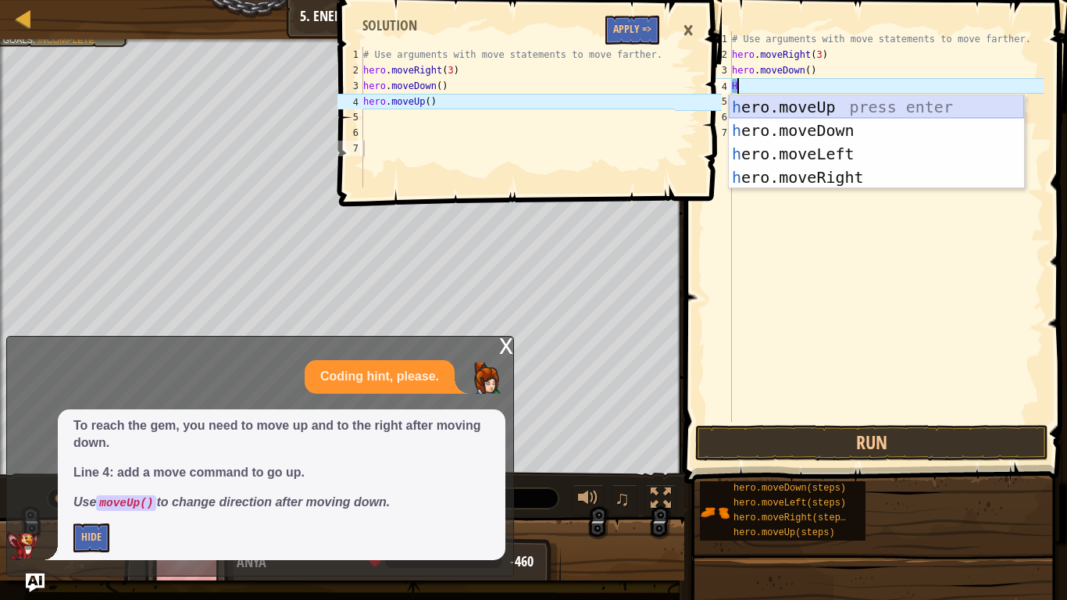
click at [794, 102] on div "h ero.moveUp press enter h ero.moveDown press enter h ero.moveLeft press enter …" at bounding box center [876, 165] width 295 height 141
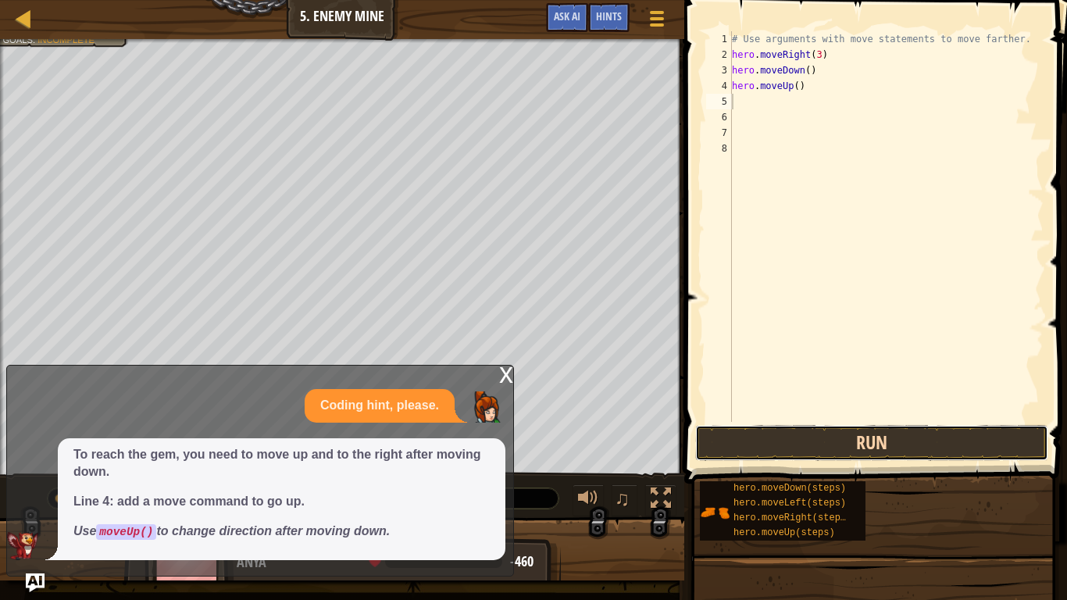
click at [765, 443] on button "Run" at bounding box center [871, 443] width 353 height 36
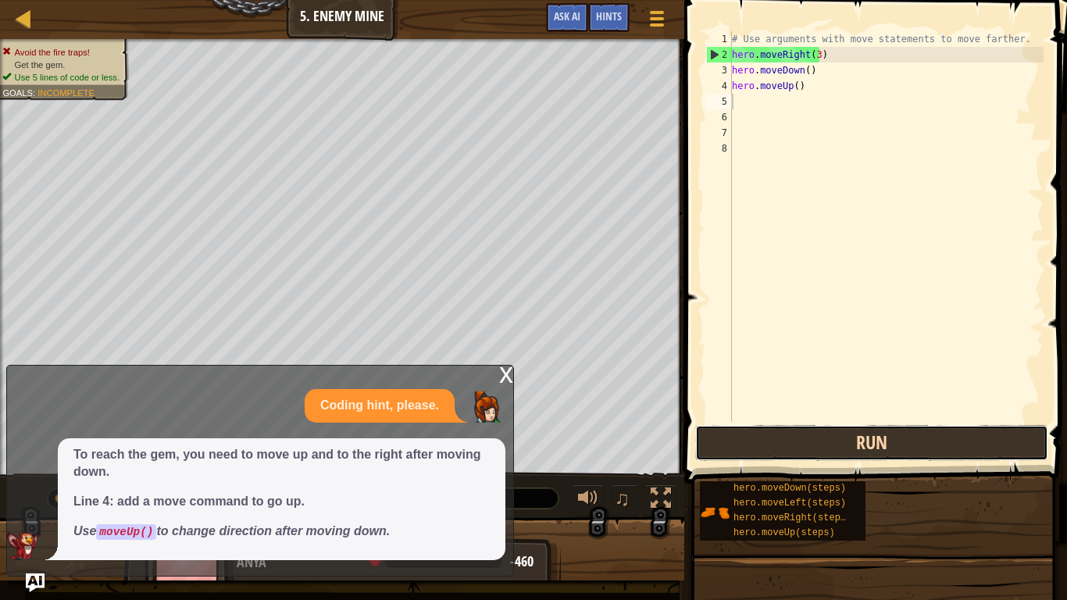
click at [768, 447] on button "Run" at bounding box center [871, 443] width 353 height 36
click at [763, 452] on button "Run" at bounding box center [871, 443] width 353 height 36
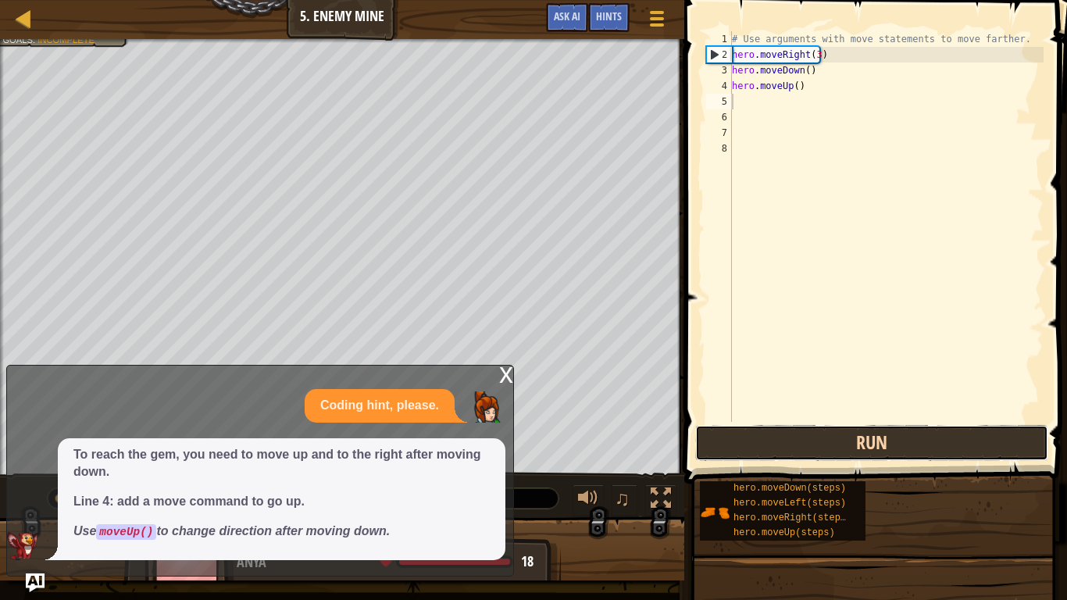
click at [763, 455] on button "Run" at bounding box center [871, 443] width 353 height 36
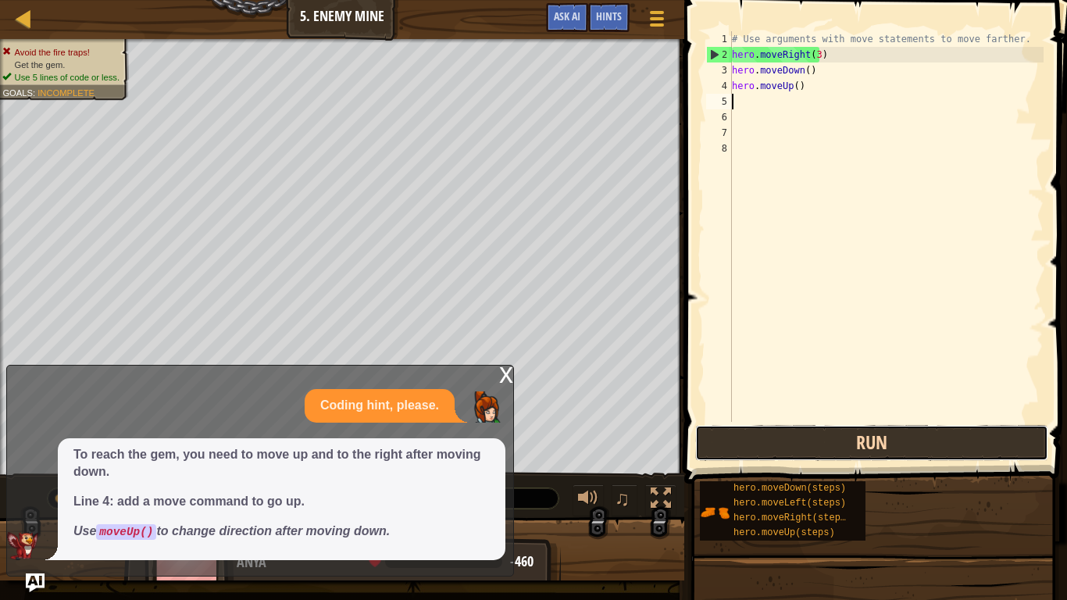
click at [809, 451] on button "Run" at bounding box center [871, 443] width 353 height 36
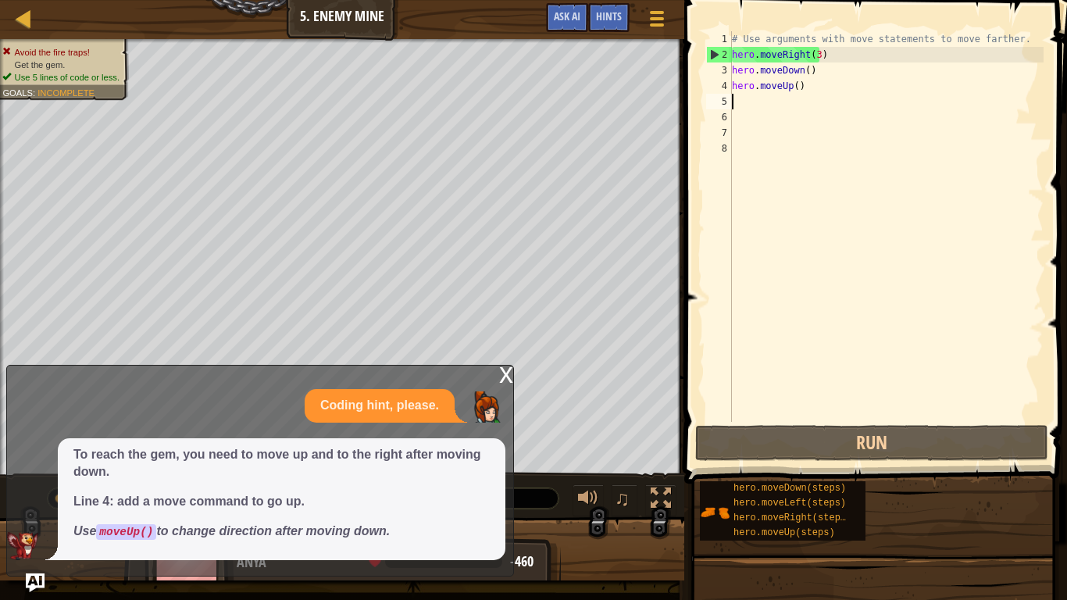
drag, startPoint x: 209, startPoint y: 438, endPoint x: 207, endPoint y: 448, distance: 10.3
click at [209, 444] on div "To reach the gem, you need to move up and to the right after moving down. Line …" at bounding box center [281, 499] width 447 height 122
drag, startPoint x: 209, startPoint y: 459, endPoint x: 208, endPoint y: 432, distance: 27.3
click at [213, 399] on div "Coding hint, please. To reach the gem, you need to move up and to the right aft…" at bounding box center [256, 474] width 498 height 171
click at [822, 98] on div "# Use arguments with move statements to move farther. hero . moveRight ( 3 ) he…" at bounding box center [886, 242] width 315 height 422
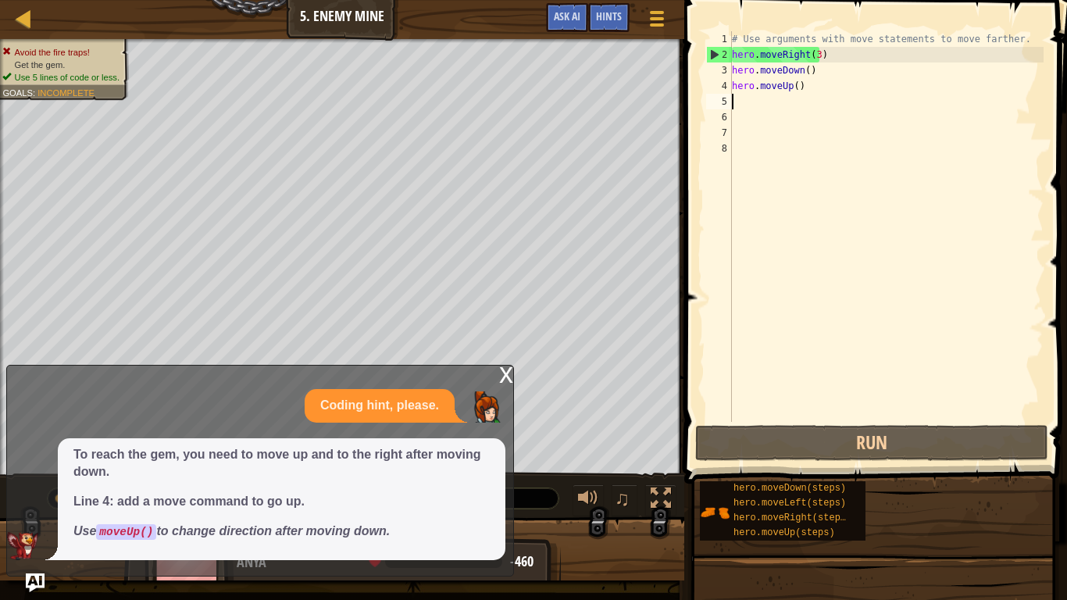
click at [801, 95] on div "# Use arguments with move statements to move farther. hero . moveRight ( 3 ) he…" at bounding box center [886, 242] width 315 height 422
click at [801, 86] on div "# Use arguments with move statements to move farther. hero . moveRight ( 3 ) he…" at bounding box center [886, 242] width 315 height 422
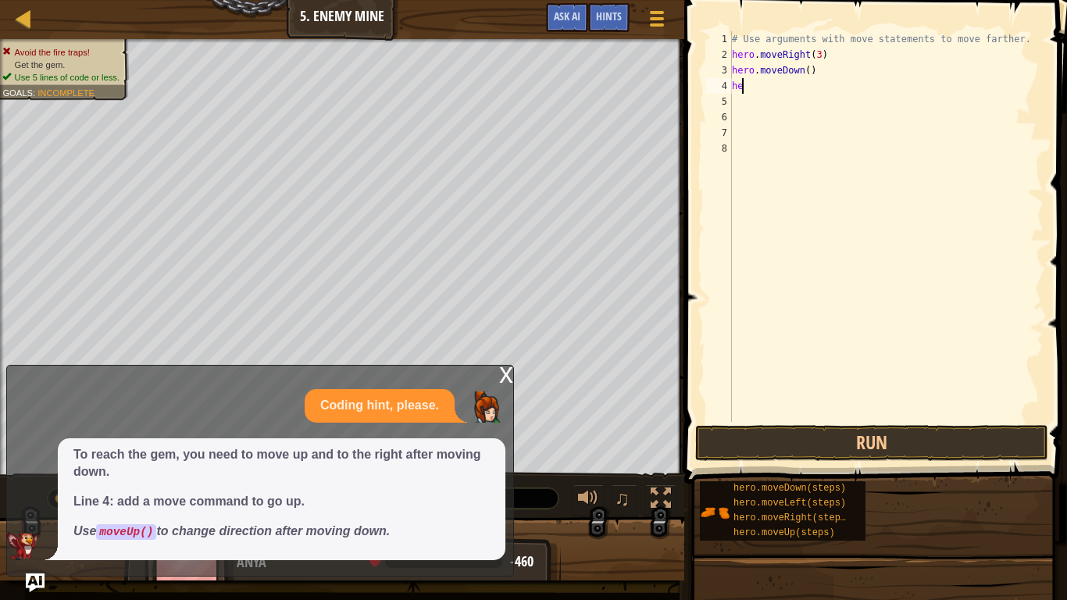
type textarea "h"
type textarea "C"
type textarea "H"
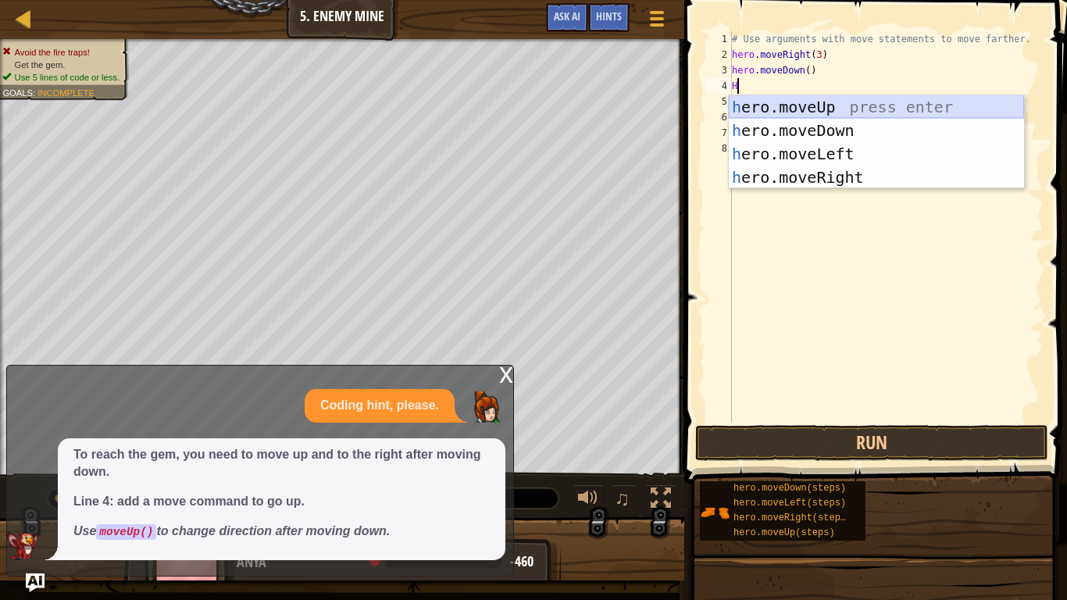
click at [770, 95] on div "h ero.moveUp press enter h ero.moveDown press enter h ero.moveLeft press enter …" at bounding box center [876, 165] width 295 height 141
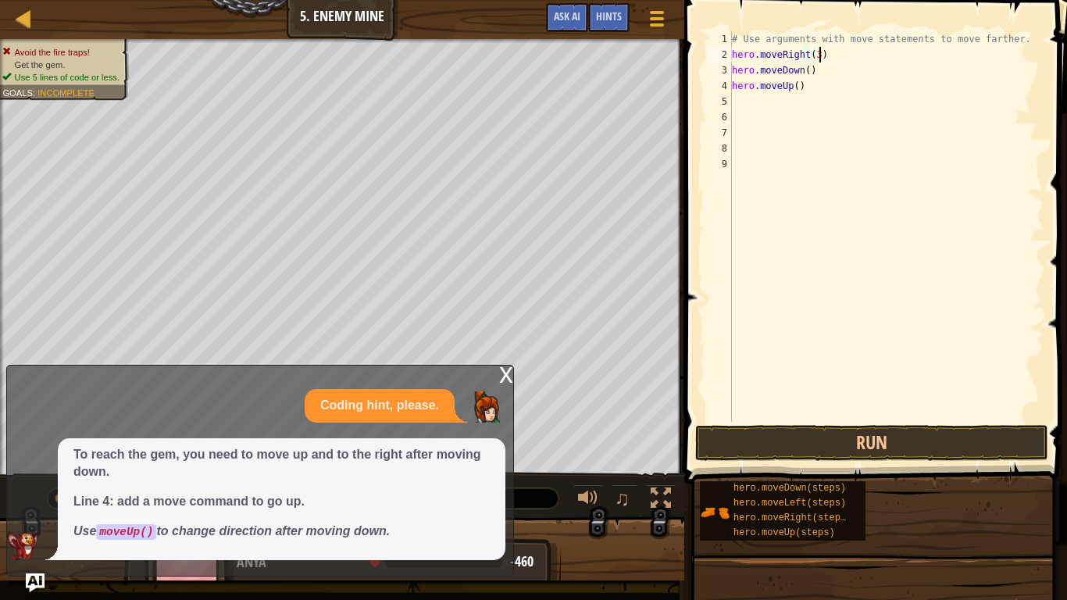
click at [830, 56] on div "# Use arguments with move statements to move farther. hero . moveRight ( 3 ) he…" at bounding box center [886, 242] width 315 height 422
type textarea "hero.moveU"
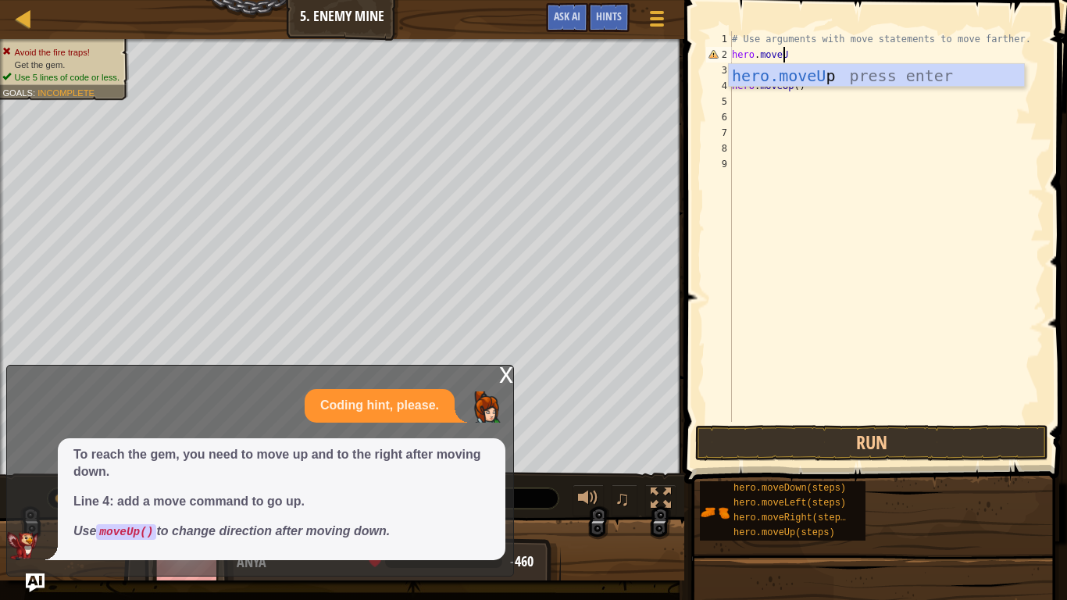
scroll to position [7, 4]
click at [807, 71] on div "hero.moveU p press enter" at bounding box center [876, 99] width 295 height 70
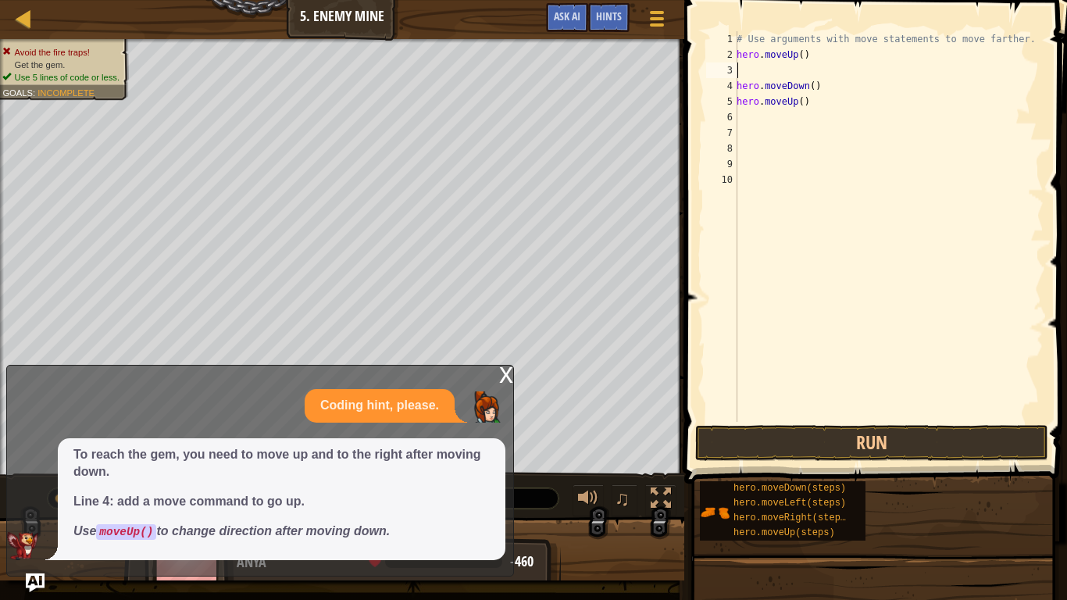
scroll to position [7, 0]
click at [816, 87] on div "# Use arguments with move statements to move farther. hero . moveUp ( ) hero . …" at bounding box center [888, 242] width 310 height 422
type textarea "h"
click at [743, 69] on div "# Use arguments with move statements to move farther. hero . moveUp ( ) hero . …" at bounding box center [888, 242] width 310 height 422
type textarea "H"
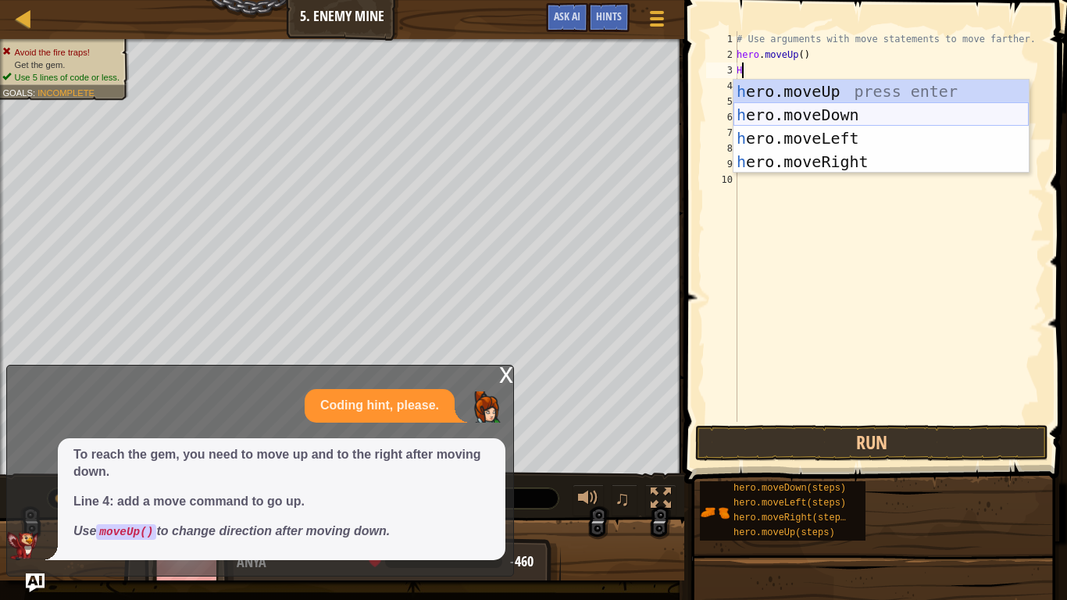
click at [796, 112] on div "h ero.moveUp press enter h ero.moveDown press enter h ero.moveLeft press enter …" at bounding box center [880, 150] width 295 height 141
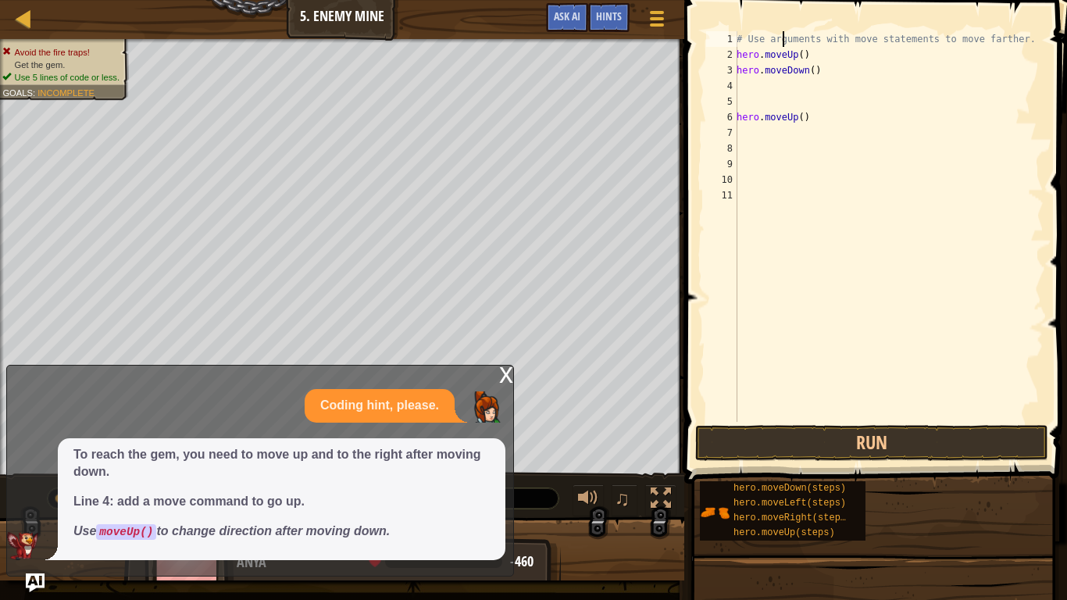
click at [783, 37] on div "# Use arguments with move statements to move farther. hero . moveUp ( ) hero . …" at bounding box center [888, 242] width 310 height 422
type textarea "# Use arguments with move statements to move farther."
click at [801, 431] on button "Run" at bounding box center [871, 443] width 353 height 36
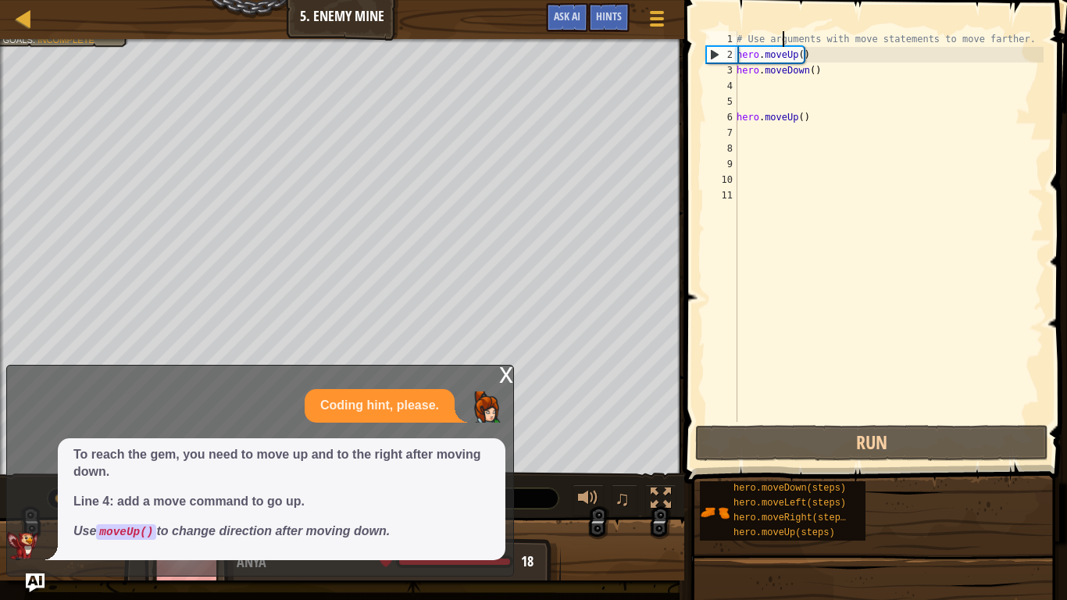
click at [791, 81] on div "# Use arguments with move statements to move farther. hero . moveUp ( ) hero . …" at bounding box center [888, 242] width 310 height 422
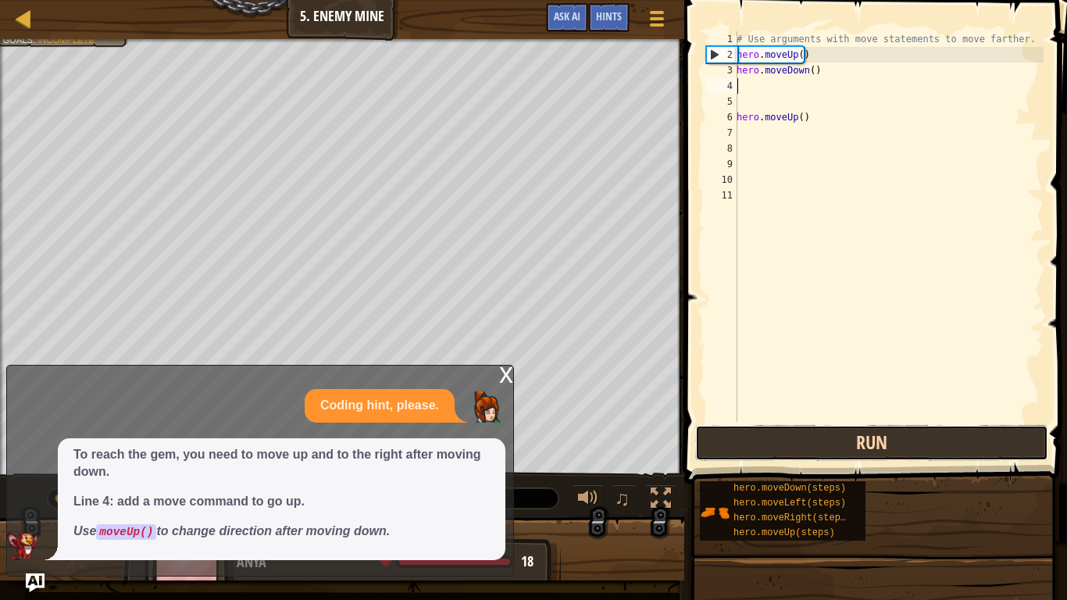
click at [805, 443] on button "Run" at bounding box center [871, 443] width 353 height 36
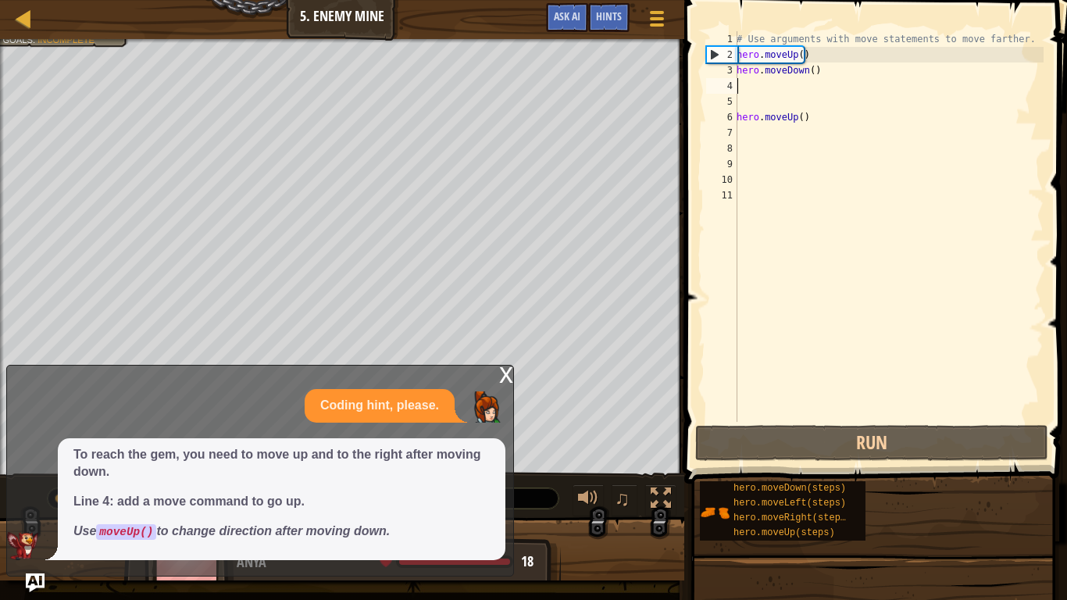
type textarea "H"
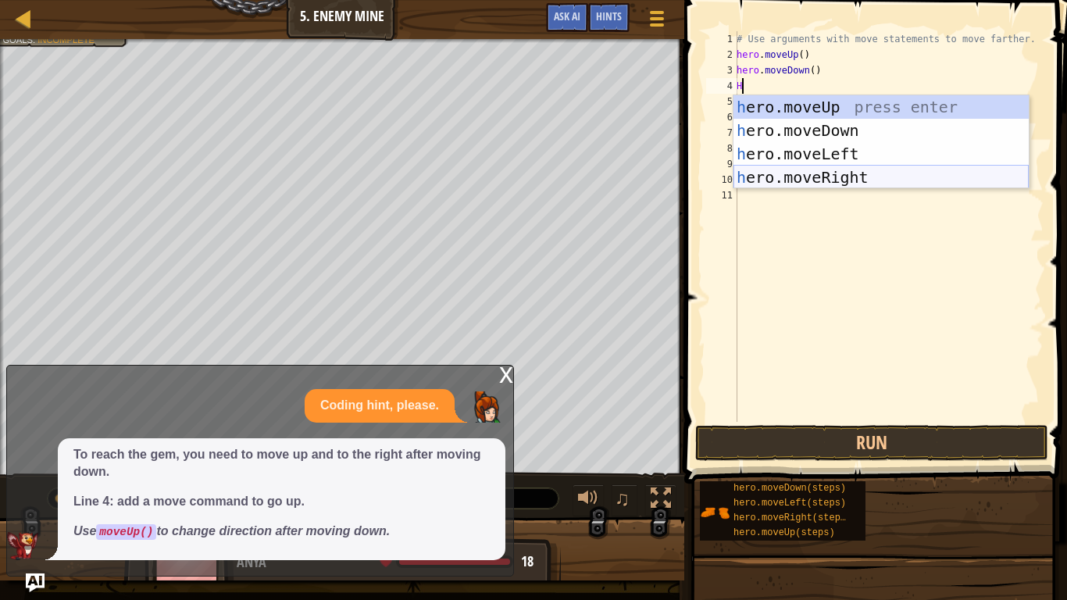
click at [825, 173] on div "h ero.moveUp press enter h ero.moveDown press enter h ero.moveLeft press enter …" at bounding box center [880, 165] width 295 height 141
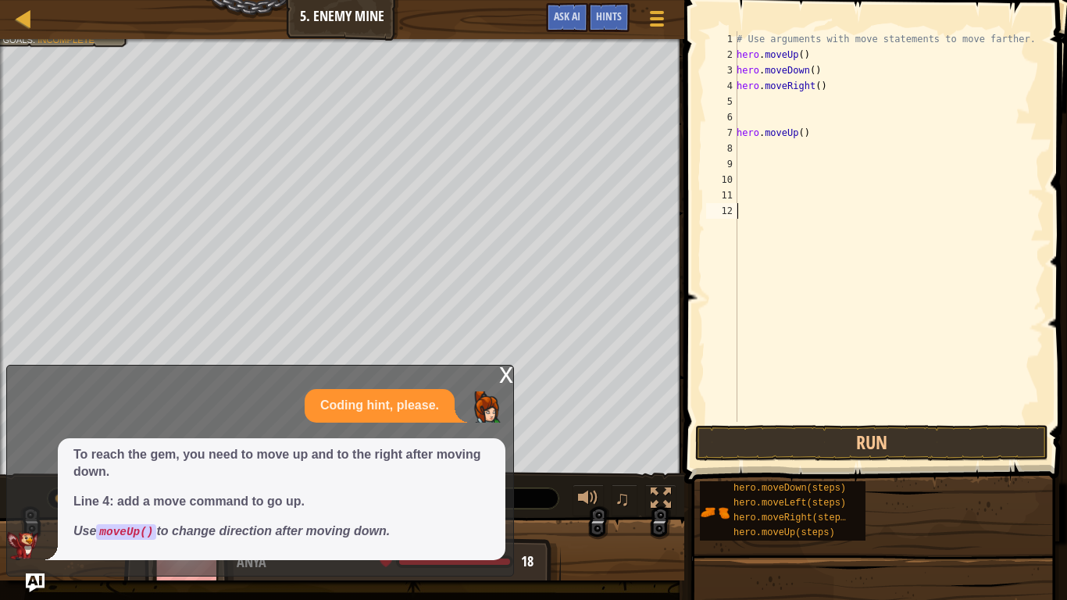
click at [848, 421] on div "# Use arguments with move statements to move farther. hero . moveUp ( ) hero . …" at bounding box center [888, 242] width 310 height 422
click at [841, 458] on button "Run" at bounding box center [871, 443] width 353 height 36
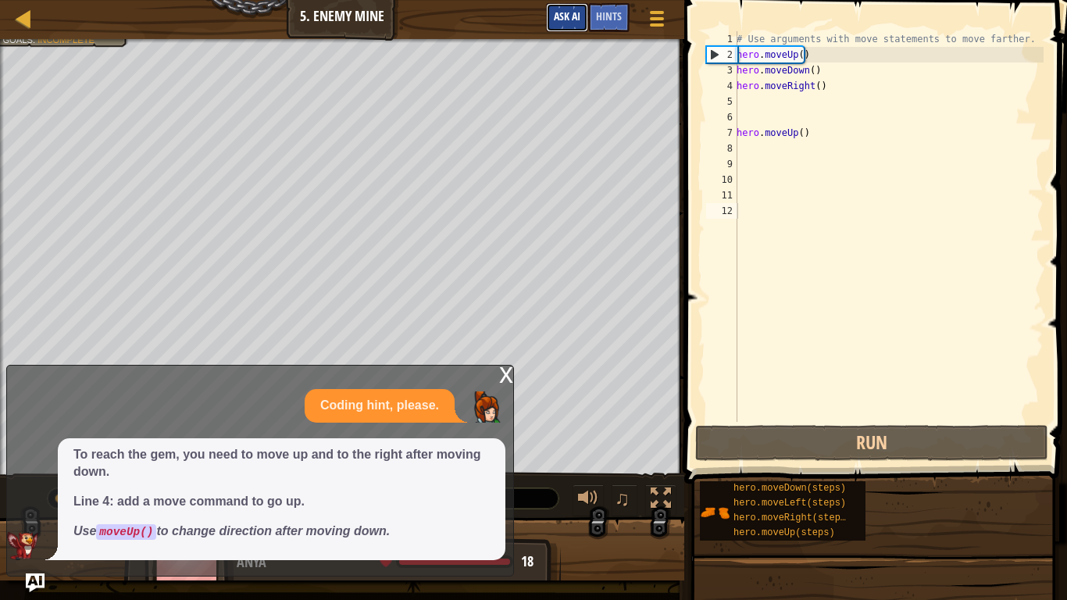
click at [569, 30] on button "Ask AI" at bounding box center [567, 17] width 42 height 29
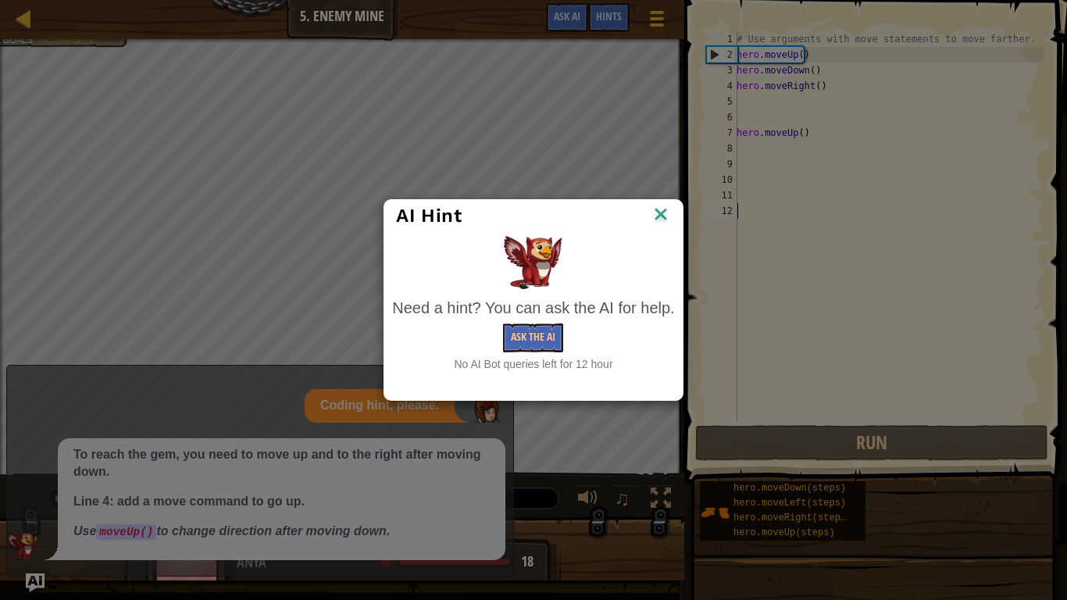
click at [537, 358] on div "No AI Bot queries left for 12 hour" at bounding box center [533, 364] width 282 height 16
click at [540, 349] on button "Ask the AI" at bounding box center [533, 337] width 60 height 29
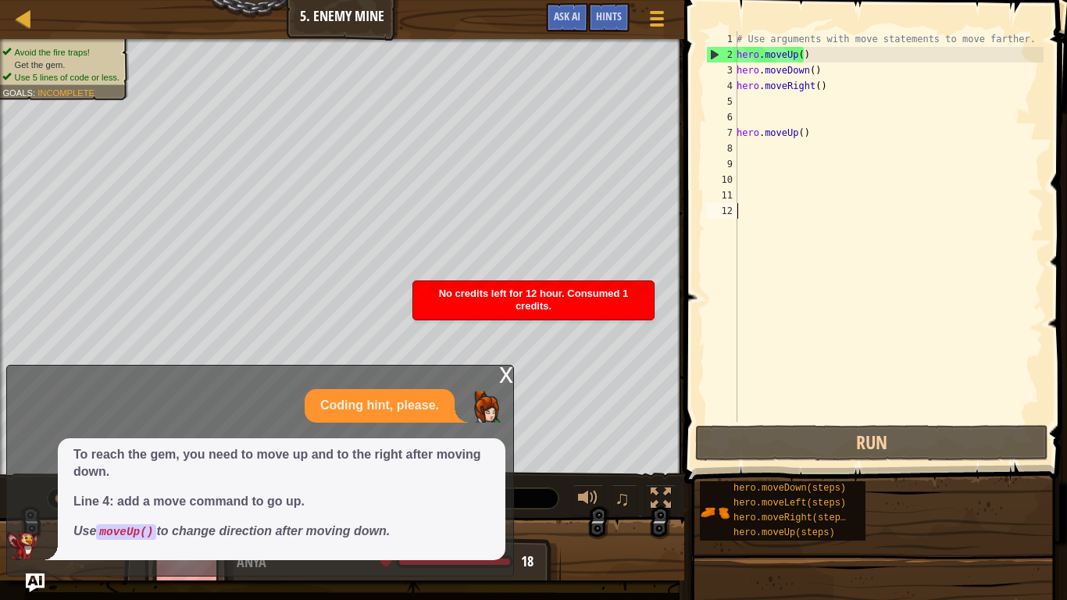
click at [508, 373] on div "x" at bounding box center [506, 373] width 14 height 16
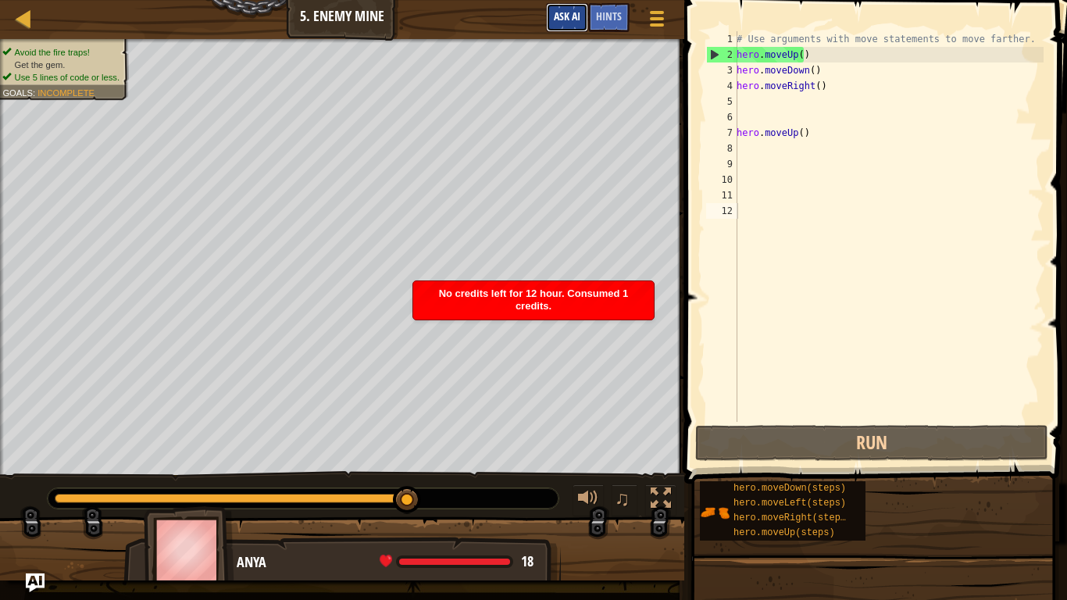
click at [586, 10] on button "Ask AI" at bounding box center [567, 17] width 42 height 29
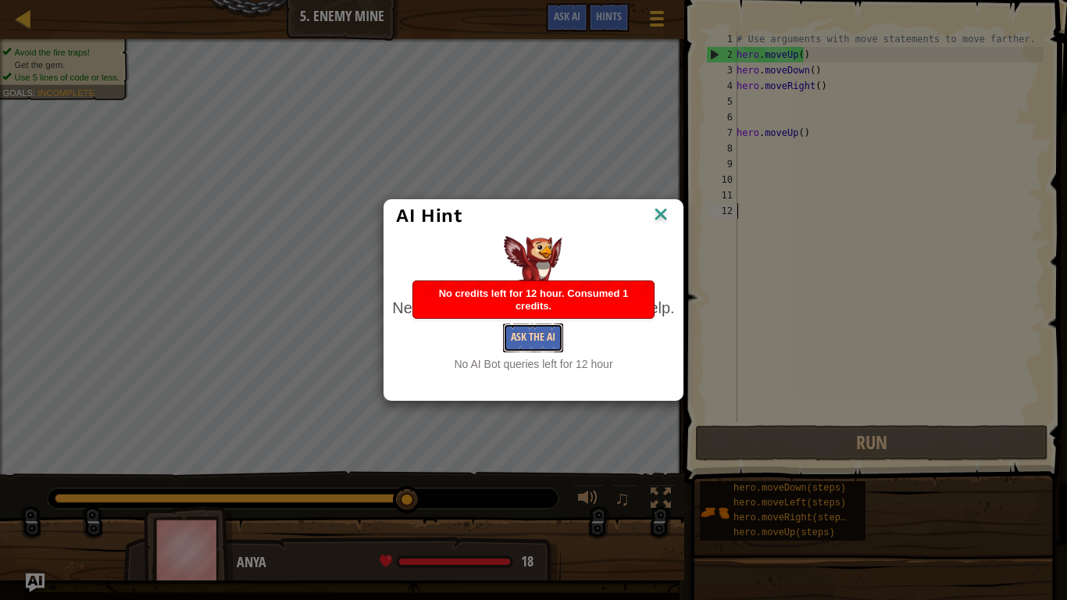
click at [505, 330] on button "Ask the AI" at bounding box center [533, 337] width 60 height 29
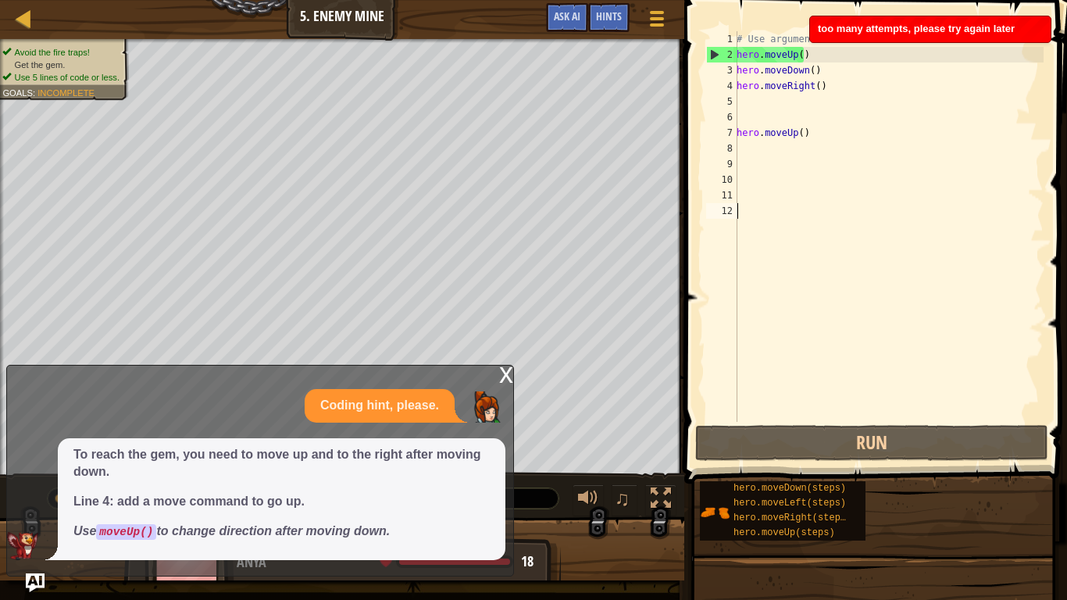
click at [619, 2] on div "Map Introduction to Computer Science 5. Enemy Mine Game Menu Done Hints Ask AI" at bounding box center [342, 19] width 684 height 39
click at [436, 451] on p "To reach the gem, you need to move up and to the right after moving down." at bounding box center [281, 464] width 416 height 36
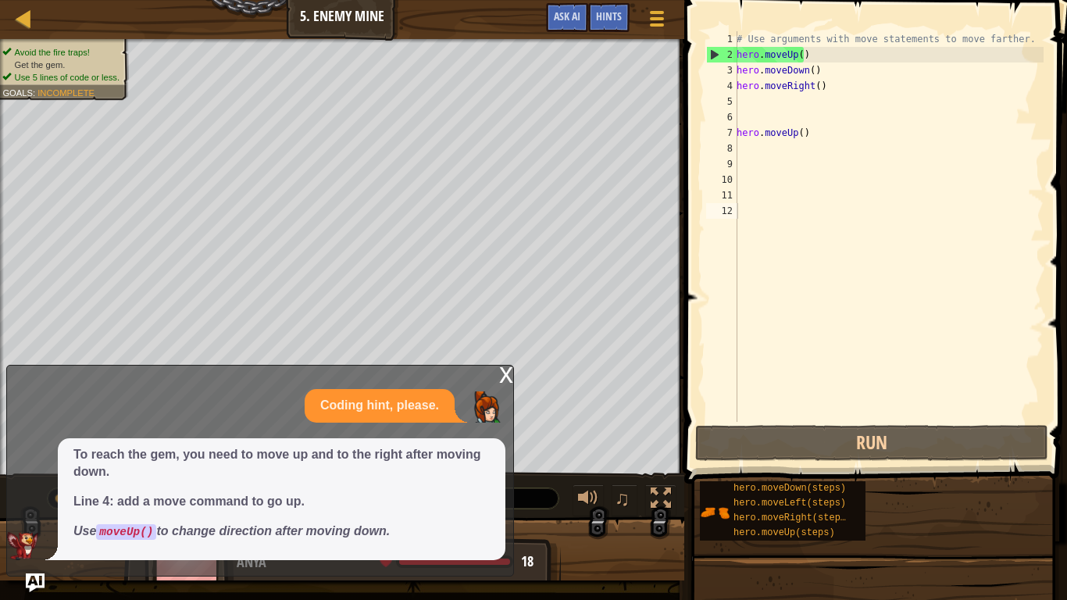
click at [499, 376] on div "x" at bounding box center [506, 373] width 14 height 16
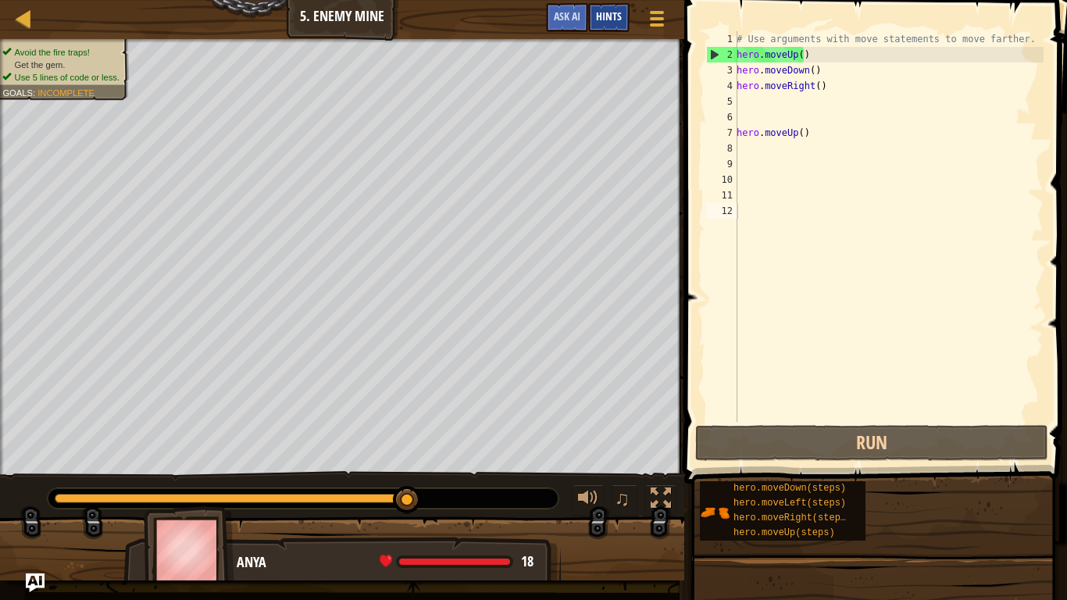
drag, startPoint x: 607, startPoint y: 2, endPoint x: 608, endPoint y: 28, distance: 25.8
click at [607, 16] on div "Map Introduction to Computer Science 5. Enemy Mine Game Menu Done Hints Ask AI" at bounding box center [342, 19] width 684 height 39
click at [608, 30] on div "Hints" at bounding box center [608, 17] width 41 height 29
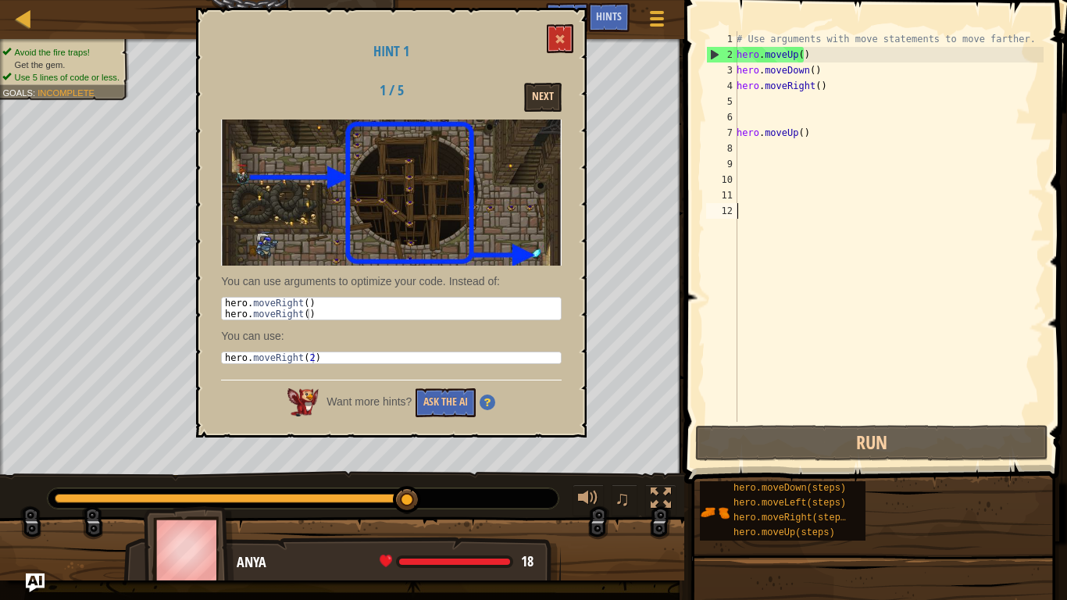
drag, startPoint x: 564, startPoint y: 93, endPoint x: 544, endPoint y: 95, distance: 19.7
click at [562, 93] on div "Next" at bounding box center [512, 97] width 121 height 29
click at [543, 95] on button "Next" at bounding box center [542, 97] width 37 height 29
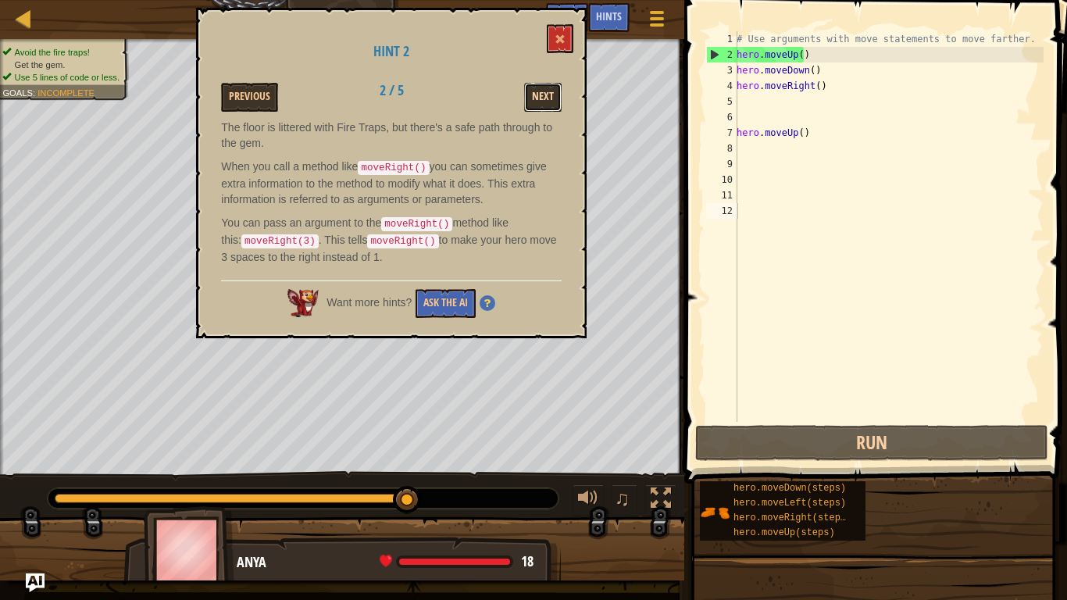
click at [544, 98] on button "Next" at bounding box center [542, 97] width 37 height 29
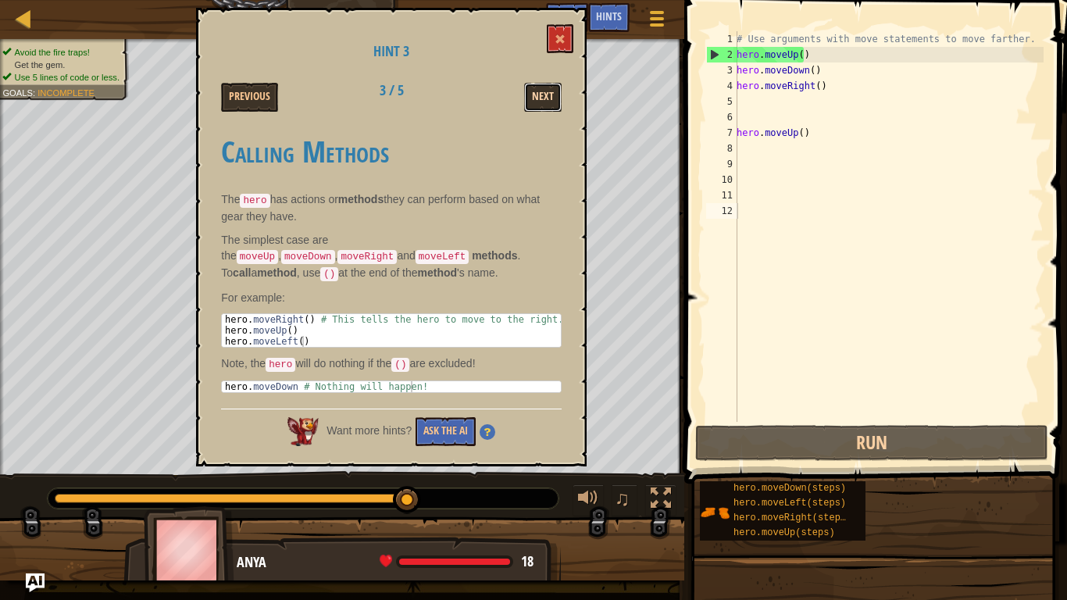
click at [544, 102] on button "Next" at bounding box center [542, 97] width 37 height 29
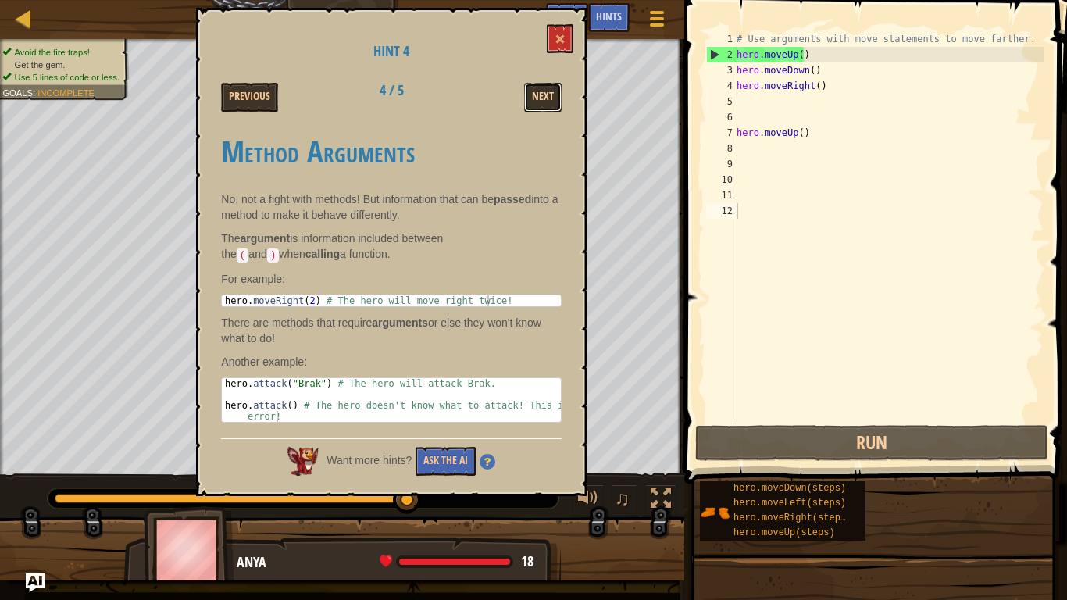
click at [544, 107] on button "Next" at bounding box center [542, 97] width 37 height 29
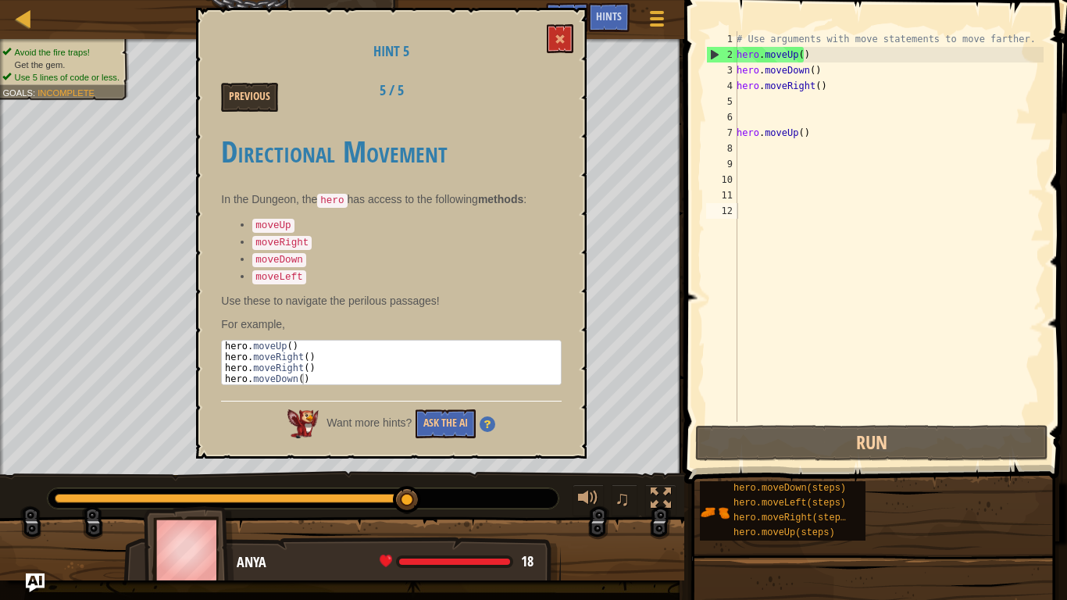
click at [544, 107] on div "Previous 5 / 5" at bounding box center [391, 97] width 364 height 29
click at [544, 27] on div "Hint 5 Previous 5 / 5 Directional Movement In the Dungeon, the hero has access …" at bounding box center [391, 233] width 390 height 451
click at [557, 45] on span at bounding box center [559, 39] width 11 height 11
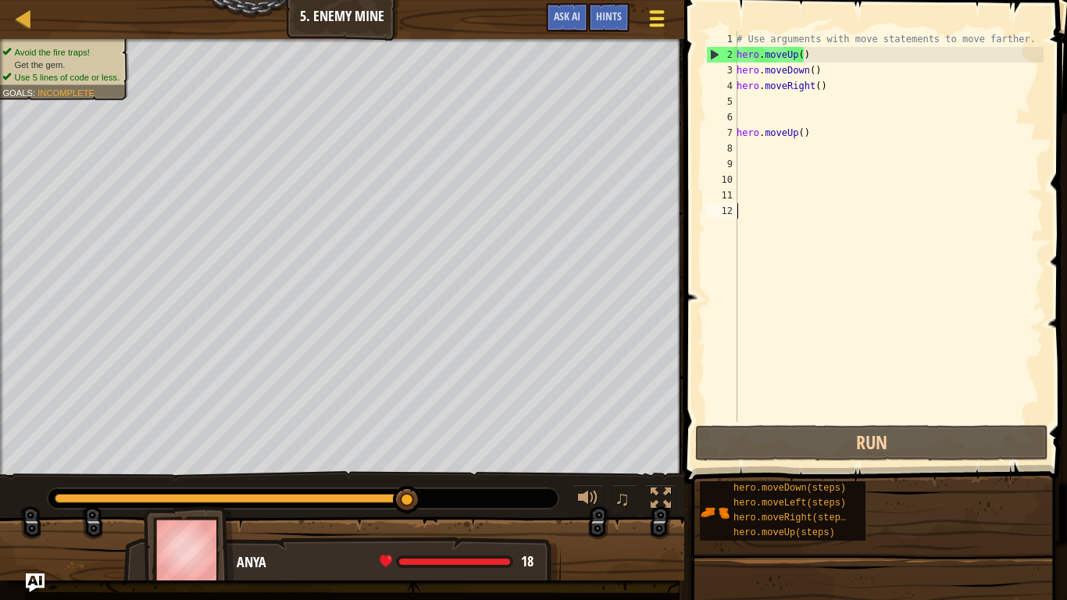
click at [640, 16] on button "Game Menu" at bounding box center [656, 21] width 41 height 38
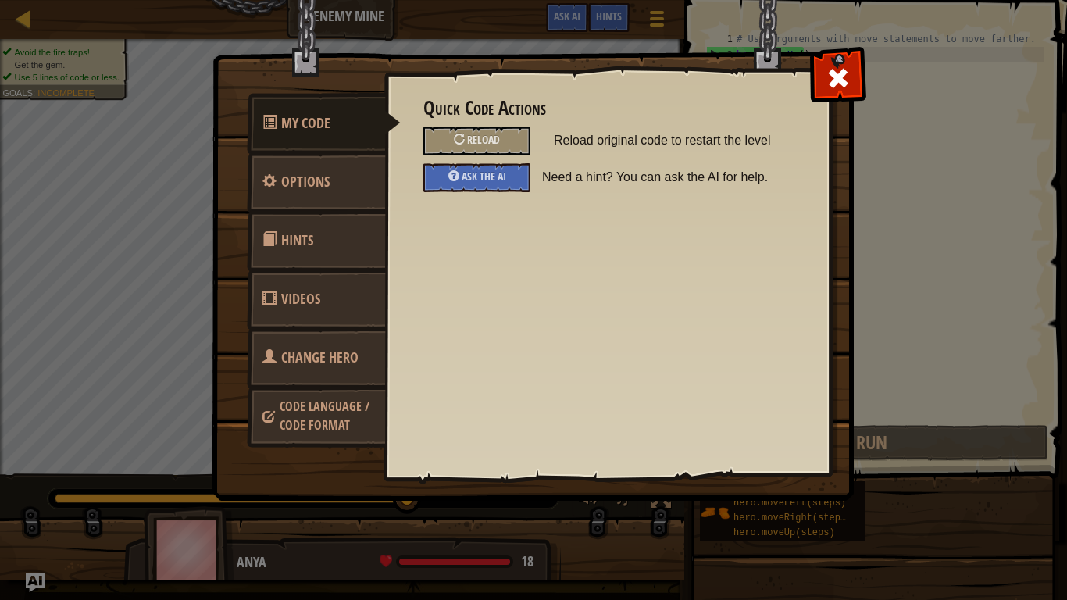
drag, startPoint x: 485, startPoint y: 141, endPoint x: 356, endPoint y: 295, distance: 200.7
click at [360, 298] on div "My Code Options Hints Videos Change Hero Code Language / Code Format Quick Code…" at bounding box center [533, 277] width 640 height 445
click at [340, 256] on link "Hints" at bounding box center [316, 240] width 139 height 61
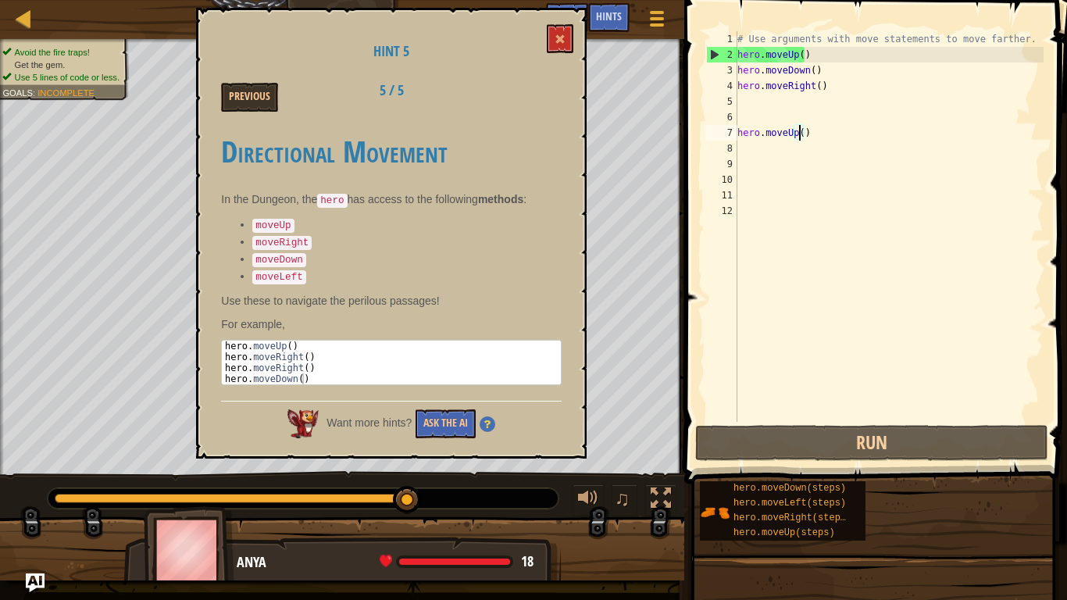
click at [800, 126] on div "# Use arguments with move statements to move farther. hero . moveUp ( ) hero . …" at bounding box center [888, 242] width 309 height 422
click at [802, 126] on div "# Use arguments with move statements to move farther. hero . moveUp ( ) hero . …" at bounding box center [888, 242] width 309 height 422
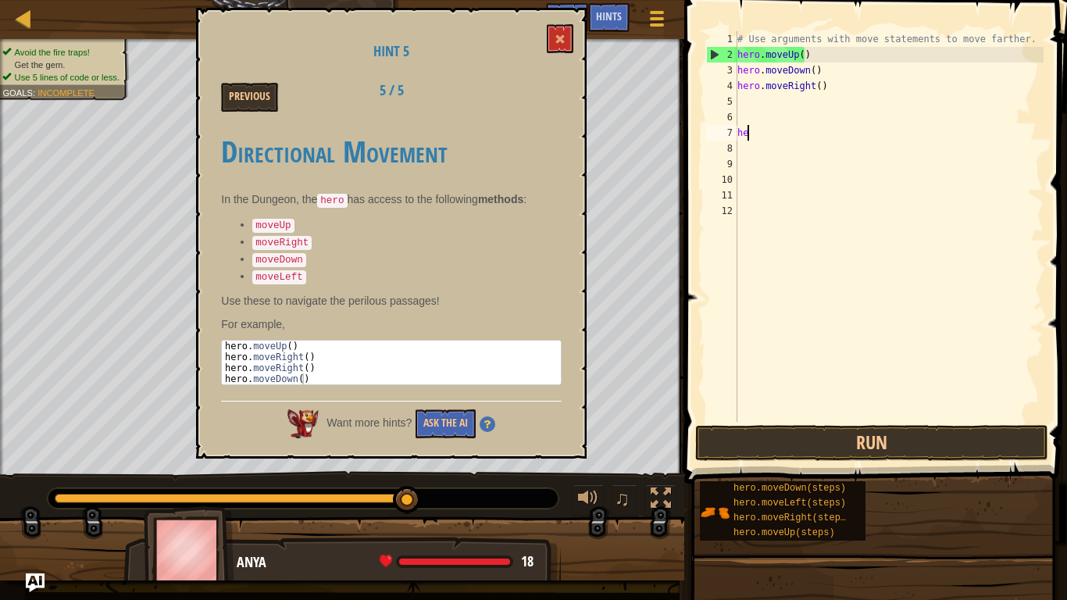
type textarea "h"
click at [813, 78] on div "# Use arguments with move statements to move farther. hero . moveUp ( ) hero . …" at bounding box center [888, 242] width 309 height 422
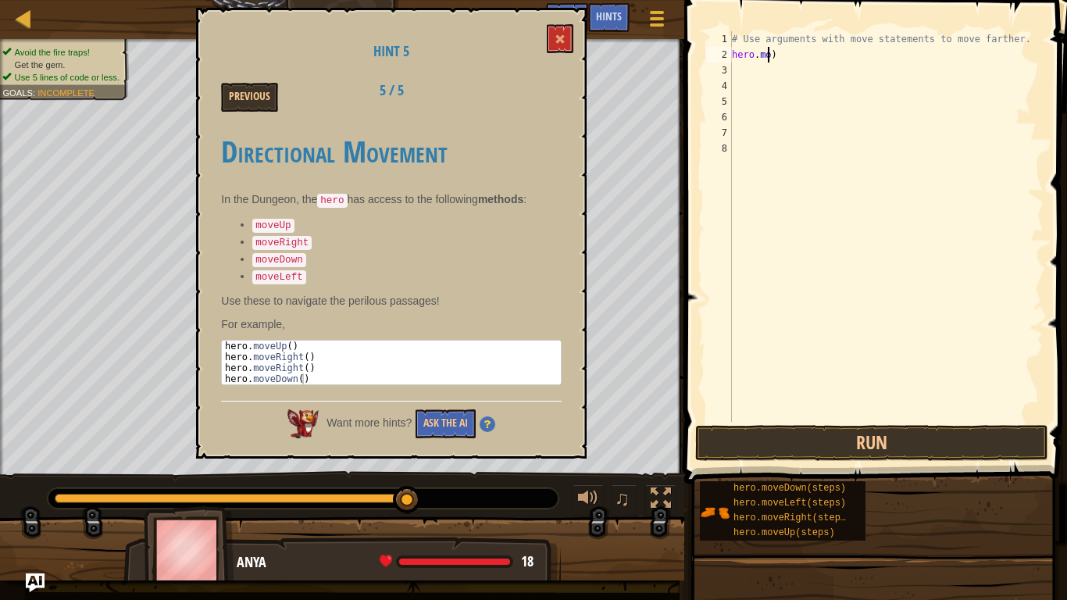
type textarea ")"
click at [765, 61] on div "# Use arguments with move statements to move farther. )" at bounding box center [886, 242] width 315 height 422
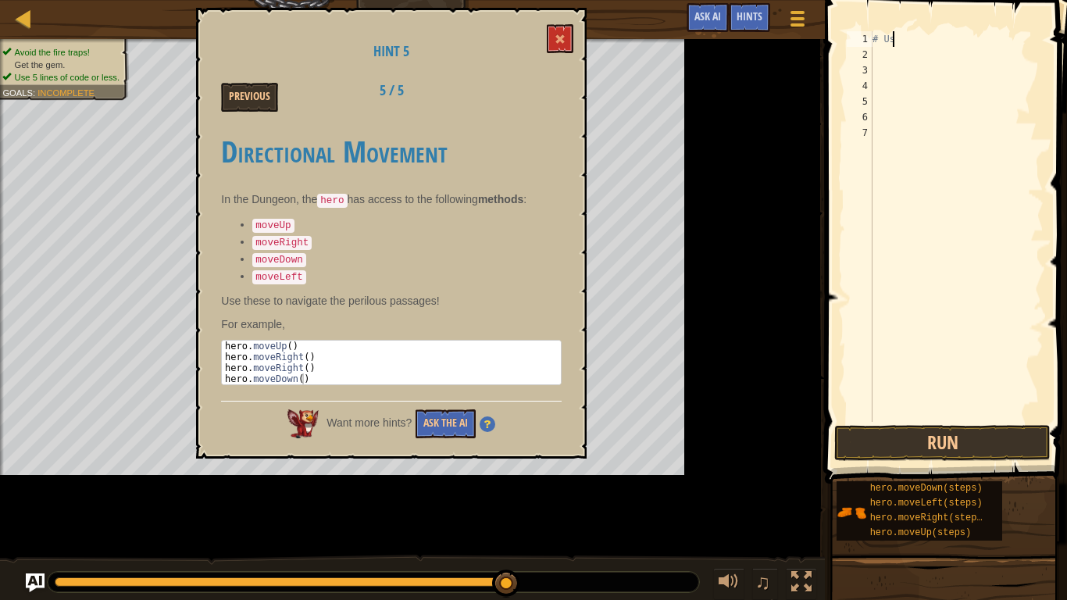
type textarea "#"
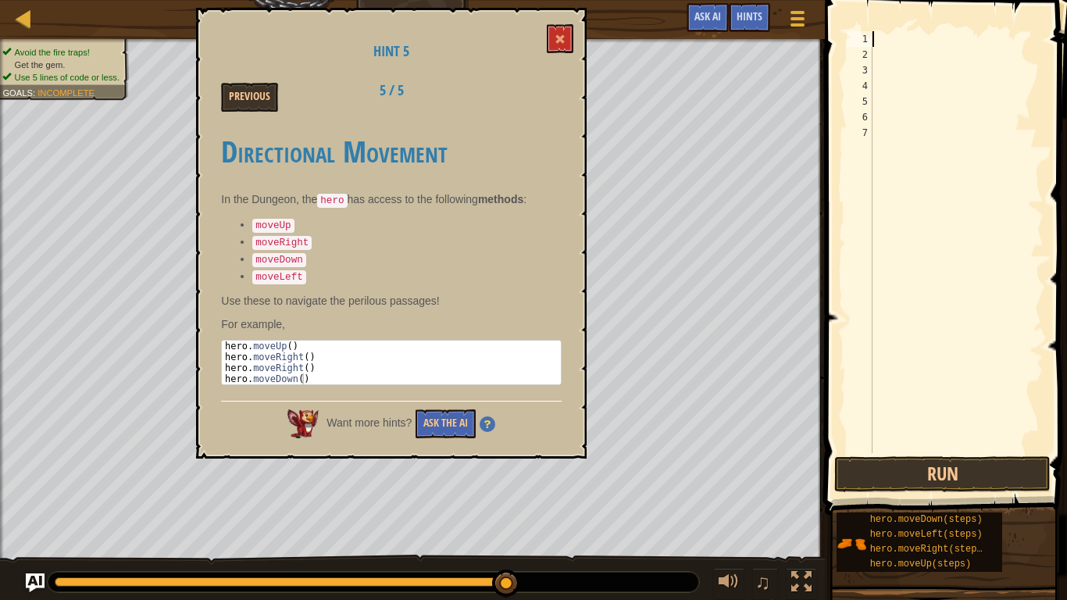
type textarea "G"
click at [804, 5] on button "Game Menu" at bounding box center [797, 21] width 41 height 38
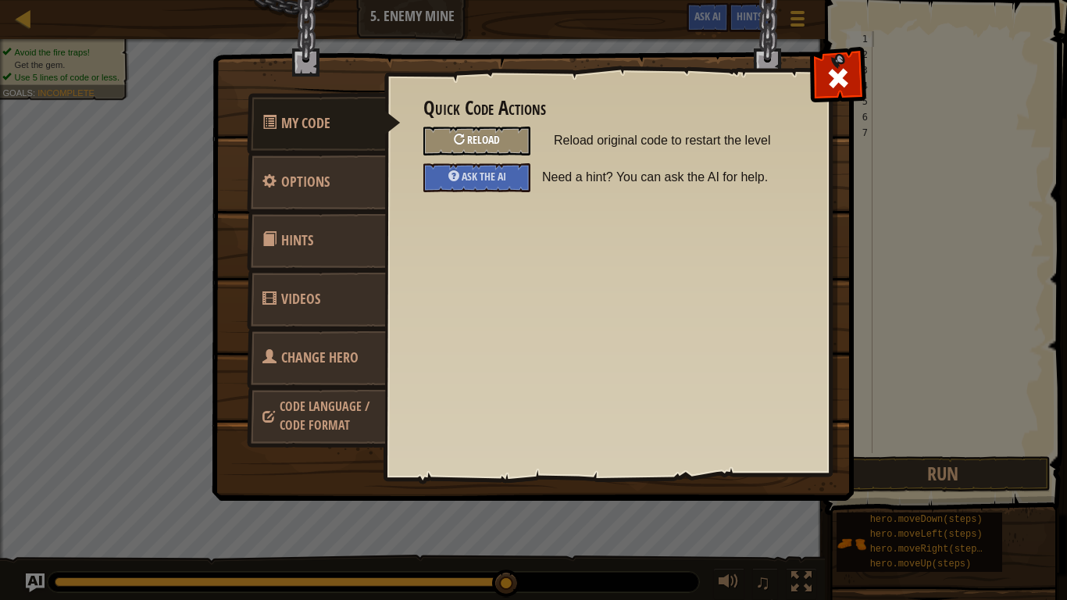
click at [477, 132] on div "Reload" at bounding box center [476, 141] width 107 height 29
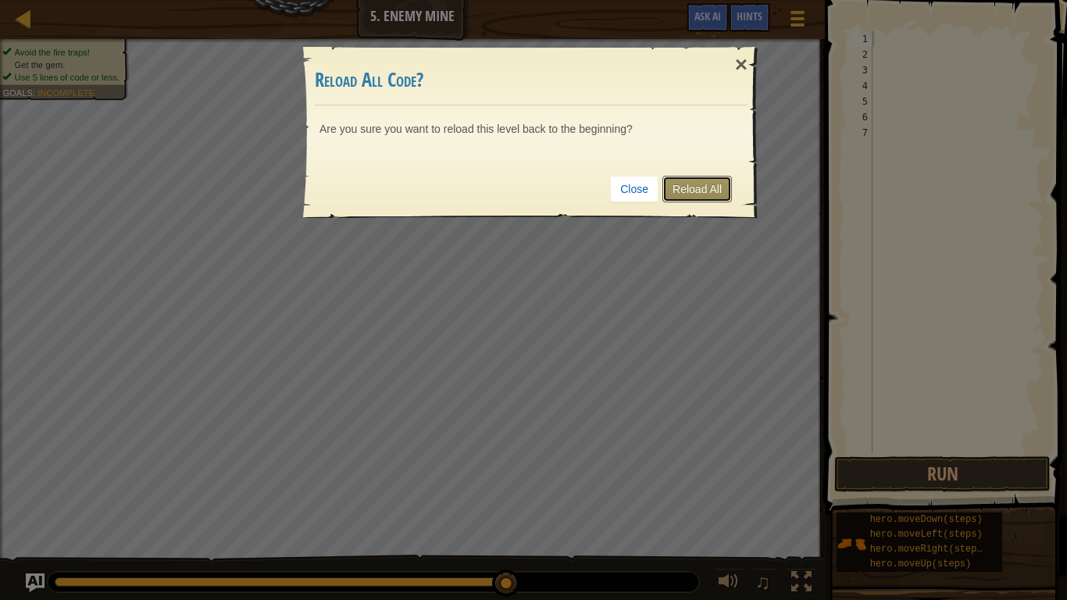
click at [729, 186] on link "Reload All" at bounding box center [697, 189] width 70 height 27
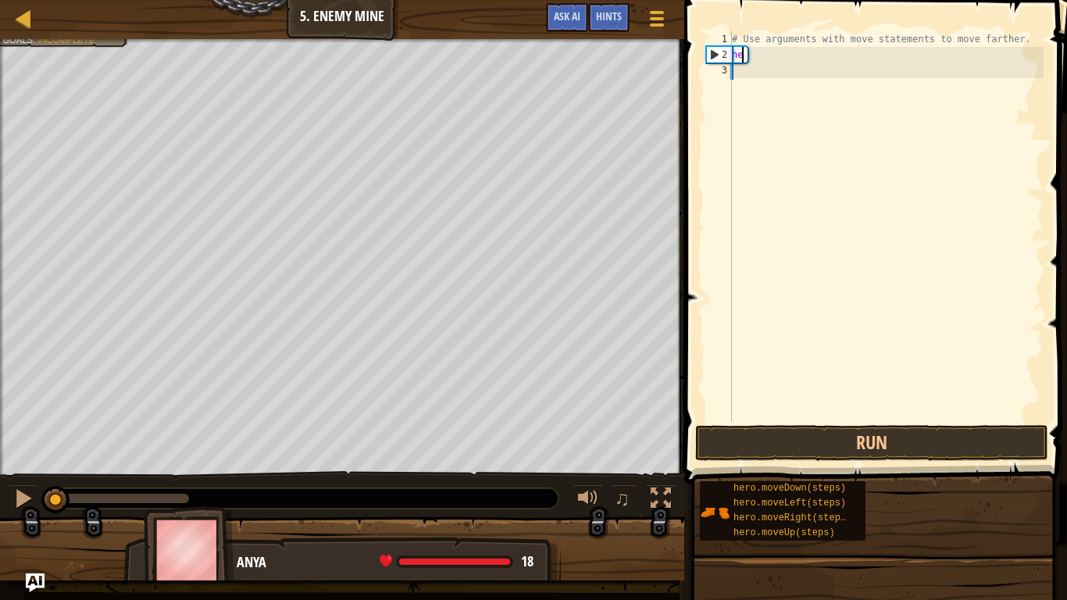
type textarea "h"
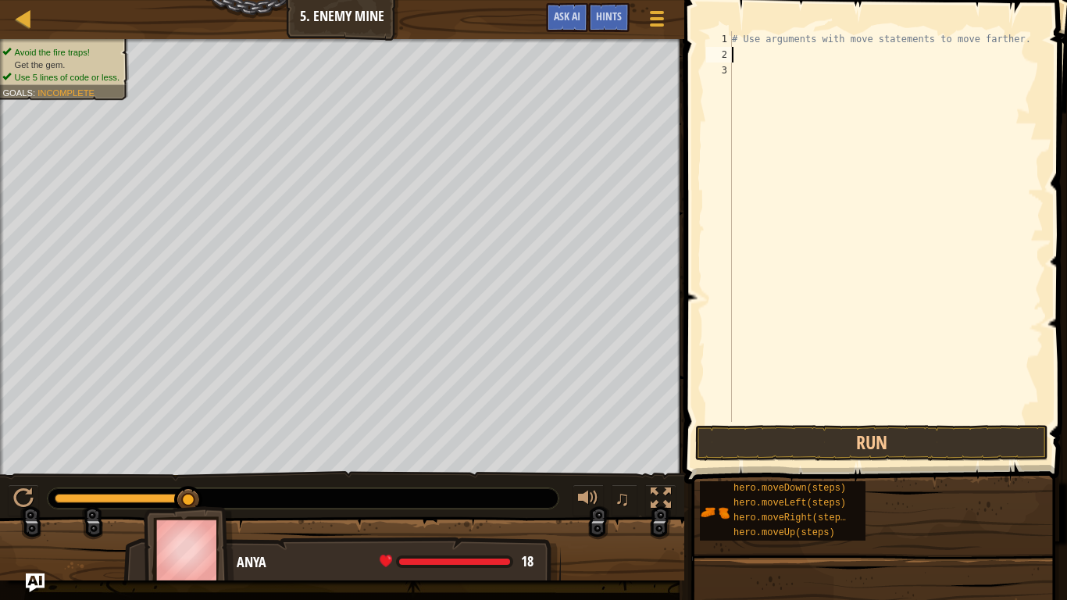
type textarea "H"
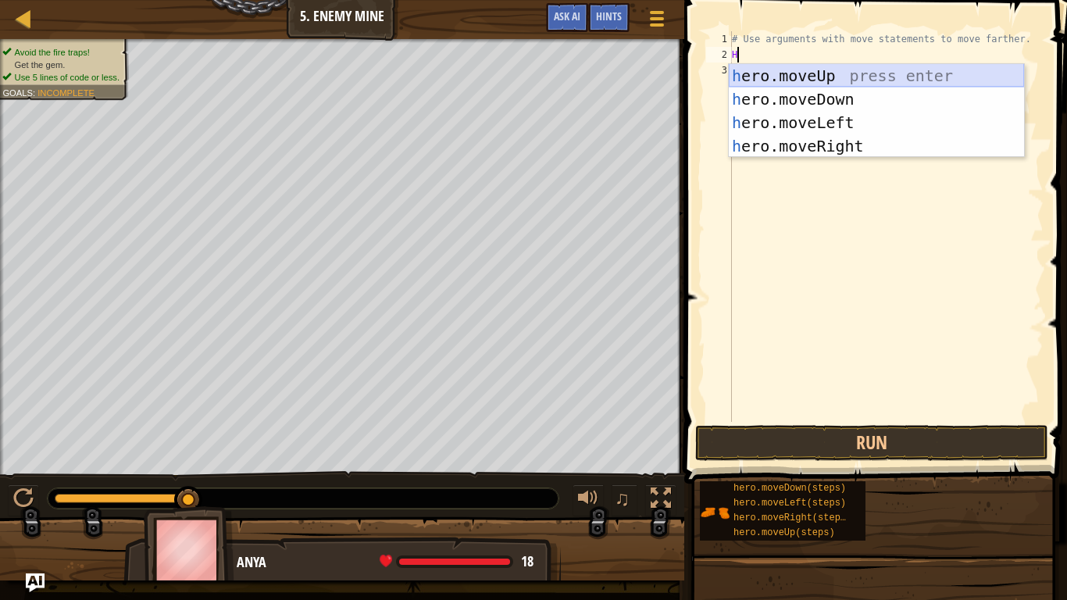
click at [834, 73] on div "h ero.moveUp press enter h ero.moveDown press enter h ero.moveLeft press enter …" at bounding box center [876, 134] width 295 height 141
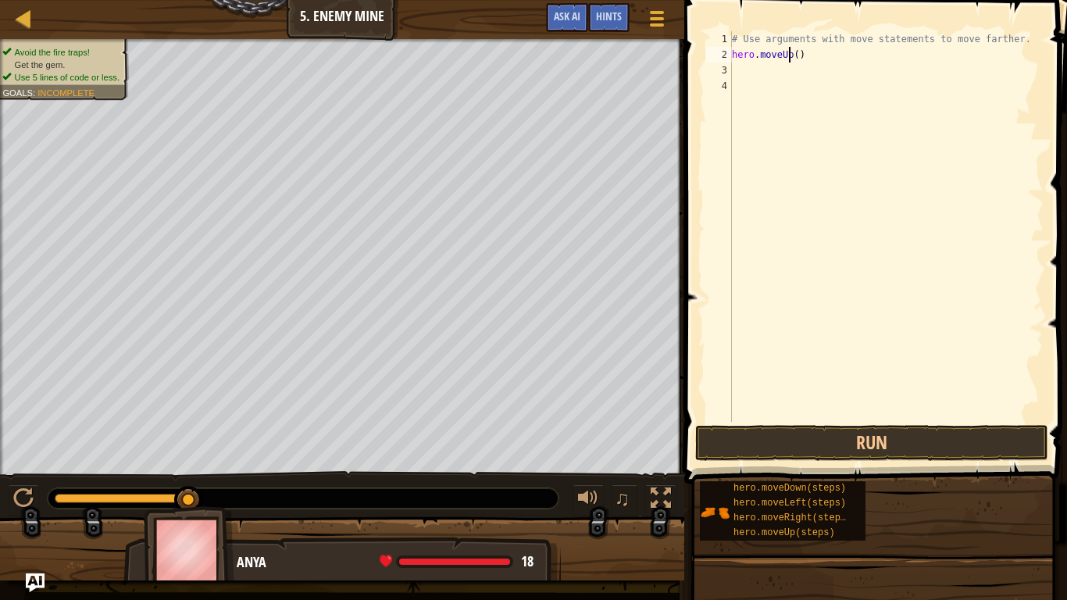
click at [788, 52] on div "# Use arguments with move statements to move farther. hero . moveUp ( )" at bounding box center [886, 242] width 315 height 422
click at [791, 51] on div "# Use arguments with move statements to move farther. hero . moveUp ( )" at bounding box center [886, 242] width 315 height 422
click at [792, 54] on div "# Use arguments with move statements to move farther. hero . moveUp ( )" at bounding box center [886, 242] width 315 height 422
type textarea "hero.moveUp(1)"
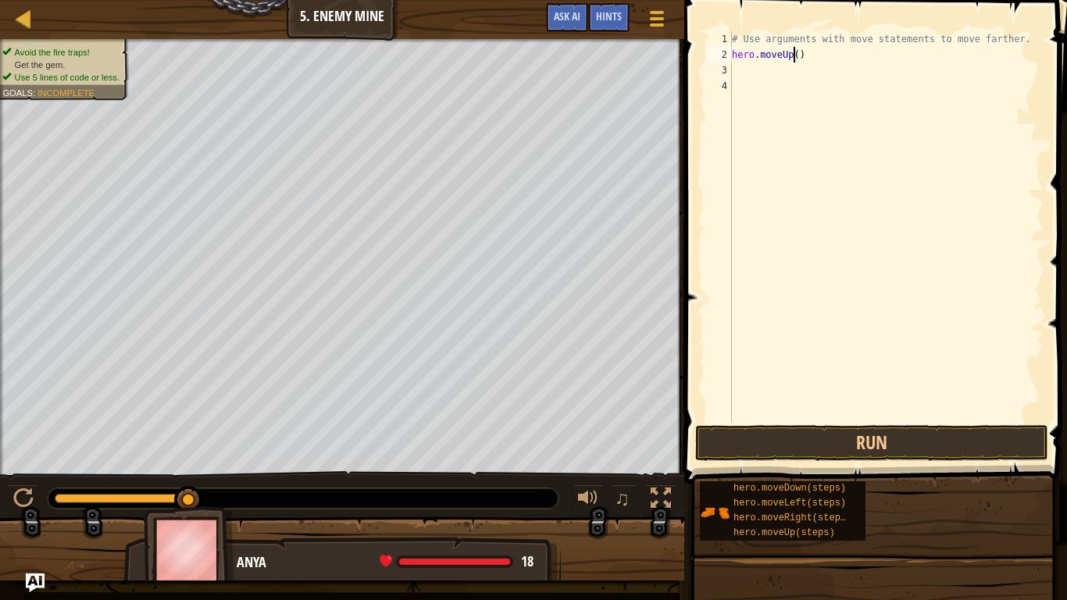
scroll to position [7, 5]
click at [735, 67] on div "# Use arguments with move statements to move farther. hero . moveUp ( 1 )" at bounding box center [886, 242] width 315 height 422
type textarea "H"
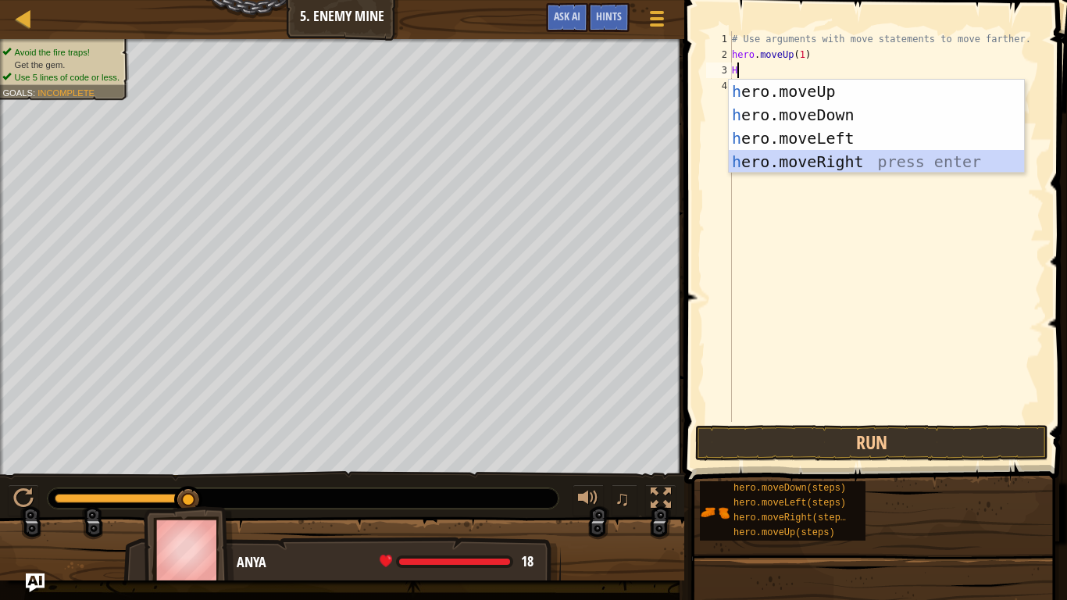
click at [787, 162] on div "h ero.moveUp press enter h ero.moveDown press enter h ero.moveLeft press enter …" at bounding box center [876, 150] width 295 height 141
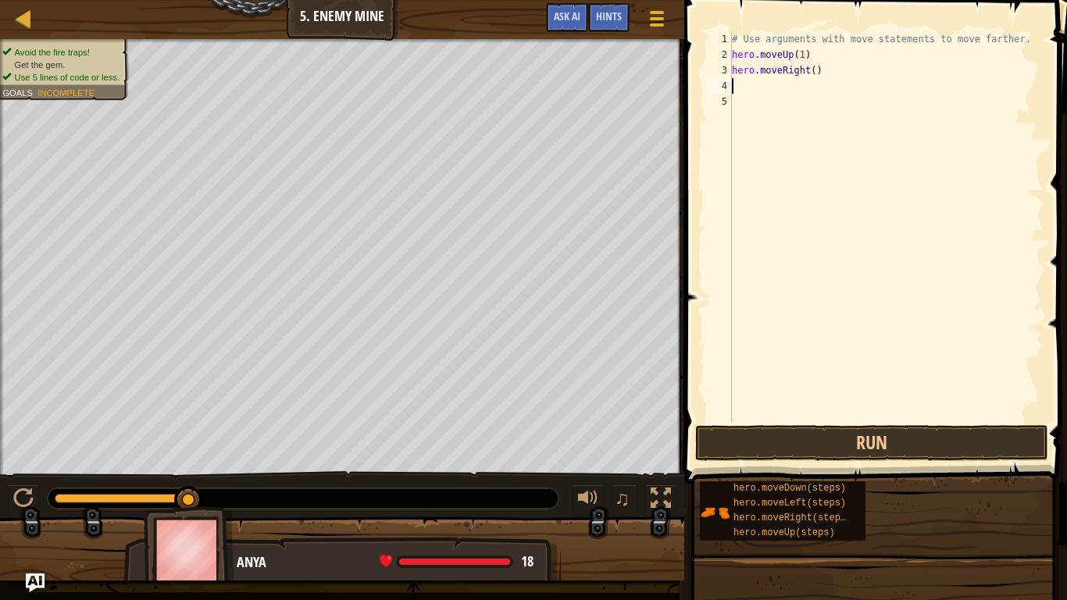
type textarea "H"
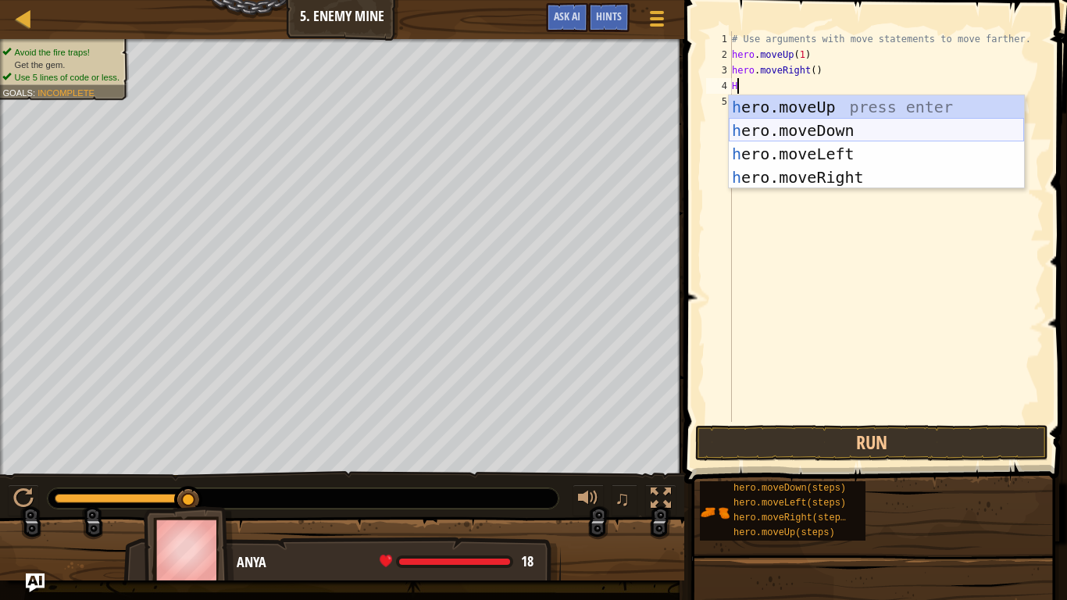
click at [795, 130] on div "h ero.moveUp press enter h ero.moveDown press enter h ero.moveLeft press enter …" at bounding box center [876, 165] width 295 height 141
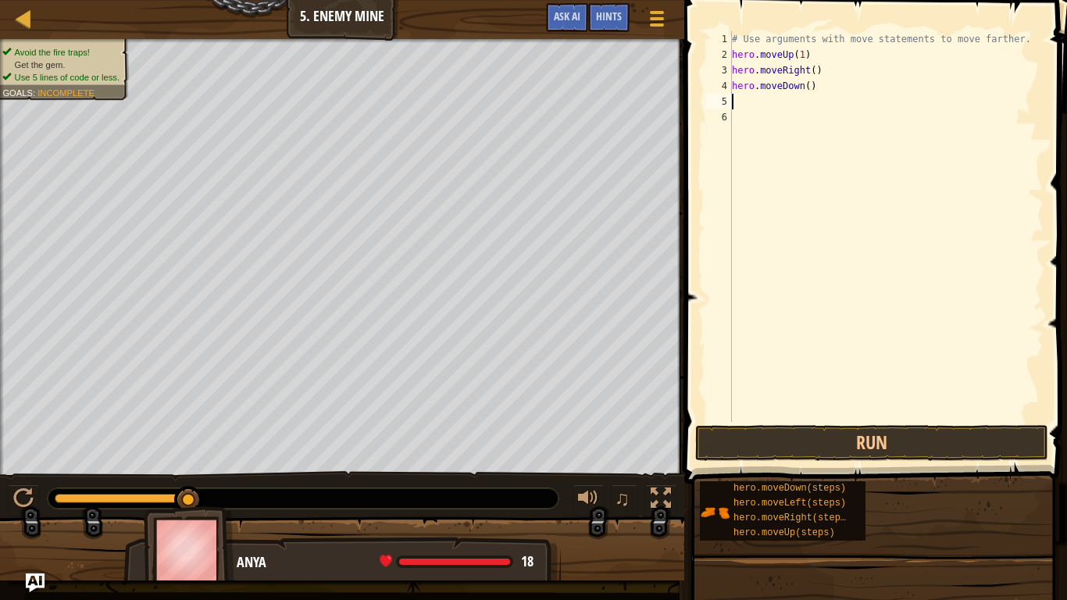
click at [803, 85] on div "# Use arguments with move statements to move farther. hero . moveUp ( 1 ) hero …" at bounding box center [886, 242] width 315 height 422
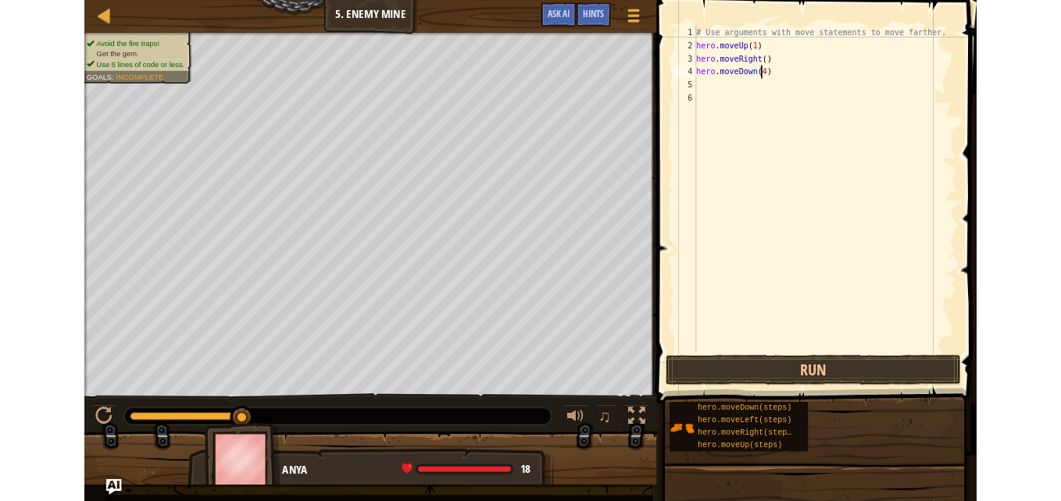
scroll to position [7, 6]
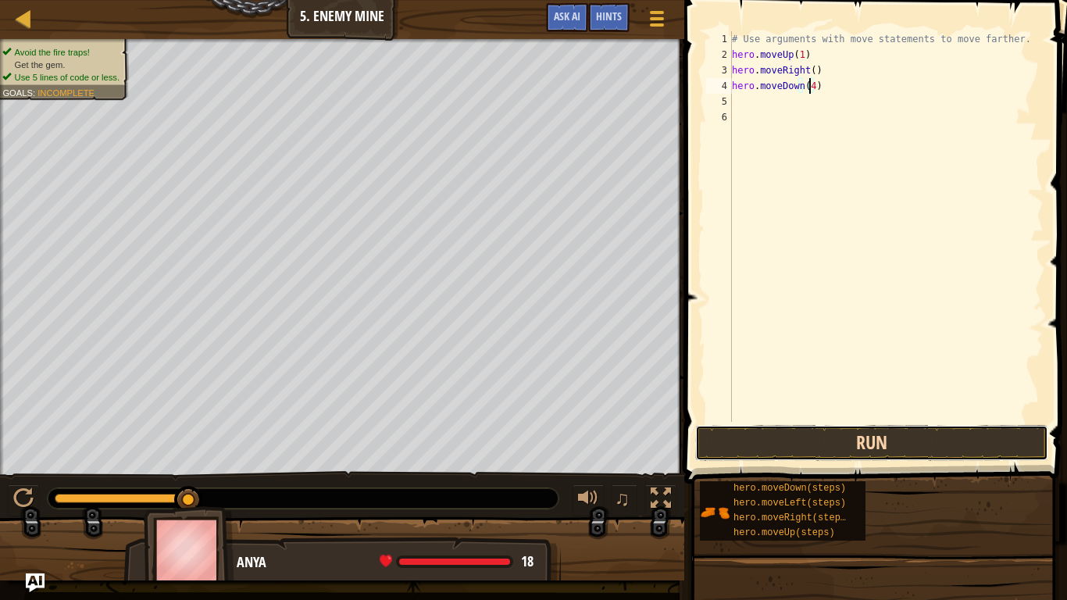
click at [792, 435] on button "Run" at bounding box center [871, 443] width 353 height 36
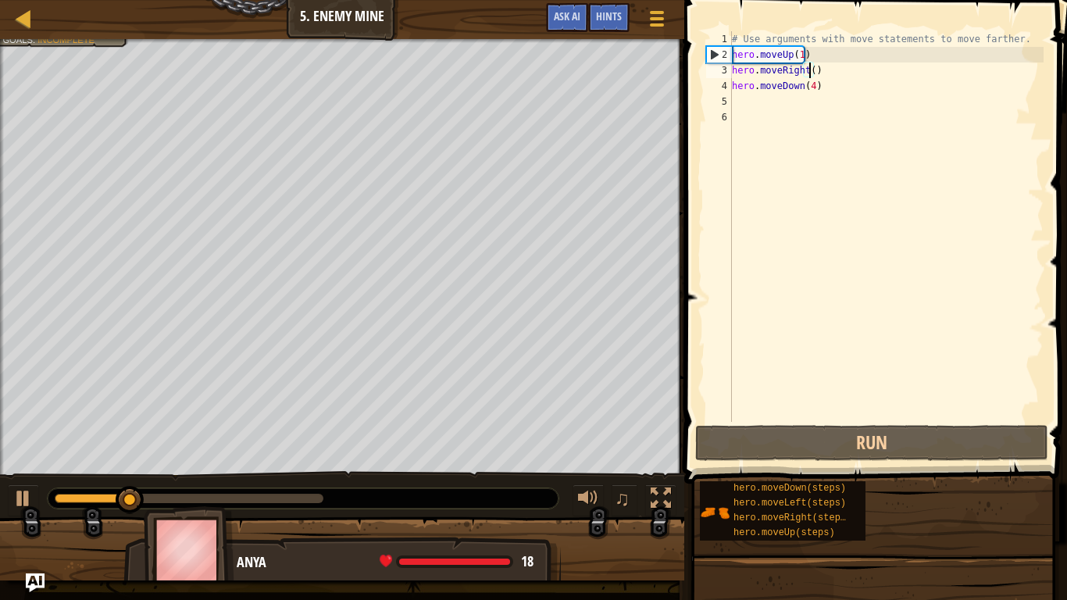
click at [811, 64] on div "# Use arguments with move statements to move farther. hero . moveUp ( 1 ) hero …" at bounding box center [886, 242] width 315 height 422
type textarea "hero.moveRight()"
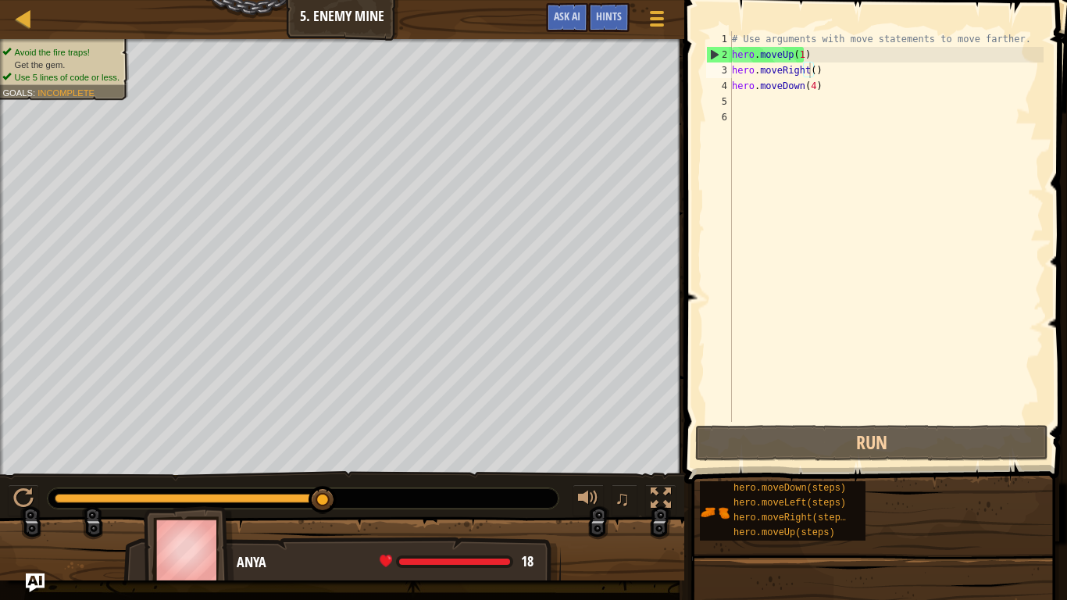
click at [323, 9] on div "Map Introduction to Computer Science 5. Enemy Mine Game Menu Done Hints Ask AI" at bounding box center [342, 19] width 684 height 39
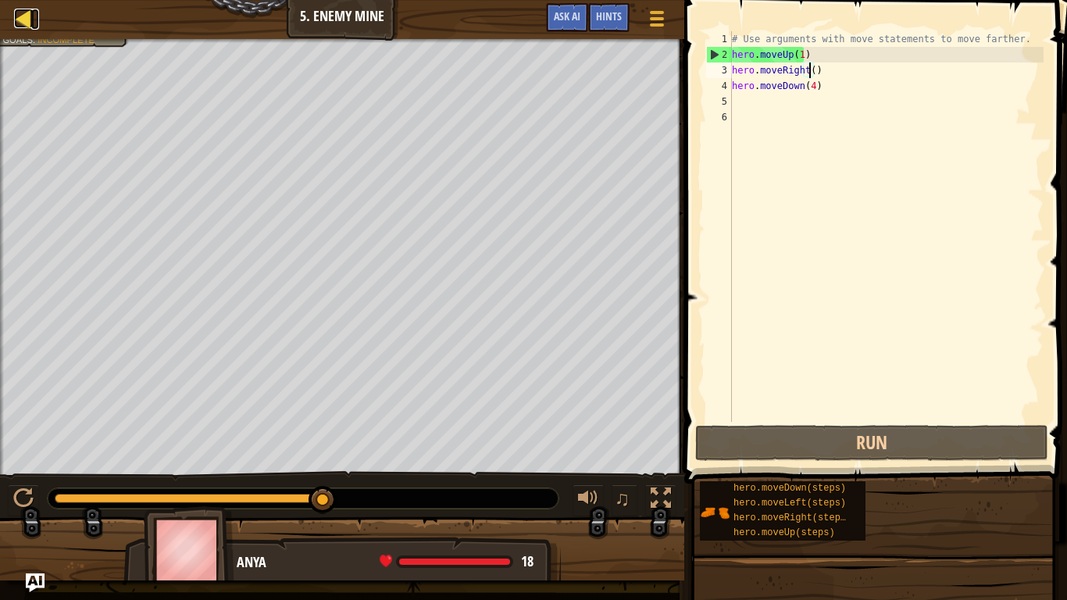
click at [20, 11] on div at bounding box center [24, 19] width 20 height 20
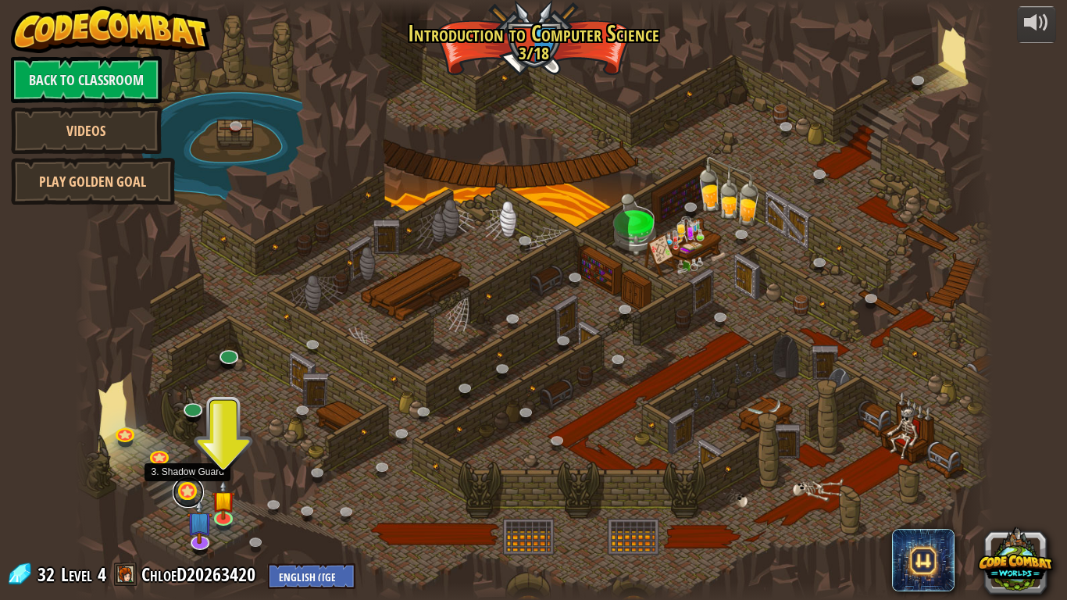
click at [192, 481] on link at bounding box center [188, 491] width 31 height 31
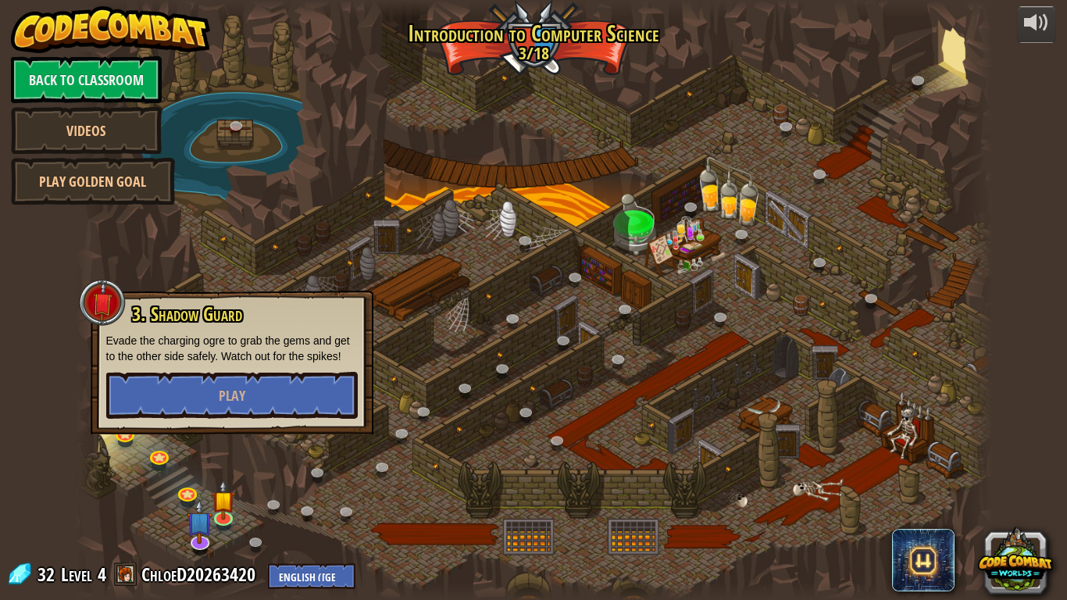
click at [150, 505] on div at bounding box center [534, 300] width 918 height 600
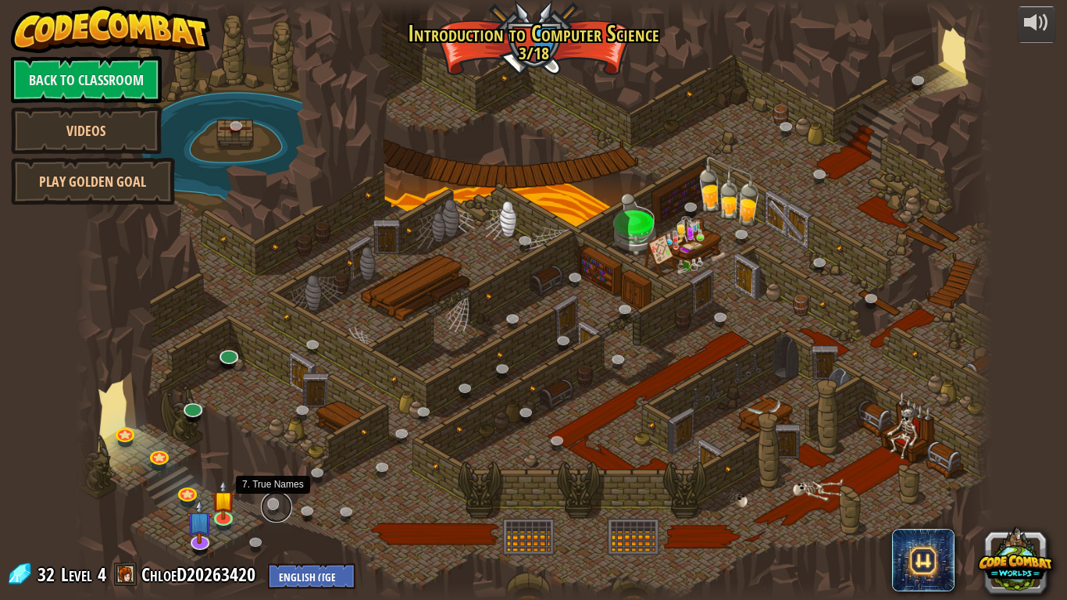
click at [274, 505] on link at bounding box center [276, 506] width 31 height 31
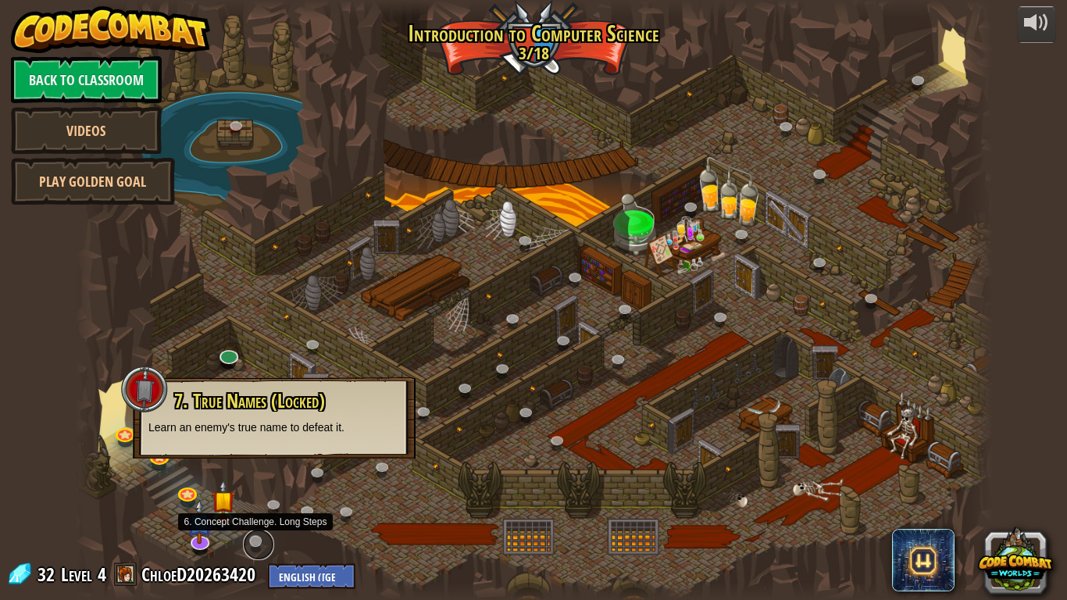
click at [259, 537] on link at bounding box center [258, 544] width 31 height 31
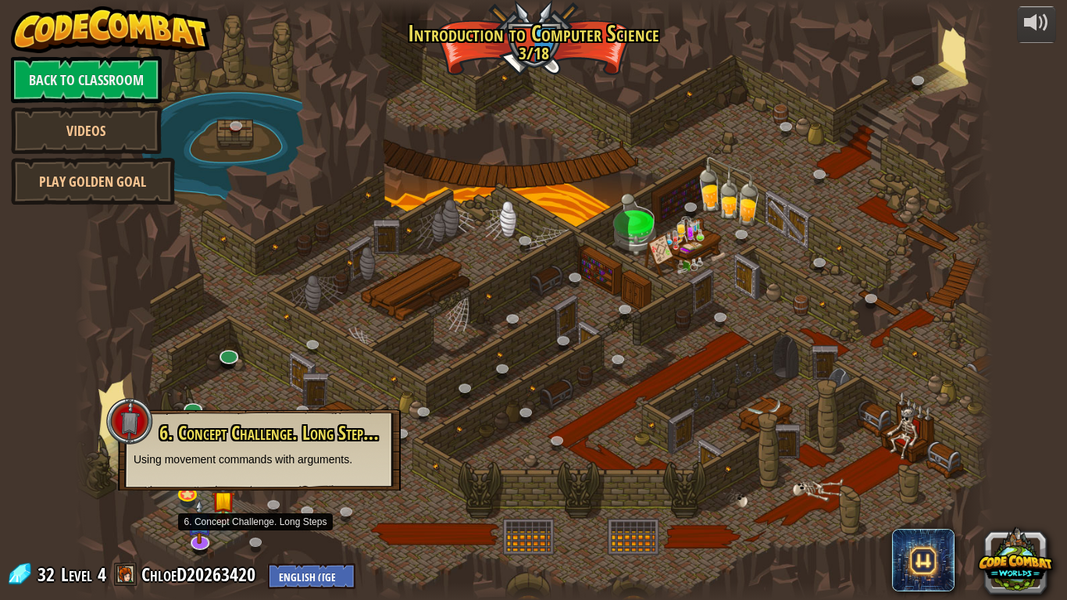
click at [144, 475] on div "6. Concept Challenge. Long Steps (Locked) Using movement commands with argument…" at bounding box center [259, 449] width 283 height 81
click at [281, 532] on div at bounding box center [534, 300] width 918 height 600
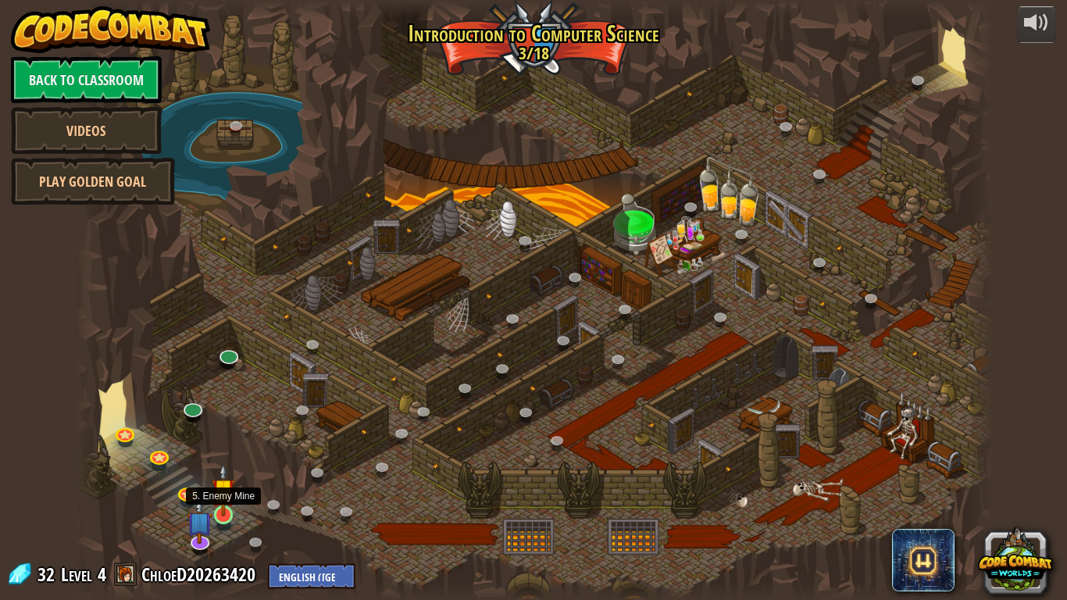
click at [233, 503] on img at bounding box center [223, 489] width 23 height 53
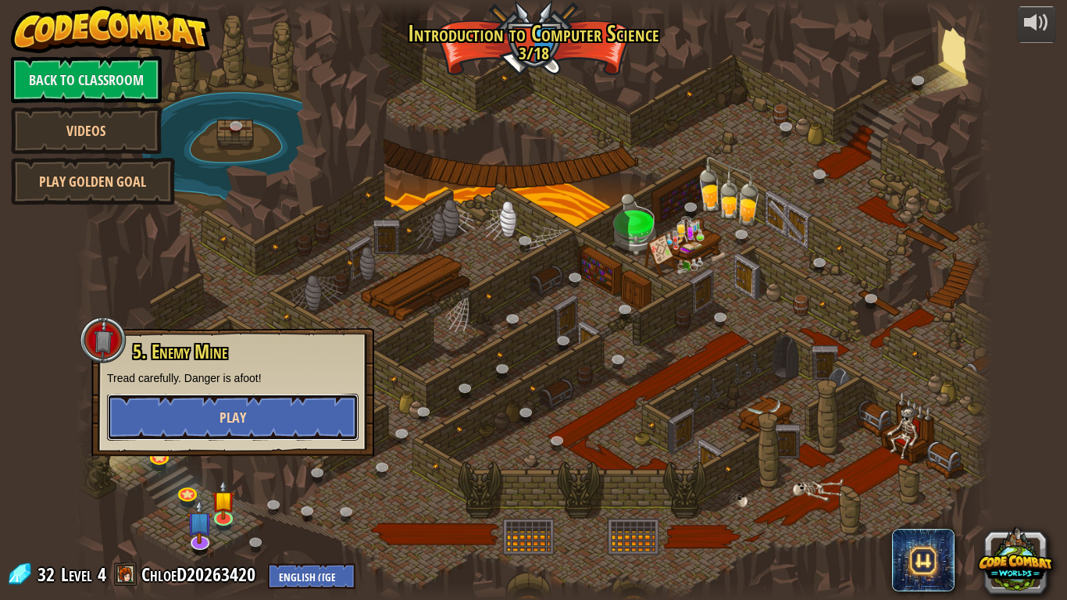
click at [273, 414] on button "Play" at bounding box center [232, 417] width 251 height 47
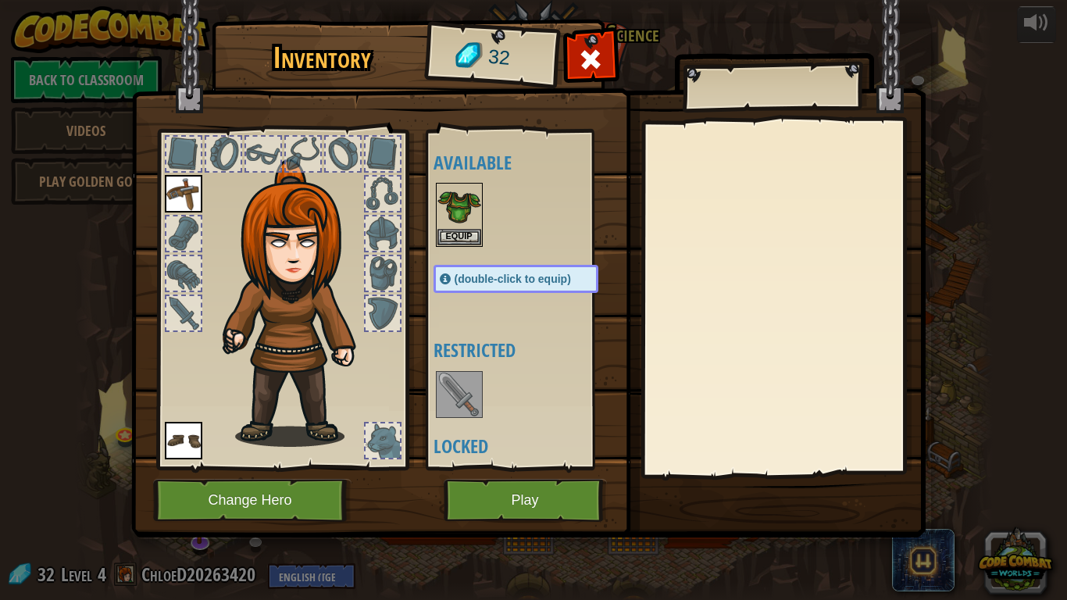
click at [614, 528] on img at bounding box center [528, 253] width 794 height 567
click at [568, 487] on button "Play" at bounding box center [525, 500] width 163 height 43
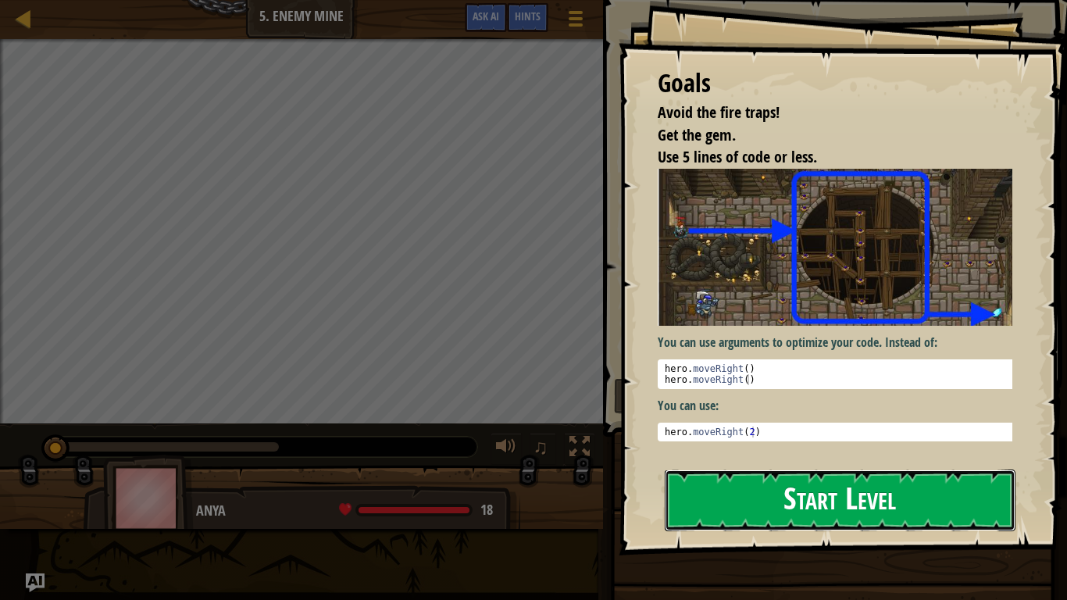
drag, startPoint x: 853, startPoint y: 515, endPoint x: 872, endPoint y: 526, distance: 22.8
click at [872, 526] on button "Start Level" at bounding box center [840, 500] width 351 height 62
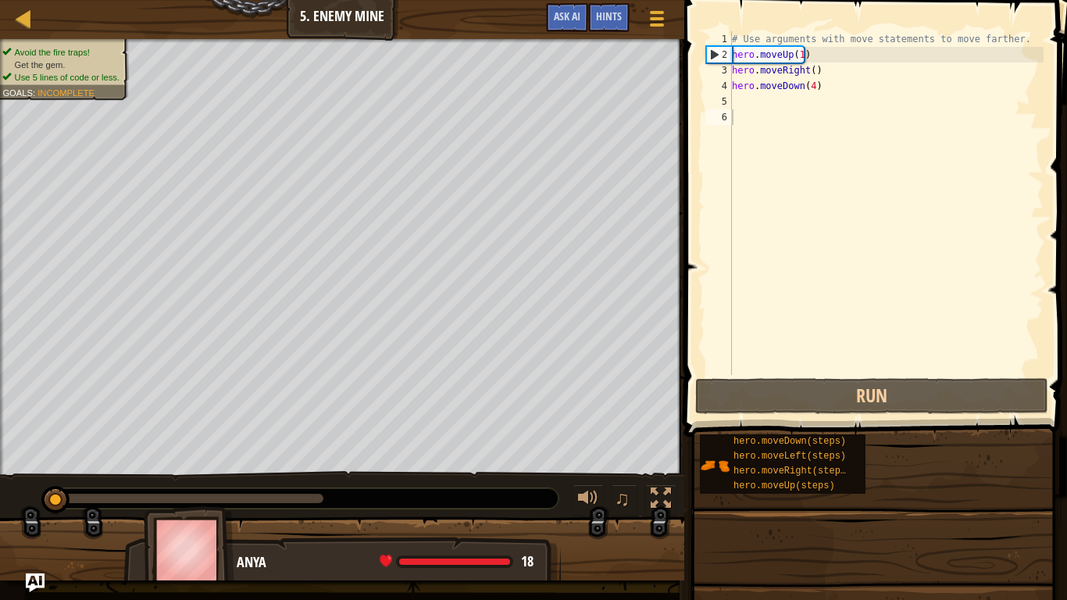
drag, startPoint x: 872, startPoint y: 526, endPoint x: 569, endPoint y: 486, distance: 306.5
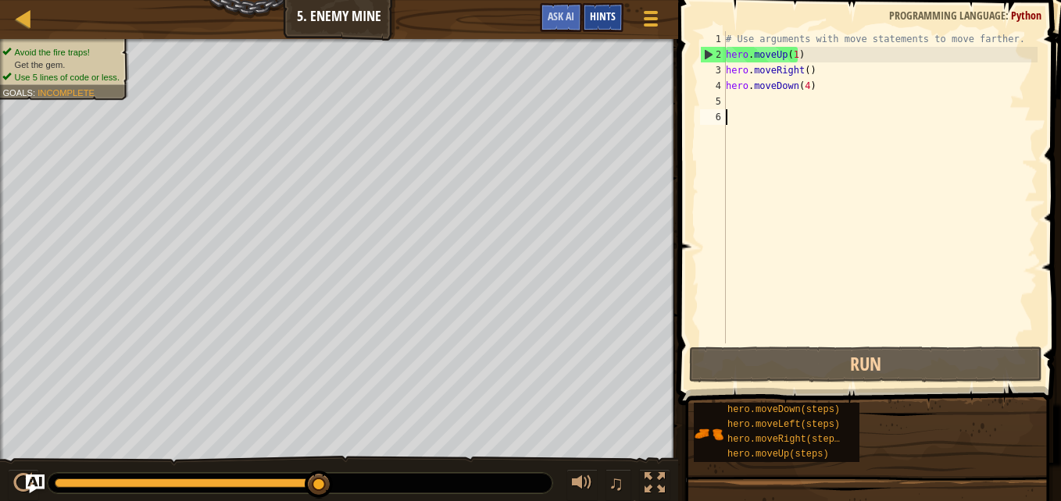
click at [583, 13] on div "Hints" at bounding box center [602, 17] width 41 height 29
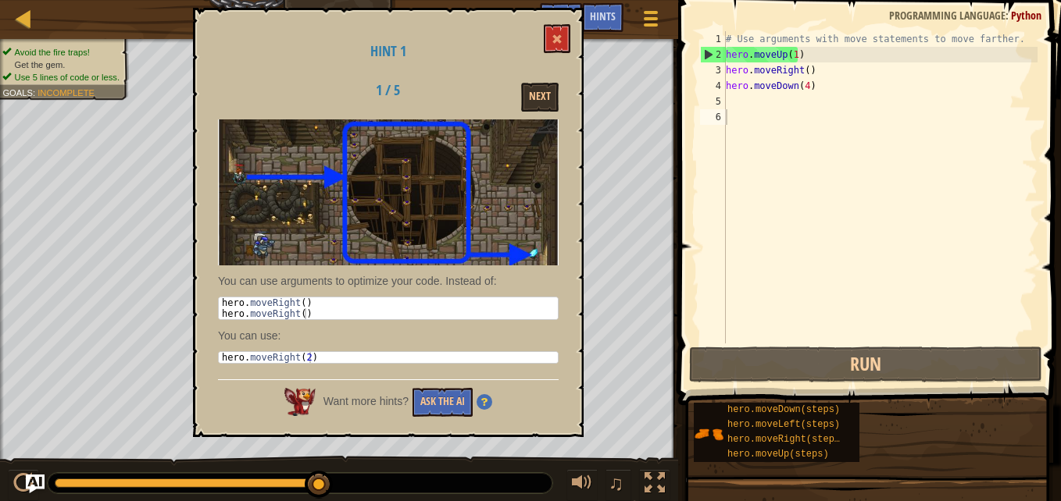
click at [580, 250] on div "Hint 1 1 / 5 Next You can use arguments to optimize your code. Instead of: 1 2 …" at bounding box center [388, 223] width 390 height 430
click at [558, 27] on button at bounding box center [557, 38] width 27 height 29
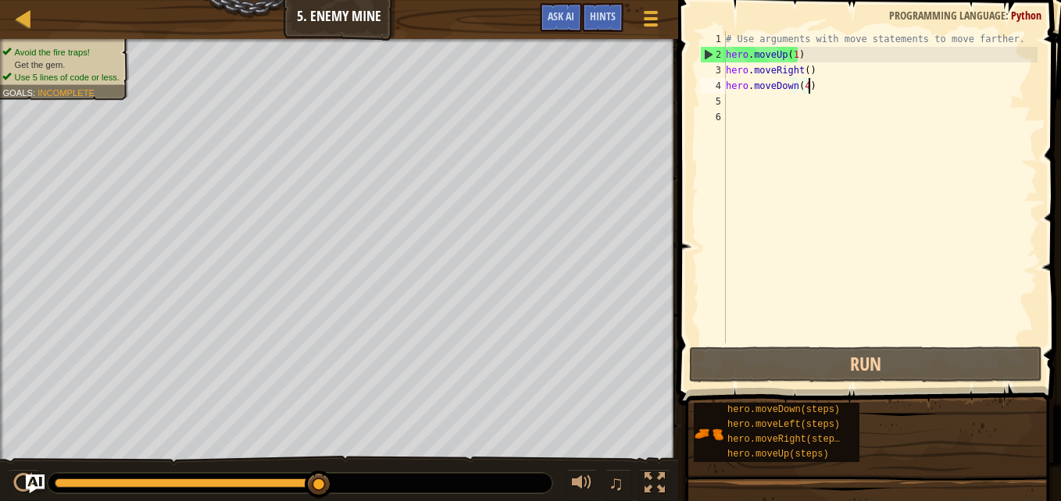
click at [806, 83] on div "# Use arguments with move statements to move farther. hero . moveUp ( 1 ) hero …" at bounding box center [879, 203] width 315 height 344
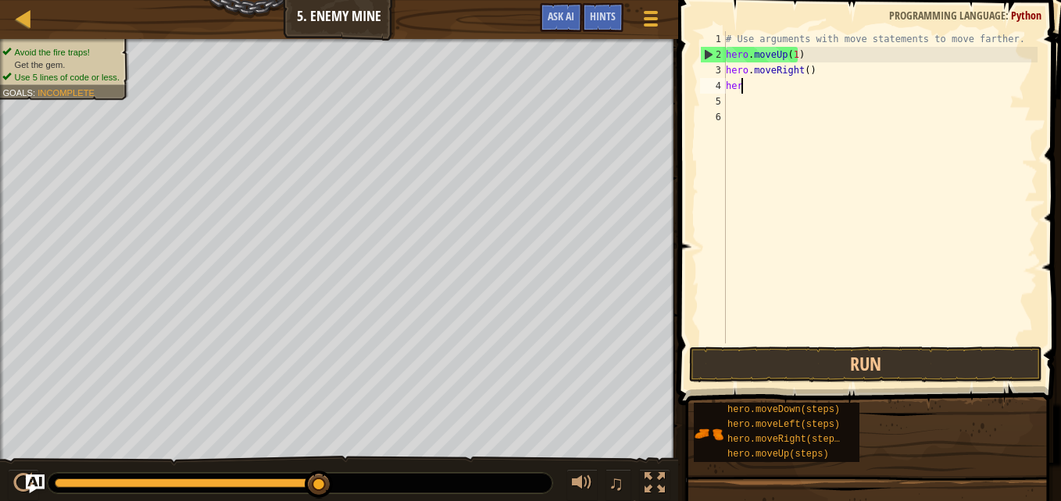
type textarea "h"
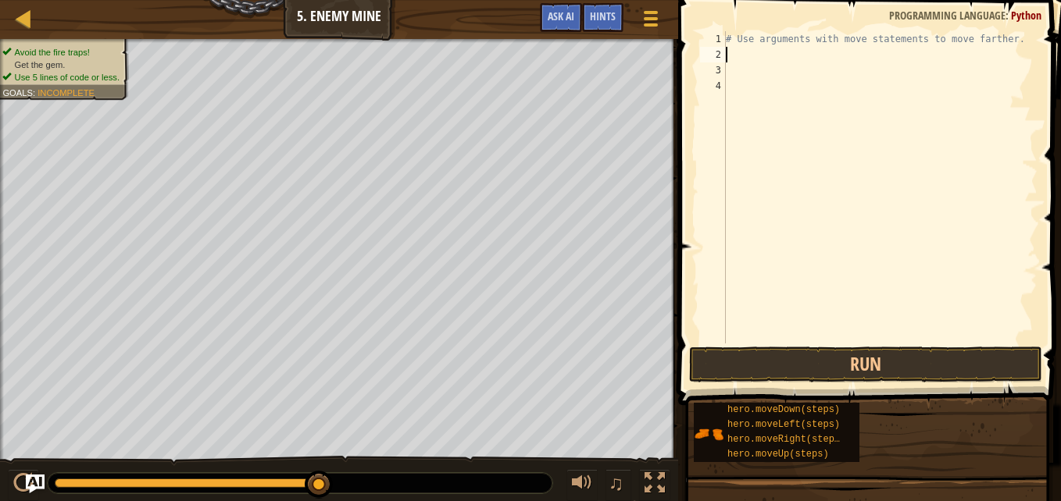
type textarea "H"
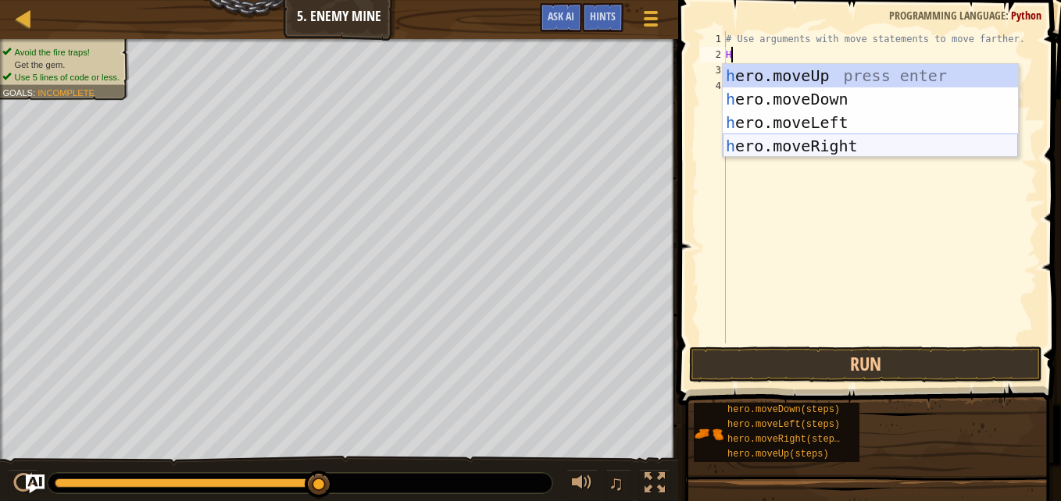
click at [797, 146] on div "h ero.moveUp press enter h ero.moveDown press enter h ero.moveLeft press enter …" at bounding box center [869, 134] width 295 height 141
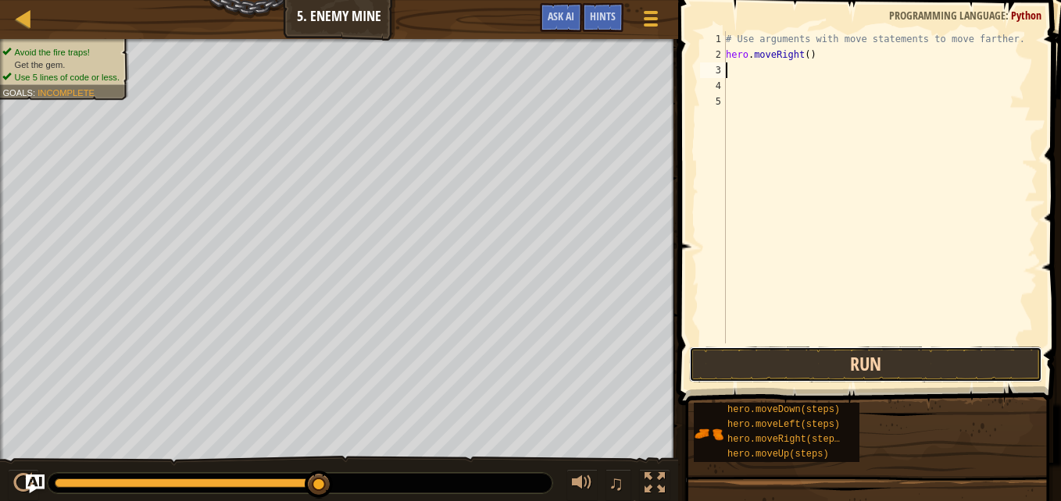
click at [781, 362] on button "Run" at bounding box center [865, 365] width 353 height 36
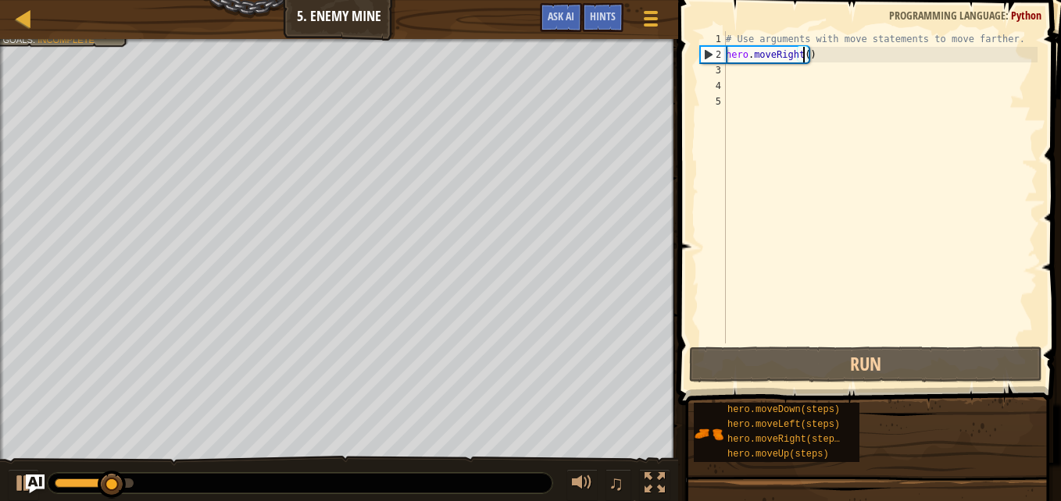
click at [800, 54] on div "# Use arguments with move statements to move farther. hero . moveRight ( )" at bounding box center [879, 203] width 315 height 344
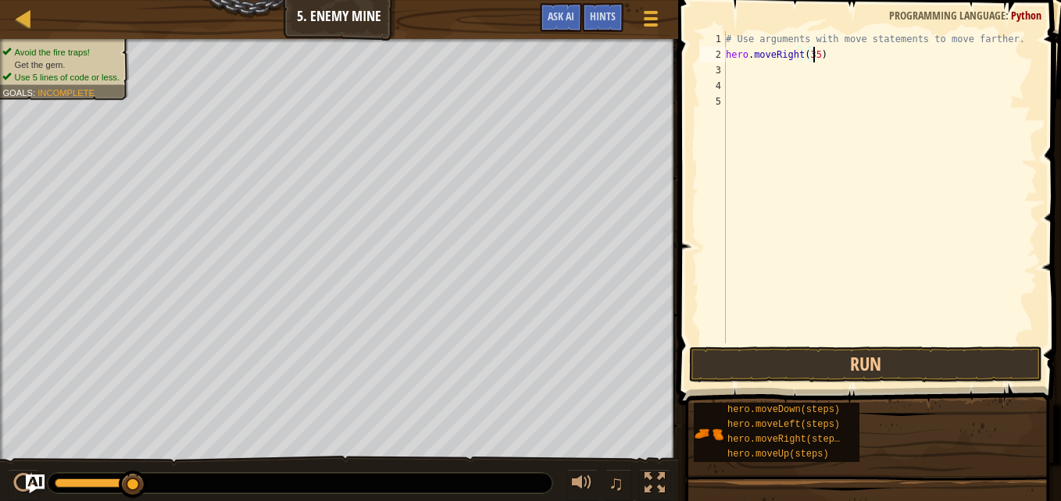
scroll to position [7, 7]
click at [710, 378] on button "Run" at bounding box center [865, 365] width 353 height 36
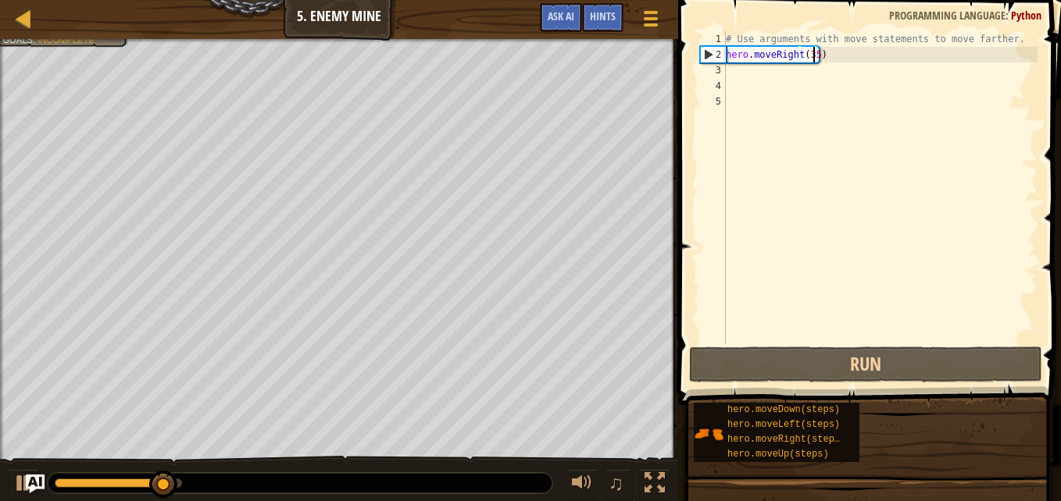
type textarea "hero.moveRight(3)"
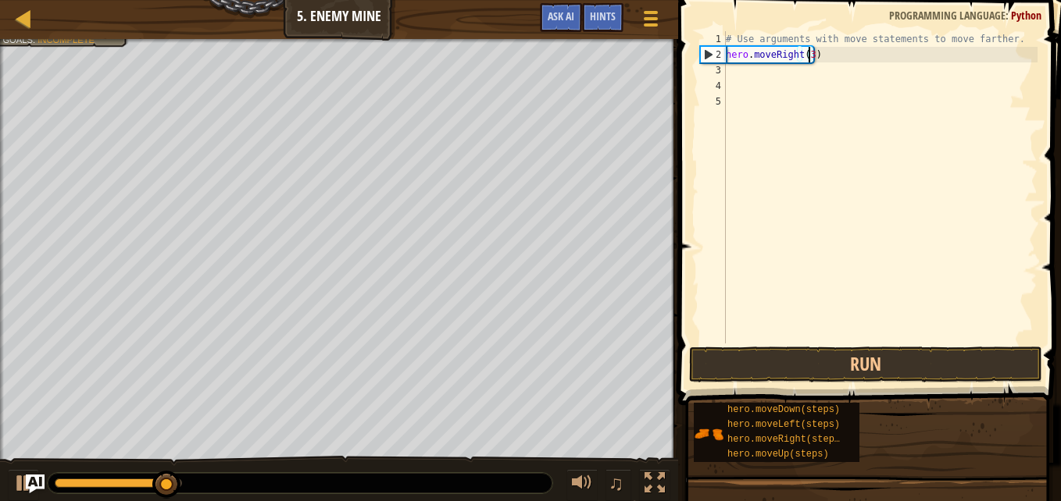
scroll to position [7, 6]
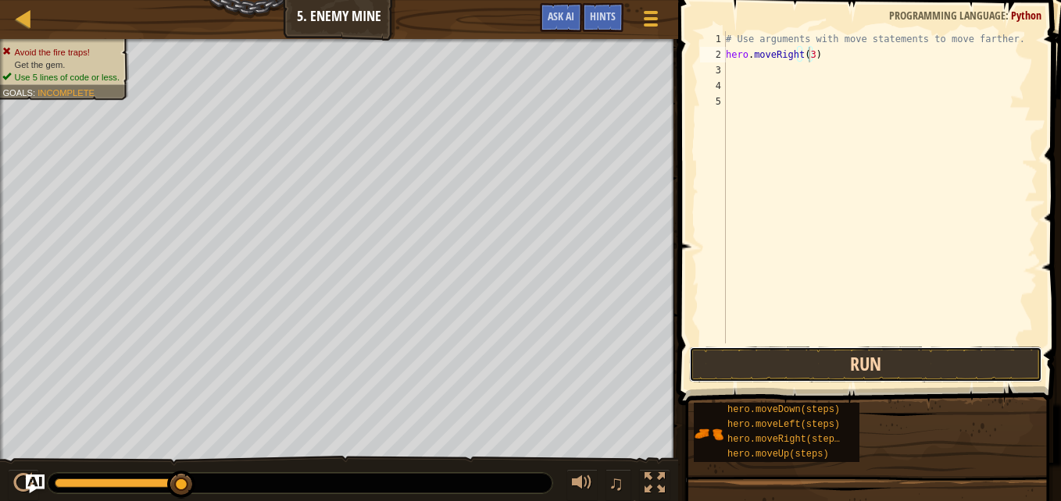
click at [866, 365] on button "Run" at bounding box center [865, 365] width 353 height 36
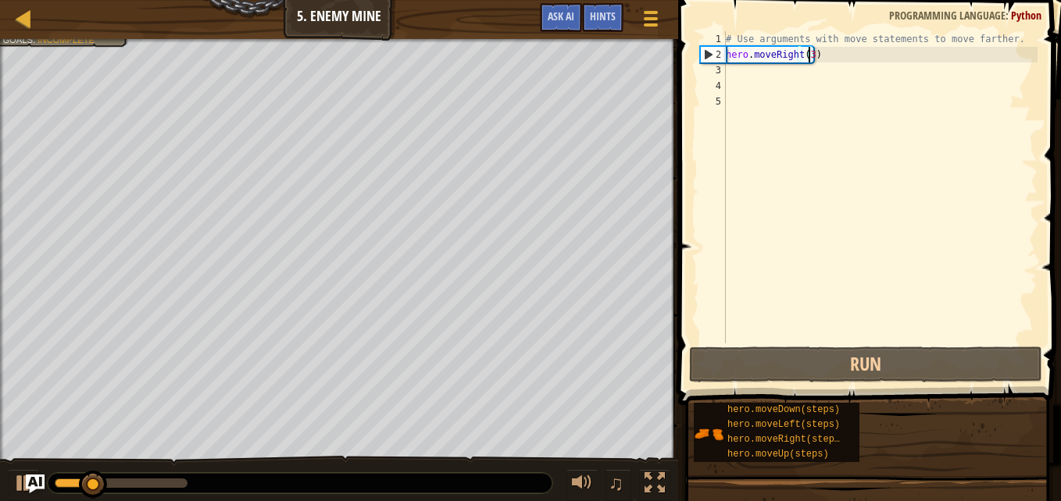
click at [729, 74] on div "# Use arguments with move statements to move farther. hero . moveRight ( 3 )" at bounding box center [879, 203] width 315 height 344
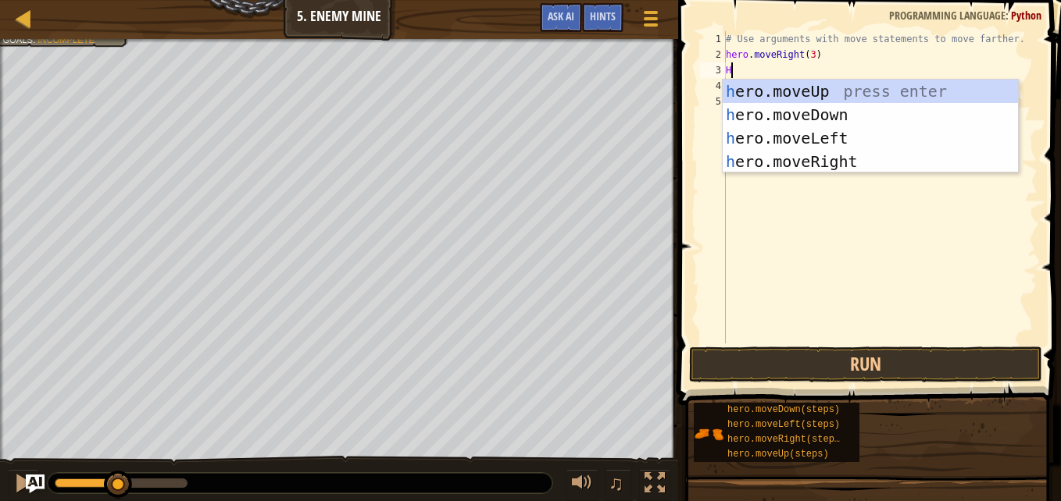
type textarea "H"
click at [812, 0] on body "Map Introduction to Computer Science 5. Enemy Mine Game Menu Done Hints Ask AI …" at bounding box center [530, 0] width 1061 height 0
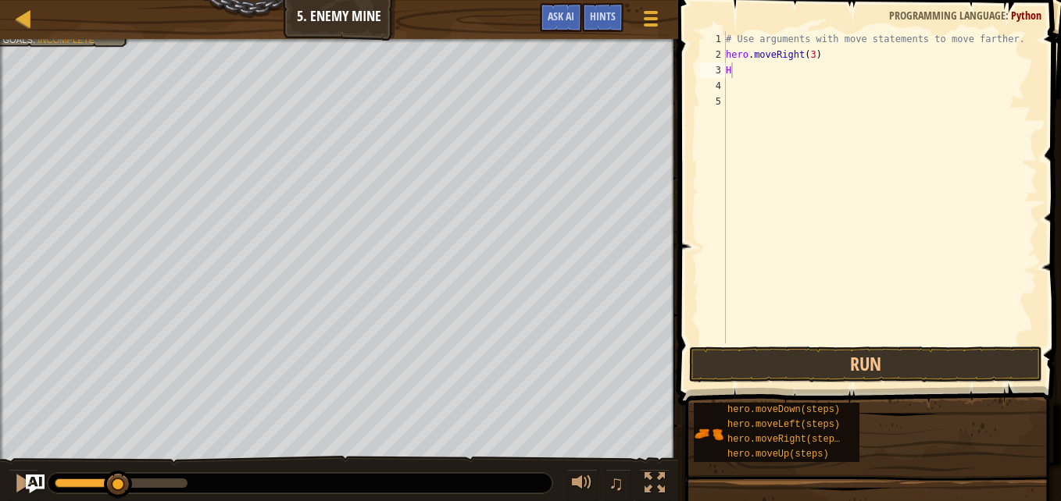
click at [726, 72] on div "# Use arguments with move statements to move farther. hero . moveRight ( 3 ) H" at bounding box center [879, 203] width 315 height 344
click at [734, 70] on div "# Use arguments with move statements to move farther. hero . moveRight ( 3 ) H" at bounding box center [879, 203] width 315 height 344
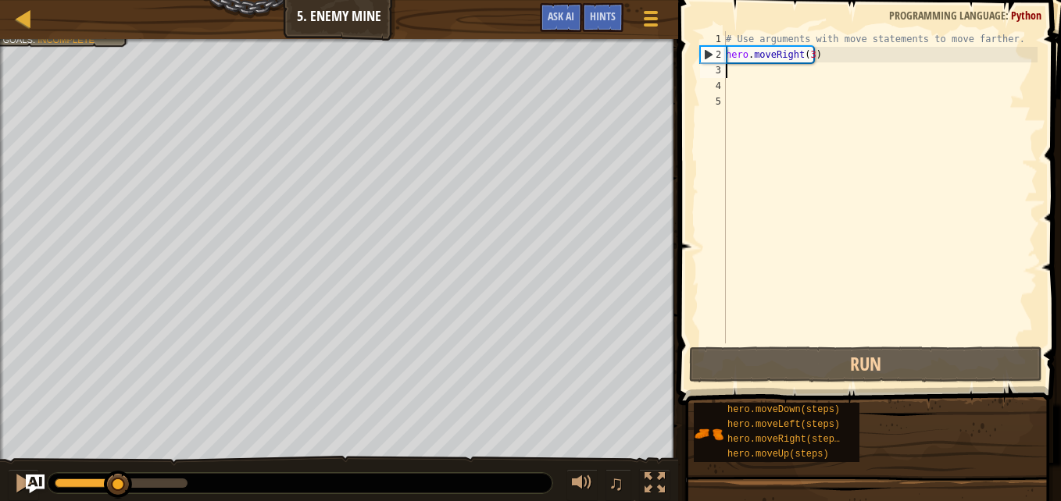
type textarea "H"
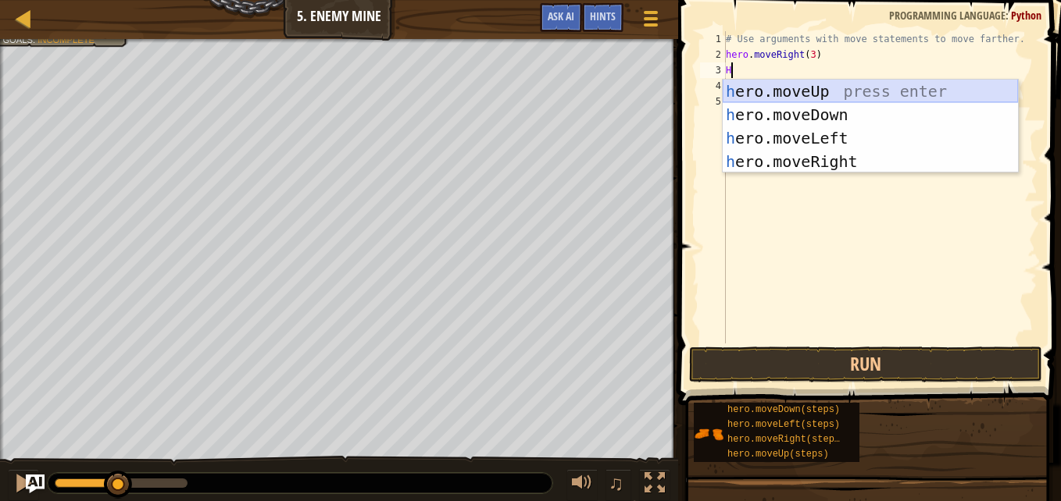
click at [771, 84] on div "h ero.moveUp press enter h ero.moveDown press enter h ero.moveLeft press enter …" at bounding box center [869, 150] width 295 height 141
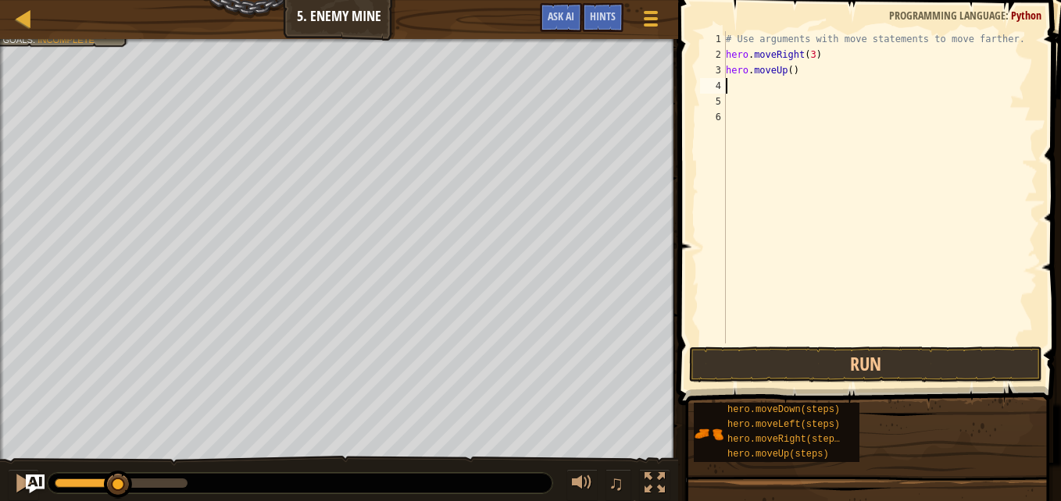
type textarea "H"
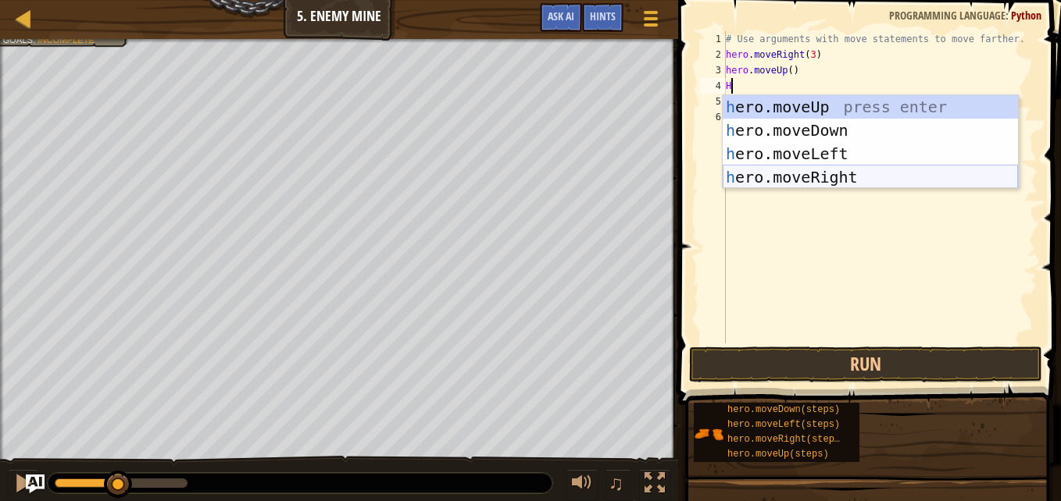
click at [756, 171] on div "h ero.moveUp press enter h ero.moveDown press enter h ero.moveLeft press enter …" at bounding box center [869, 165] width 295 height 141
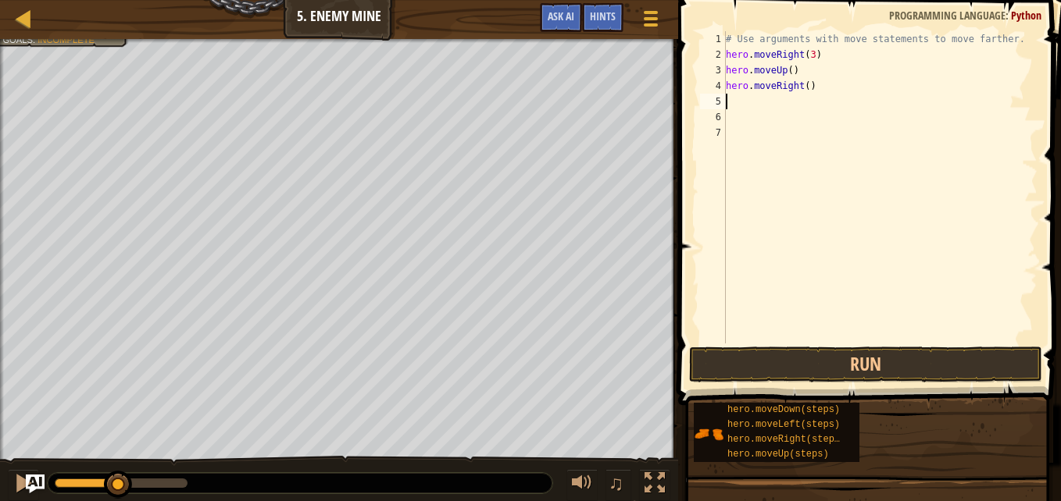
type textarea "H"
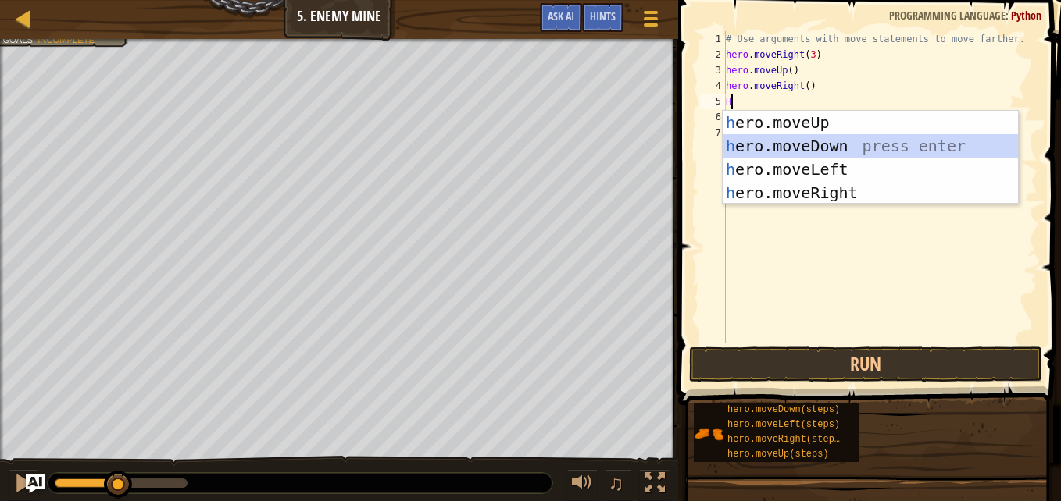
click at [786, 134] on div "h ero.moveUp press enter h ero.moveDown press enter h ero.moveLeft press enter …" at bounding box center [869, 181] width 295 height 141
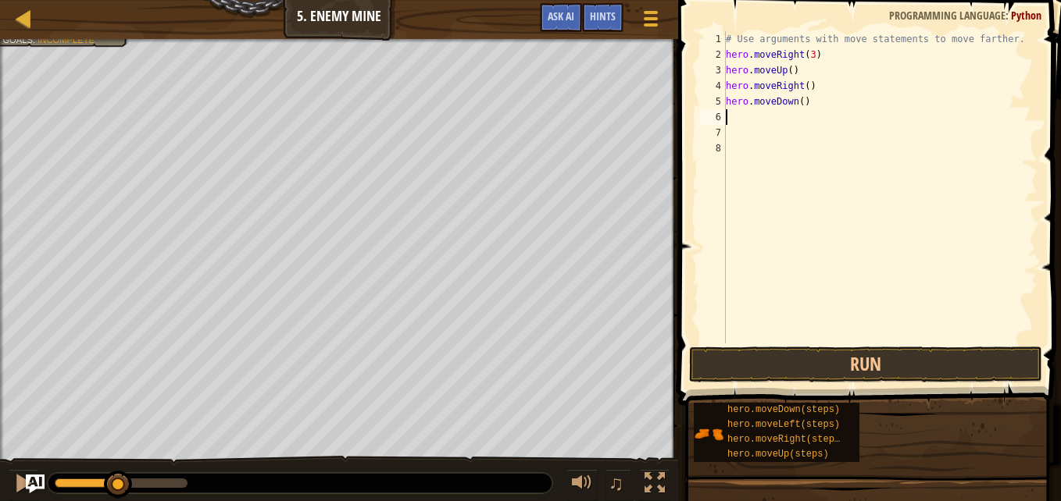
click at [796, 98] on div "# Use arguments with move statements to move farther. hero . moveRight ( 3 ) he…" at bounding box center [879, 203] width 315 height 344
type textarea "hero.moveDown(4)"
click at [739, 116] on div "# Use arguments with move statements to move farther. hero . moveRight ( 3 ) he…" at bounding box center [879, 203] width 315 height 344
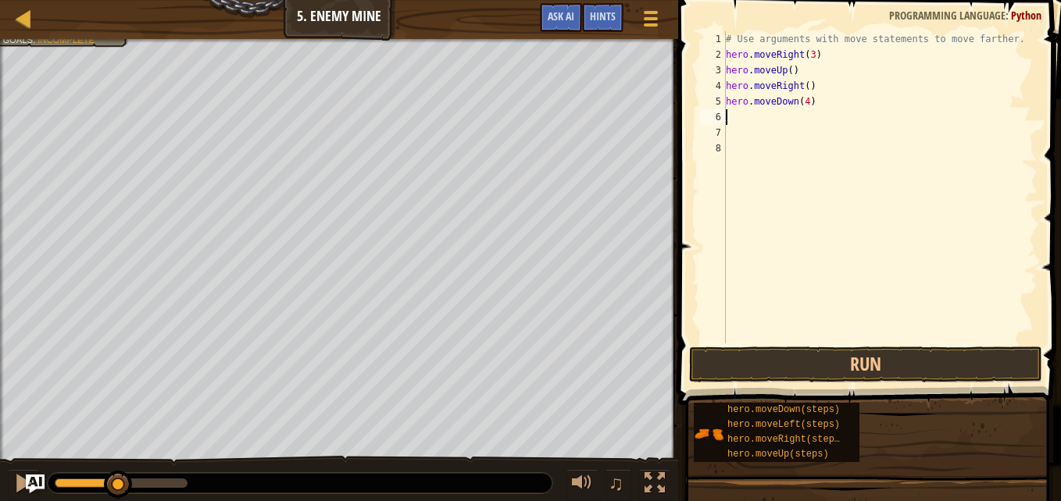
type textarea "H"
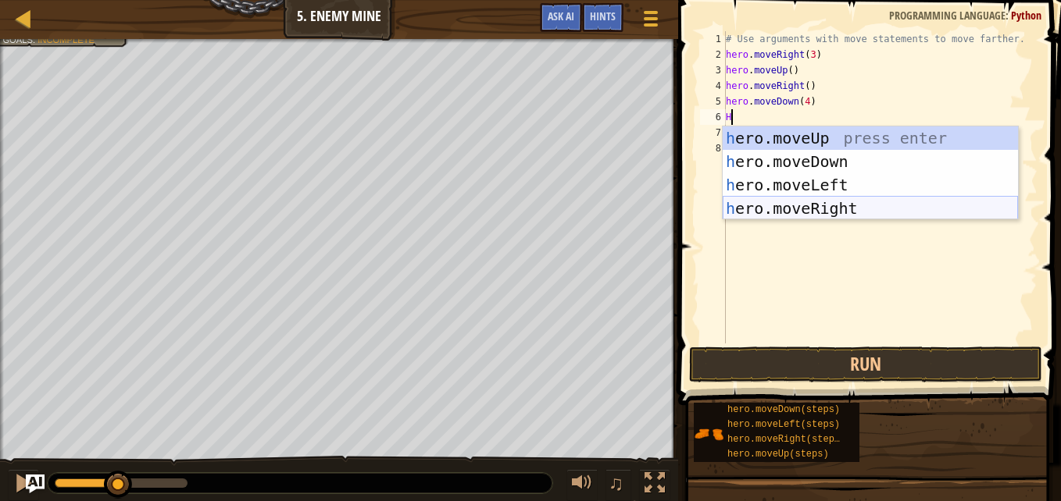
click at [798, 208] on div "h ero.moveUp press enter h ero.moveDown press enter h ero.moveLeft press enter …" at bounding box center [869, 197] width 295 height 141
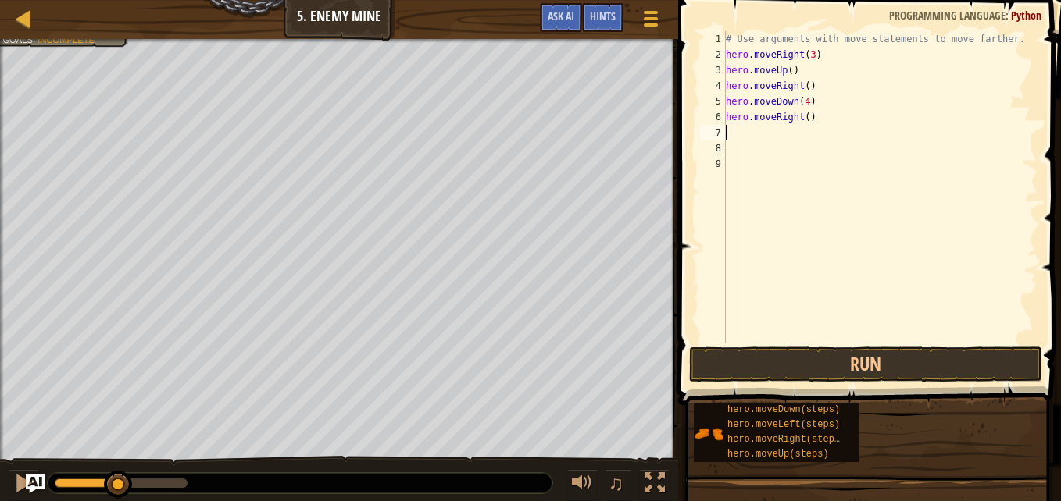
click at [802, 116] on div "# Use arguments with move statements to move farther. hero . moveRight ( 3 ) he…" at bounding box center [879, 203] width 315 height 344
type textarea "hero.moveRight(3)"
click at [737, 131] on div "# Use arguments with move statements to move farther. hero . moveRight ( 3 ) he…" at bounding box center [879, 203] width 315 height 344
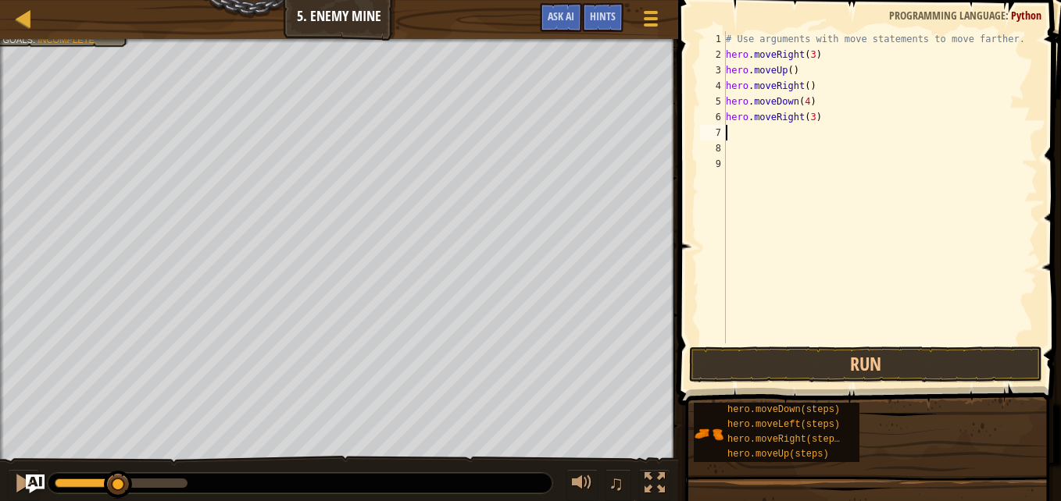
type textarea "H"
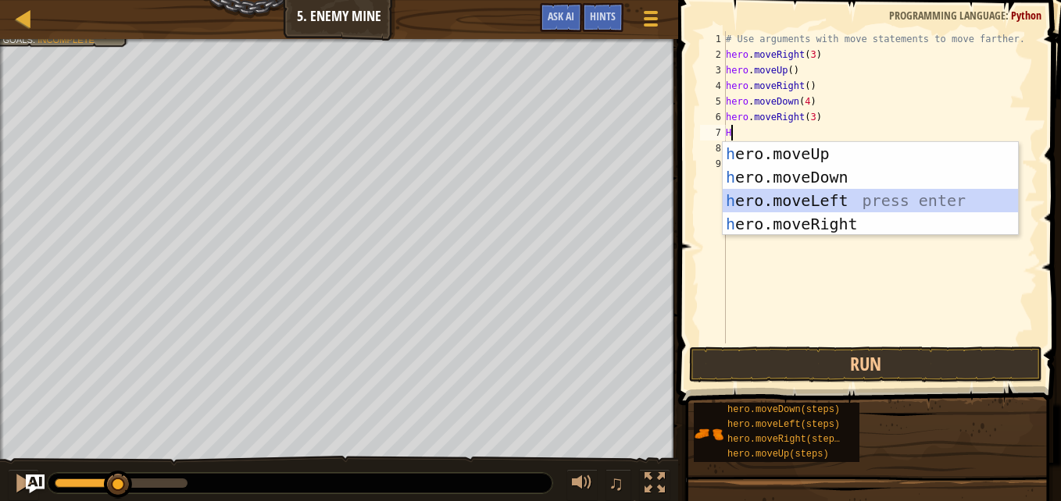
click at [770, 198] on div "h ero.moveUp press enter h ero.moveDown press enter h ero.moveLeft press enter …" at bounding box center [869, 212] width 295 height 141
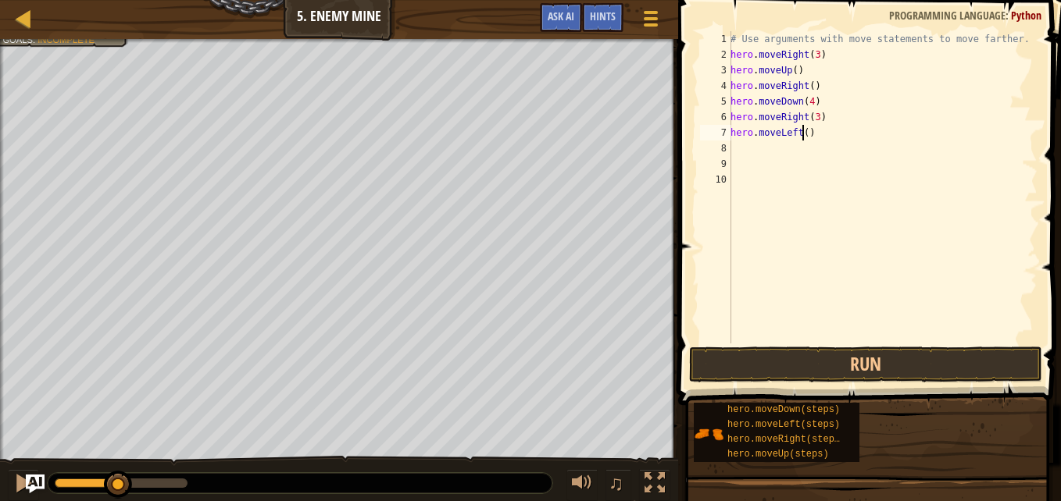
click at [804, 131] on div "# Use arguments with move statements to move farther. hero . moveRight ( 3 ) he…" at bounding box center [882, 203] width 310 height 344
type textarea "hero.moveLeft(3)"
click at [826, 369] on button "Run" at bounding box center [865, 365] width 353 height 36
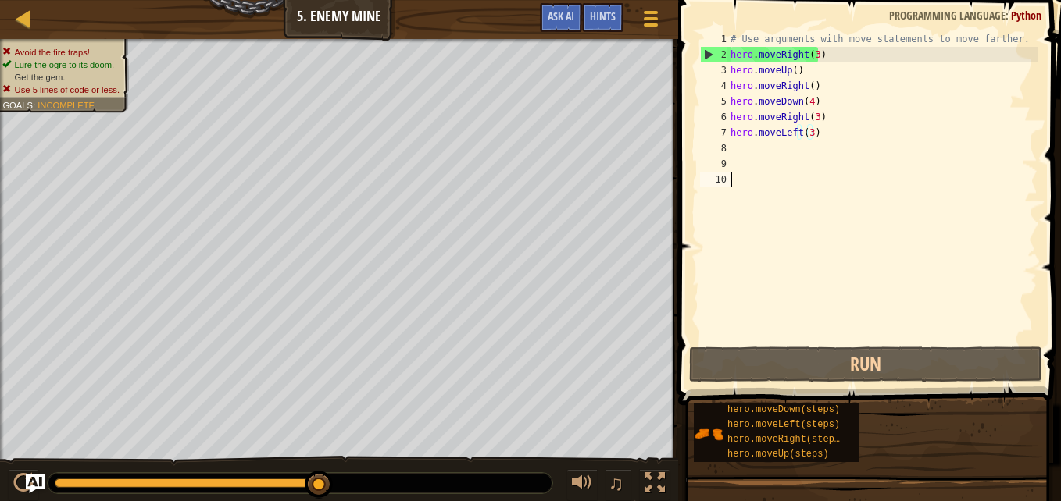
click at [862, 330] on div "# Use arguments with move statements to move farther. hero . moveRight ( 3 ) he…" at bounding box center [882, 203] width 310 height 344
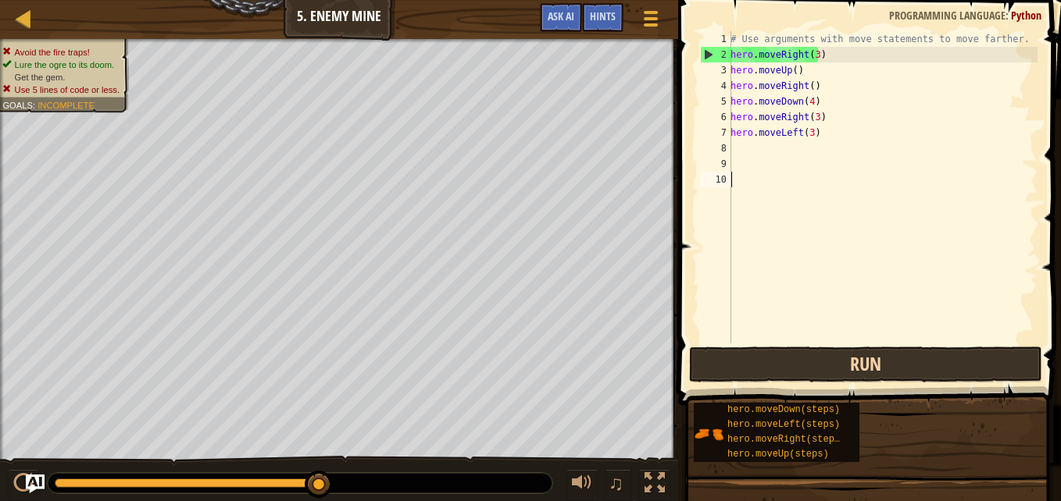
scroll to position [7, 0]
click at [858, 365] on button "Run" at bounding box center [865, 365] width 353 height 36
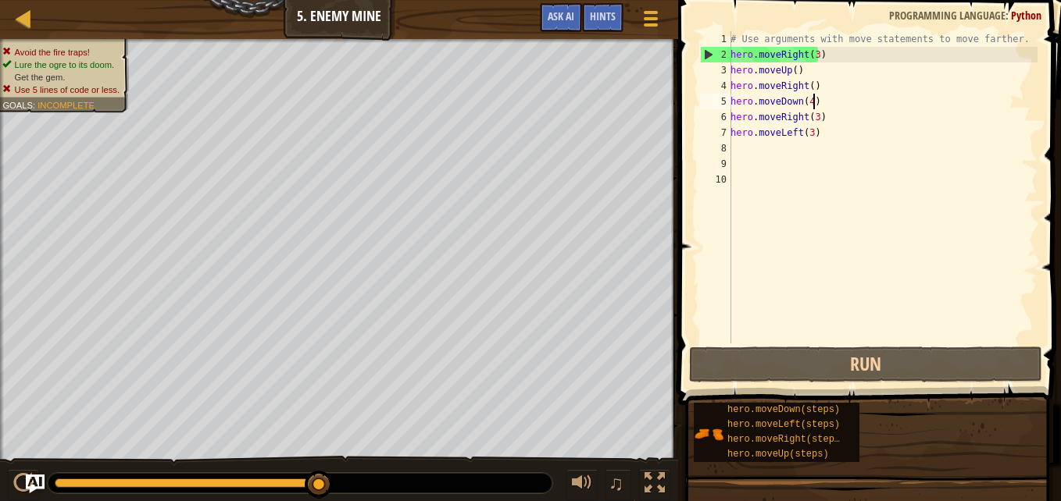
click at [811, 100] on div "# Use arguments with move statements to move farther. hero . moveRight ( 3 ) he…" at bounding box center [882, 203] width 310 height 344
click at [805, 102] on div "# Use arguments with move statements to move farther. hero . moveRight ( 3 ) he…" at bounding box center [882, 203] width 310 height 344
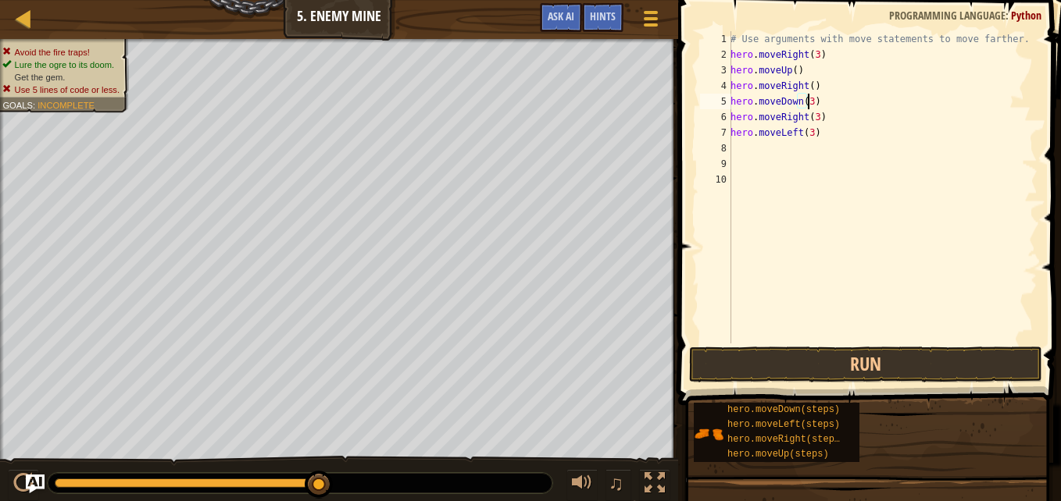
scroll to position [7, 6]
click at [860, 359] on button "Run" at bounding box center [865, 365] width 353 height 36
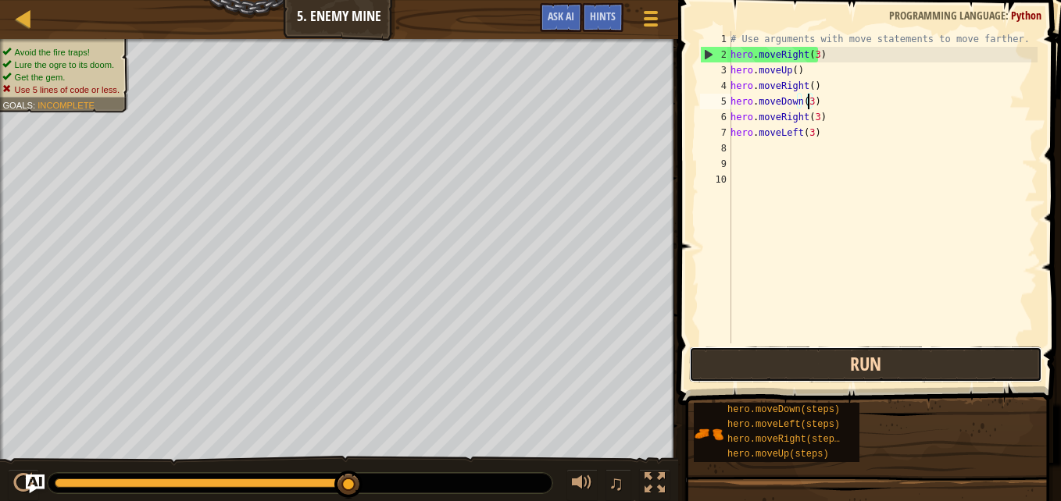
click at [772, 365] on button "Run" at bounding box center [865, 365] width 353 height 36
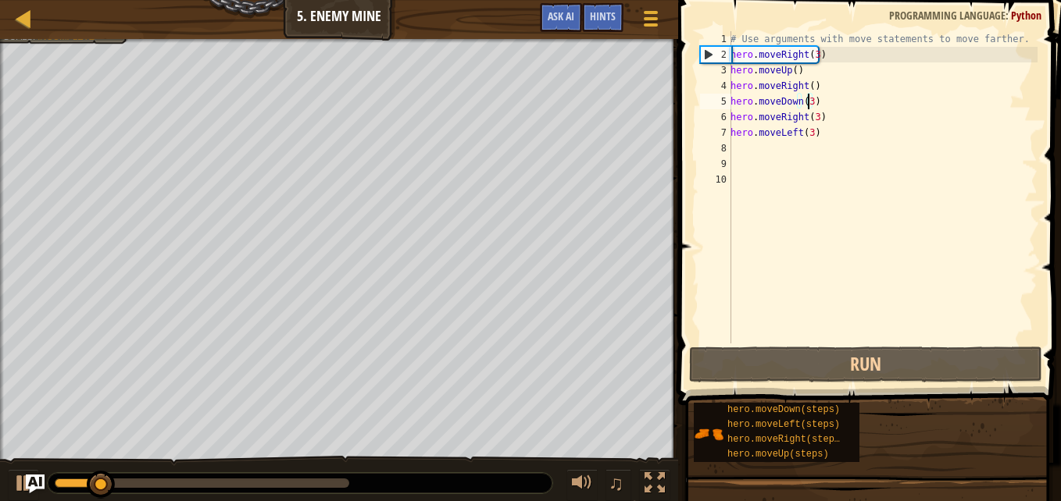
drag, startPoint x: 855, startPoint y: 30, endPoint x: 865, endPoint y: 29, distance: 9.4
click at [865, 29] on span at bounding box center [870, 180] width 395 height 451
click at [988, 32] on div "# Use arguments with move statements to move farther. hero . moveRight ( 3 ) he…" at bounding box center [882, 203] width 310 height 344
click at [1010, 34] on div "# Use arguments with move statements to move farther. hero . moveRight ( 3 ) he…" at bounding box center [882, 203] width 310 height 344
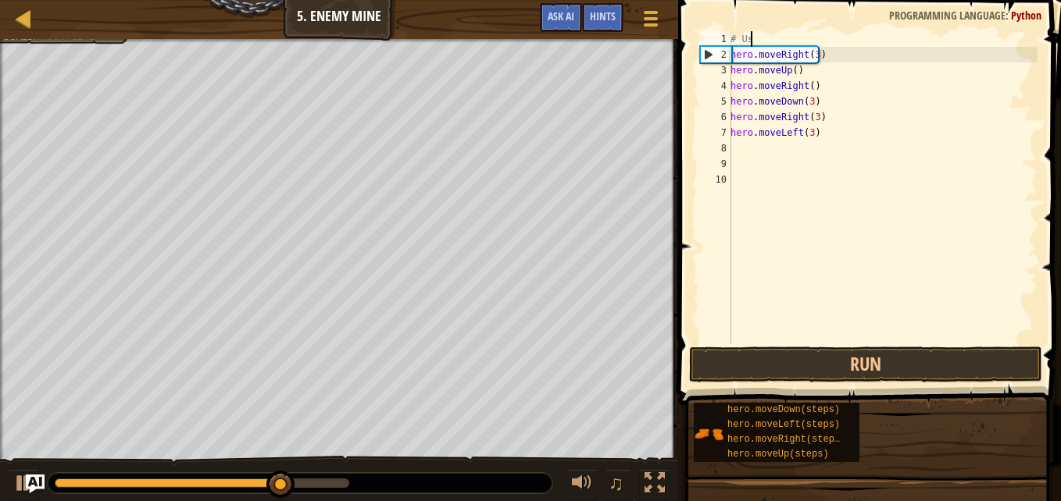
scroll to position [7, 1]
type textarea "#"
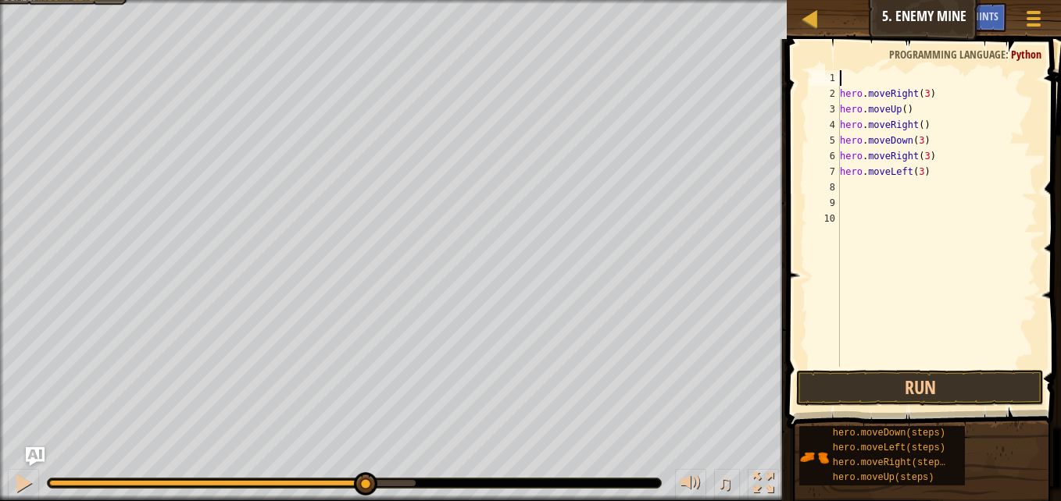
type textarea "H"
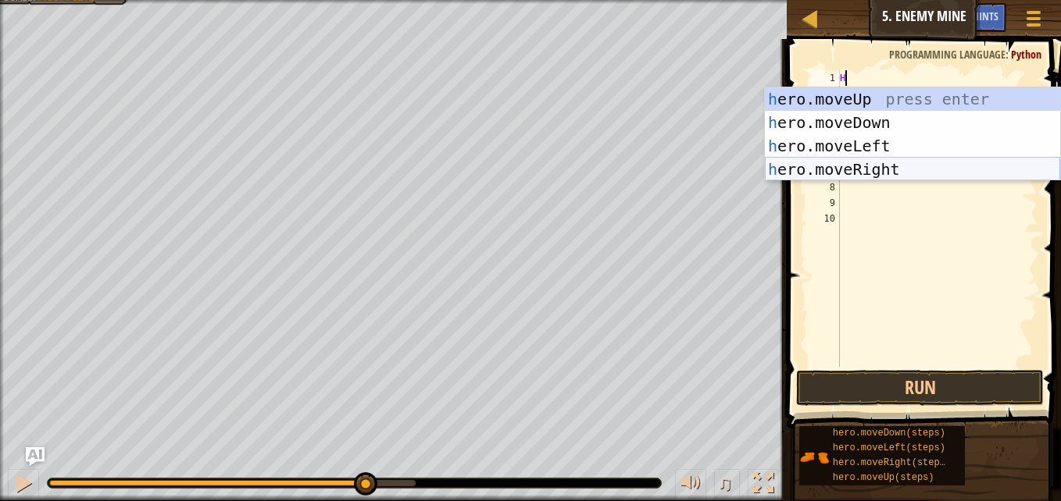
click at [865, 162] on div "h ero.moveUp press enter h ero.moveDown press enter h ero.moveLeft press enter …" at bounding box center [912, 157] width 295 height 141
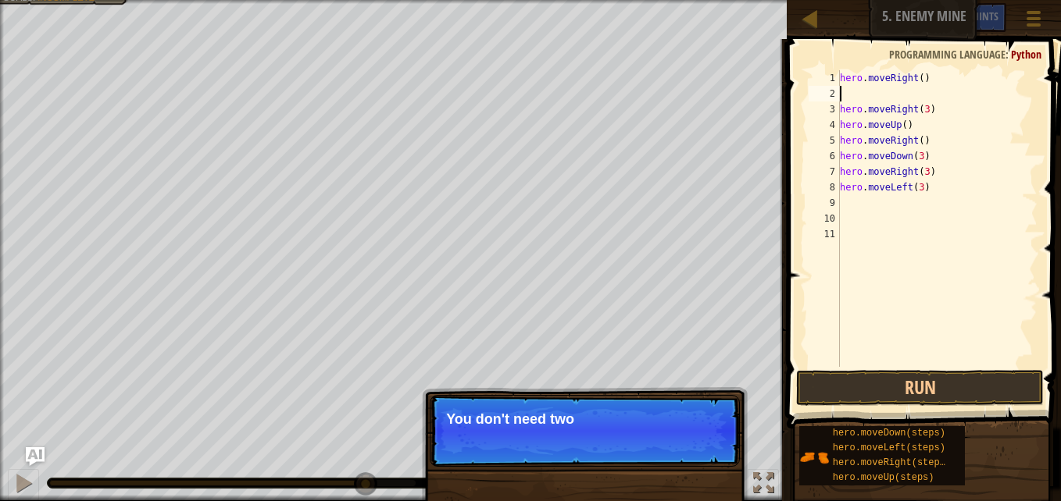
click at [919, 76] on div "hero . moveRight ( ) hero . moveRight ( 3 ) hero . moveUp ( ) hero . moveRight …" at bounding box center [936, 234] width 201 height 328
click at [915, 79] on div "hero . moveRight ( ) hero . moveRight ( 3 ) hero . moveUp ( ) hero . moveRight …" at bounding box center [936, 218] width 201 height 297
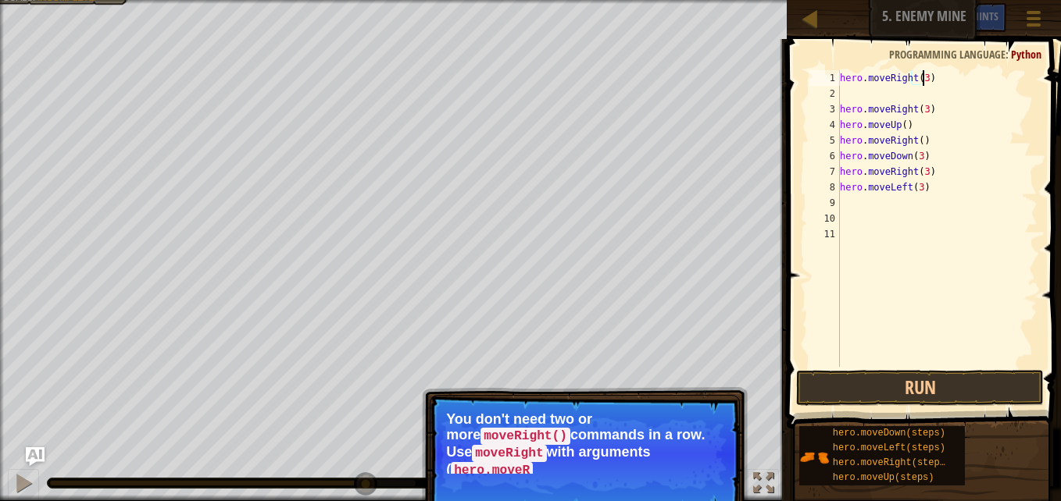
scroll to position [7, 6]
click at [928, 105] on div "hero . moveRight ( 3 ) hero . moveRight ( 3 ) hero . moveUp ( ) hero . moveRigh…" at bounding box center [936, 234] width 201 height 328
type textarea "h"
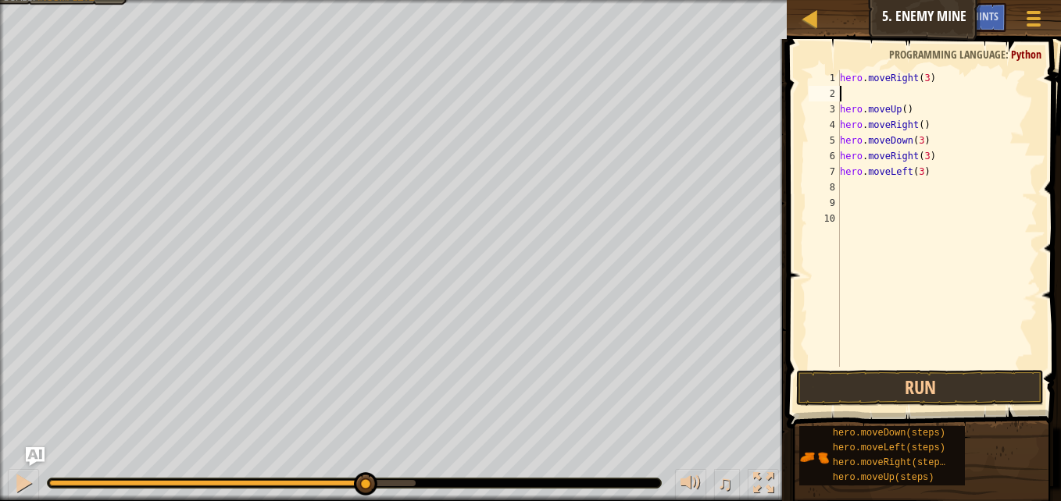
type textarea "H"
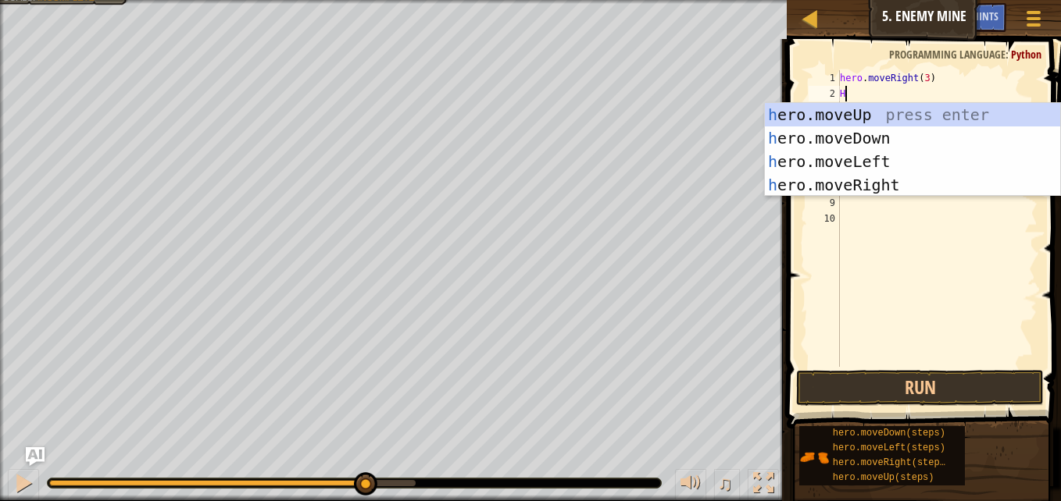
click at [928, 105] on div "h ero.moveUp press enter h ero.moveDown press enter h ero.moveLeft press enter …" at bounding box center [912, 173] width 295 height 141
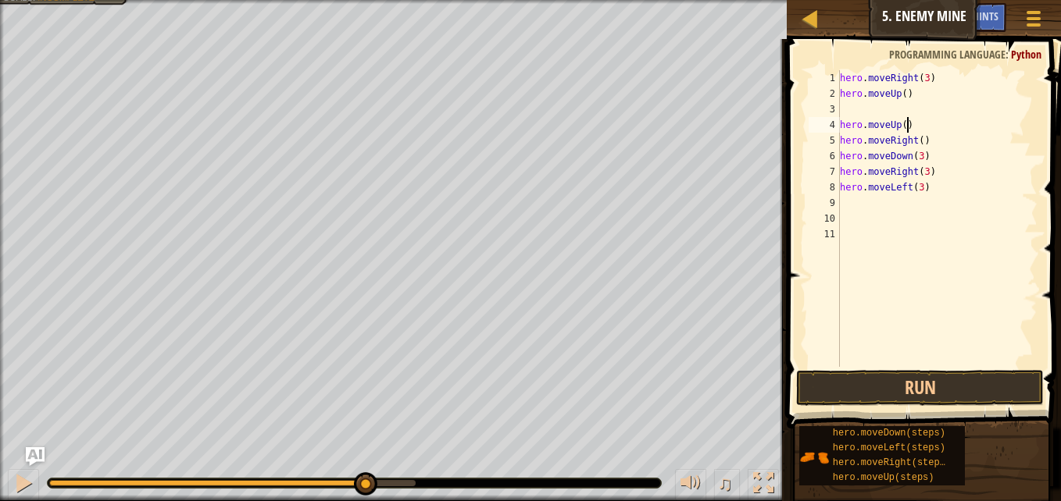
click at [920, 130] on div "hero . moveRight ( 3 ) hero . moveUp ( ) hero . moveUp ( ) hero . moveRight ( )…" at bounding box center [936, 234] width 201 height 328
type textarea "h"
click at [918, 94] on div "hero . moveRight ( 3 ) hero . moveUp ( ) hero . moveRight ( ) hero . moveDown (…" at bounding box center [936, 234] width 201 height 328
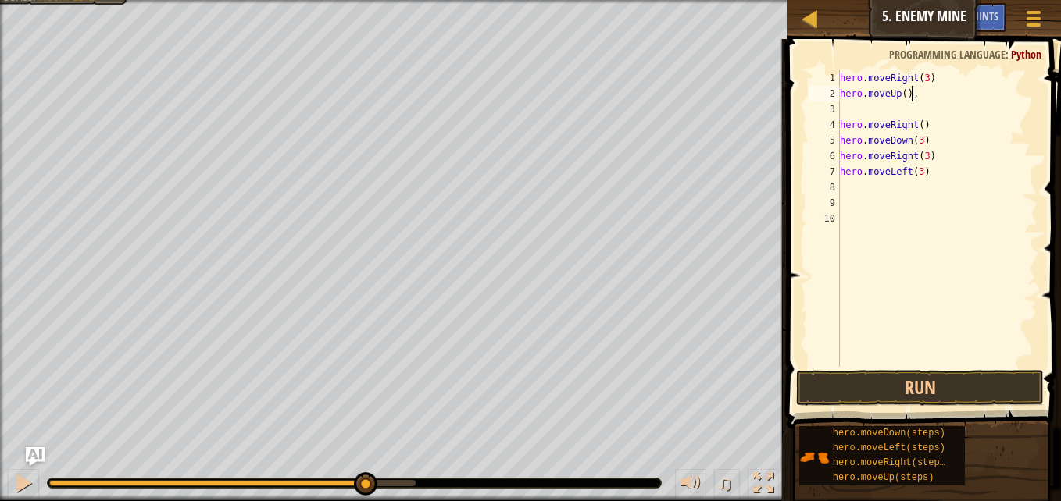
scroll to position [7, 5]
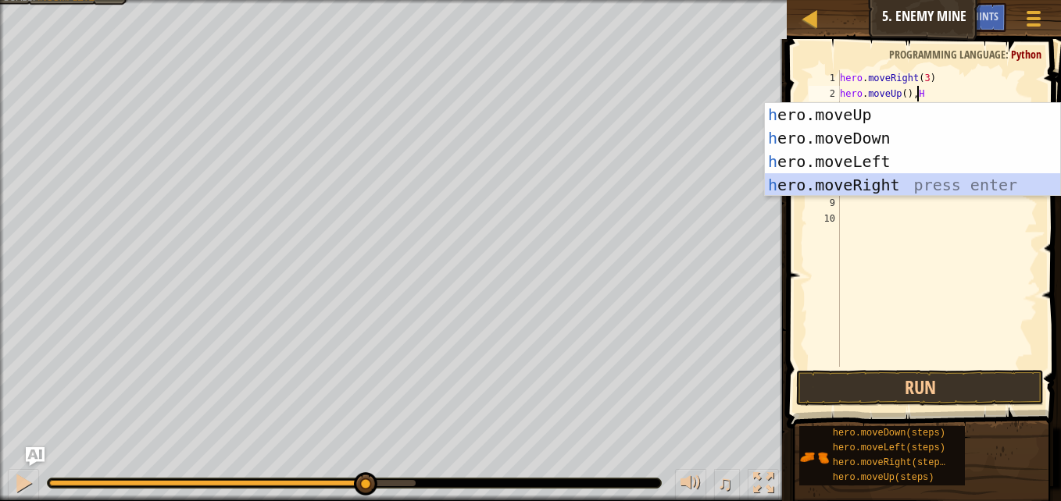
click at [843, 184] on div "h ero.moveUp press enter h ero.moveDown press enter h ero.moveLeft press enter …" at bounding box center [912, 173] width 295 height 141
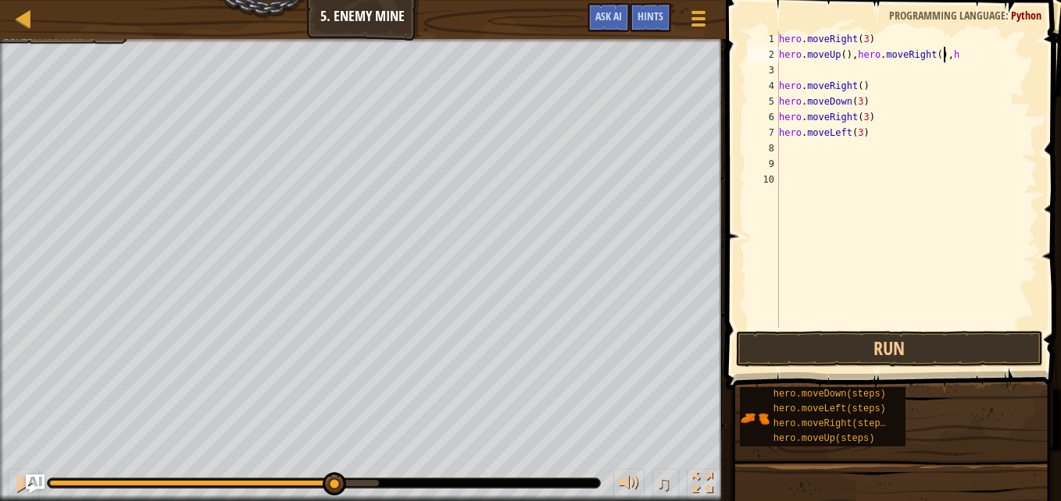
scroll to position [7, 12]
type textarea "hero.moveUp(),hero.moveRight()"
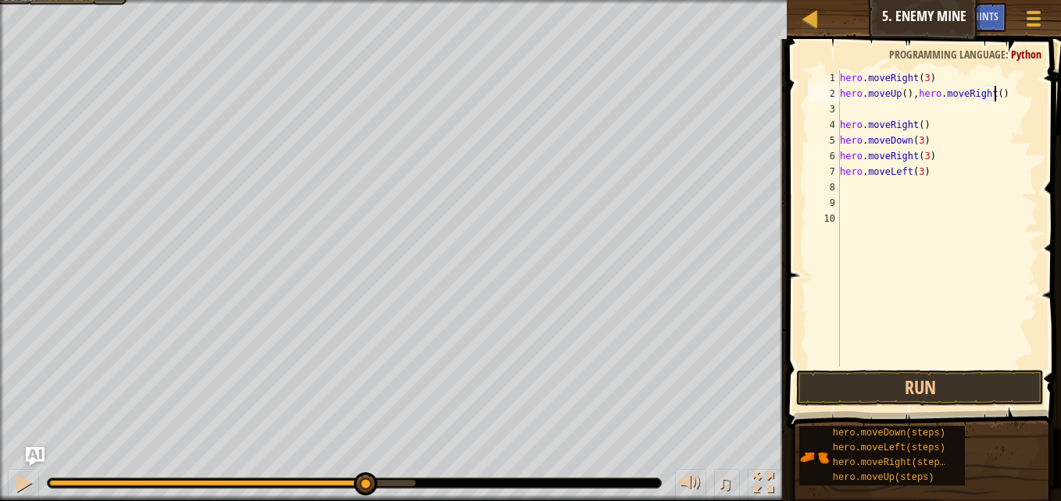
click at [847, 106] on div "hero . moveRight ( 3 ) hero . moveUp ( ) , hero . moveRight ( ) hero . moveRigh…" at bounding box center [936, 234] width 201 height 328
click at [922, 128] on div "hero . moveRight ( 3 ) hero . moveUp ( ) , hero . moveRight ( ) hero . moveRigh…" at bounding box center [936, 234] width 201 height 328
type textarea "h"
click at [918, 143] on div "hero . moveRight ( 3 ) hero . moveUp ( ) , hero . moveRight ( ) hero . moveDown…" at bounding box center [934, 234] width 206 height 328
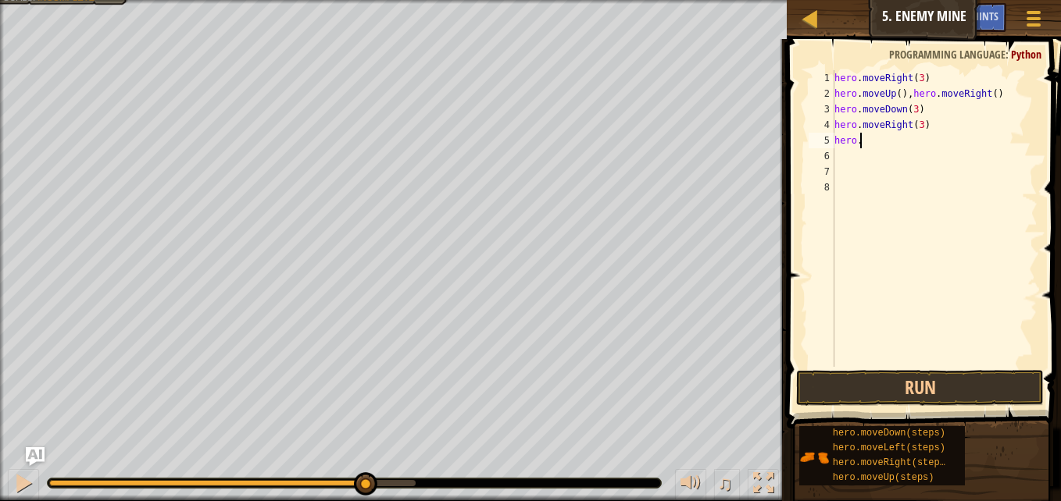
type textarea "h"
click at [868, 395] on button "Run" at bounding box center [920, 388] width 248 height 36
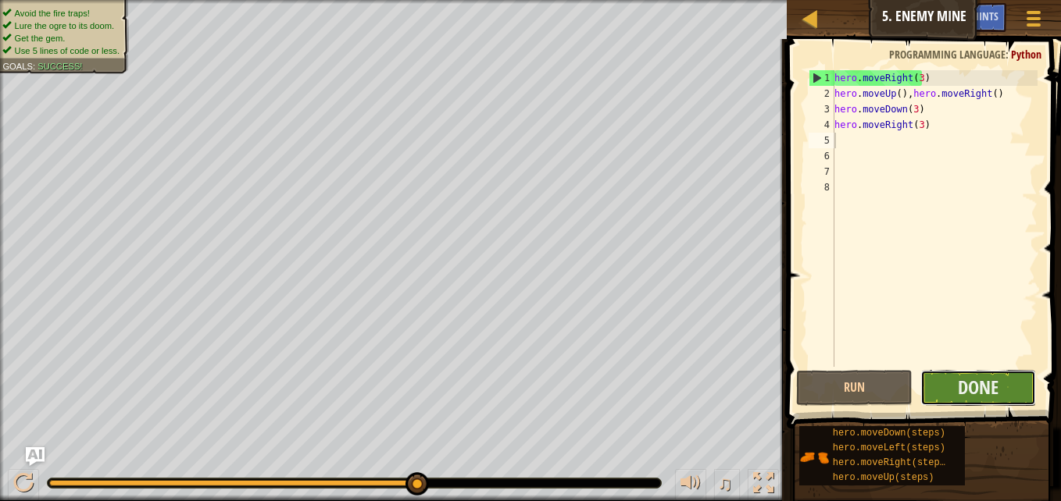
click at [956, 387] on button "Done" at bounding box center [978, 388] width 116 height 36
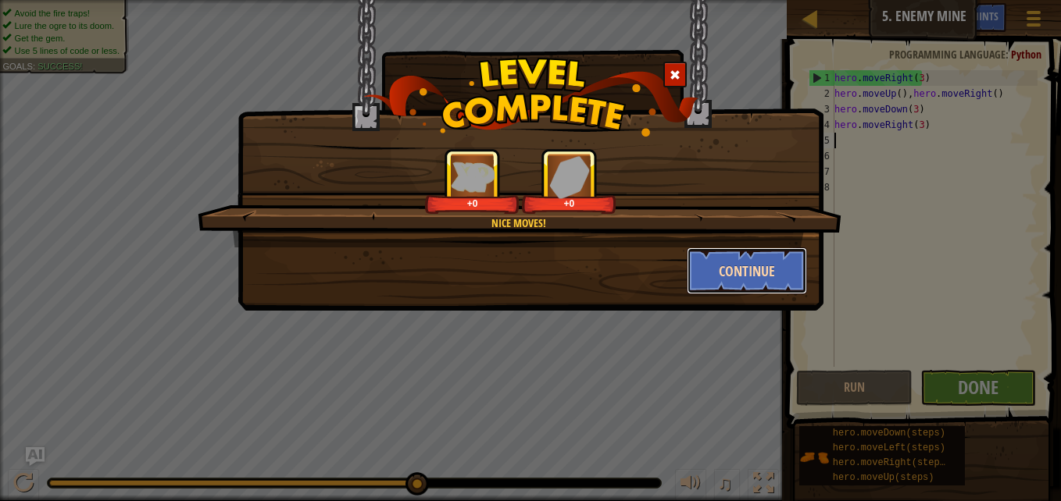
click at [715, 273] on button "Continue" at bounding box center [746, 271] width 121 height 47
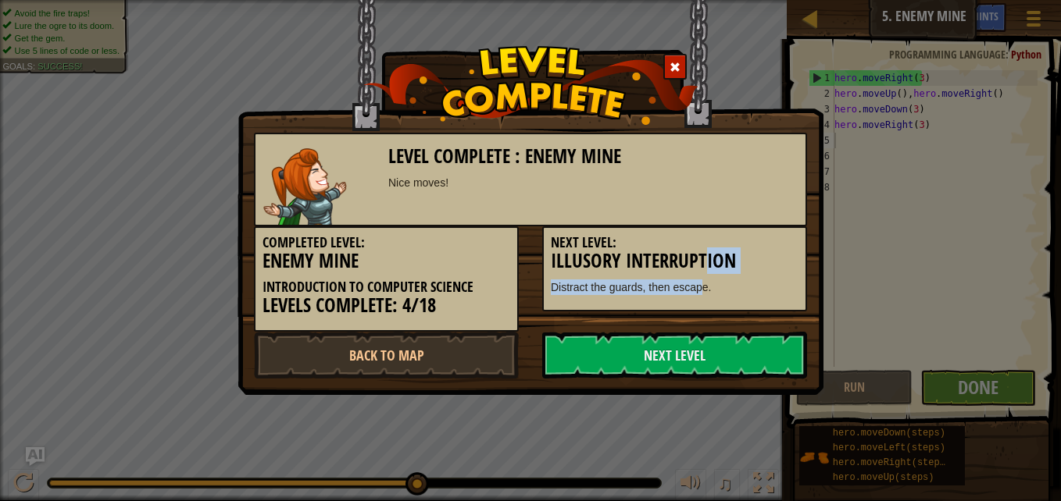
drag, startPoint x: 715, startPoint y: 273, endPoint x: 697, endPoint y: 277, distance: 17.6
click at [697, 277] on div "Next Level: Illusory Interruption Distract the guards, then escape." at bounding box center [674, 268] width 265 height 85
click at [572, 351] on link "Next Level" at bounding box center [674, 355] width 265 height 47
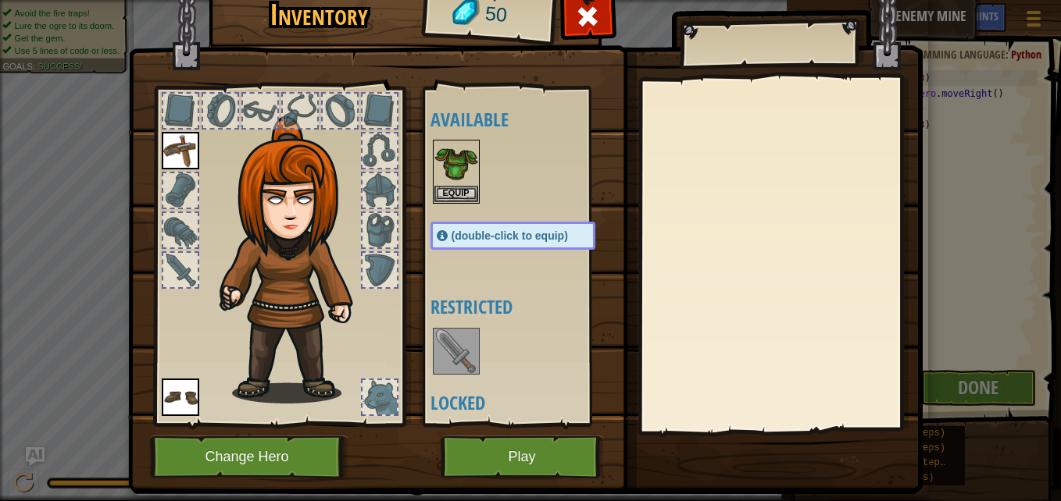
drag, startPoint x: 100, startPoint y: 358, endPoint x: 141, endPoint y: 350, distance: 41.4
click at [100, 358] on div "Inventory 50 Available Equip Equip Equip (double-click to equip) Restricted Loc…" at bounding box center [530, 250] width 1061 height 501
click at [449, 164] on img at bounding box center [456, 163] width 44 height 44
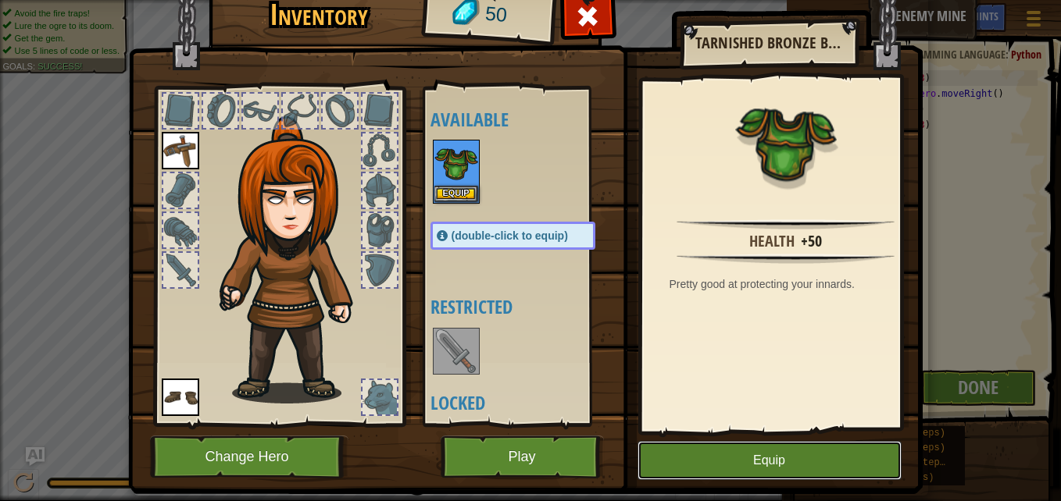
click at [700, 475] on button "Equip" at bounding box center [769, 460] width 264 height 39
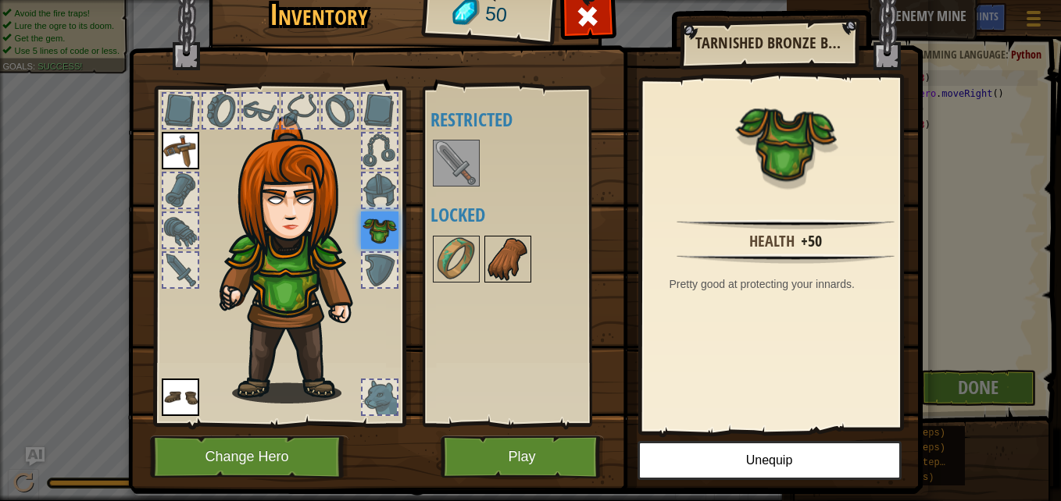
click at [505, 255] on img at bounding box center [508, 259] width 44 height 44
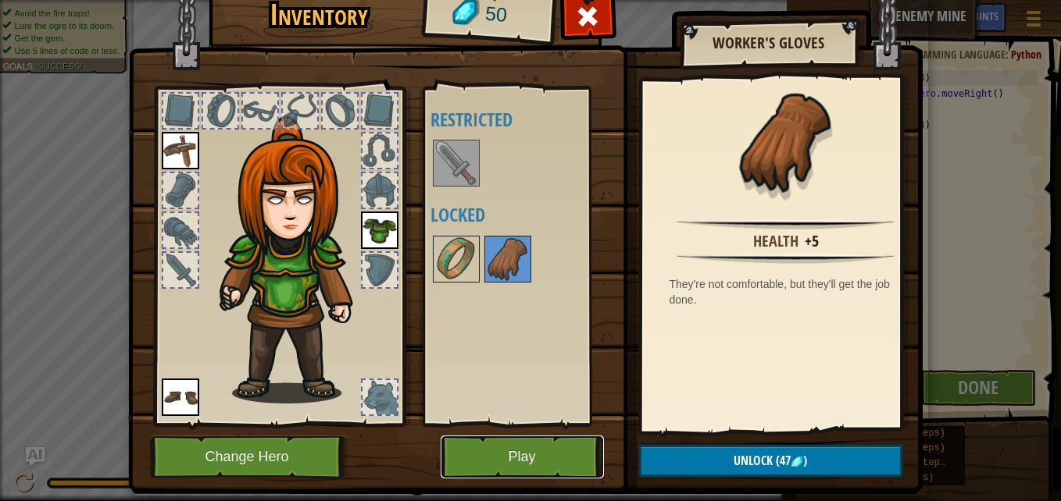
click at [441, 441] on button "Play" at bounding box center [521, 457] width 163 height 43
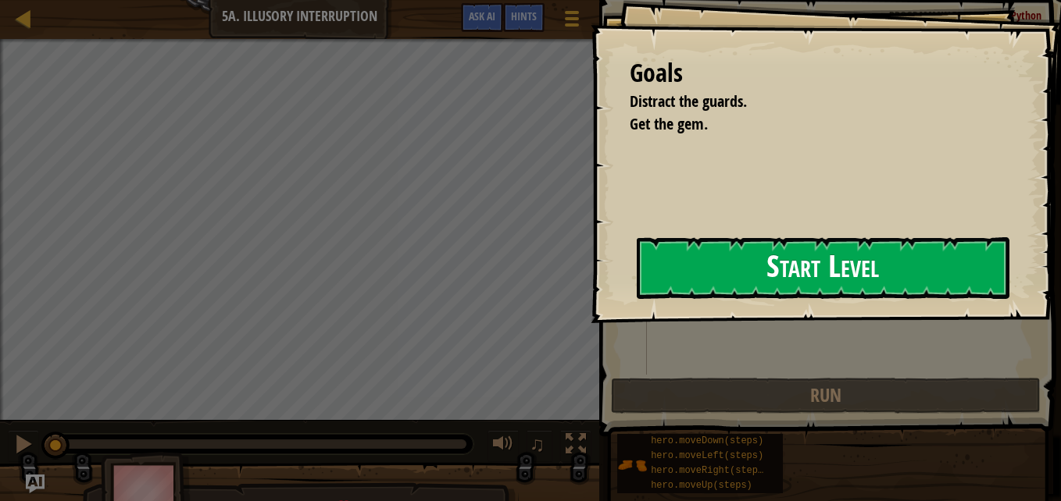
click at [827, 248] on button "Start Level" at bounding box center [822, 268] width 373 height 62
